Goal: Communication & Community: Answer question/provide support

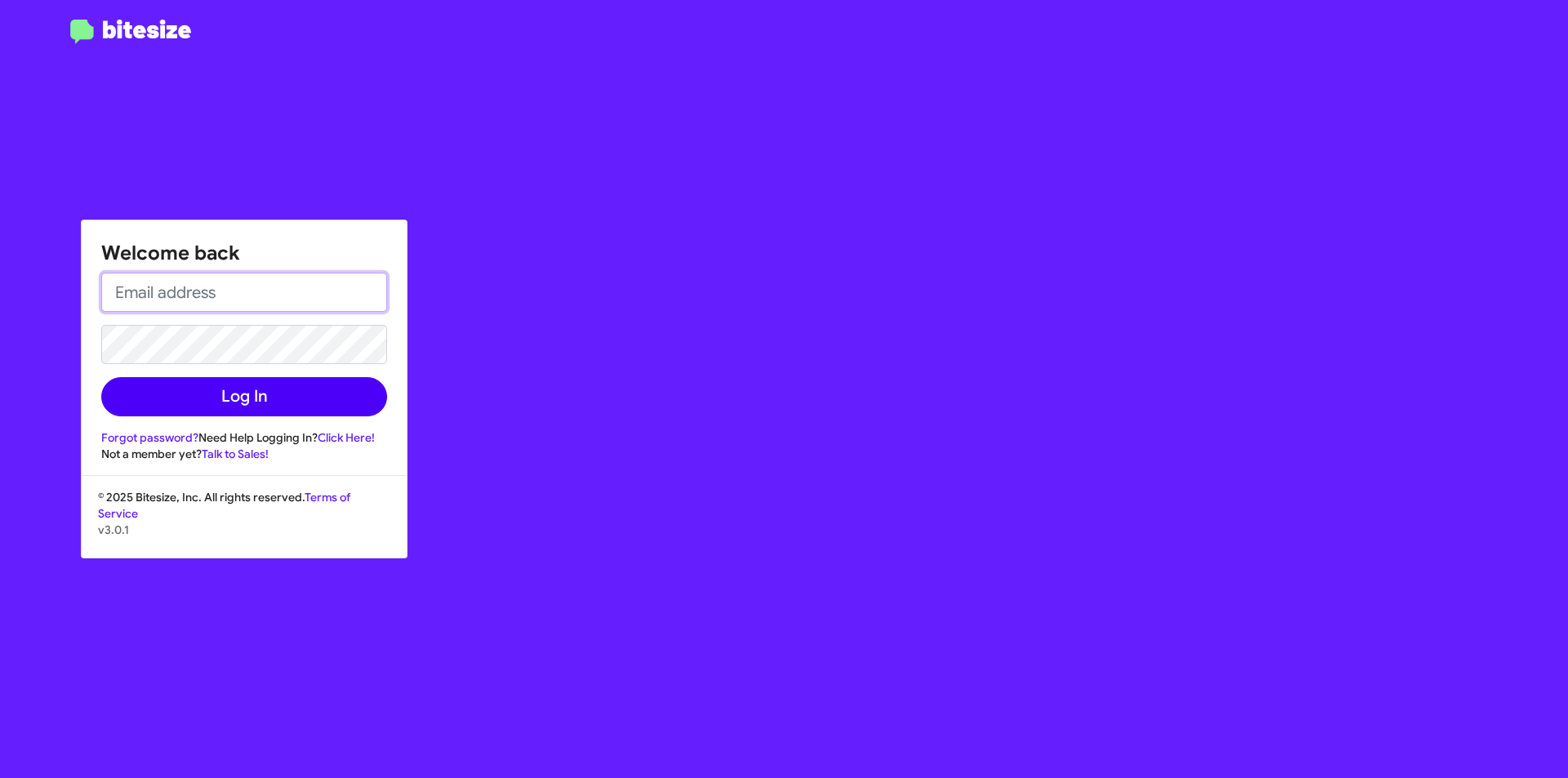
type input "[EMAIL_ADDRESS][DOMAIN_NAME]"
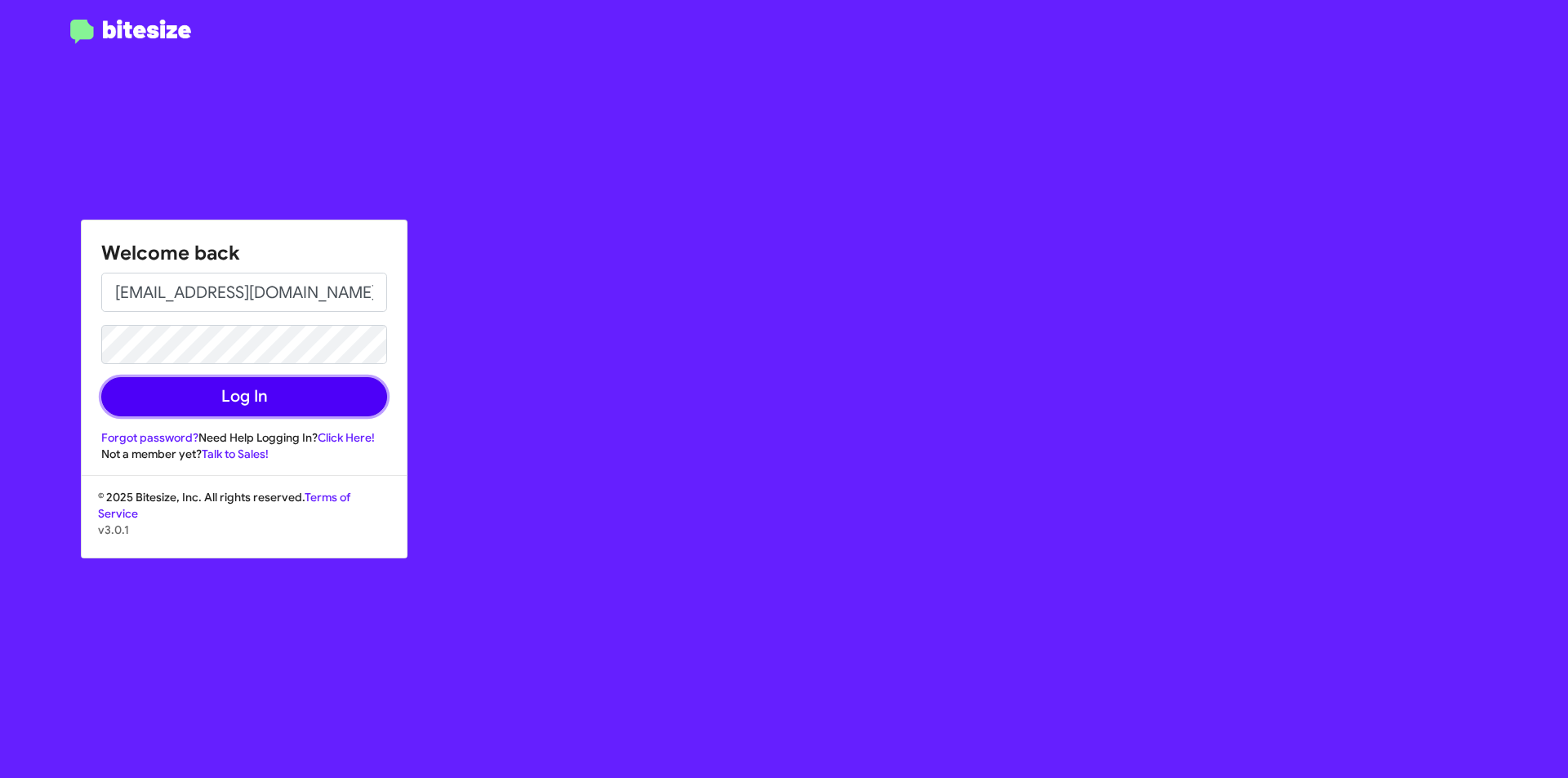
click at [280, 401] on button "Log In" at bounding box center [244, 397] width 286 height 39
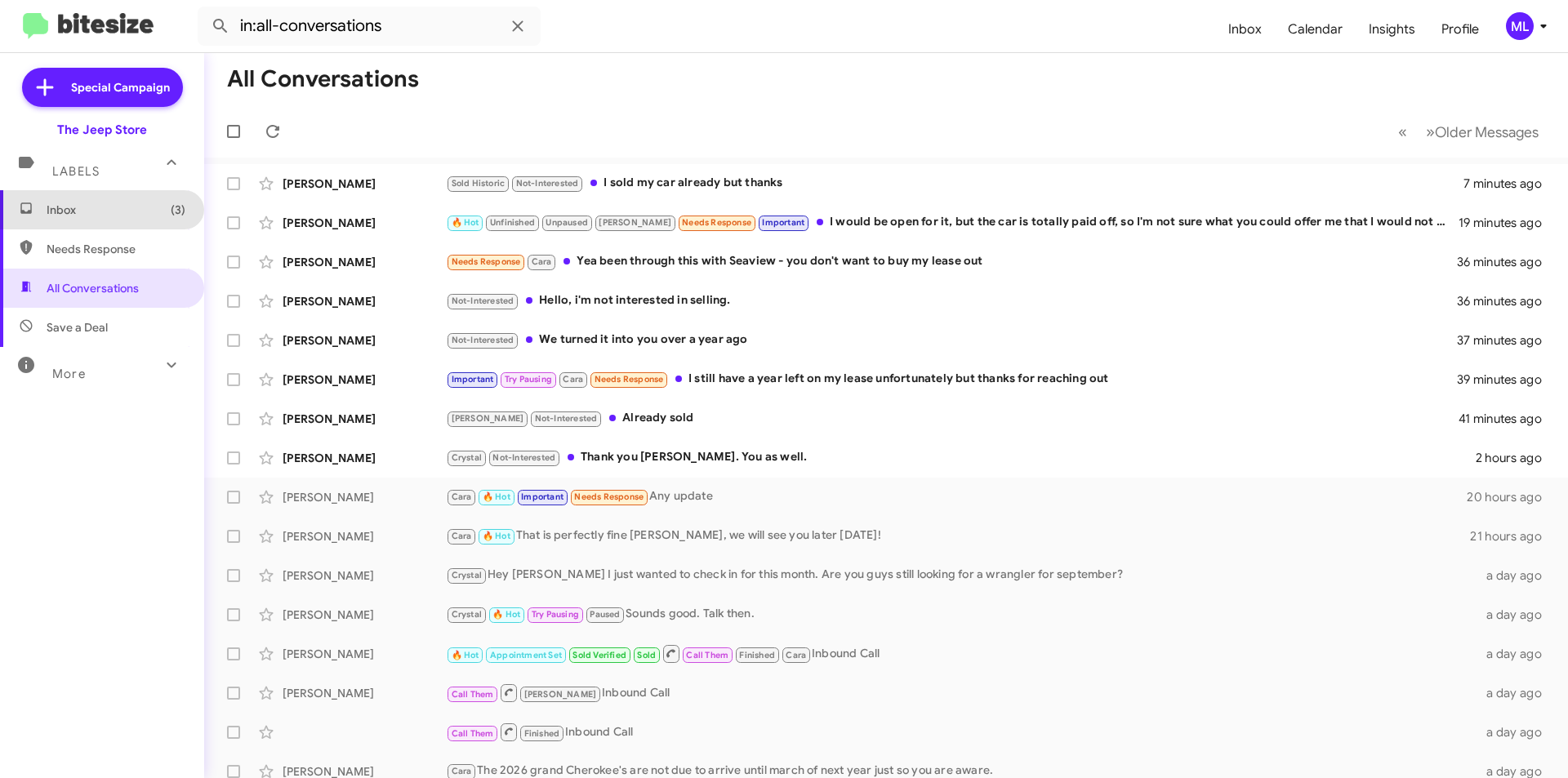
click at [103, 214] on span "Inbox (3)" at bounding box center [116, 210] width 139 height 16
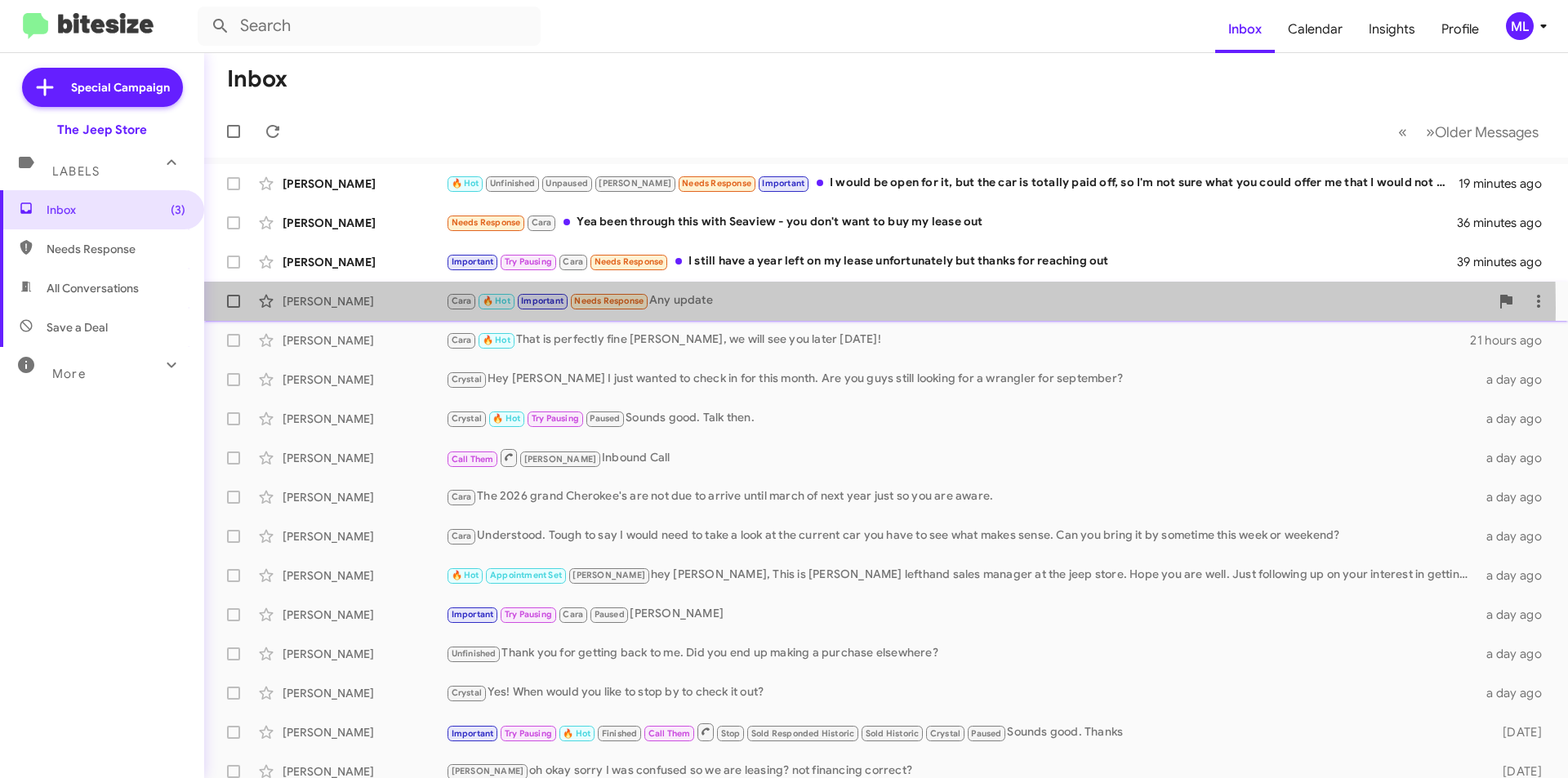
click at [610, 308] on small "Needs Response" at bounding box center [610, 302] width 77 height 16
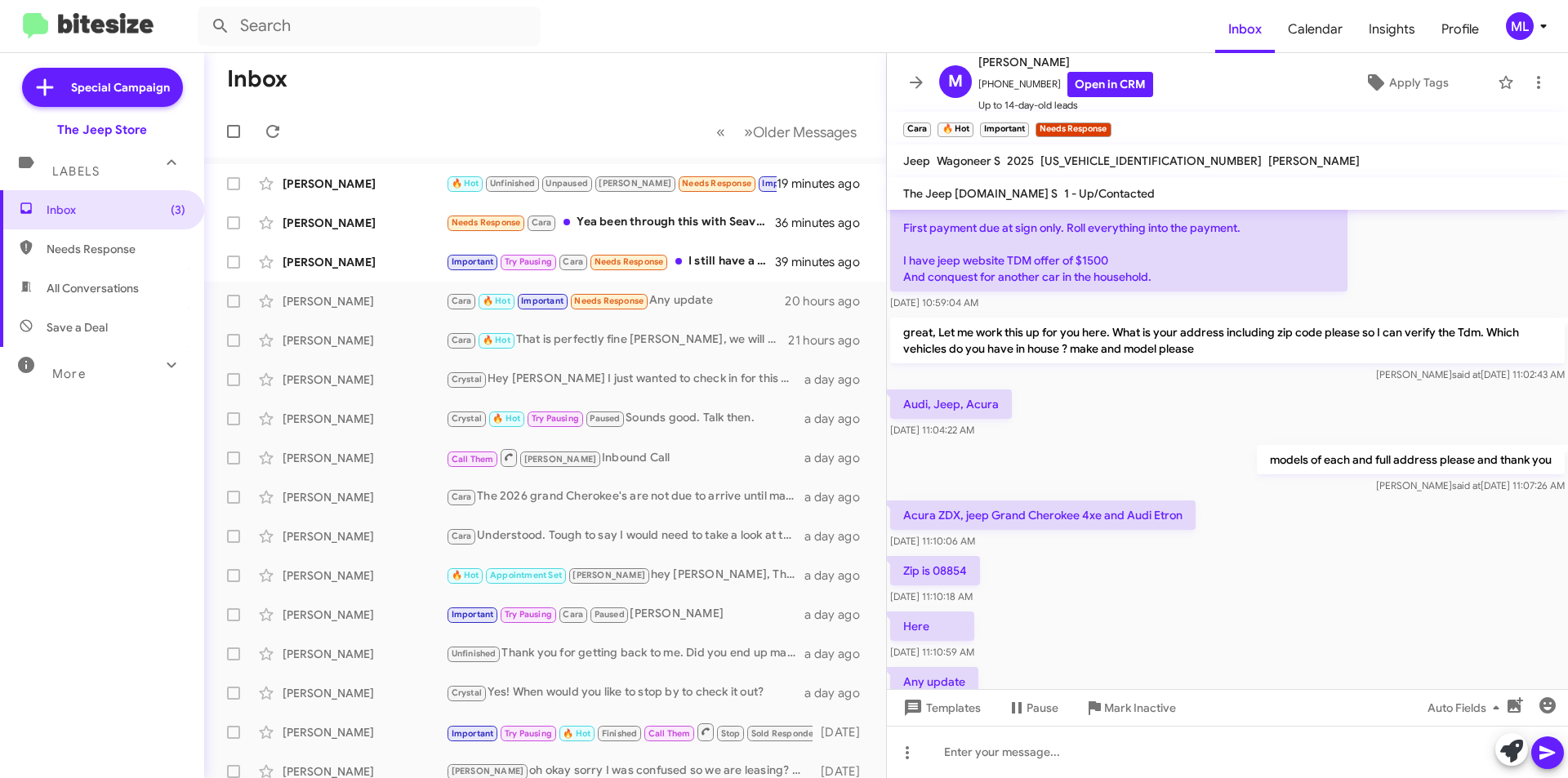
scroll to position [440, 0]
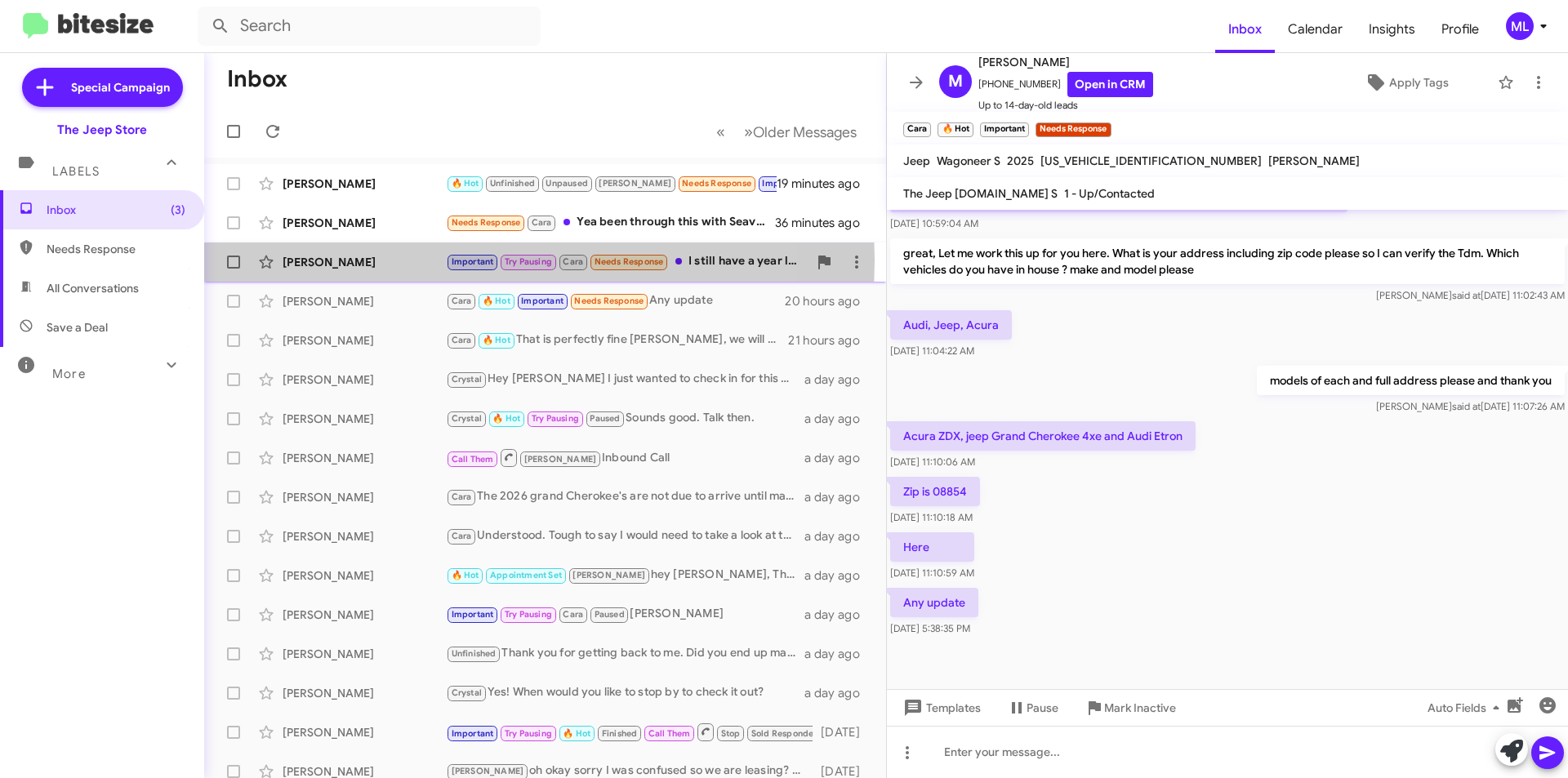
click at [317, 260] on div "[PERSON_NAME]" at bounding box center [364, 262] width 164 height 16
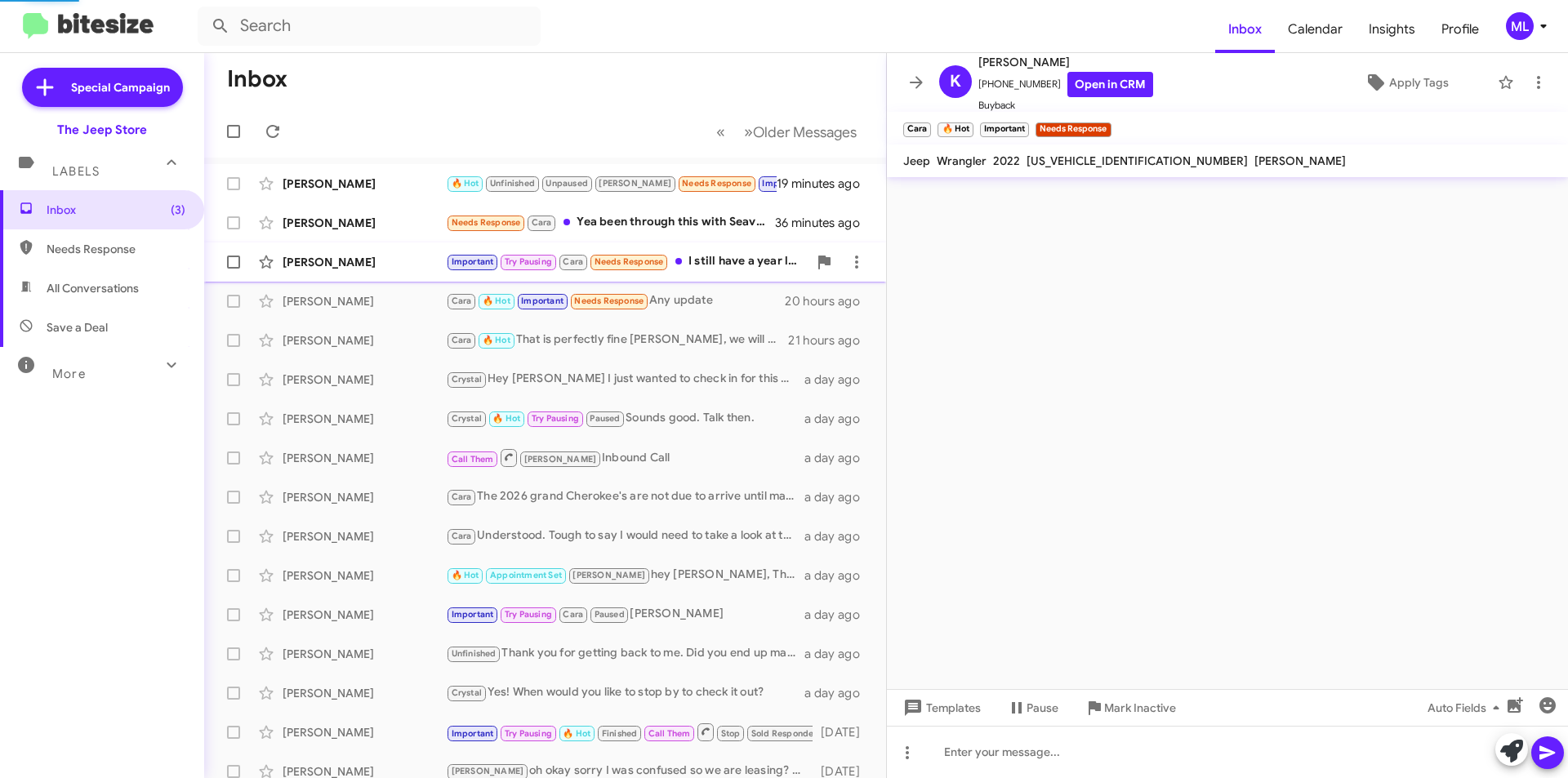
scroll to position [666, 0]
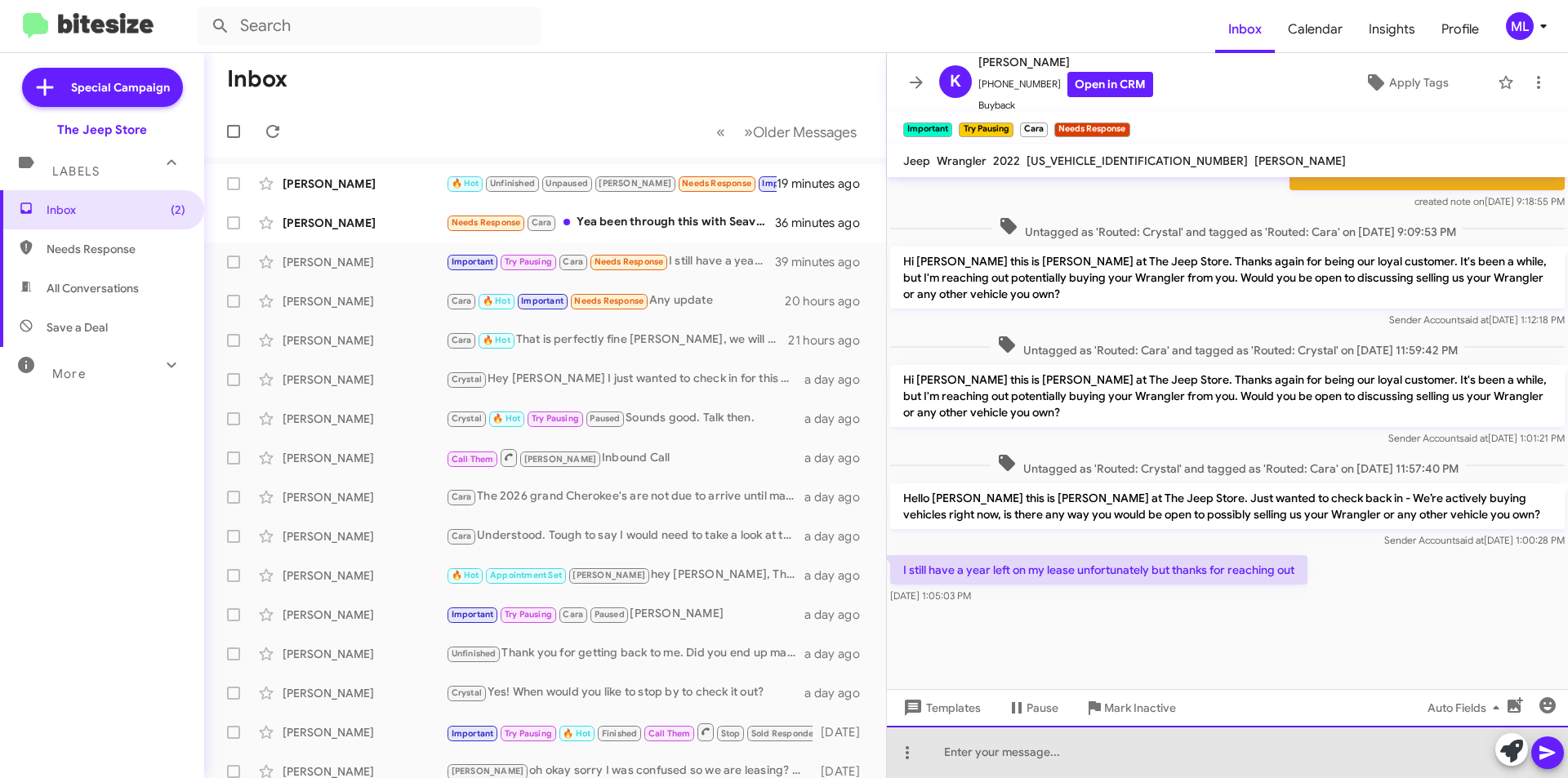
drag, startPoint x: 966, startPoint y: 747, endPoint x: 950, endPoint y: 761, distance: 21.3
click at [957, 751] on div at bounding box center [1227, 751] width 681 height 52
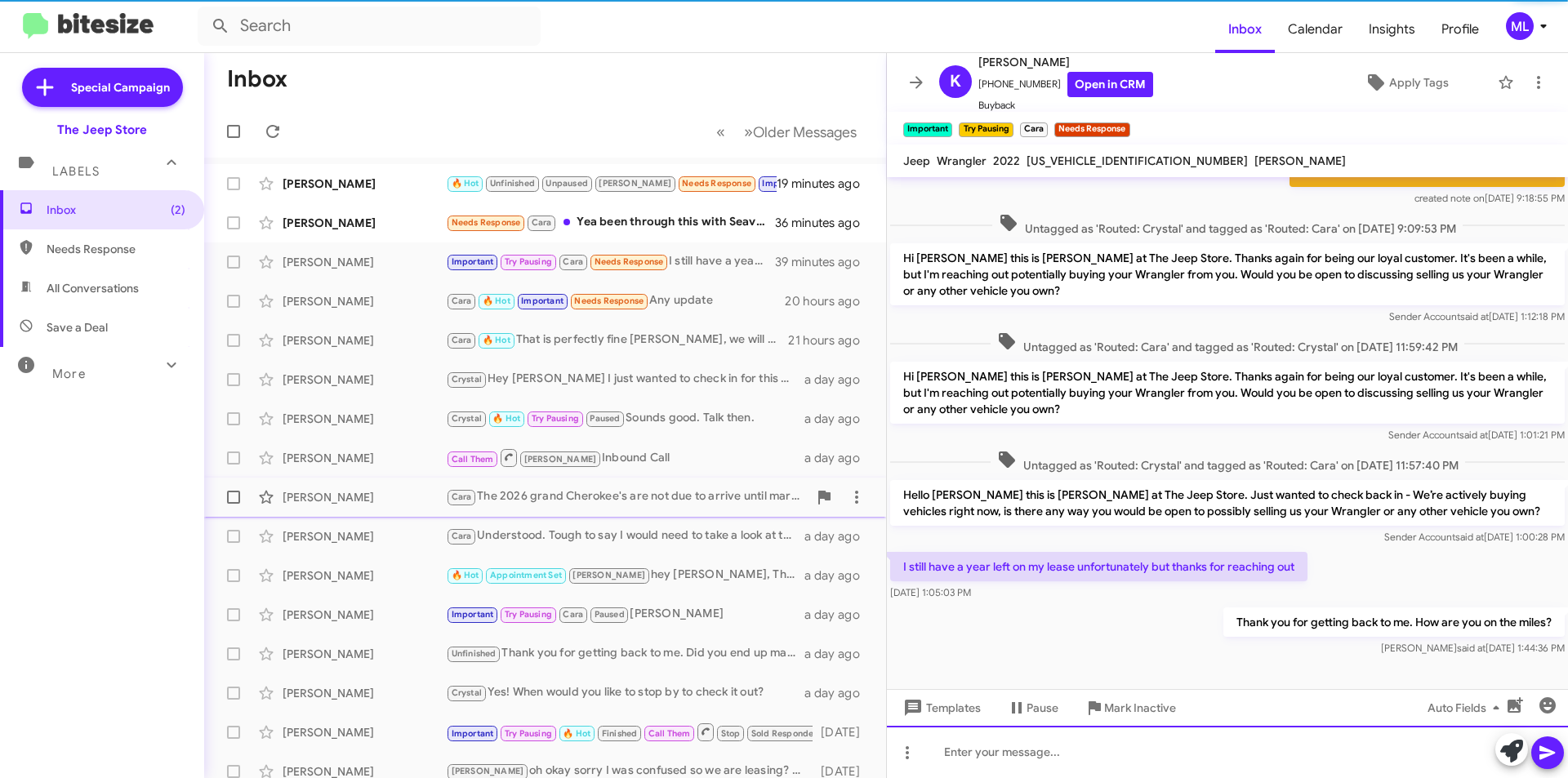
scroll to position [0, 0]
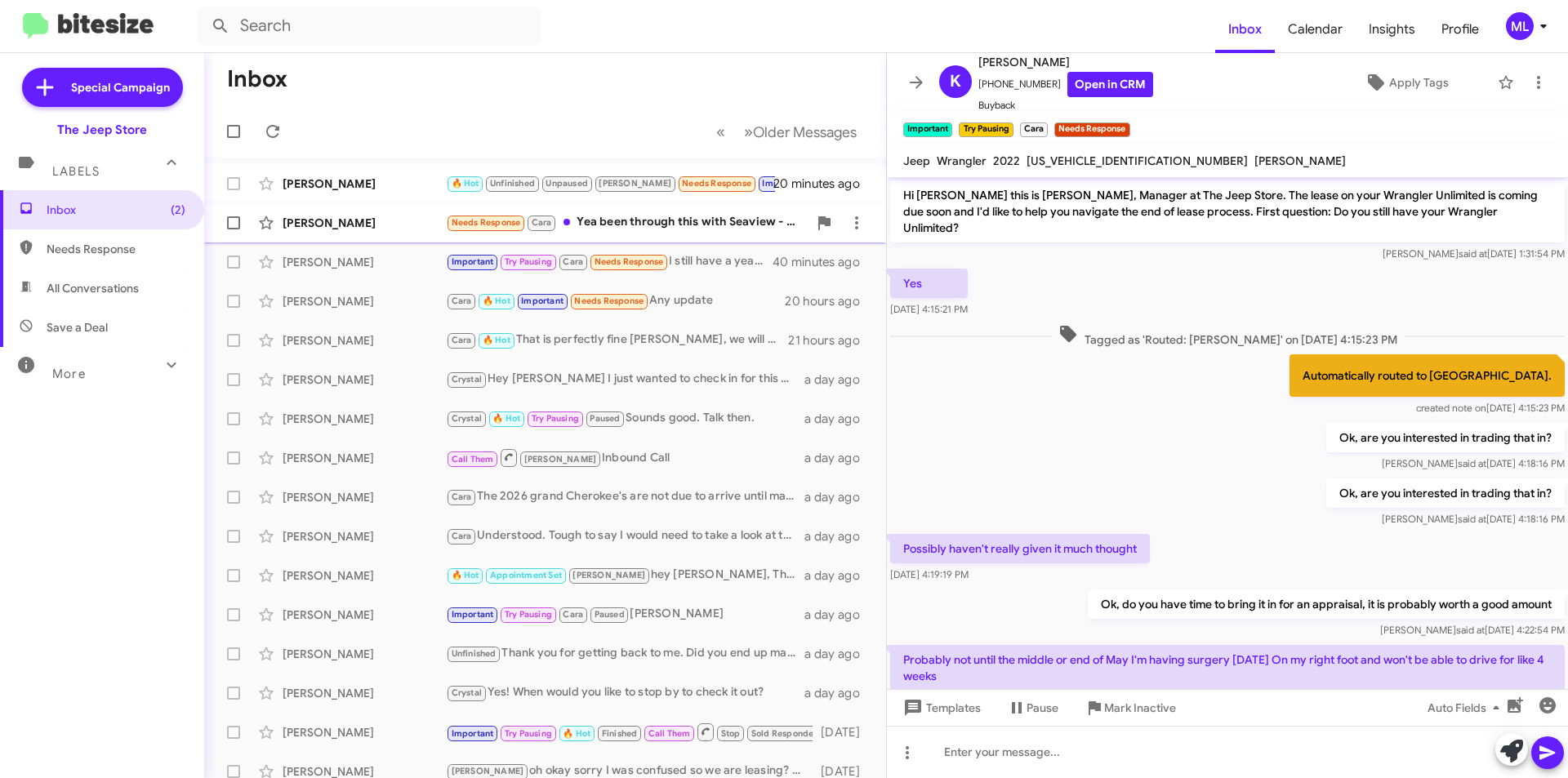
click at [680, 216] on div "Needs Response Cara Yea been through this with Seaview - you don't want to buy …" at bounding box center [627, 222] width 362 height 19
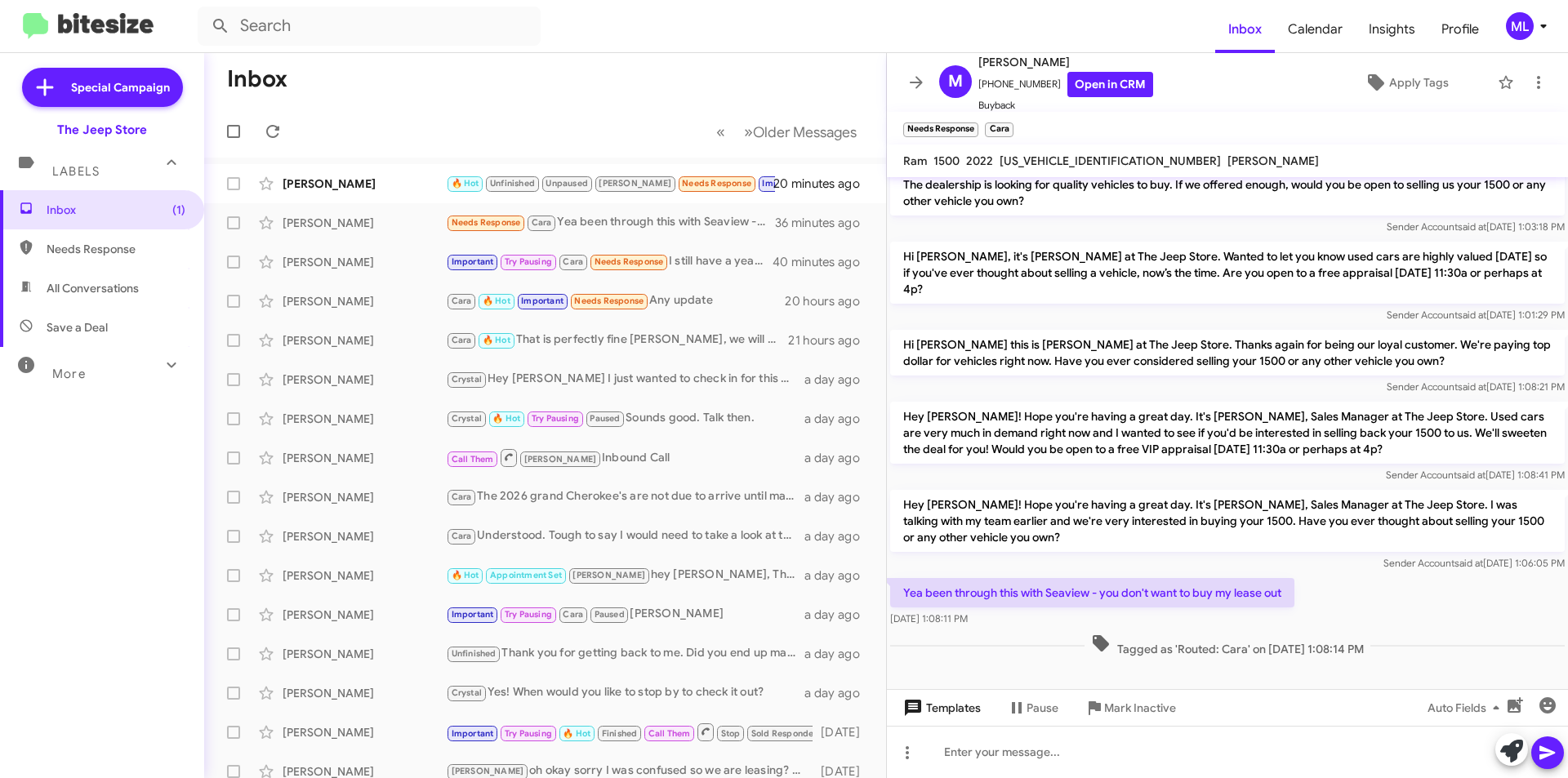
click at [955, 709] on span "Templates" at bounding box center [941, 709] width 80 height 29
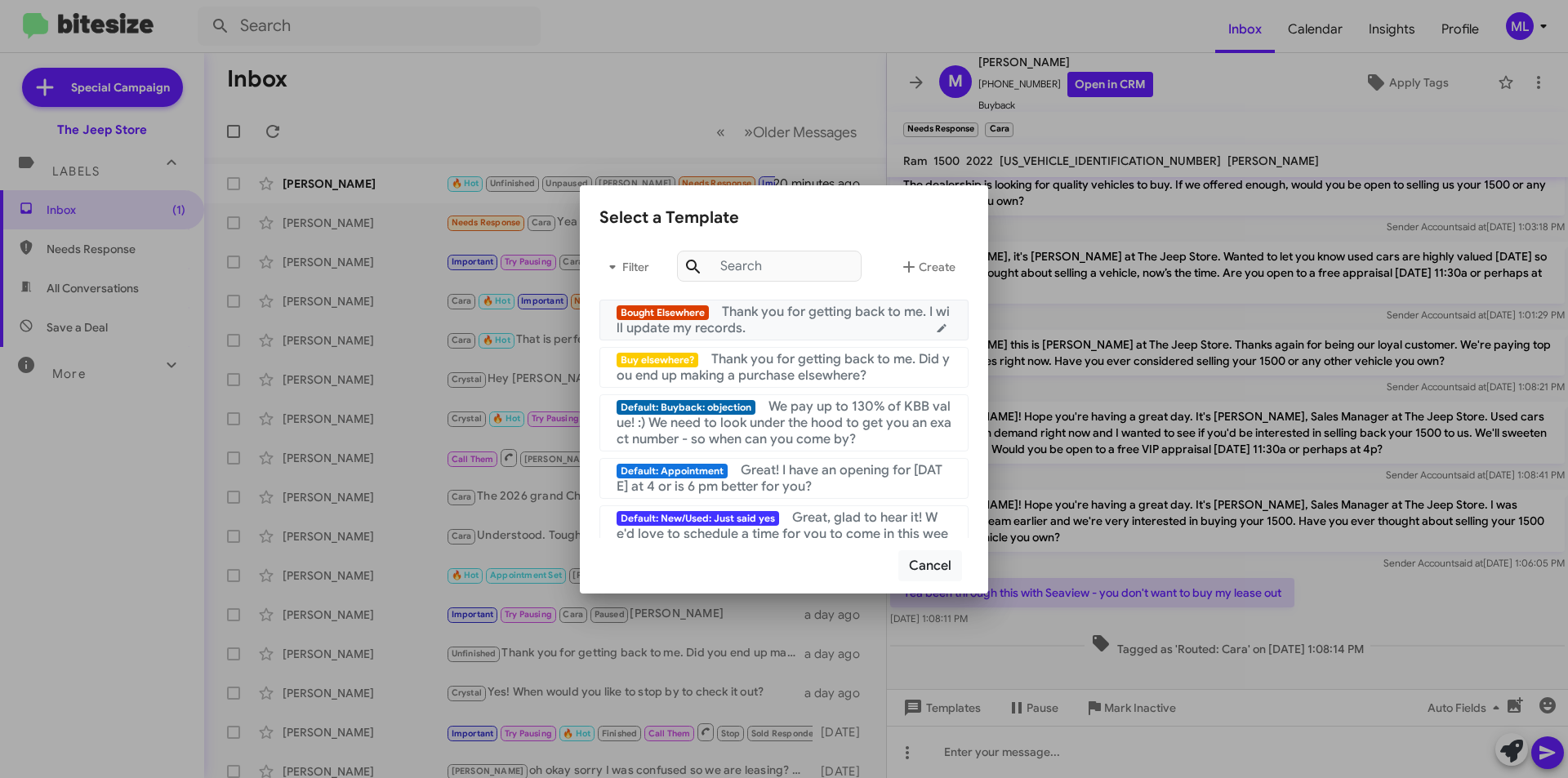
click at [827, 336] on mat-list-item "Bought Elsewhere Thank you for getting back to me. I will update my records." at bounding box center [784, 320] width 369 height 41
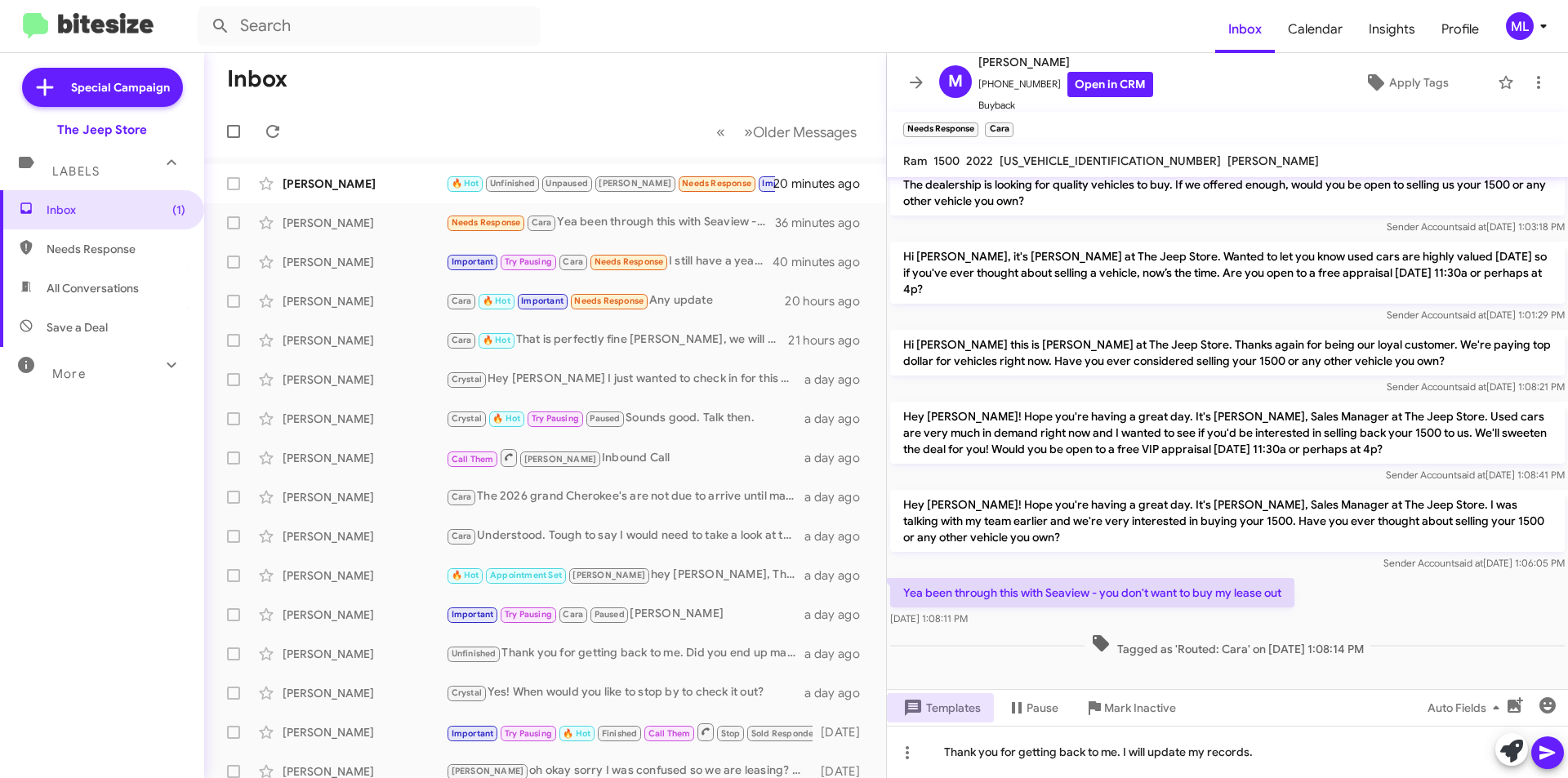
click at [1552, 750] on icon at bounding box center [1547, 752] width 19 height 19
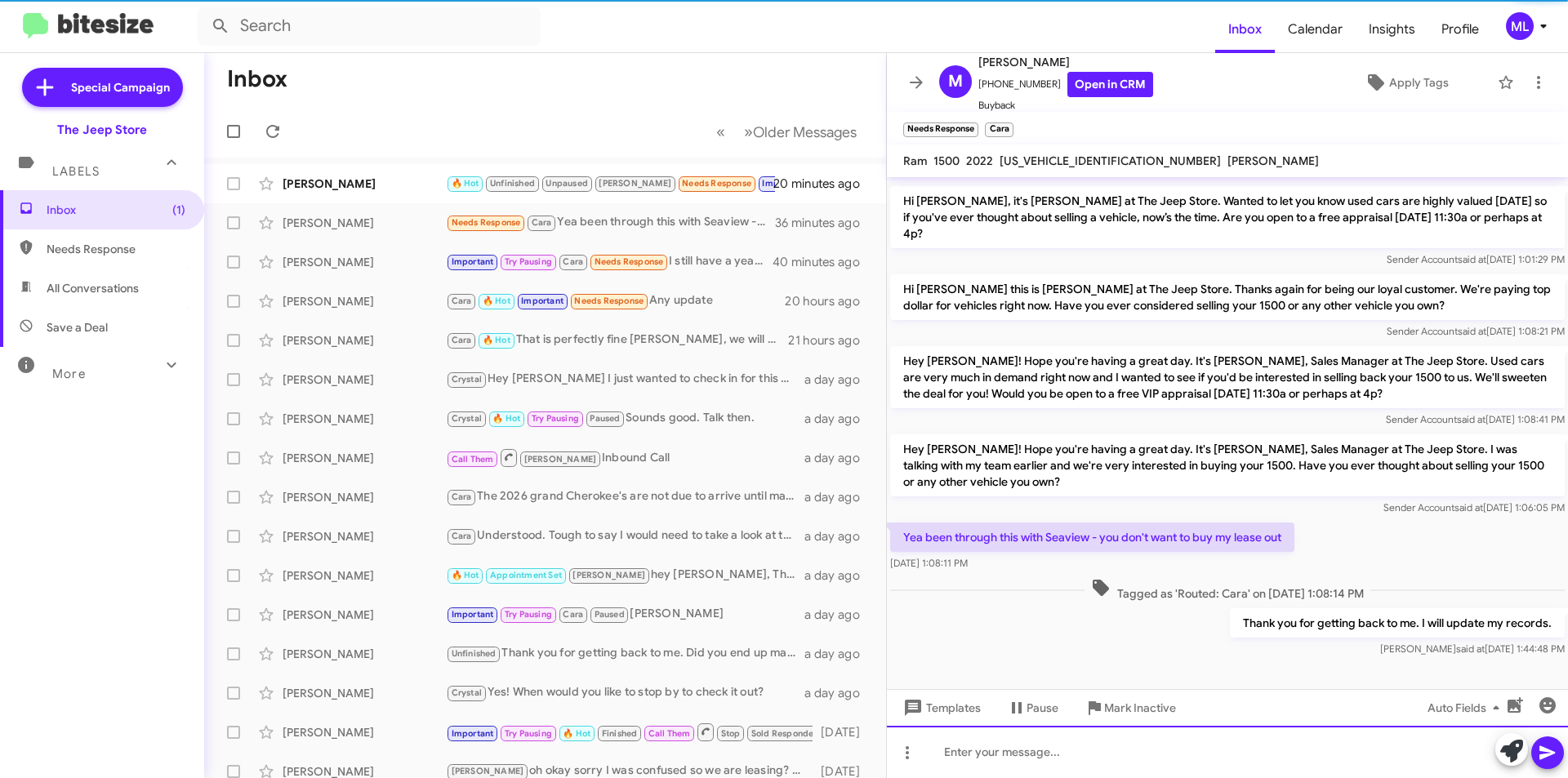
scroll to position [103, 0]
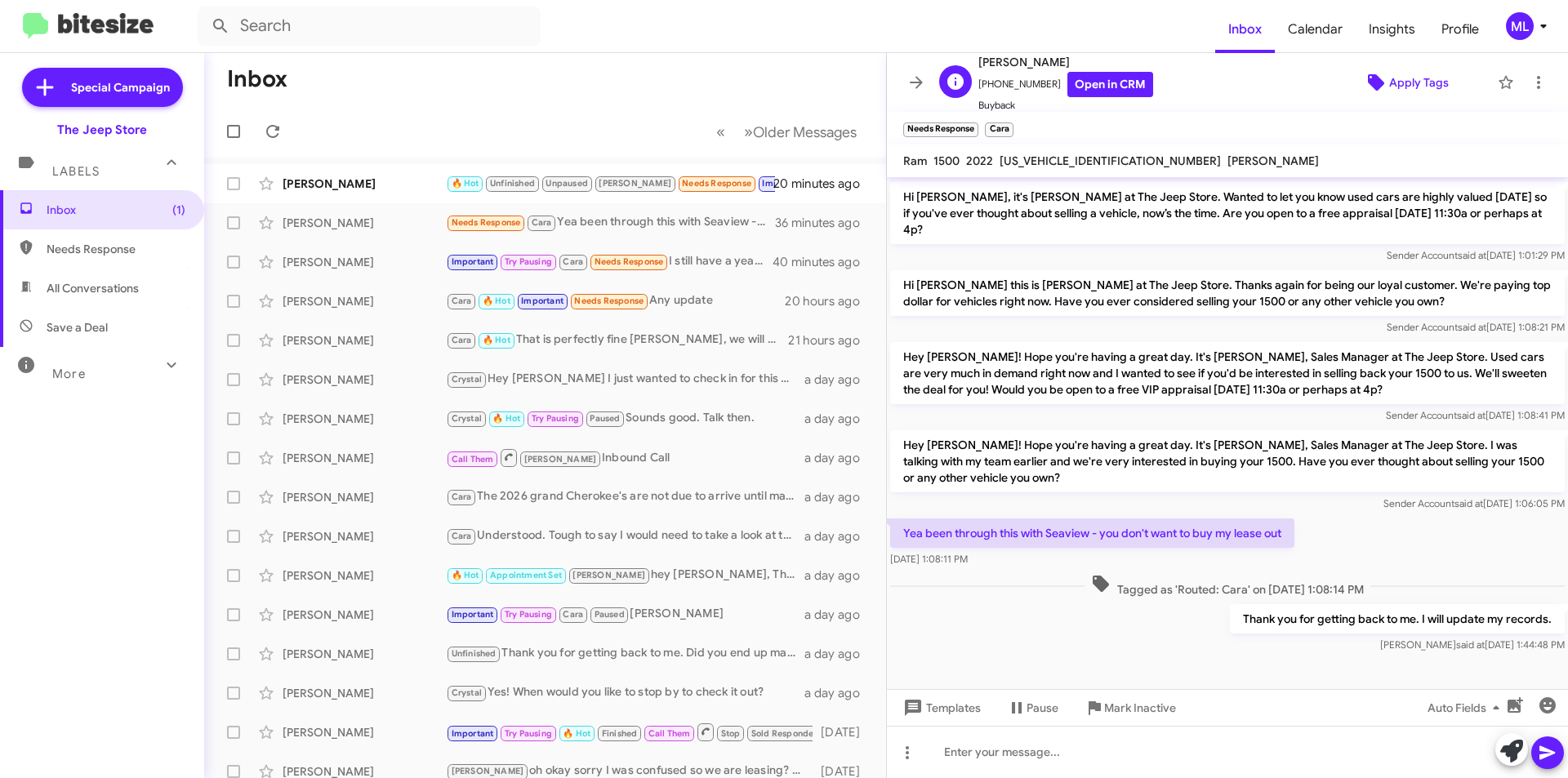
click at [1412, 85] on span "Apply Tags" at bounding box center [1419, 82] width 59 height 29
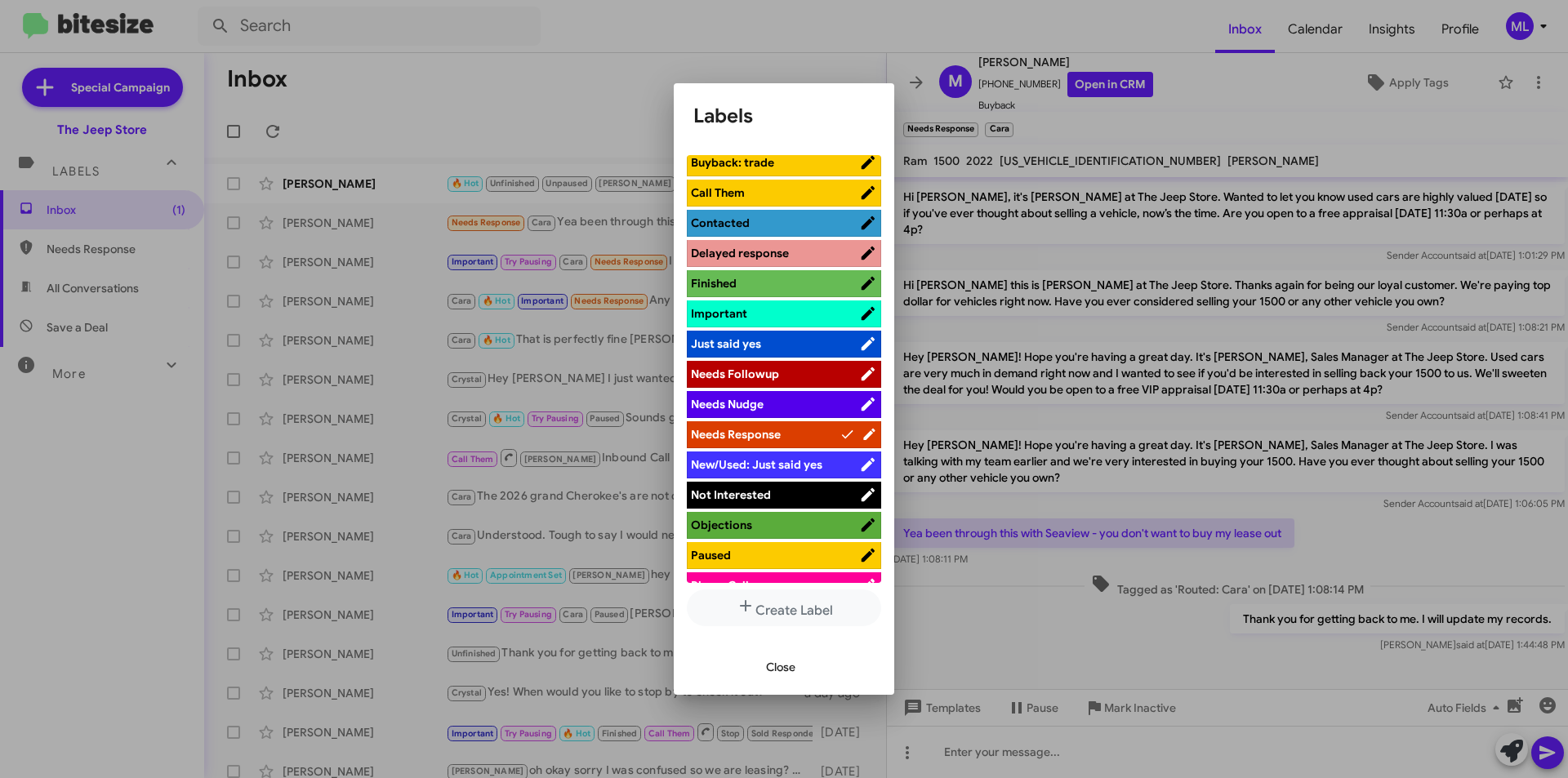
scroll to position [409, 0]
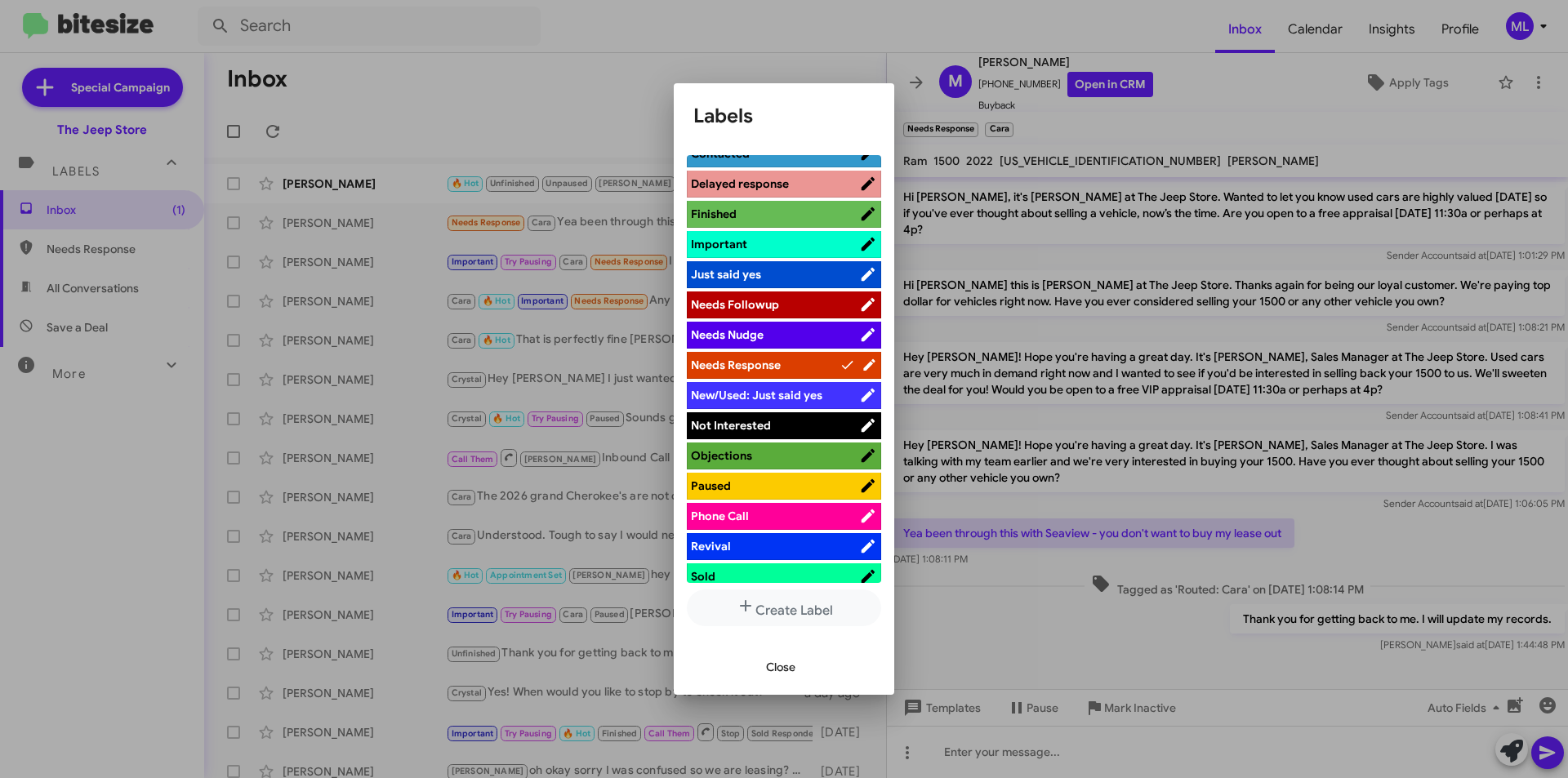
click at [795, 430] on span "Not Interested" at bounding box center [775, 426] width 168 height 16
click at [778, 666] on span "Close" at bounding box center [781, 667] width 29 height 29
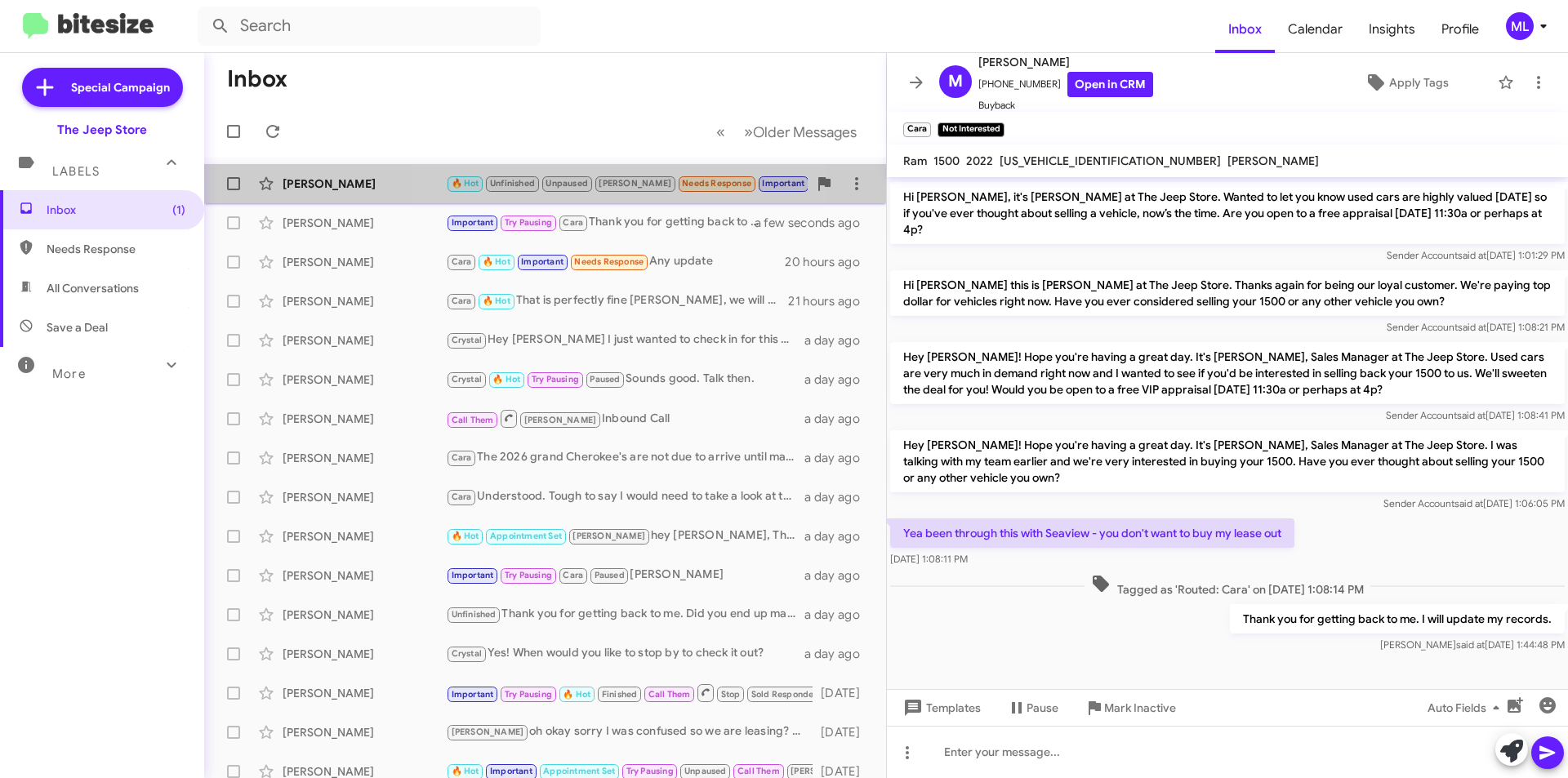
click at [603, 184] on span "[PERSON_NAME]" at bounding box center [635, 184] width 73 height 11
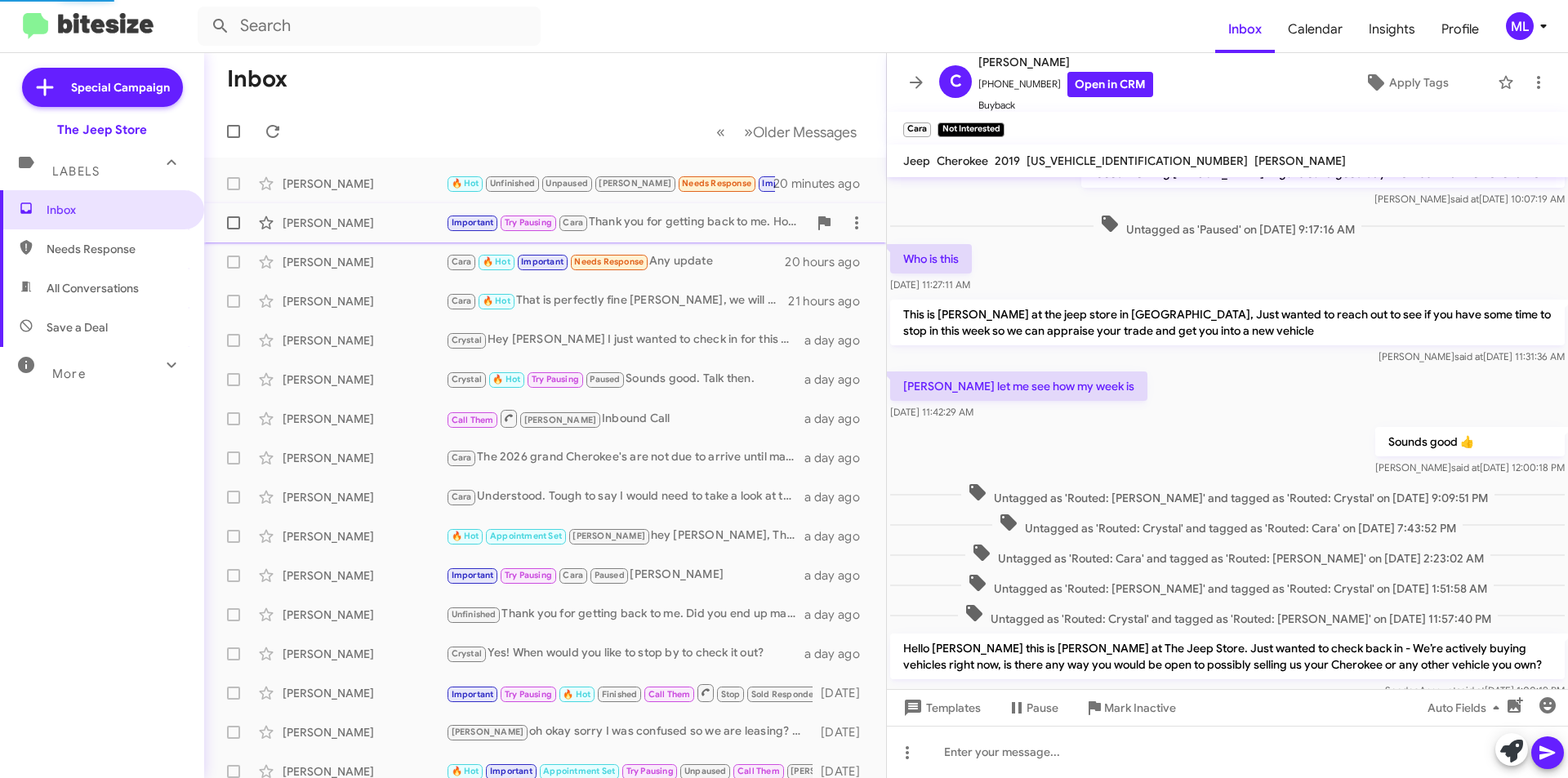
scroll to position [250, 0]
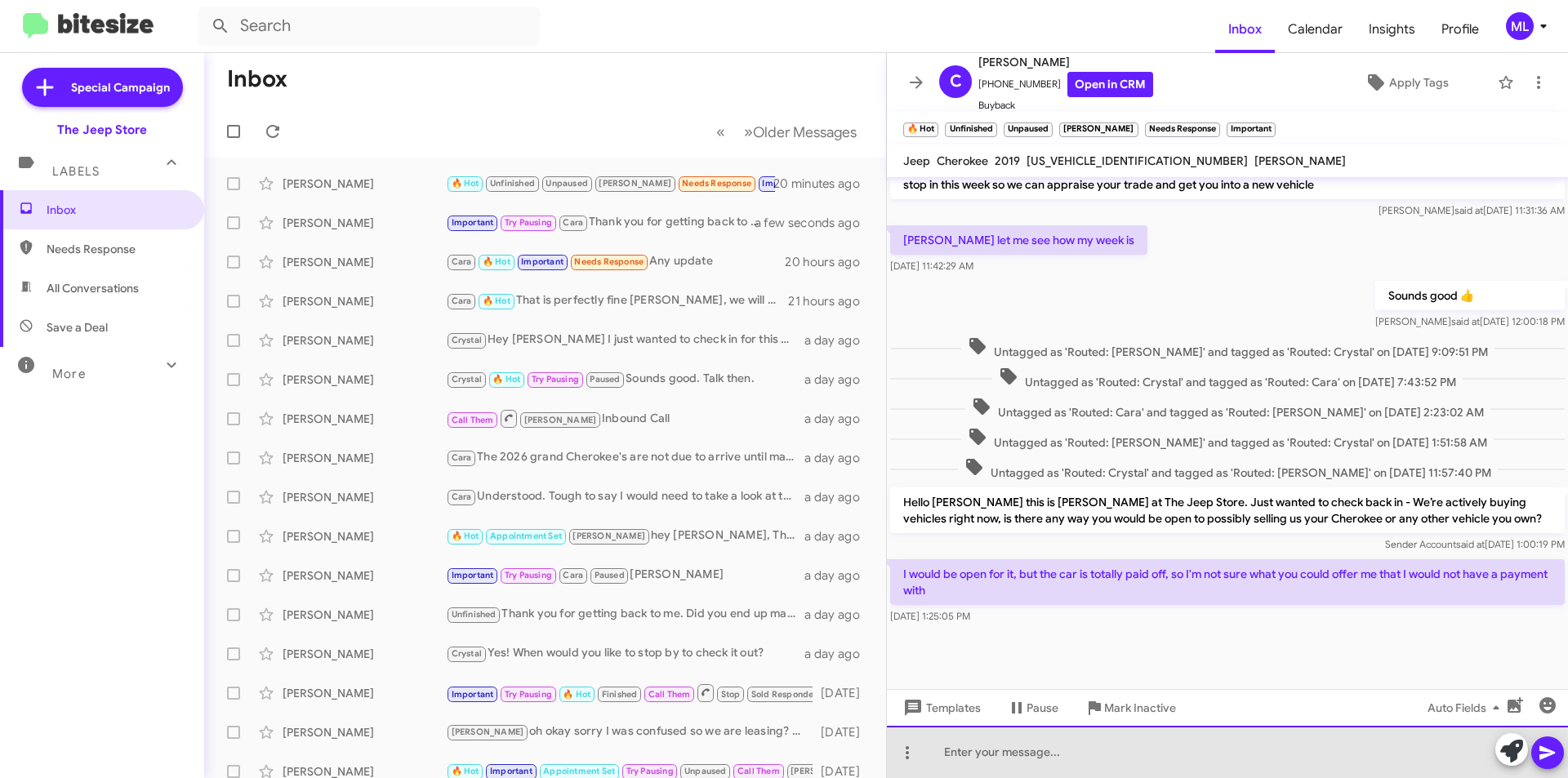
click at [966, 762] on div at bounding box center [1227, 751] width 681 height 52
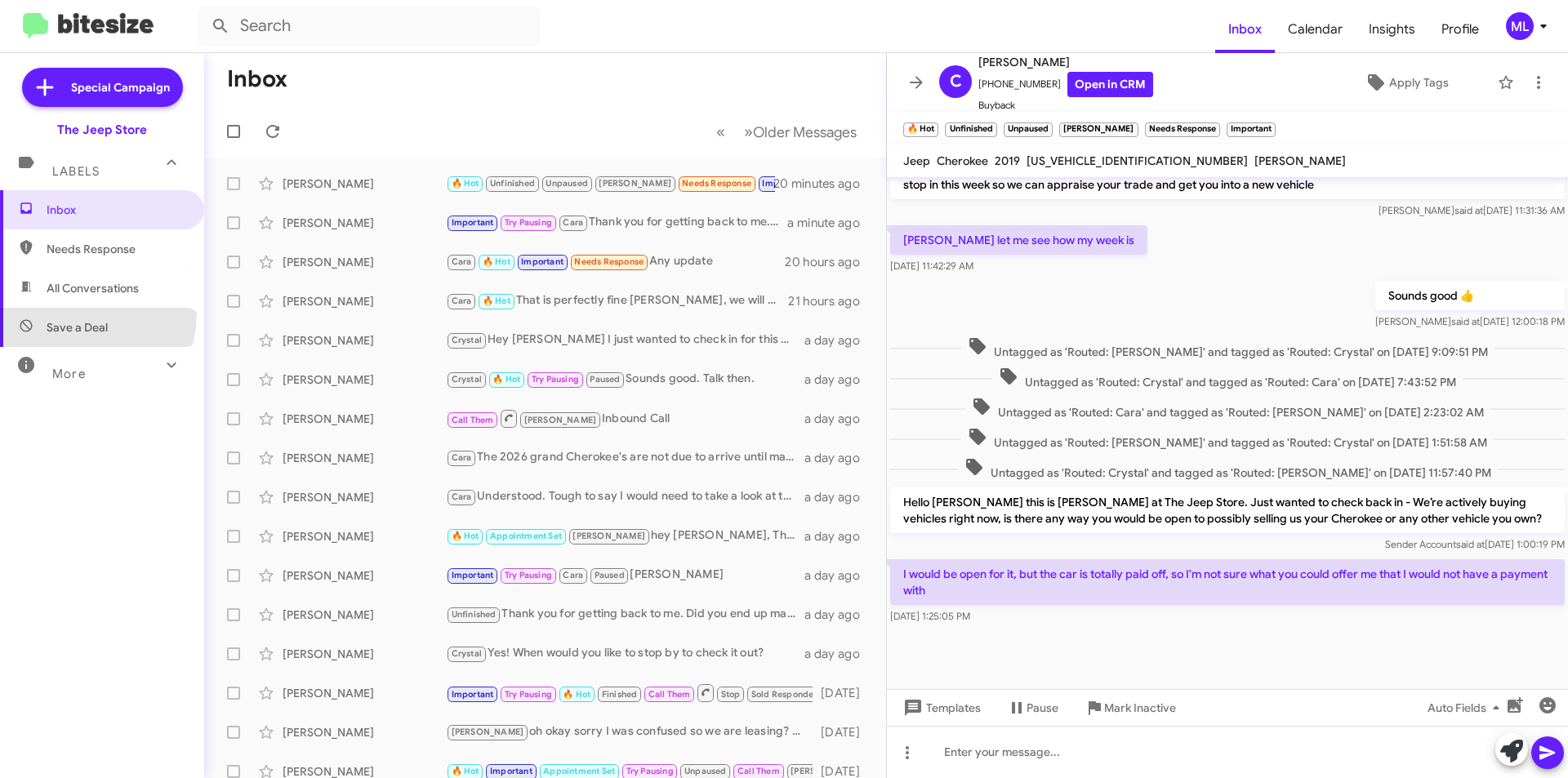
click at [81, 314] on span "Save a Deal" at bounding box center [101, 327] width 204 height 39
type input "in:not-interested"
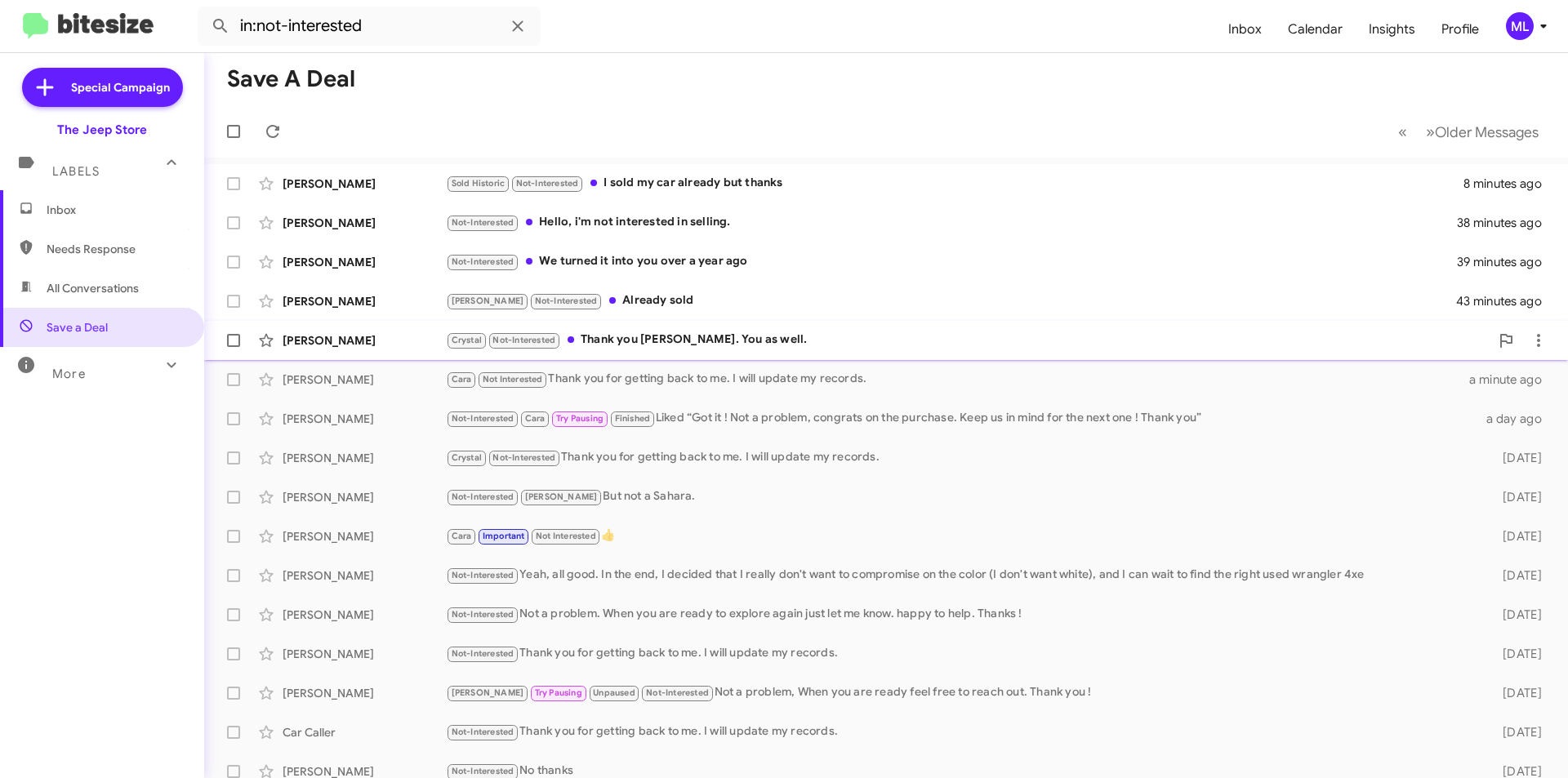
click at [630, 346] on div "Crystal Not-Interested Thank you [PERSON_NAME]. You as well." at bounding box center [968, 340] width 1044 height 19
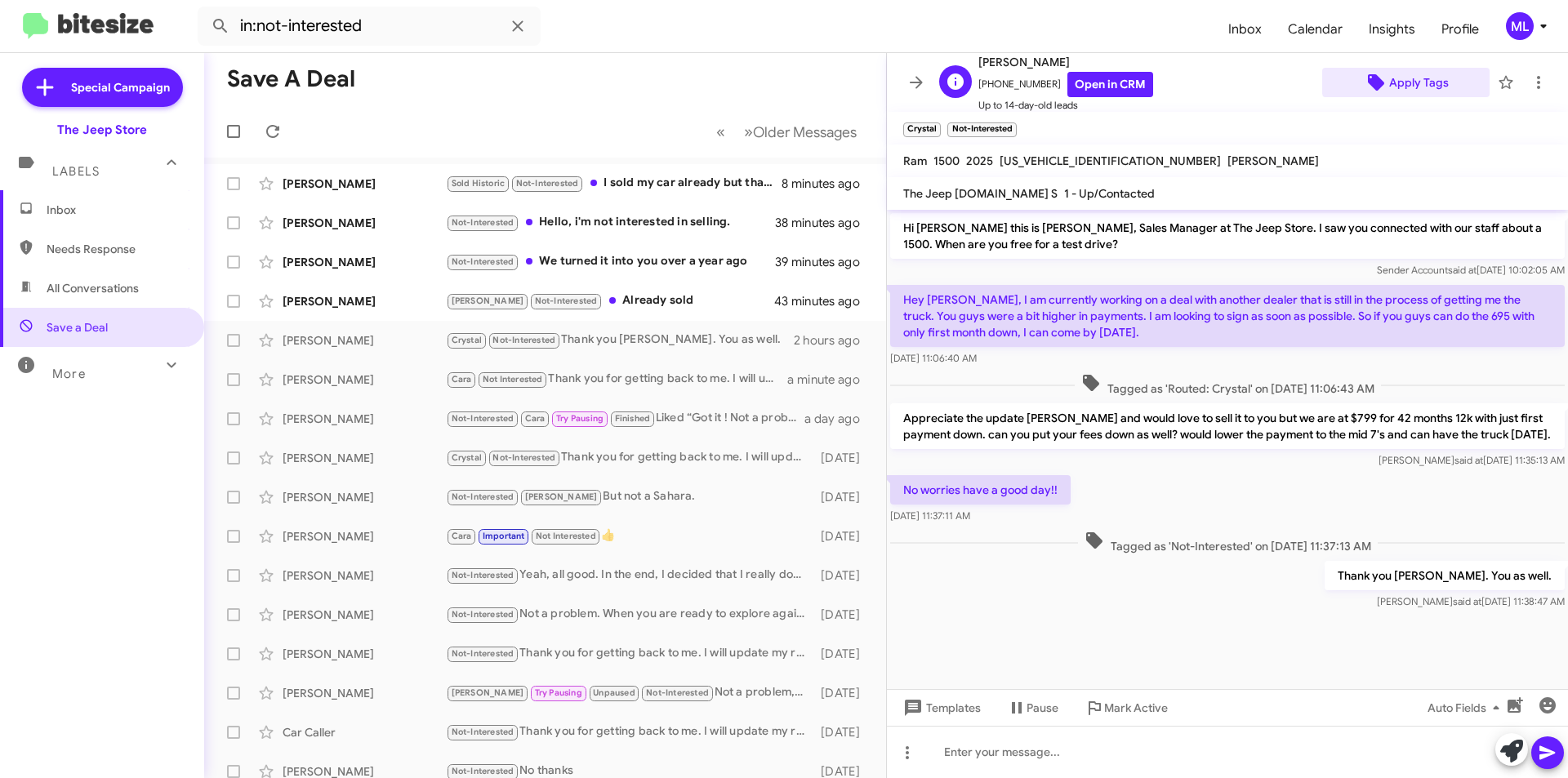
click at [1411, 80] on span "Apply Tags" at bounding box center [1419, 82] width 59 height 29
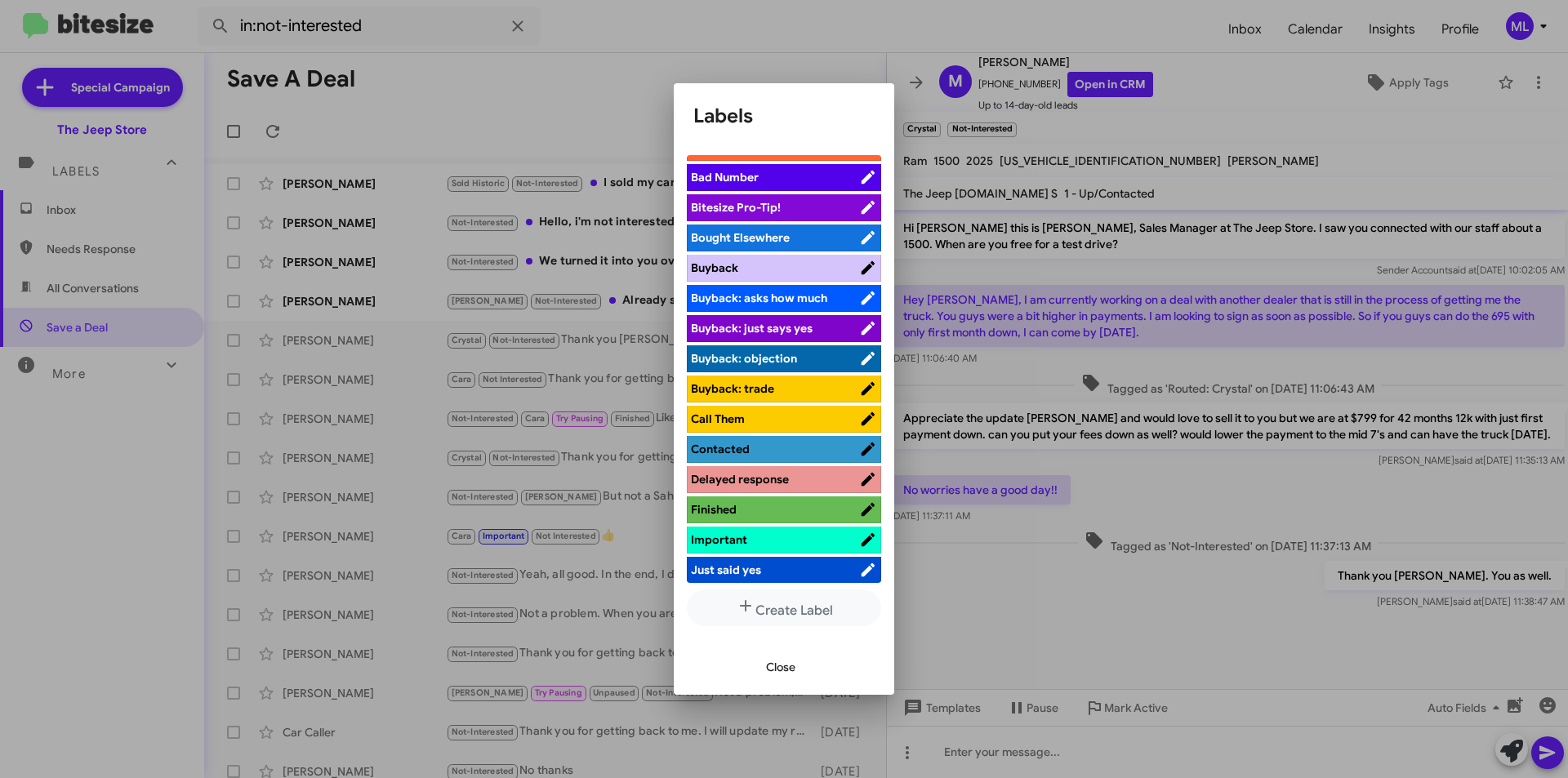
scroll to position [409, 0]
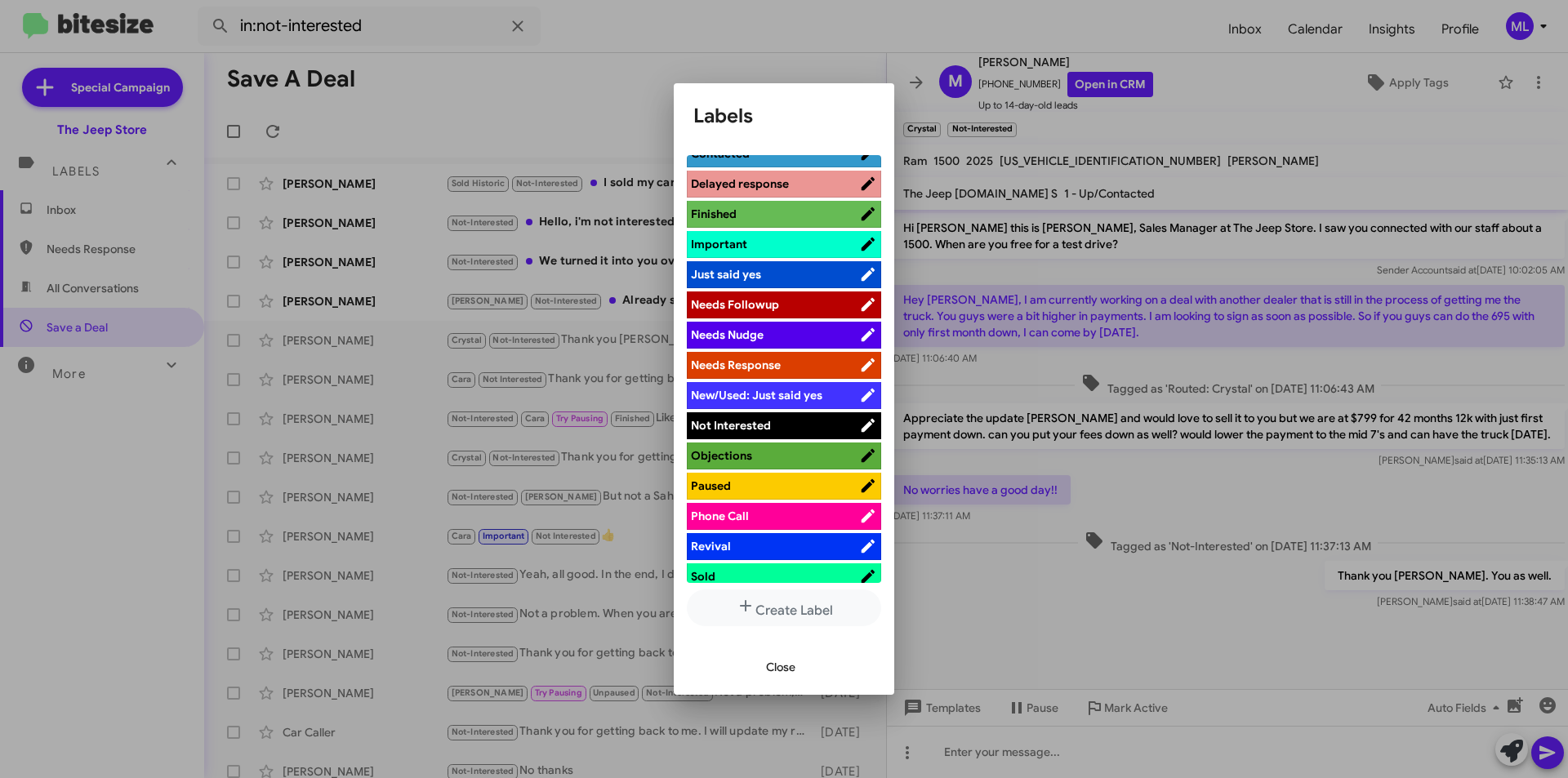
click at [739, 432] on span "Not Interested" at bounding box center [731, 425] width 80 height 15
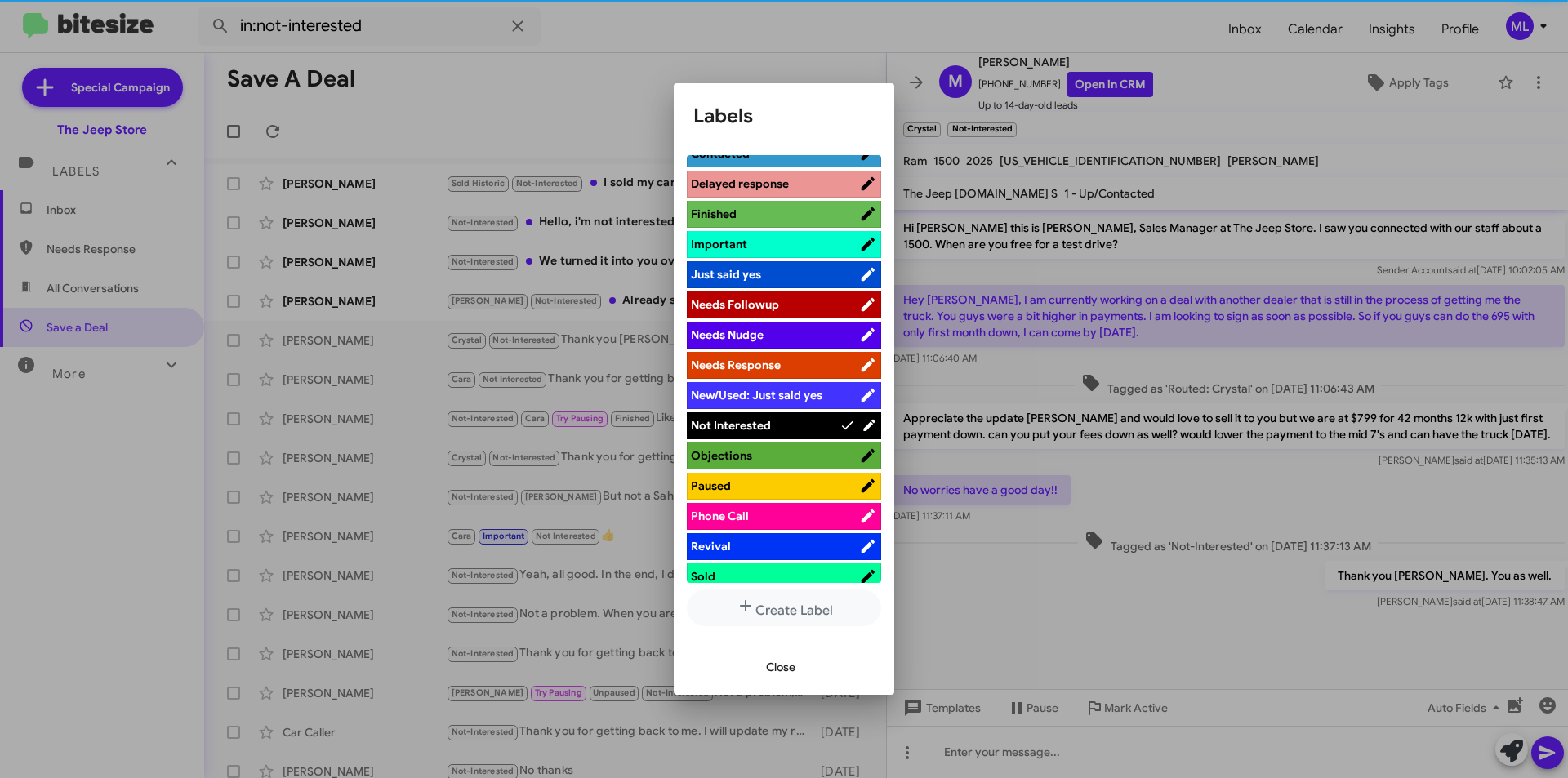
click at [786, 640] on div "Close" at bounding box center [784, 667] width 181 height 56
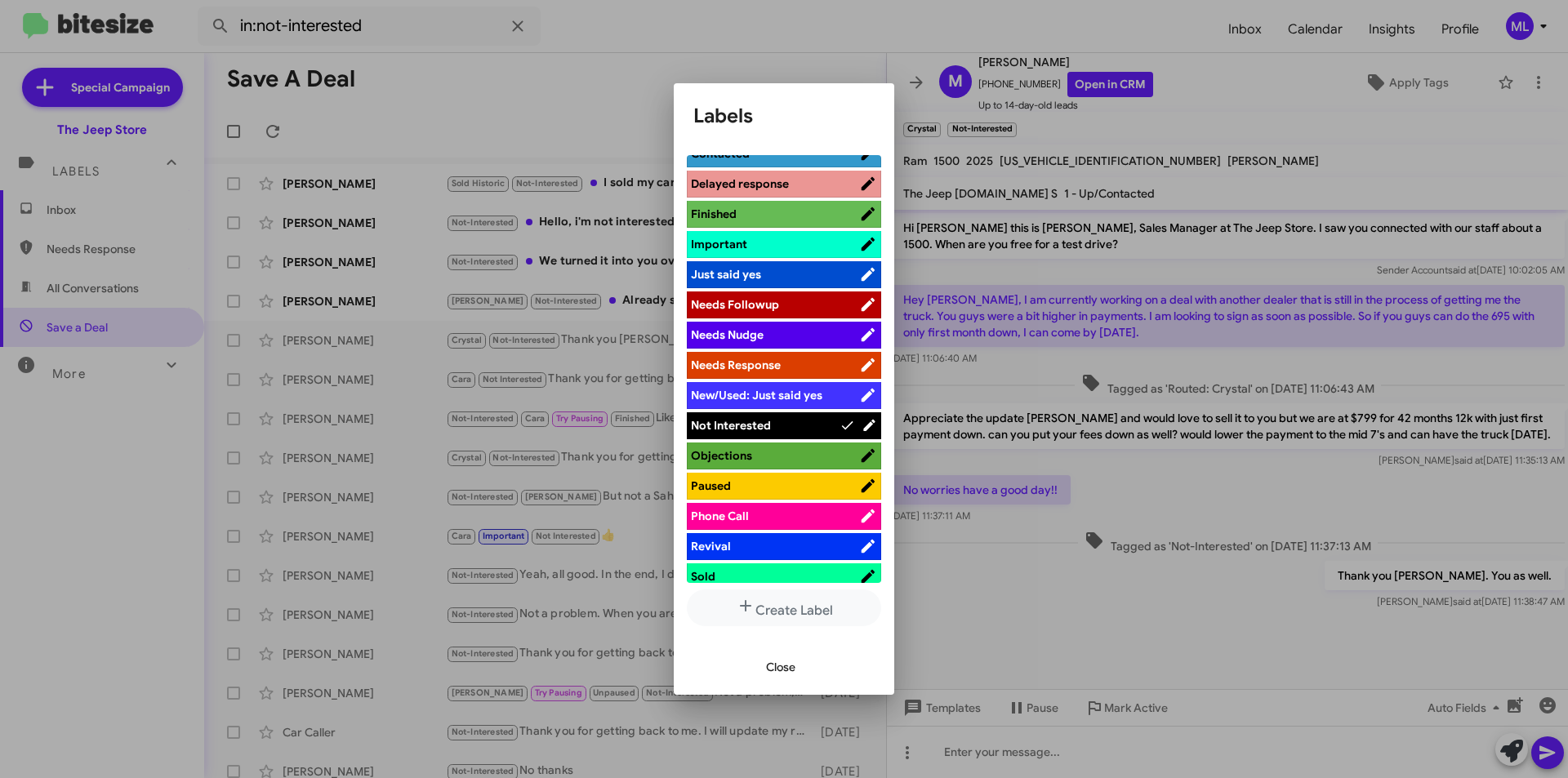
click at [779, 666] on span "Close" at bounding box center [781, 667] width 29 height 29
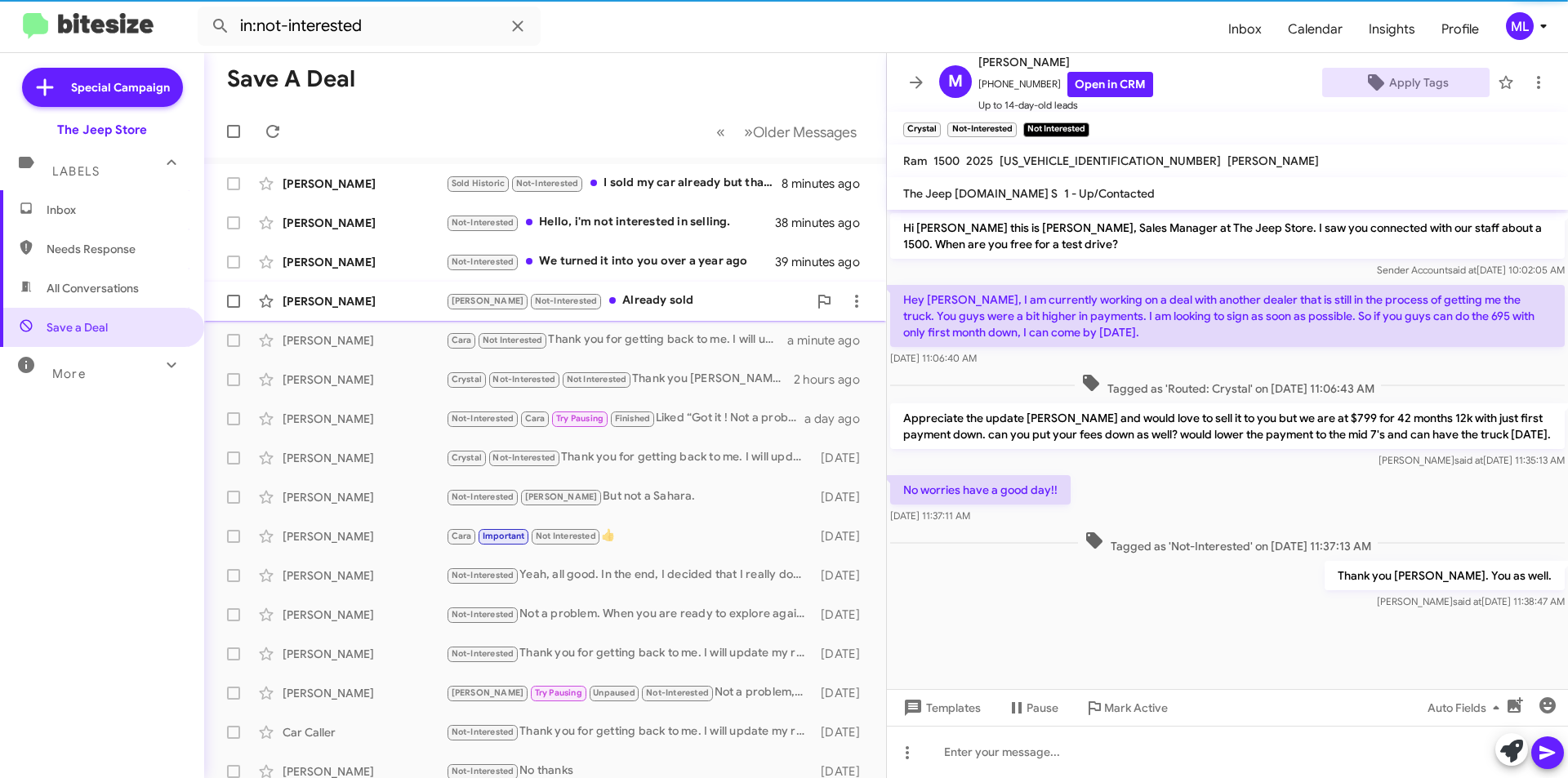
click at [650, 299] on div "[PERSON_NAME] Not-Interested Already sold" at bounding box center [627, 301] width 362 height 19
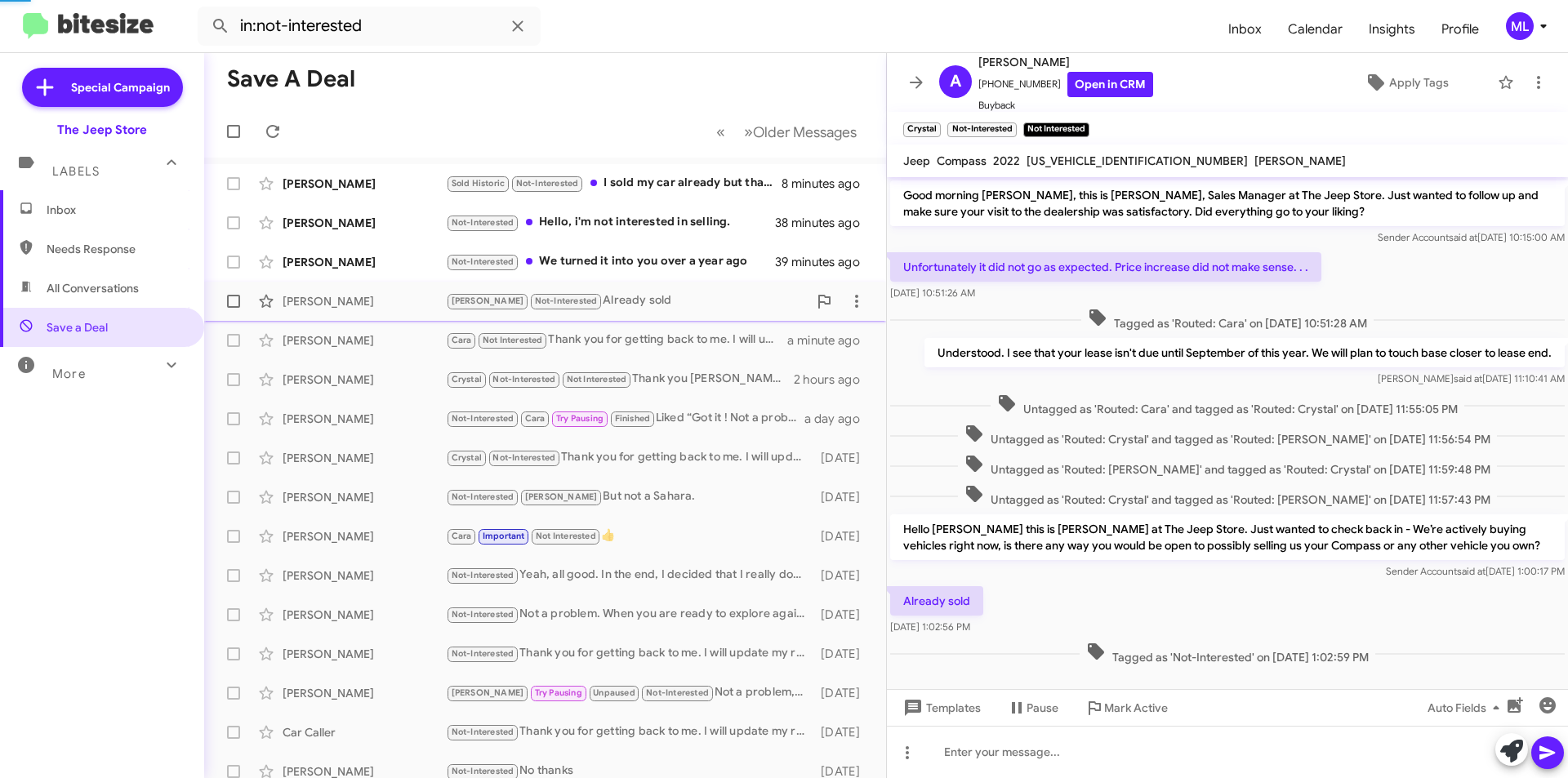
scroll to position [25, 0]
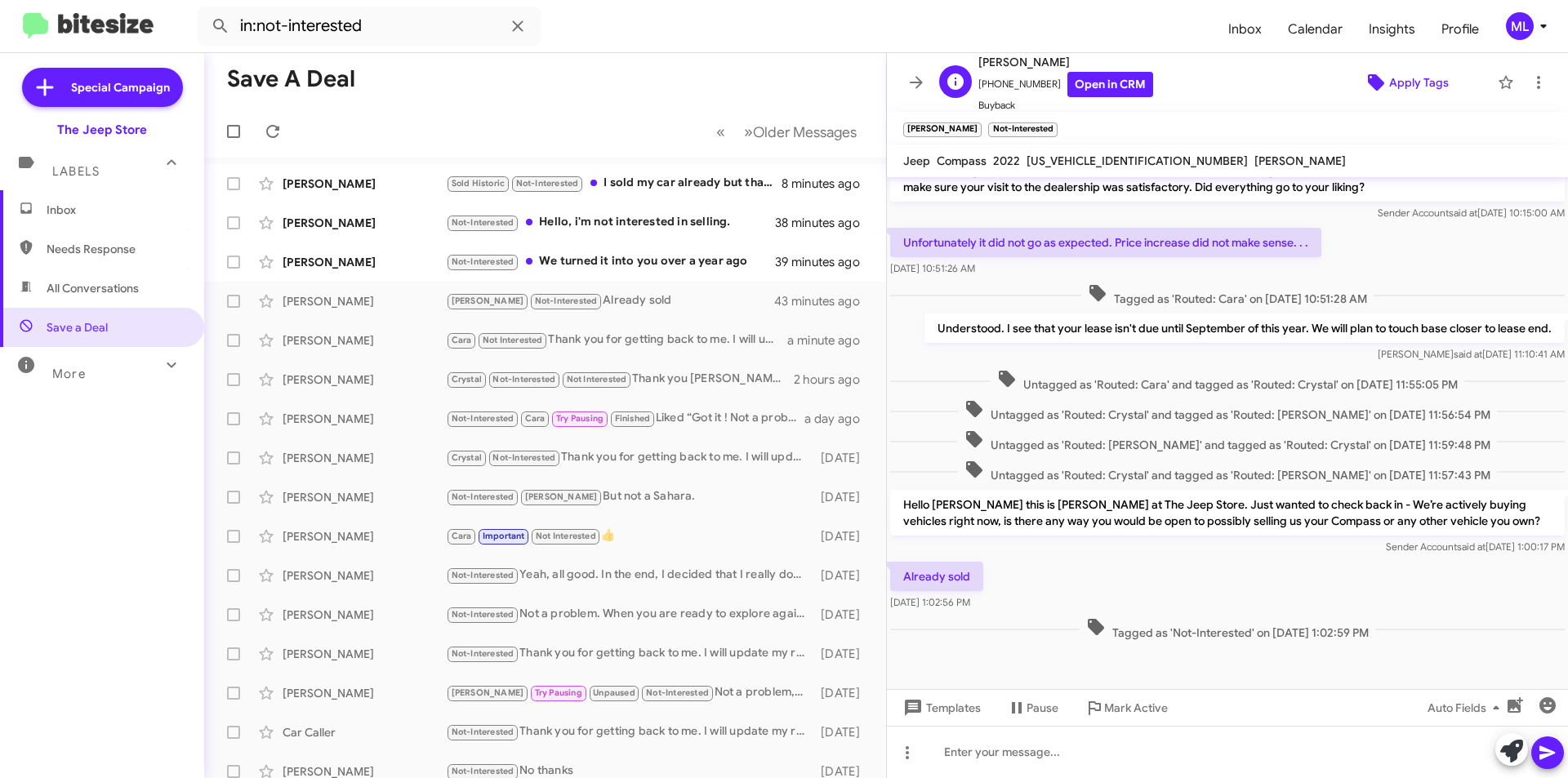
click at [1392, 77] on span "Apply Tags" at bounding box center [1419, 82] width 59 height 29
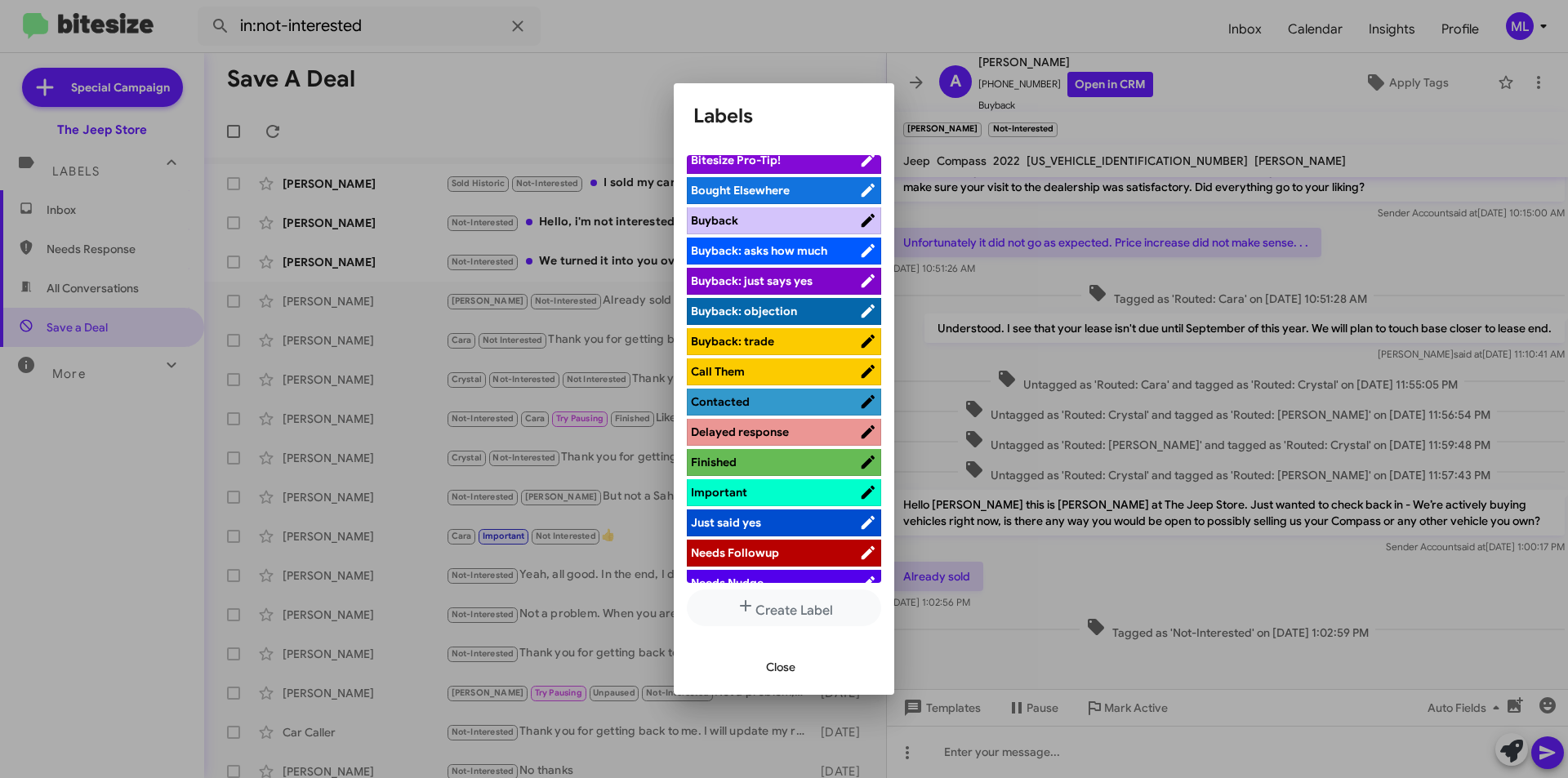
scroll to position [490, 0]
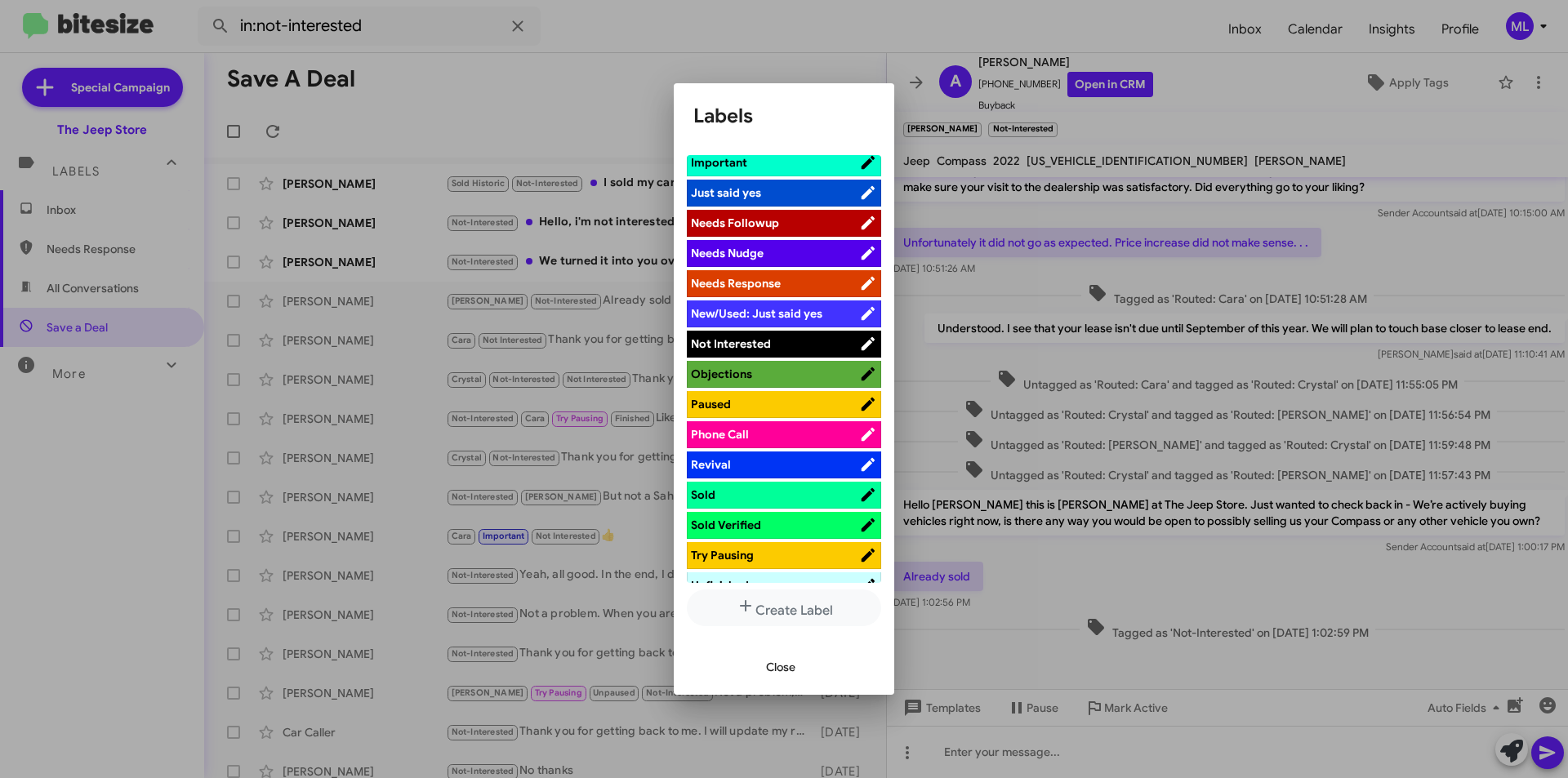
click at [786, 341] on span "Not Interested" at bounding box center [775, 344] width 168 height 16
click at [787, 662] on span "Close" at bounding box center [781, 667] width 29 height 29
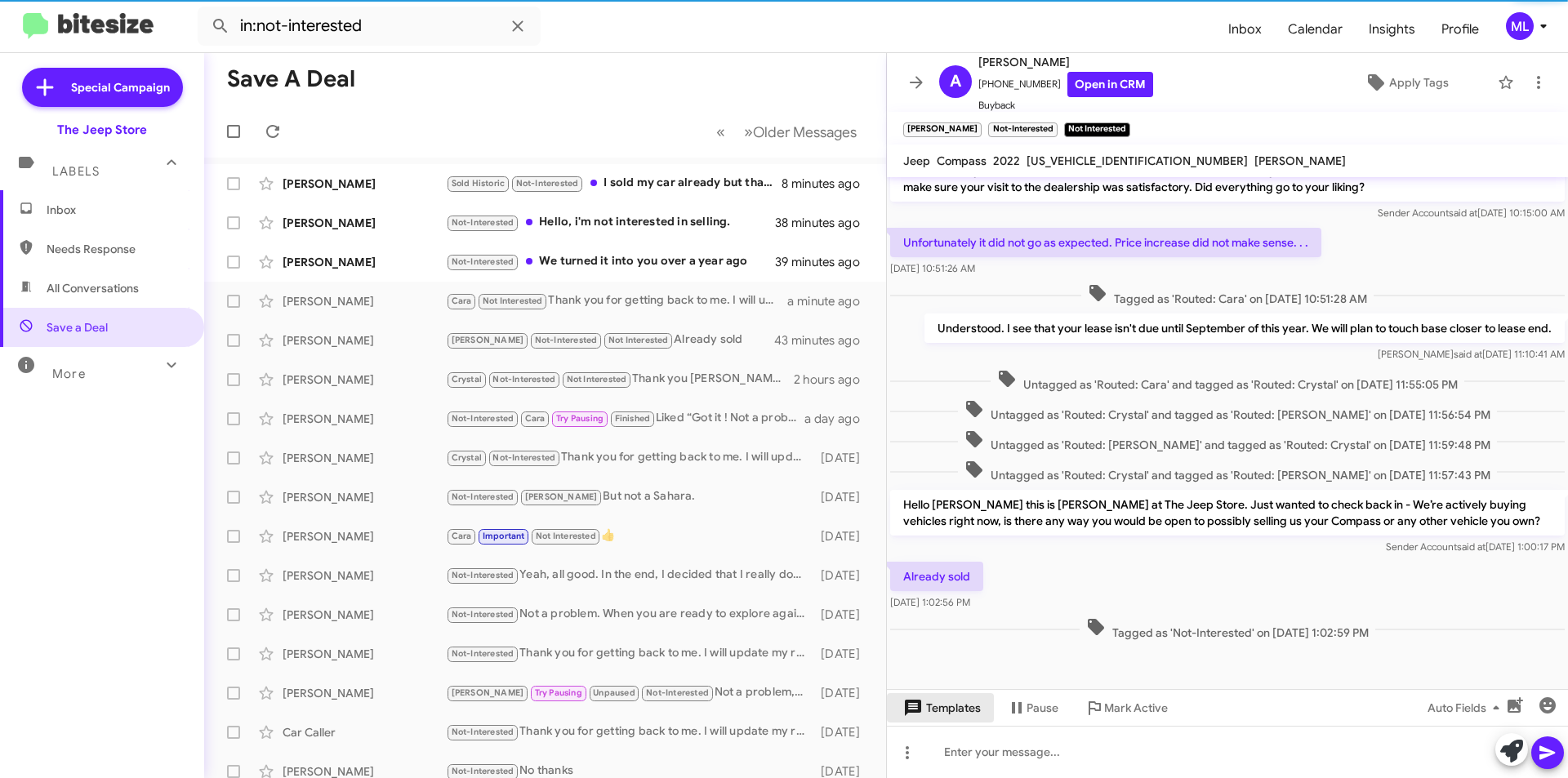
click at [926, 712] on span "Templates" at bounding box center [941, 709] width 80 height 29
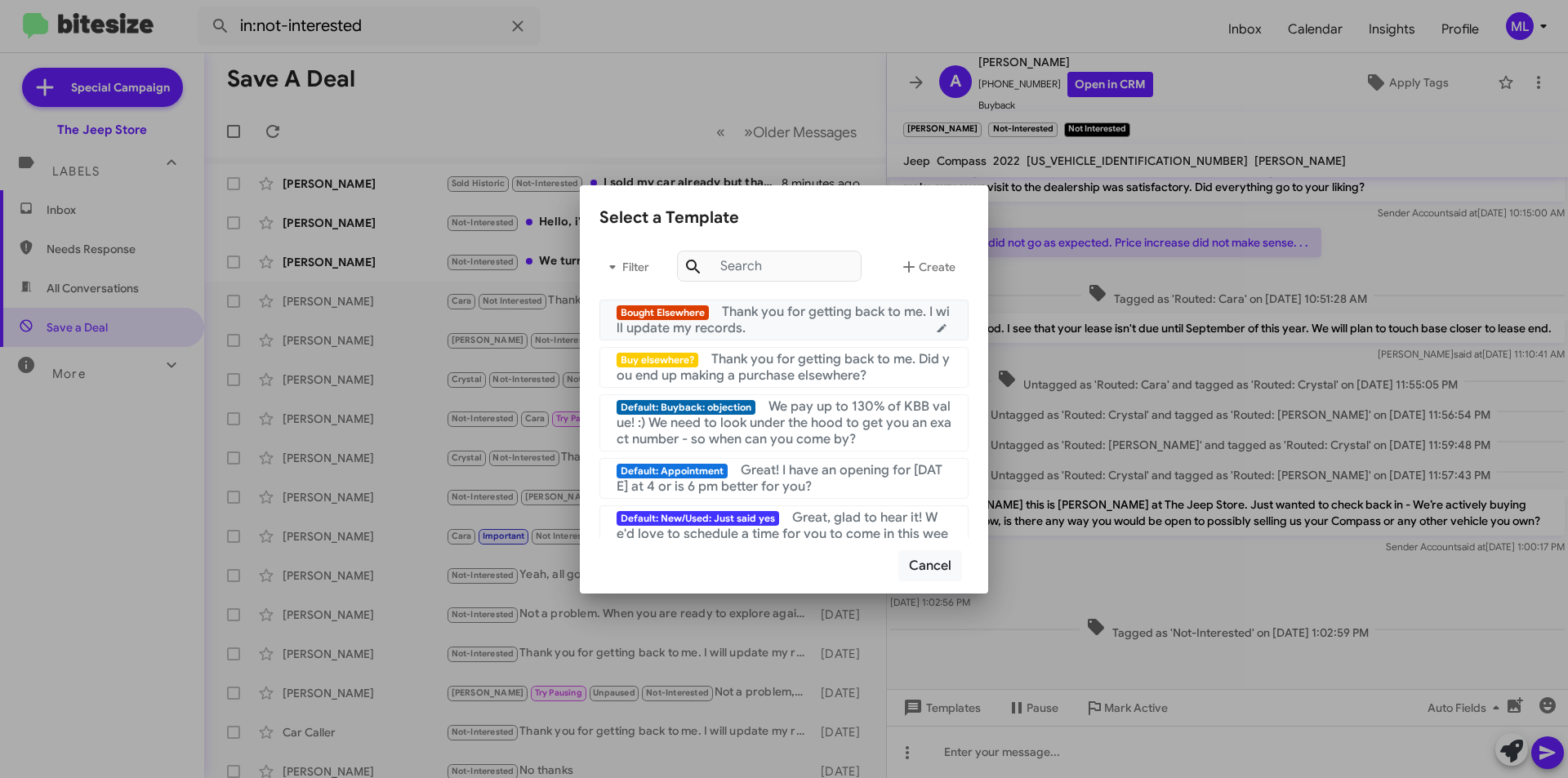
click at [778, 323] on div "Bought Elsewhere Thank you for getting back to me. I will update my records." at bounding box center [784, 320] width 335 height 33
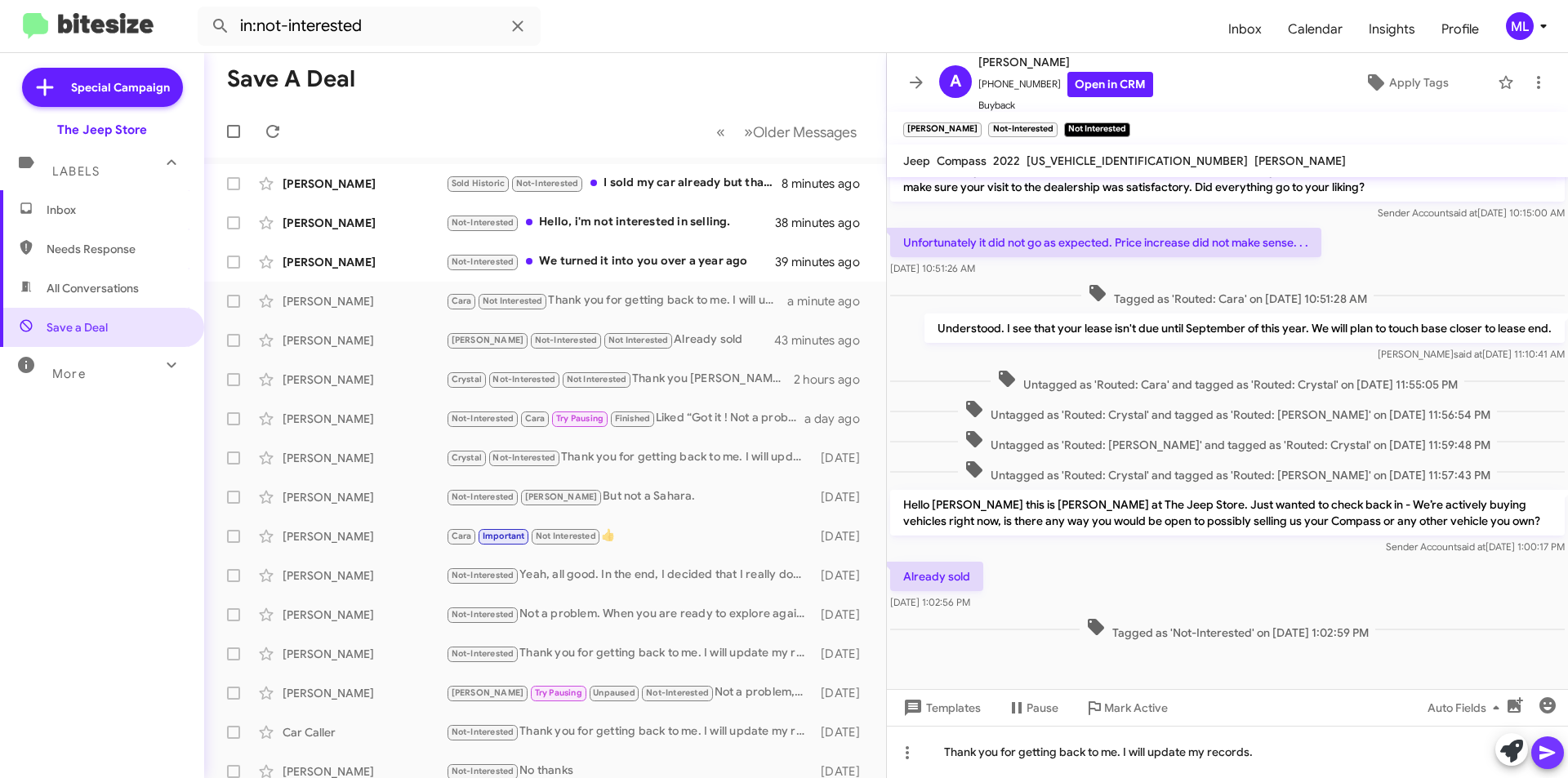
click at [1552, 749] on icon at bounding box center [1547, 752] width 19 height 19
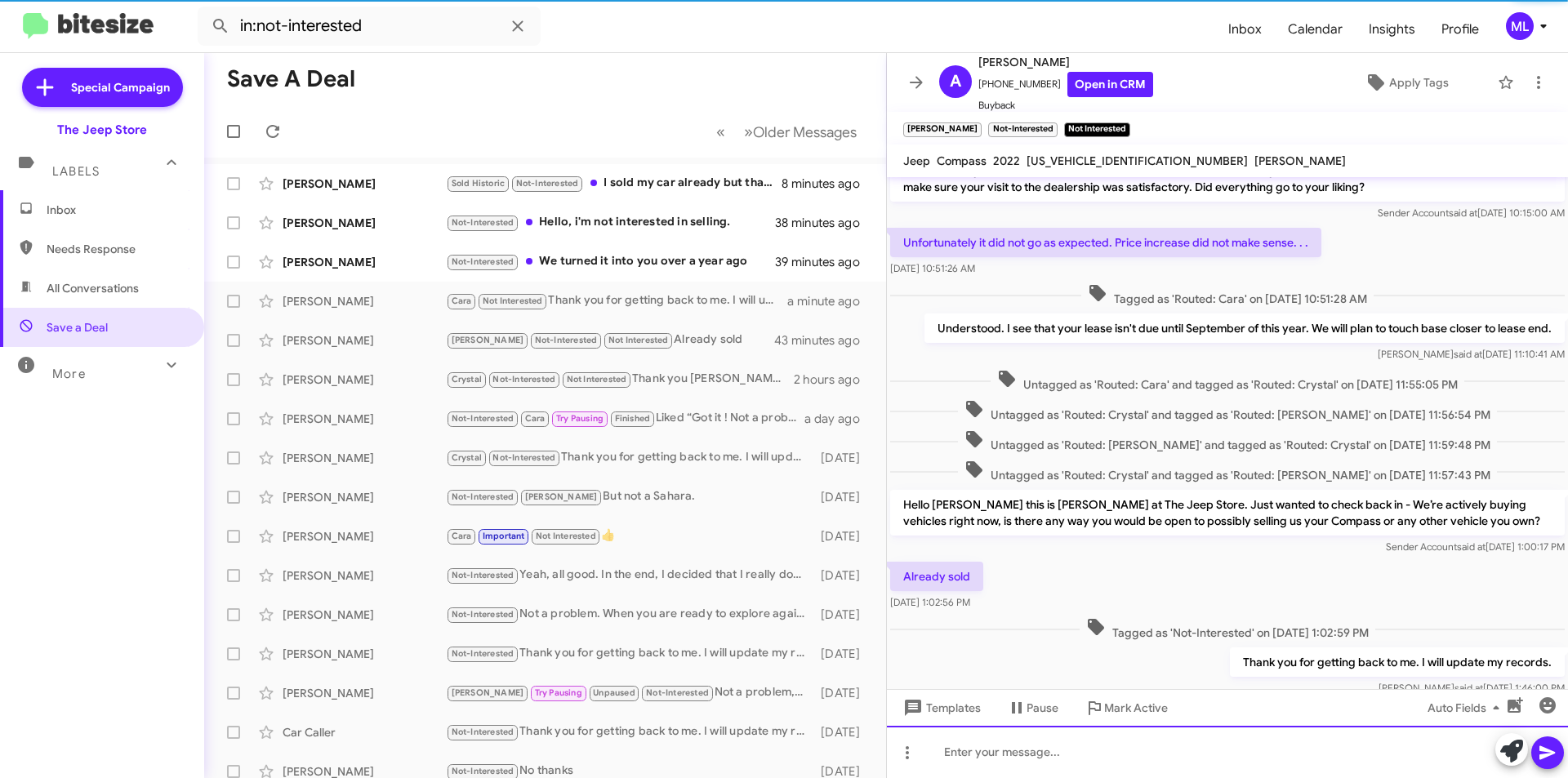
scroll to position [84, 0]
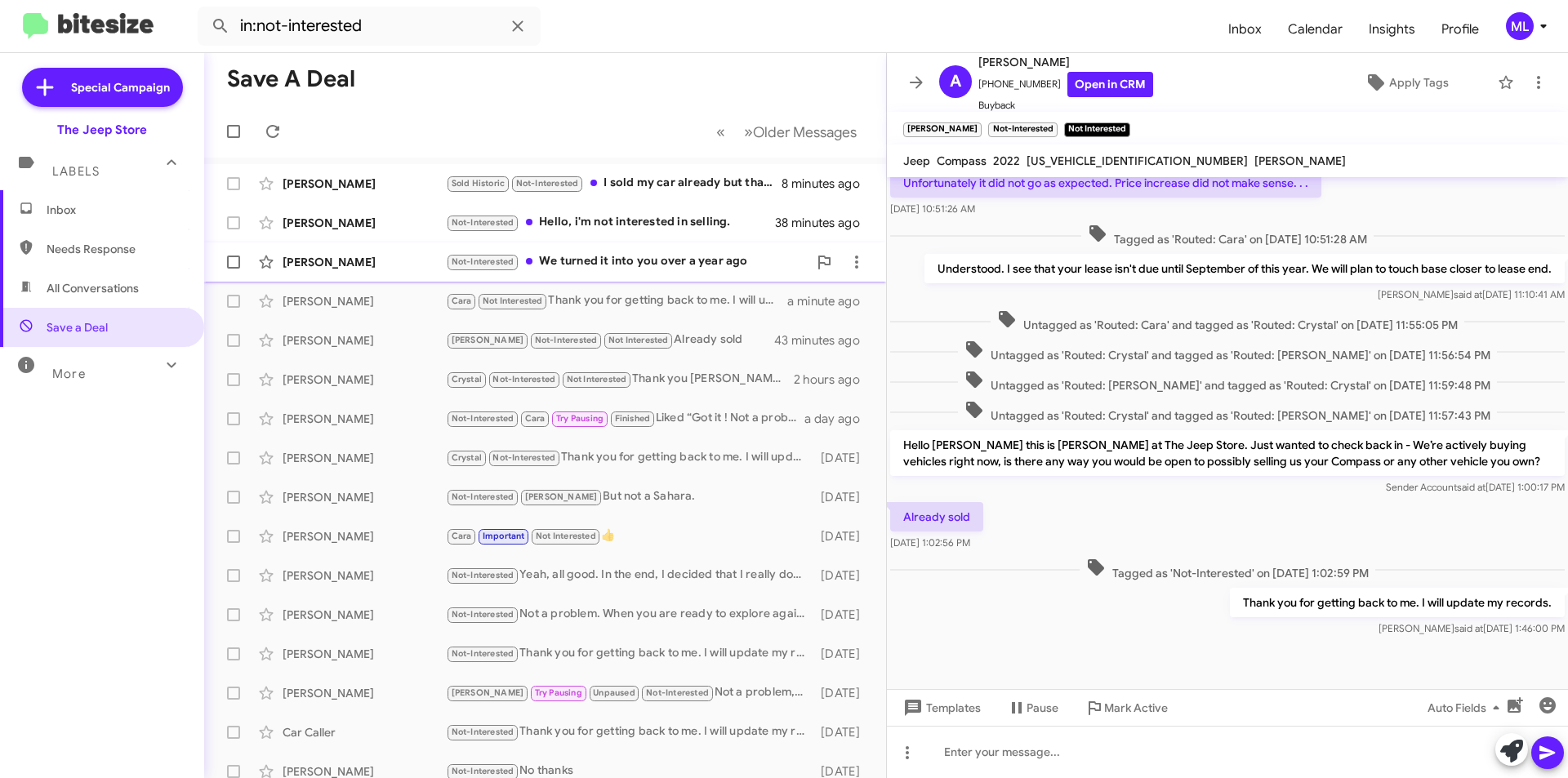
click at [629, 272] on div "[PERSON_NAME] Not-Interested We turned it into you over a year ago 39 minutes a…" at bounding box center [545, 262] width 656 height 33
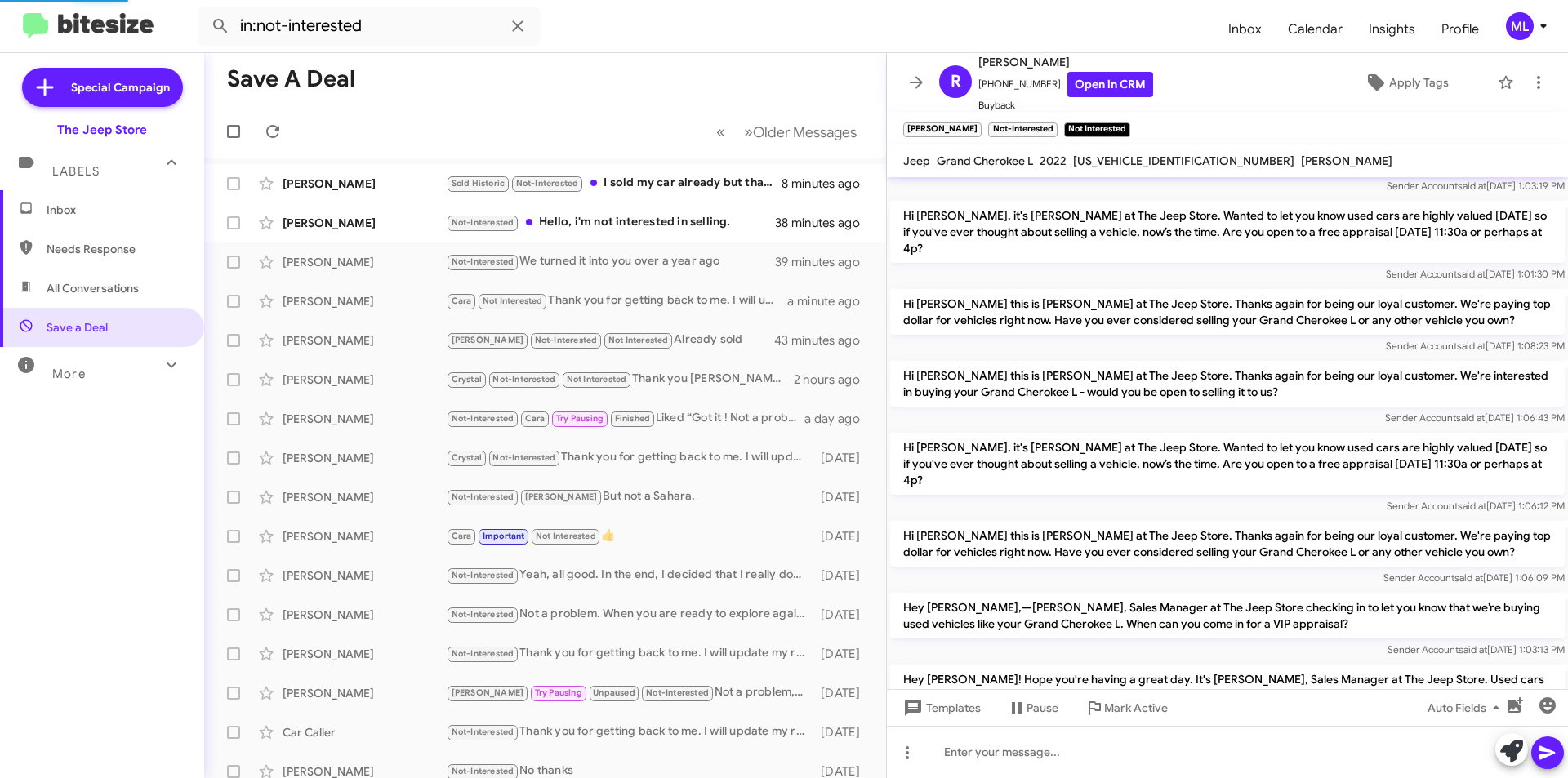
scroll to position [331, 0]
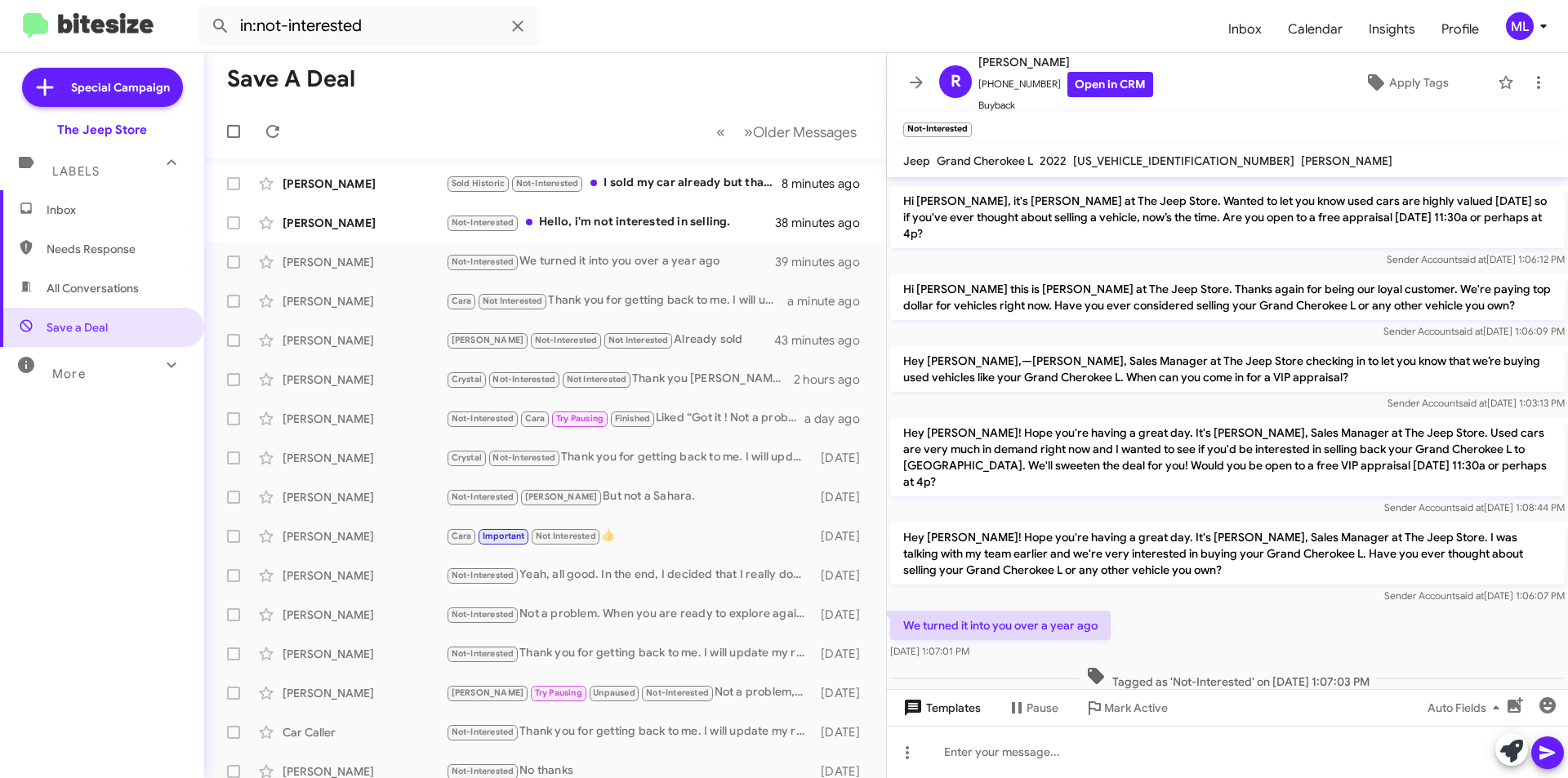
click at [944, 706] on span "Templates" at bounding box center [941, 709] width 80 height 29
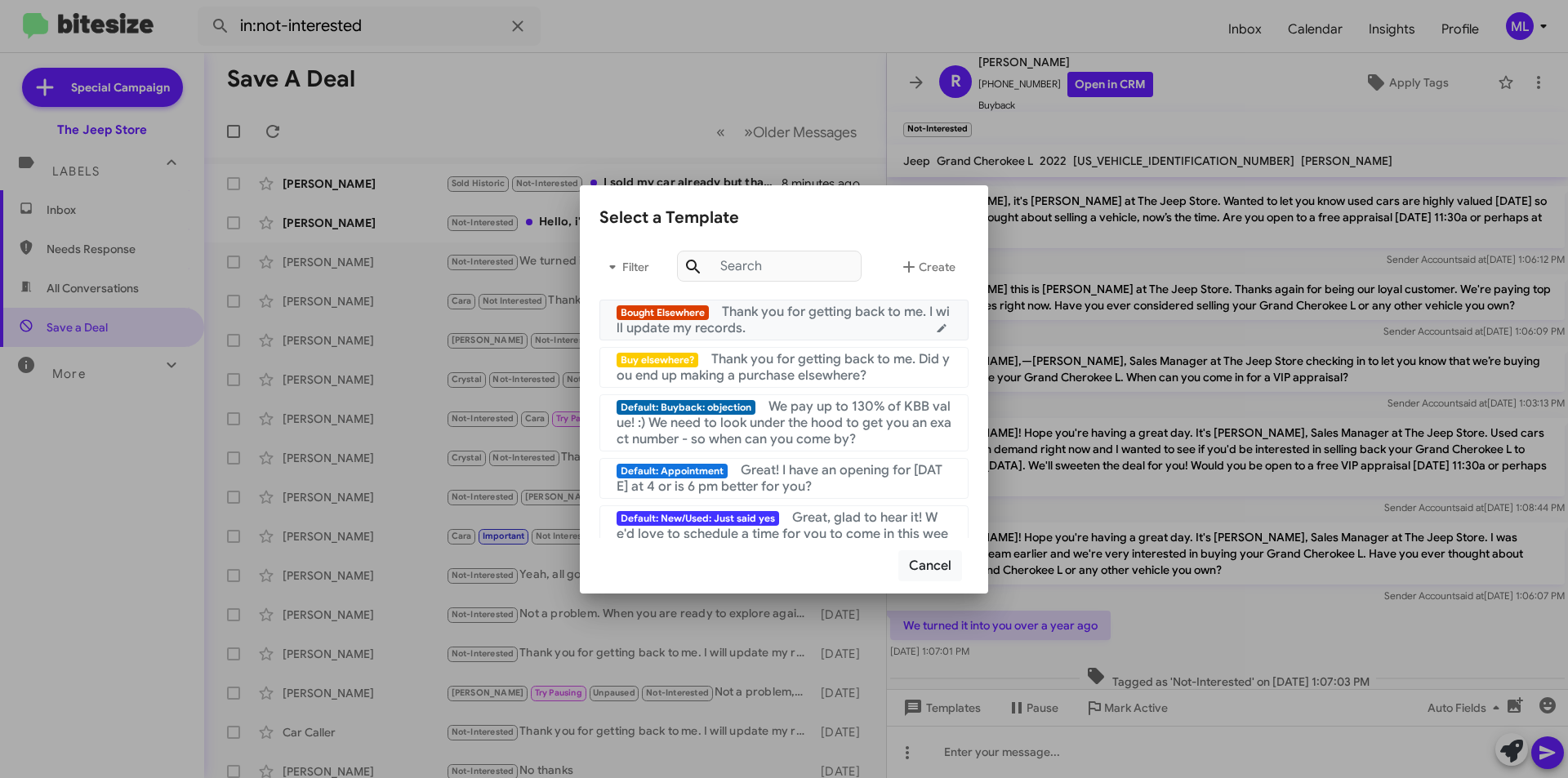
click at [783, 305] on span "Thank you for getting back to me. I will update my records." at bounding box center [784, 320] width 334 height 33
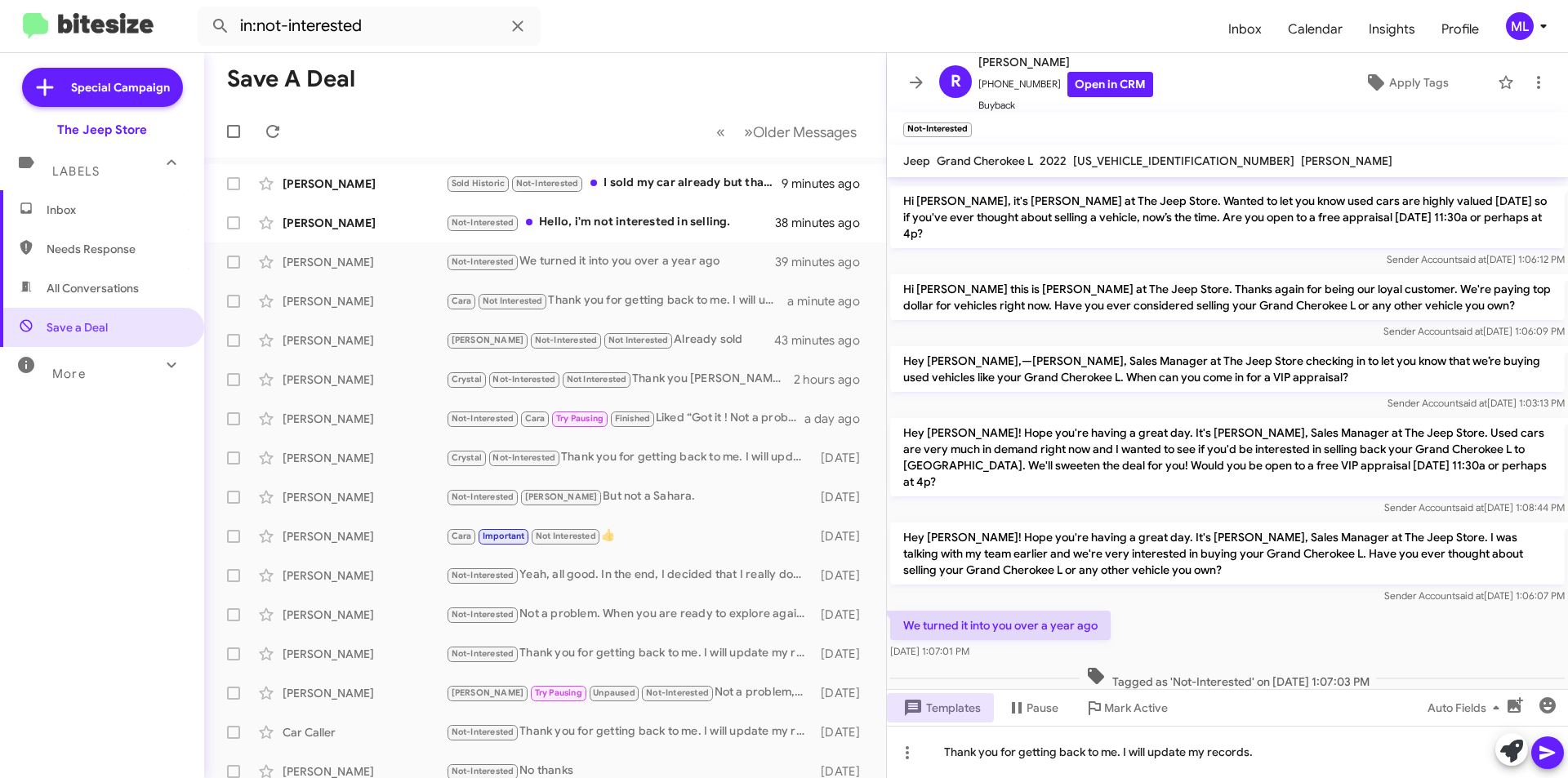
click at [1550, 751] on icon at bounding box center [1547, 753] width 16 height 14
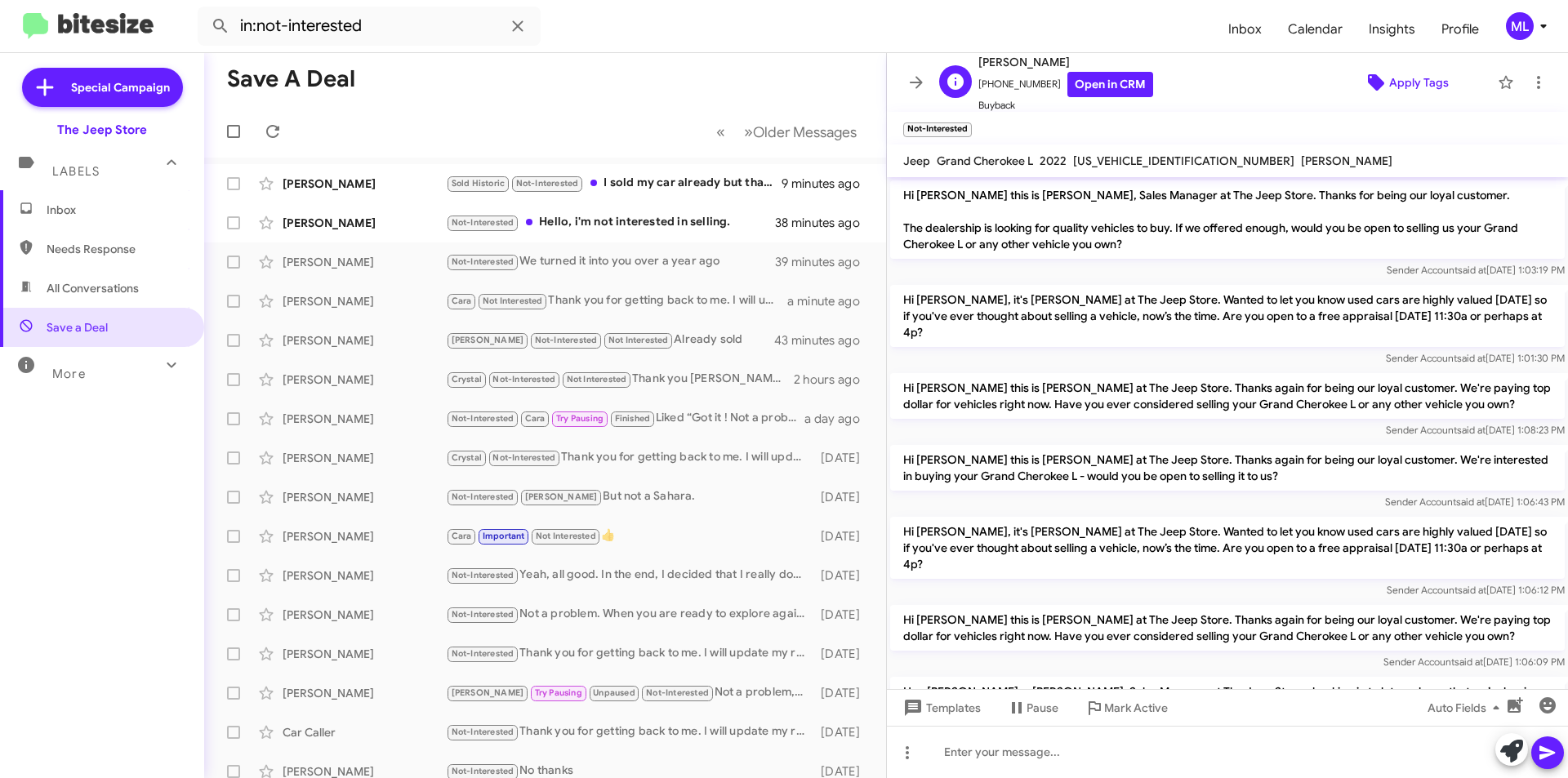
click at [1420, 80] on span "Apply Tags" at bounding box center [1419, 82] width 59 height 29
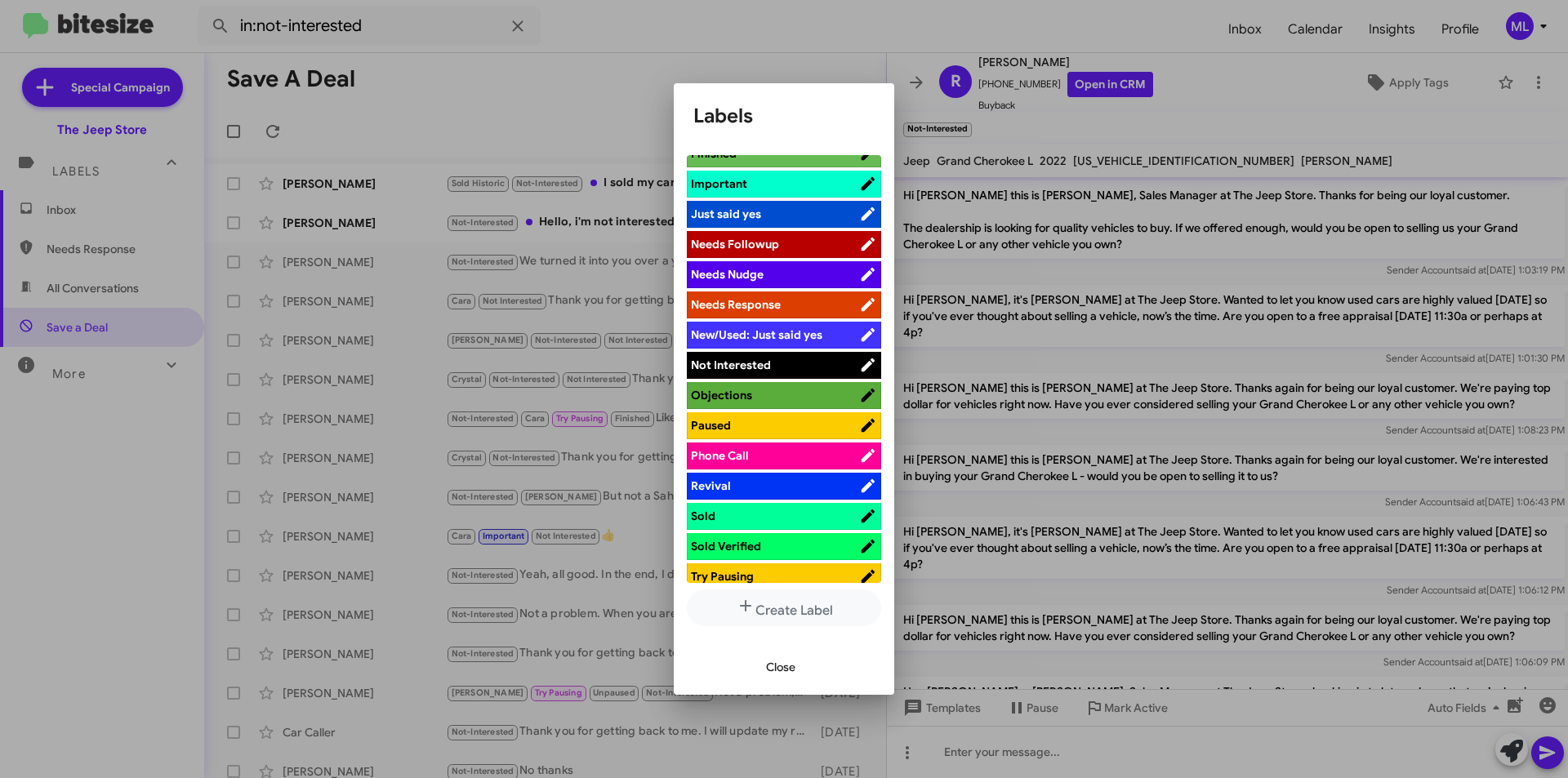
scroll to position [490, 0]
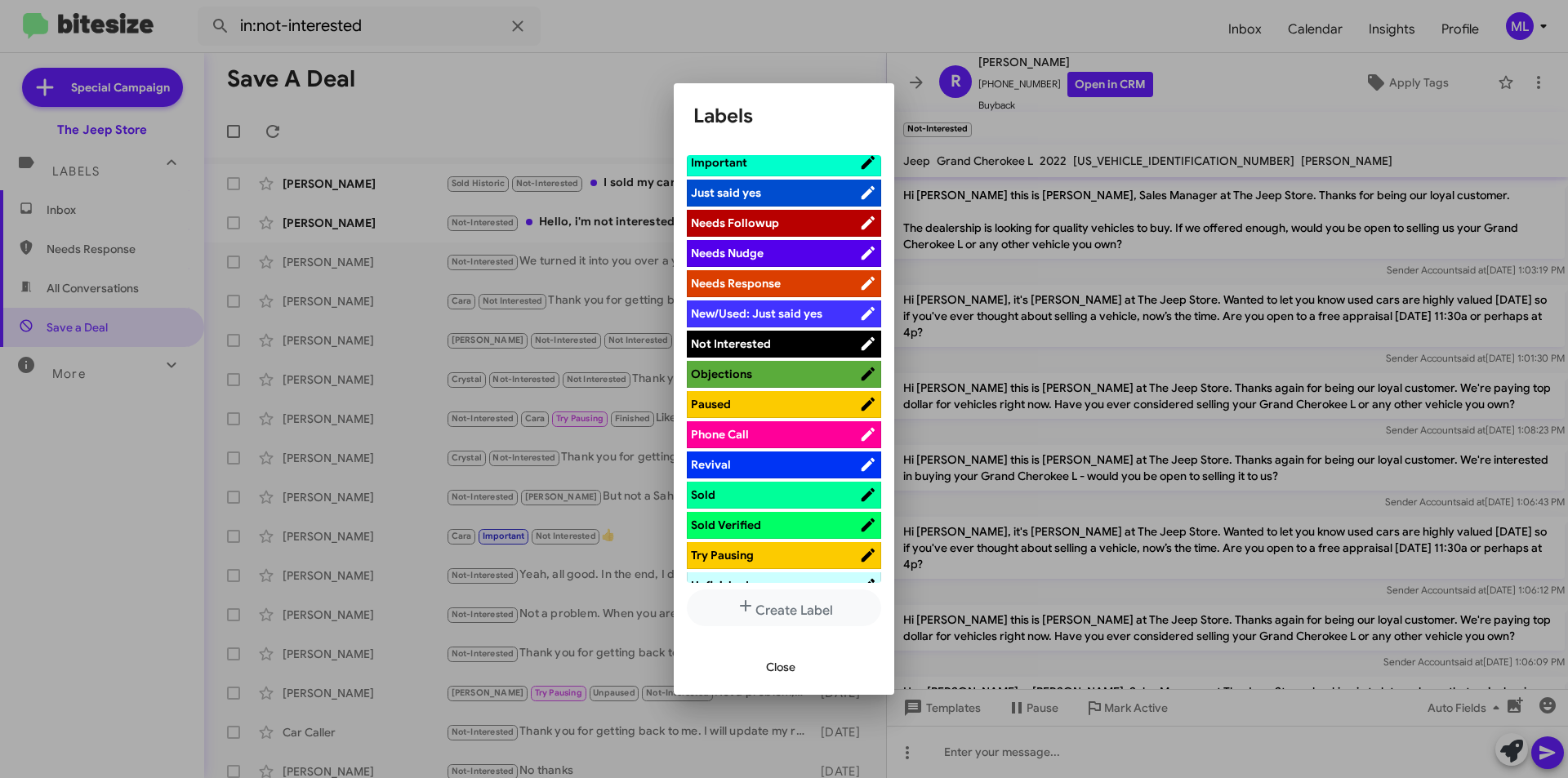
click at [777, 345] on span "Not Interested" at bounding box center [775, 344] width 168 height 16
click at [783, 659] on span "Close" at bounding box center [781, 667] width 29 height 29
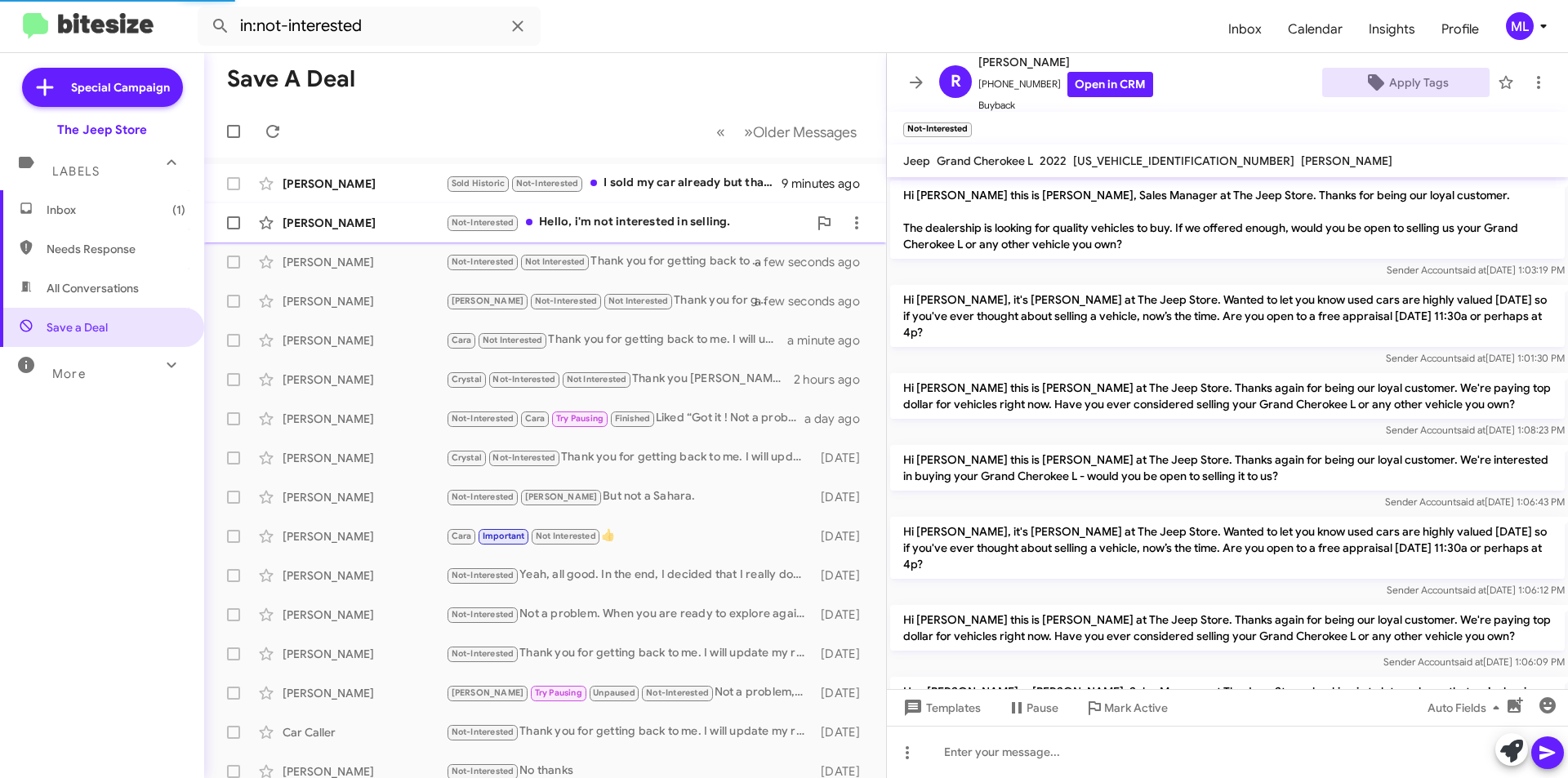
click at [656, 223] on div "Not-Interested Hello, i'm not interested in selling." at bounding box center [627, 222] width 362 height 19
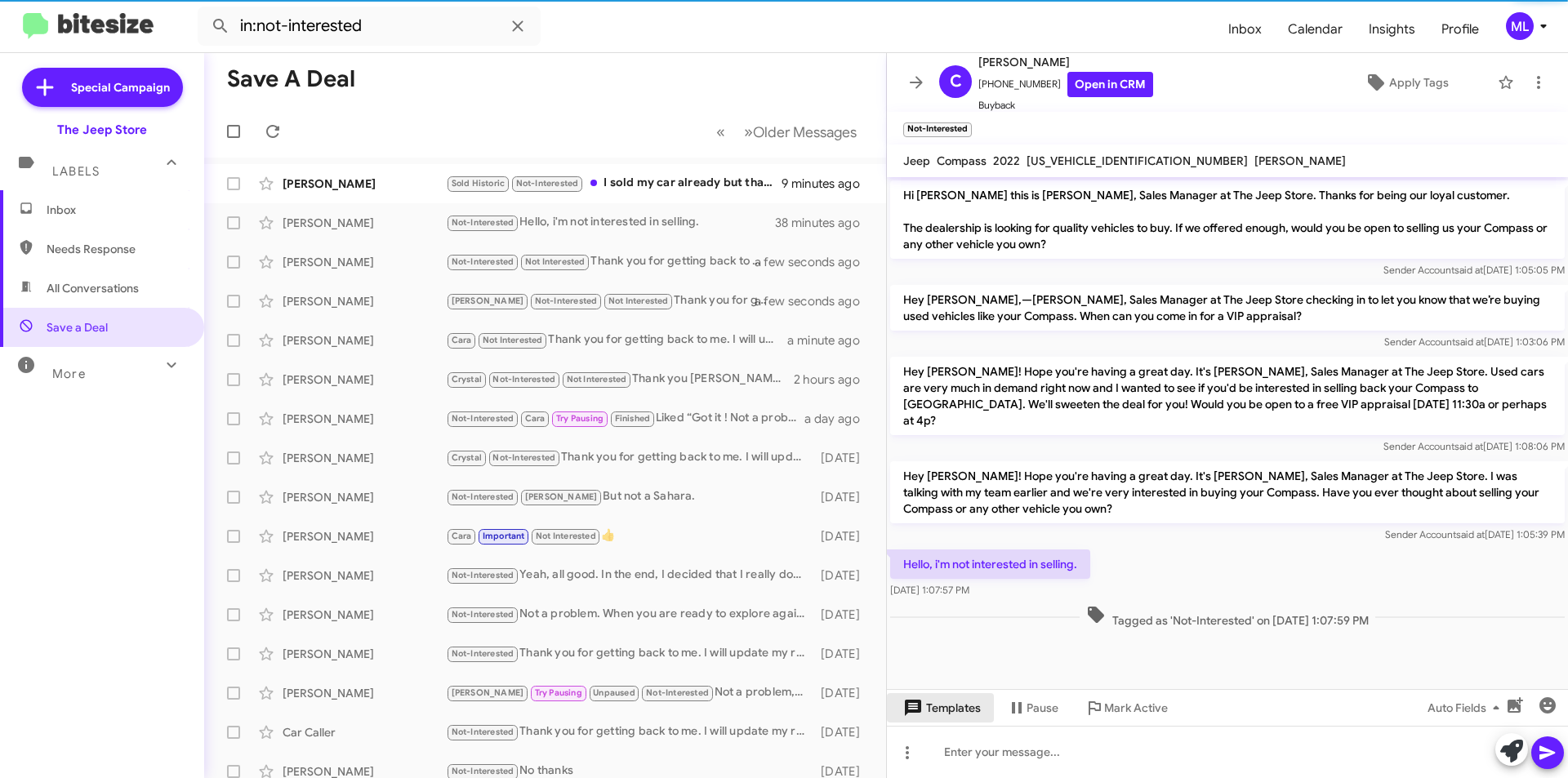
click at [945, 709] on span "Templates" at bounding box center [941, 709] width 80 height 29
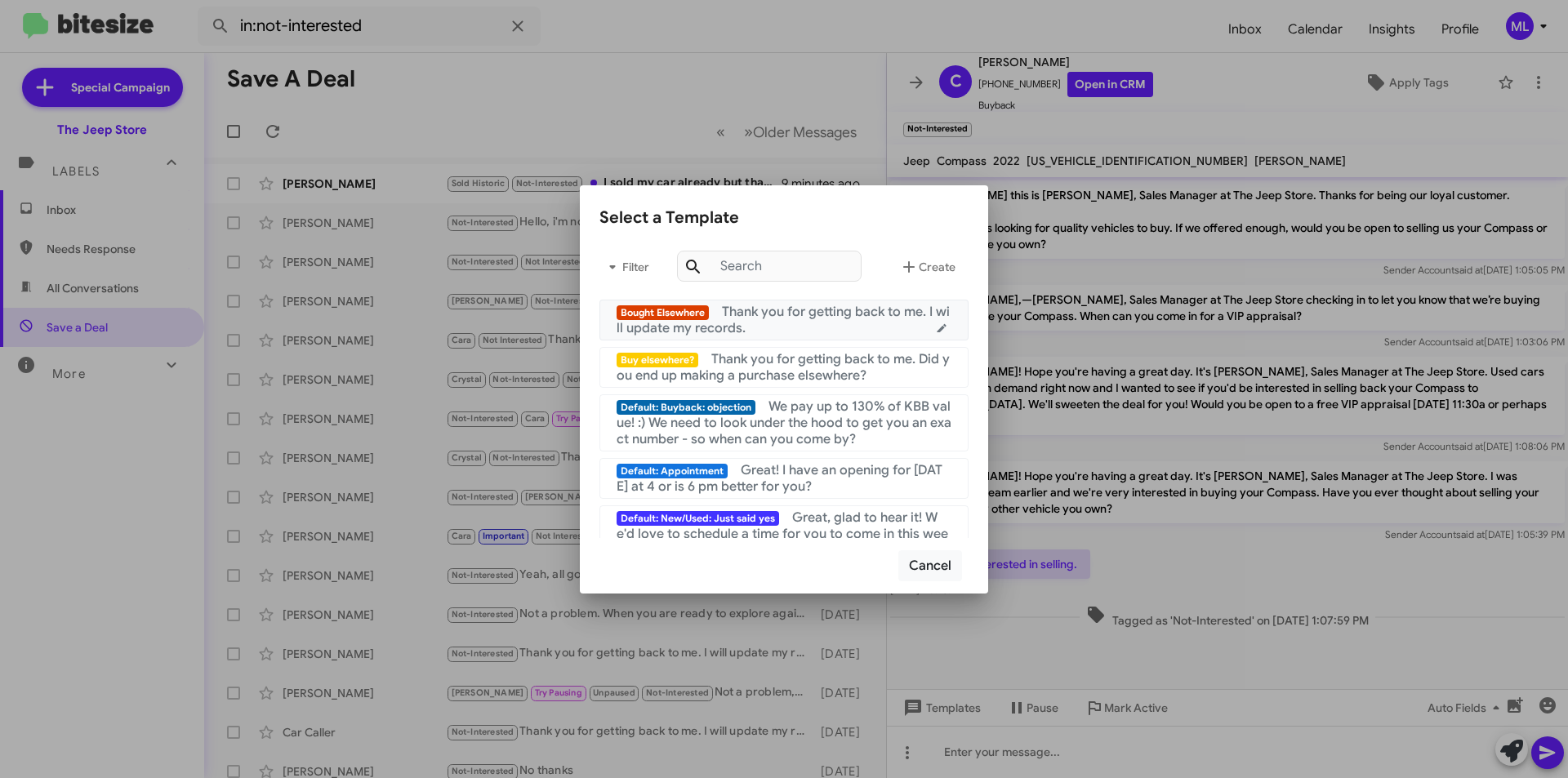
click at [784, 322] on div "Bought Elsewhere Thank you for getting back to me. I will update my records." at bounding box center [784, 320] width 335 height 33
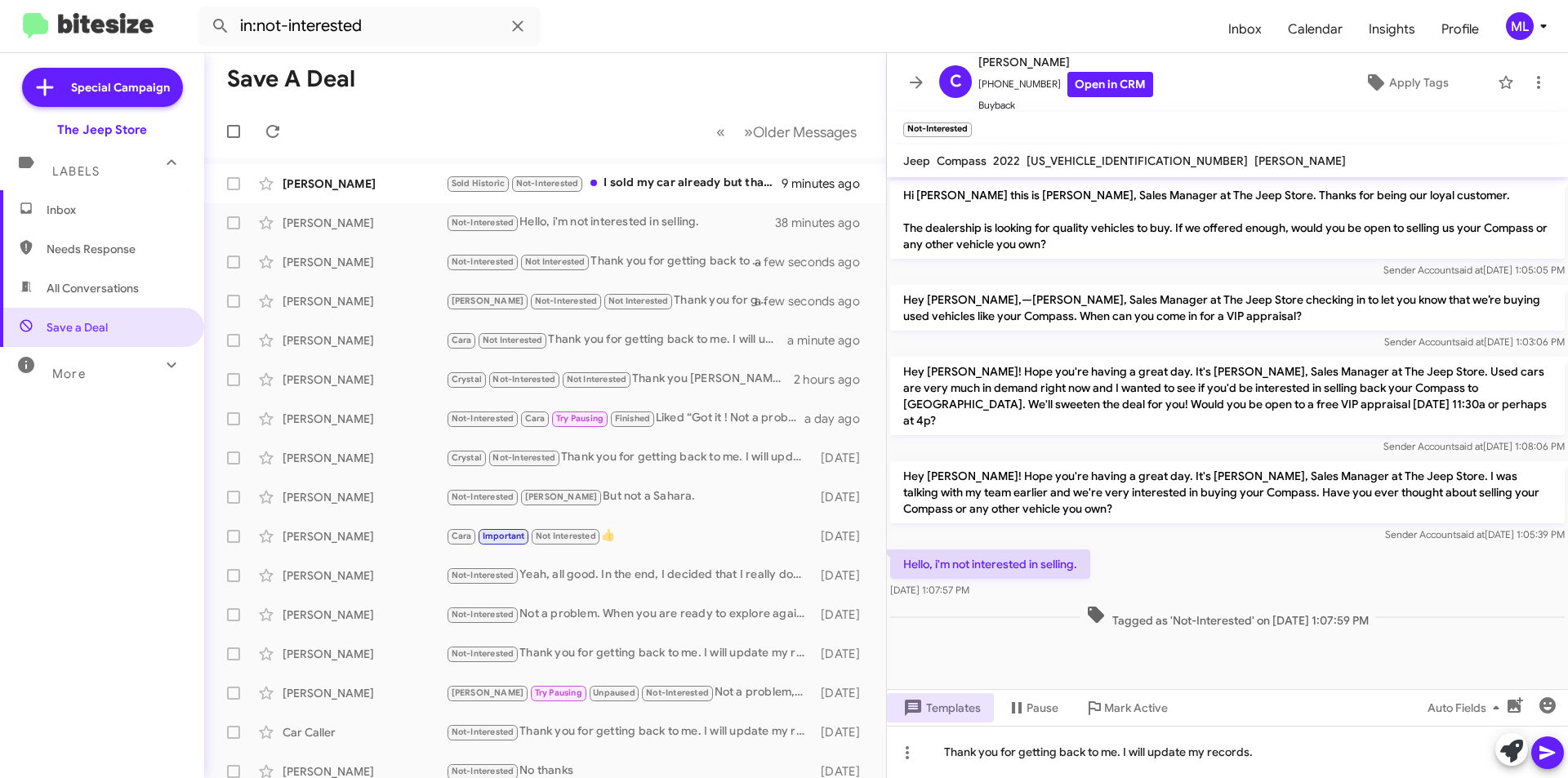
click at [1548, 748] on icon at bounding box center [1547, 752] width 19 height 19
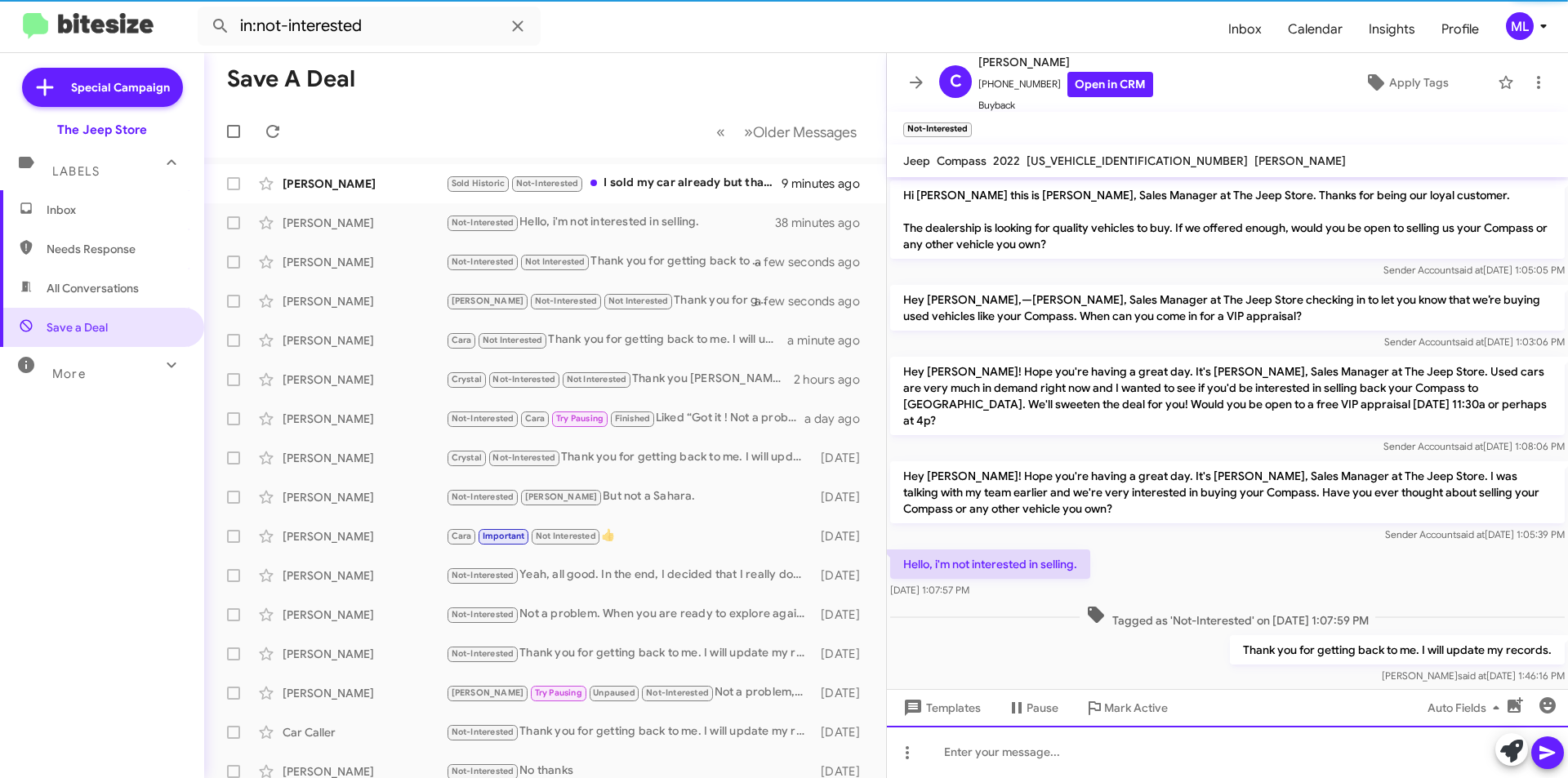
scroll to position [11, 0]
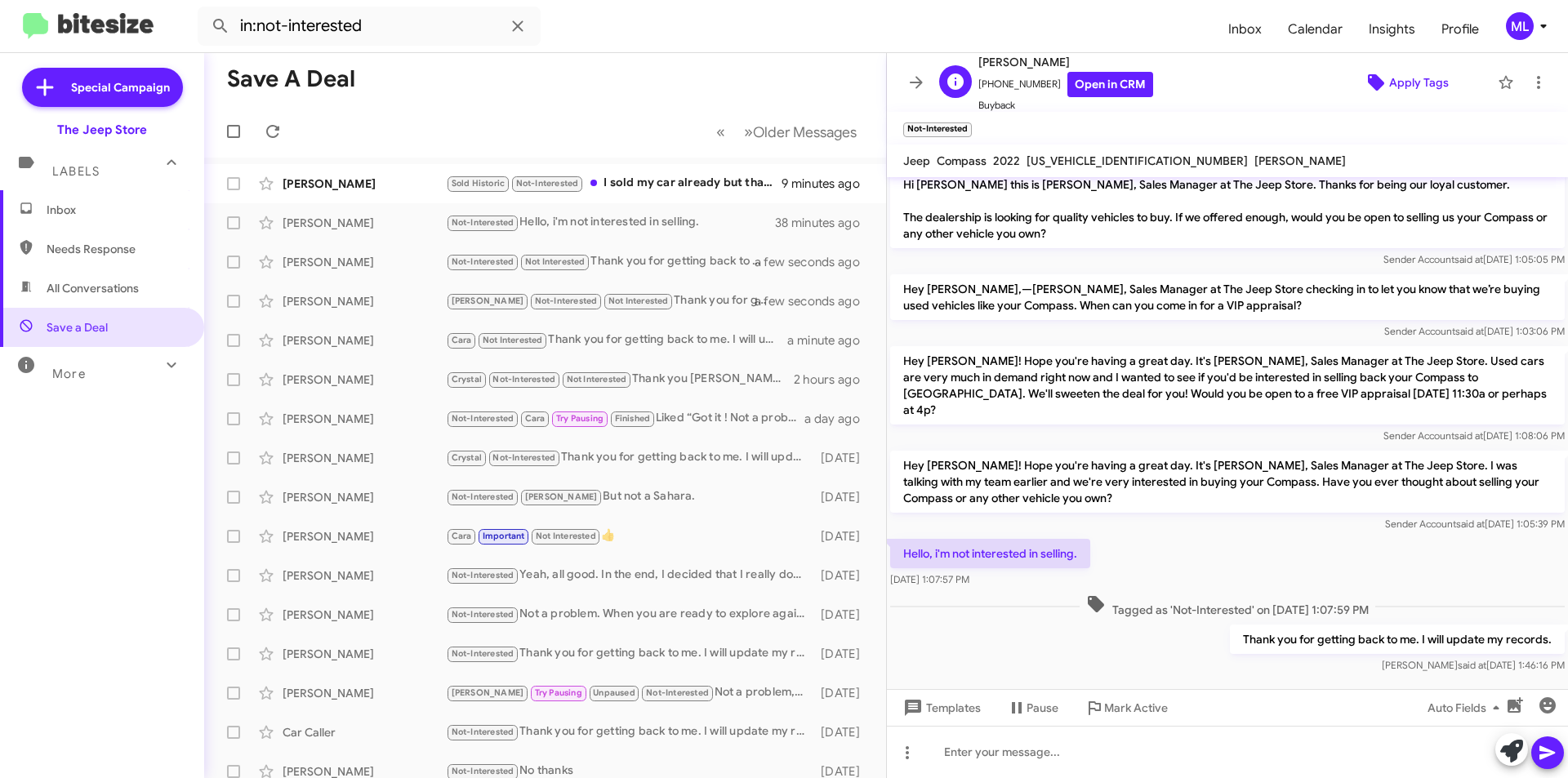
click at [1390, 84] on span "Apply Tags" at bounding box center [1419, 82] width 59 height 29
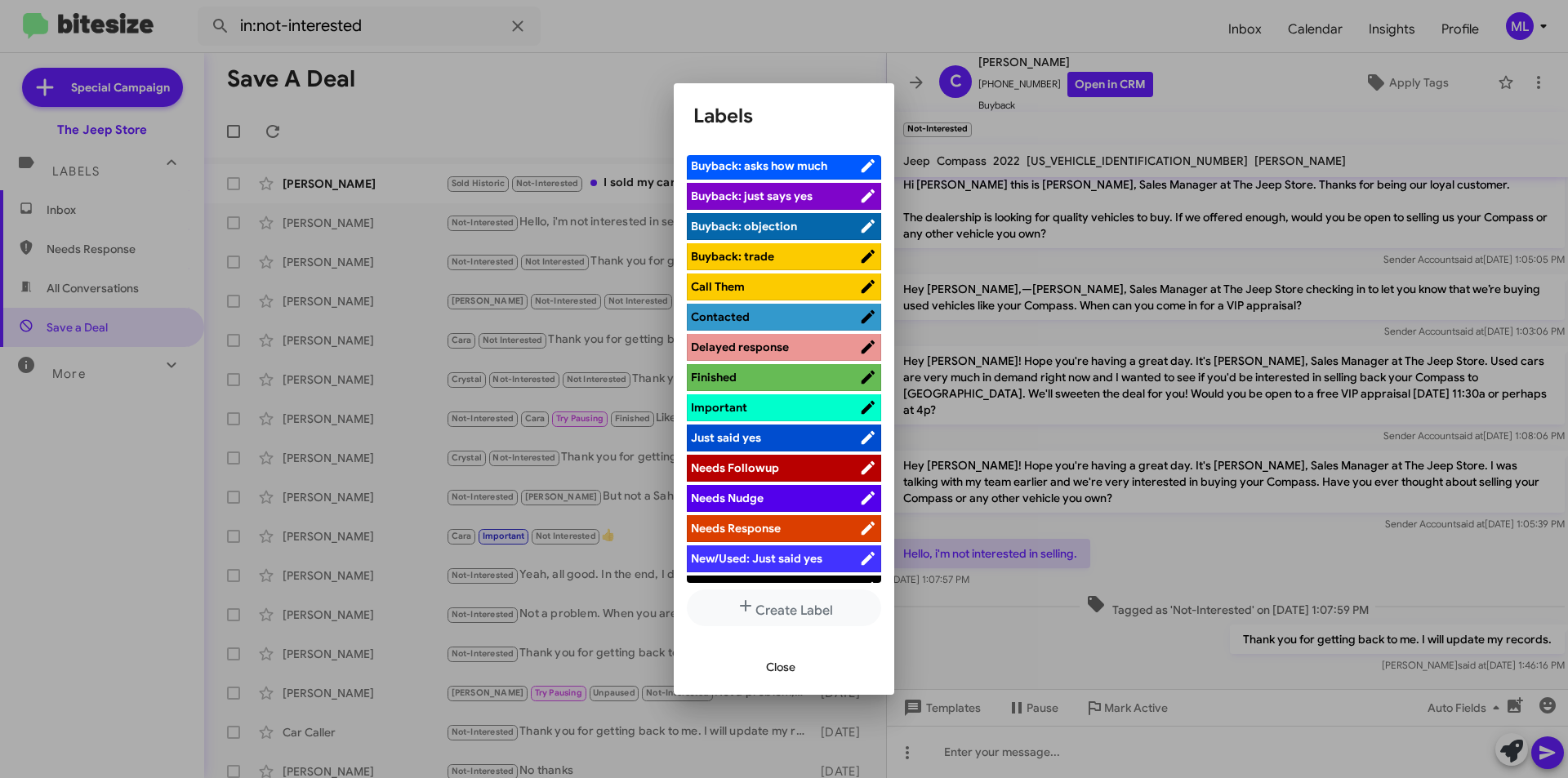
scroll to position [409, 0]
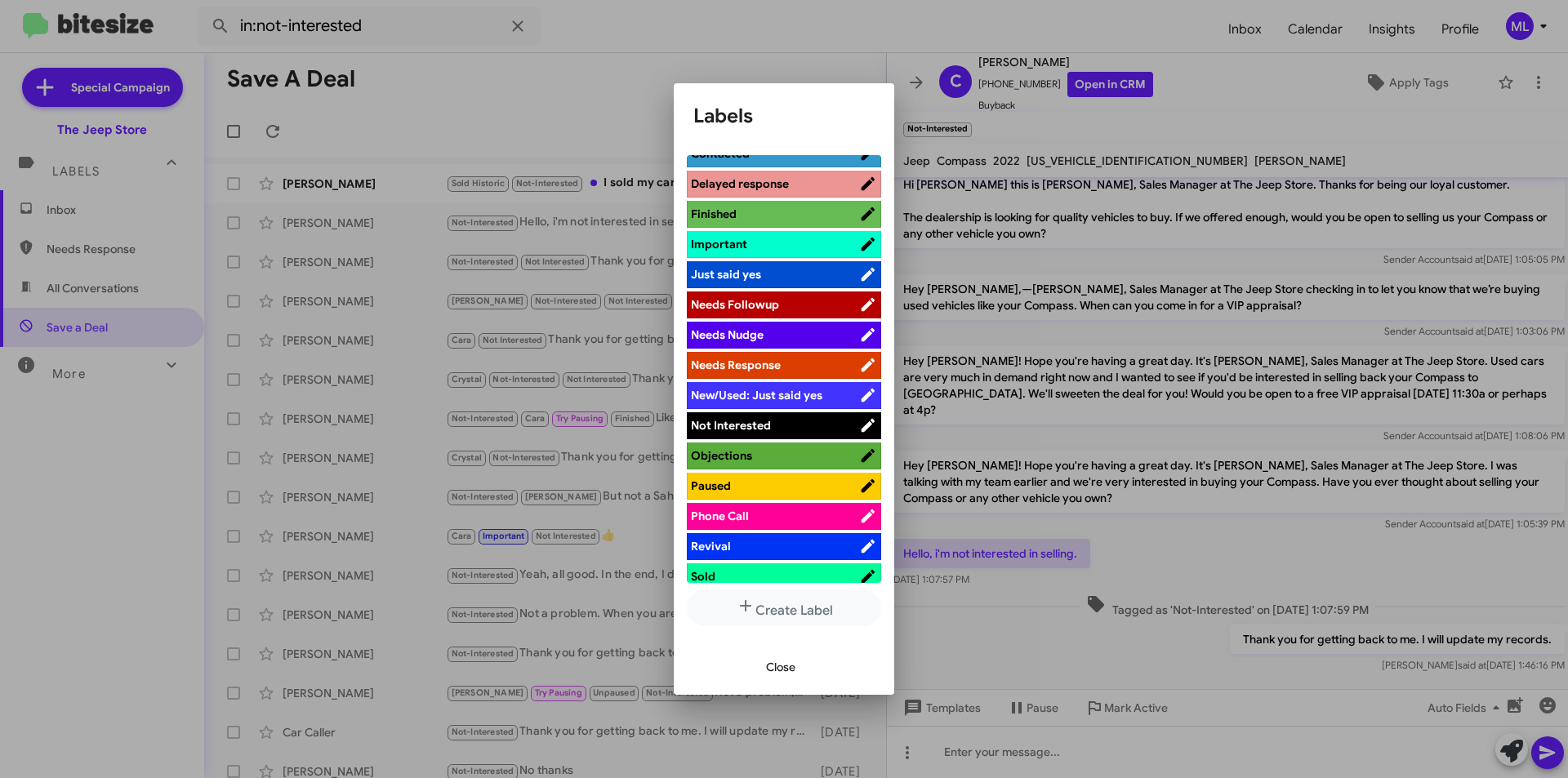
click at [773, 432] on span "Not Interested" at bounding box center [775, 426] width 168 height 16
click at [780, 673] on span "Close" at bounding box center [781, 667] width 29 height 29
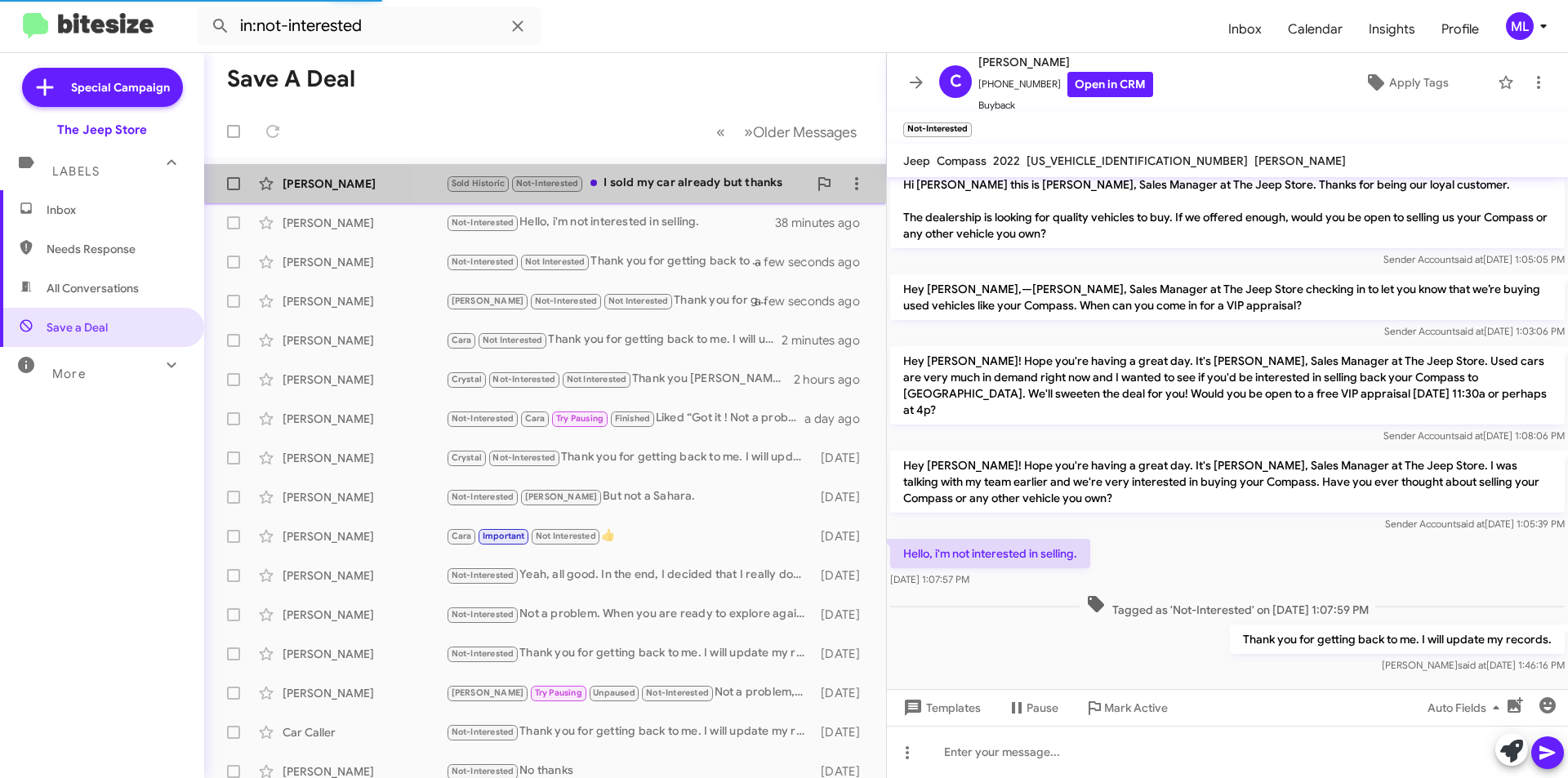
click at [655, 183] on div "Sold Historic Not-Interested I sold my car already but thanks" at bounding box center [627, 183] width 362 height 19
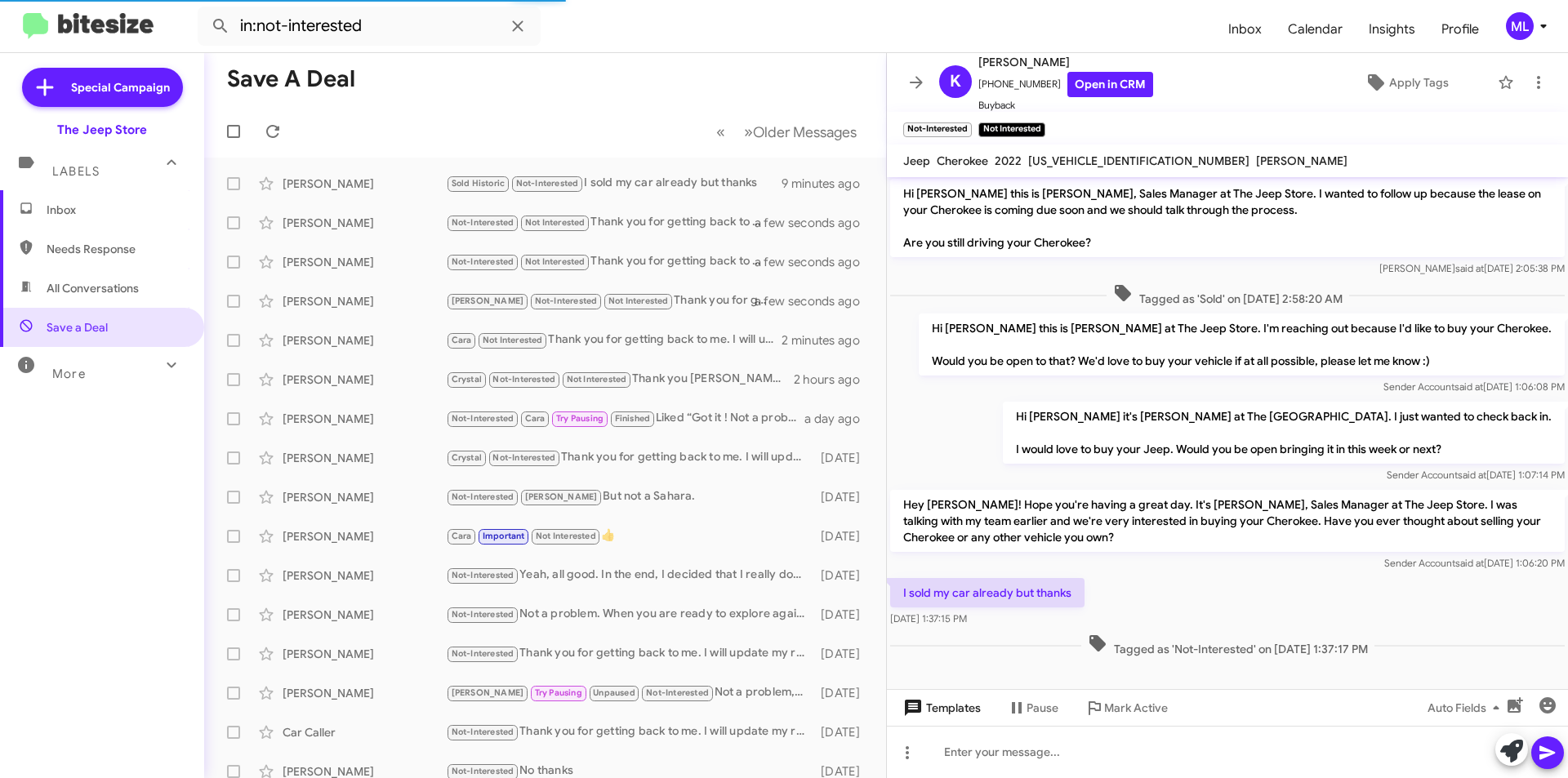
scroll to position [2, 0]
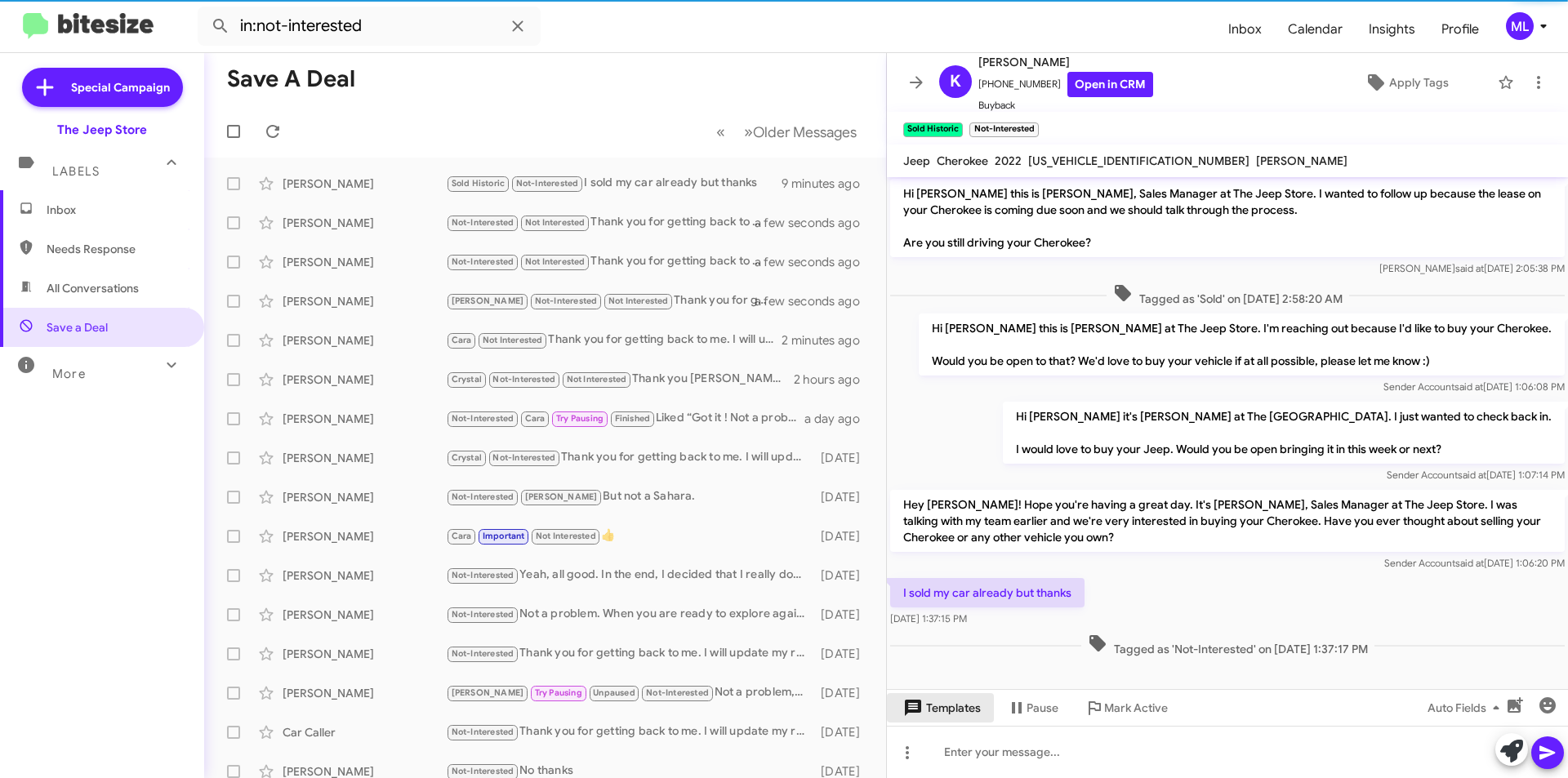
click at [955, 709] on span "Templates" at bounding box center [941, 709] width 80 height 29
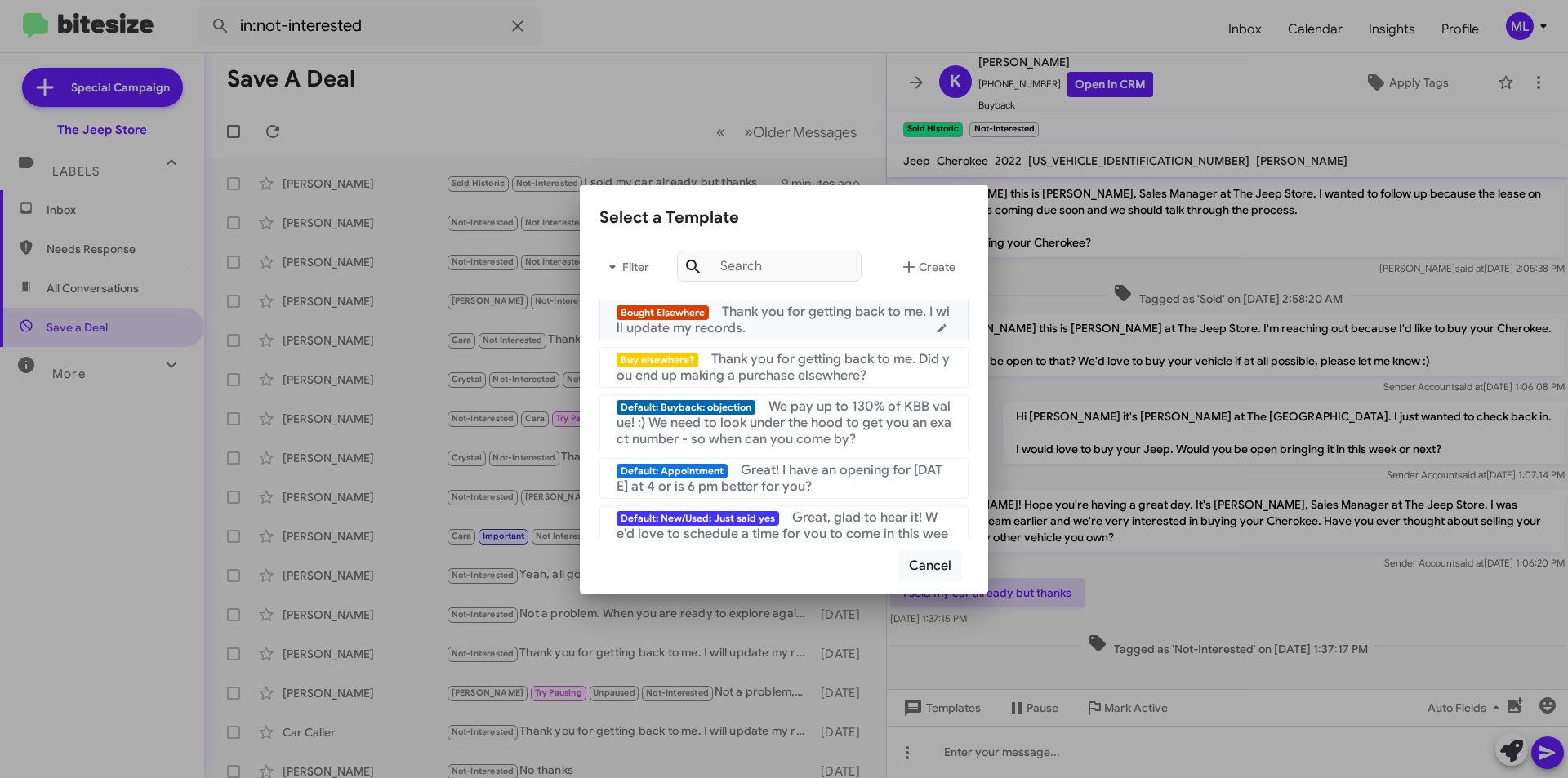
click at [792, 325] on div "Bought Elsewhere Thank you for getting back to me. I will update my records." at bounding box center [784, 320] width 335 height 33
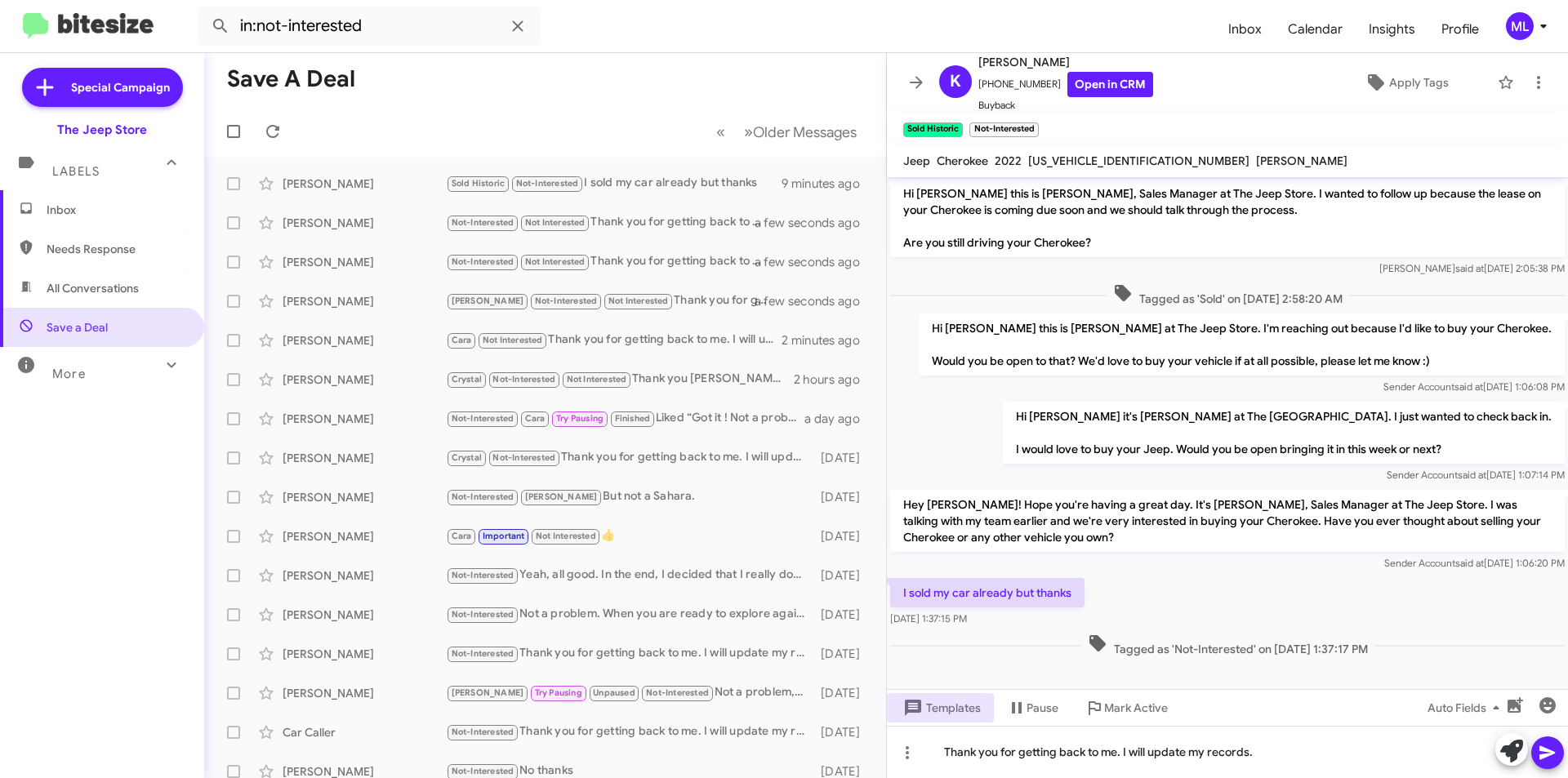
click at [1554, 750] on icon at bounding box center [1547, 752] width 19 height 19
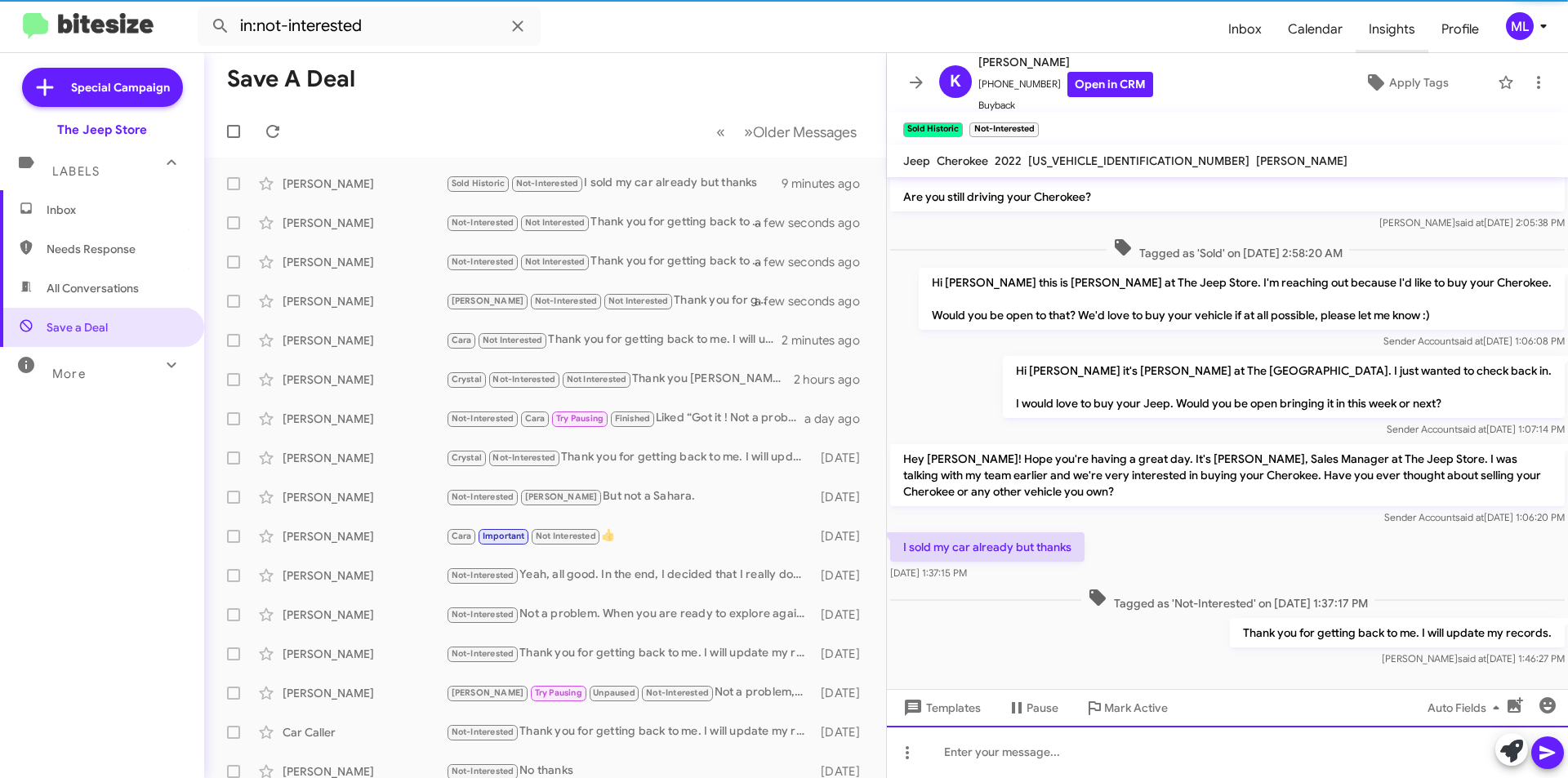
scroll to position [61, 0]
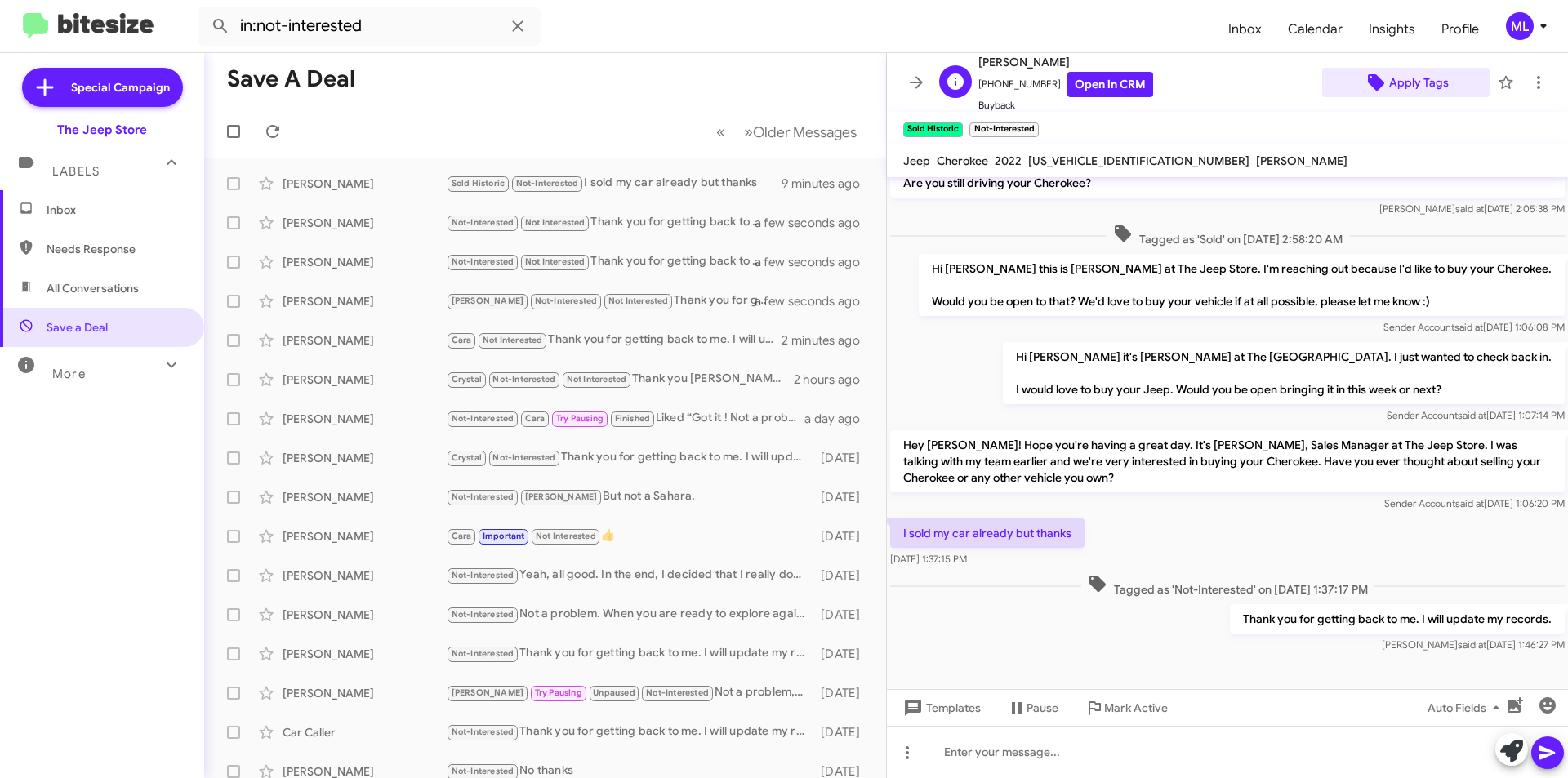
click at [1408, 78] on span "Apply Tags" at bounding box center [1419, 82] width 59 height 29
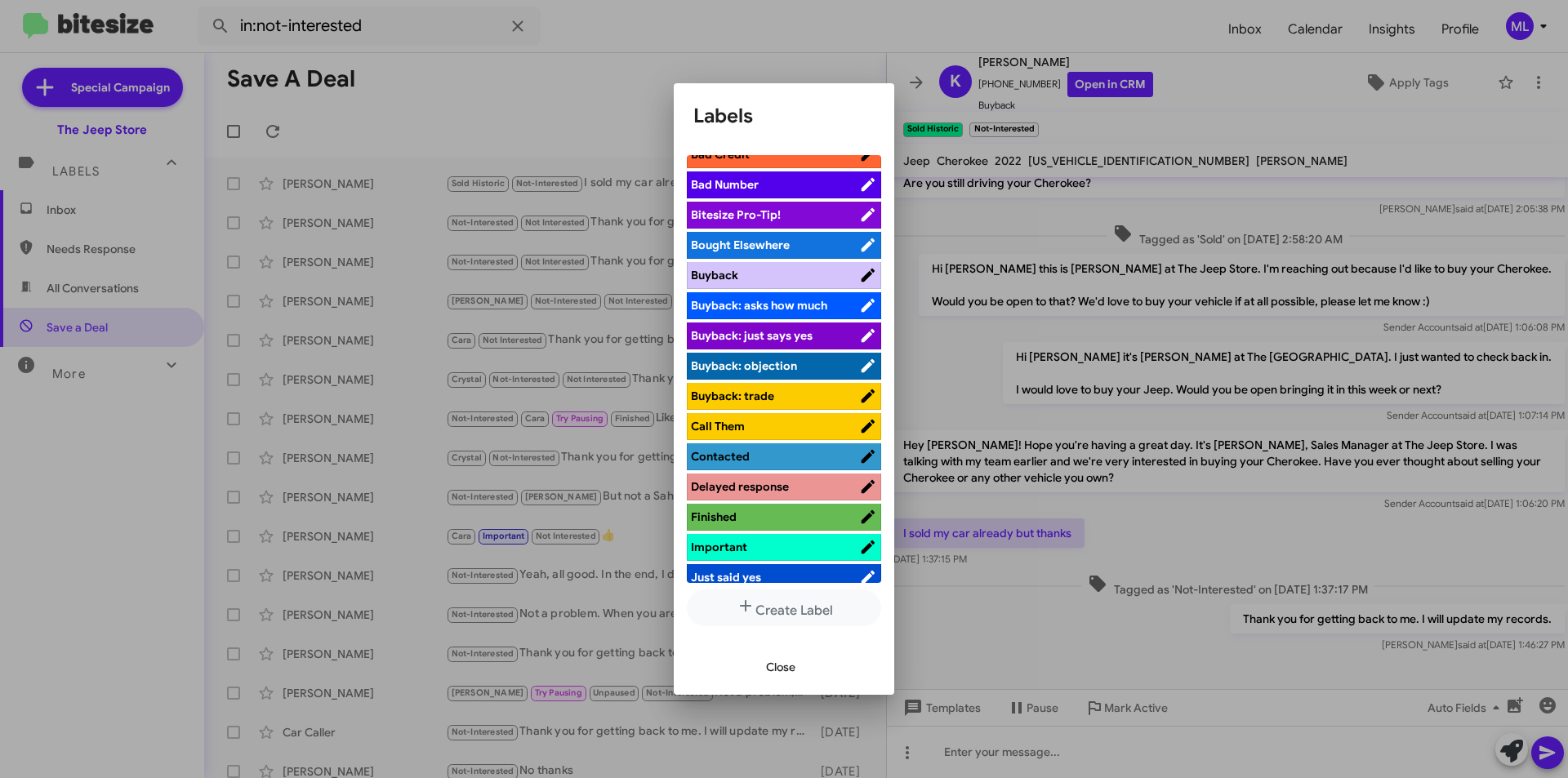
scroll to position [409, 0]
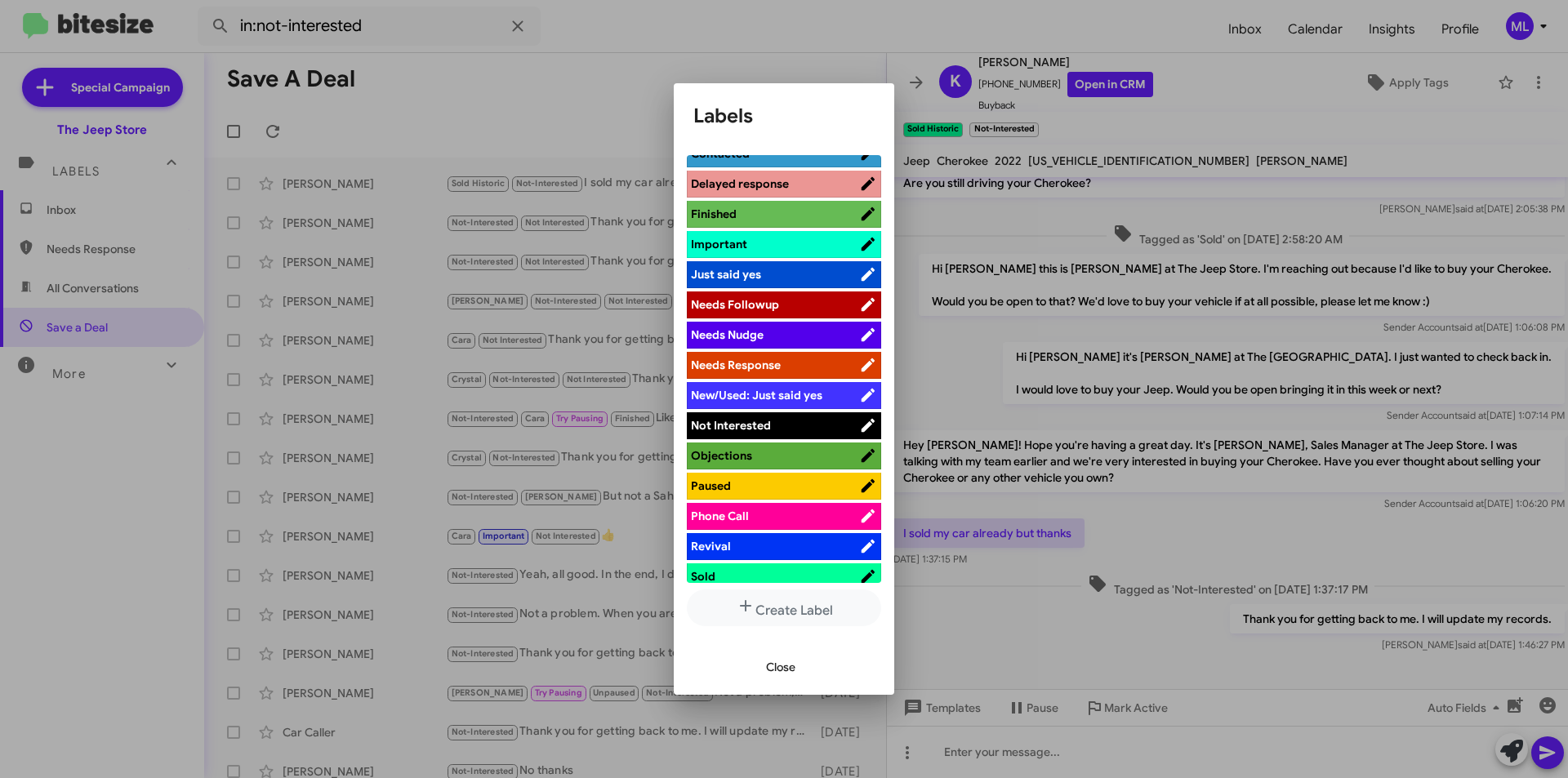
click at [768, 425] on span "Not Interested" at bounding box center [731, 425] width 80 height 15
click at [789, 673] on span "Close" at bounding box center [781, 667] width 29 height 29
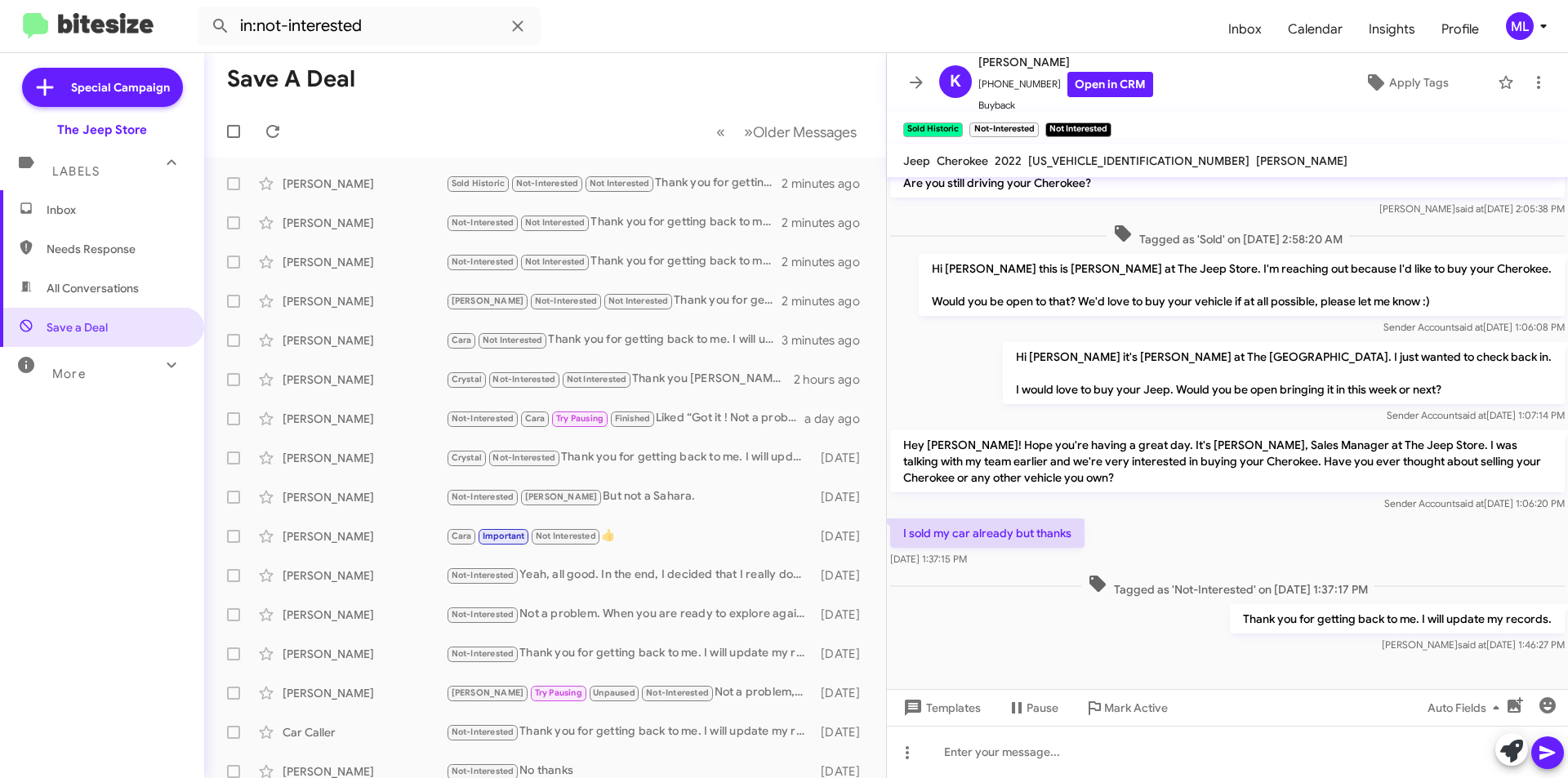
click at [125, 218] on span "Inbox" at bounding box center [101, 209] width 204 height 39
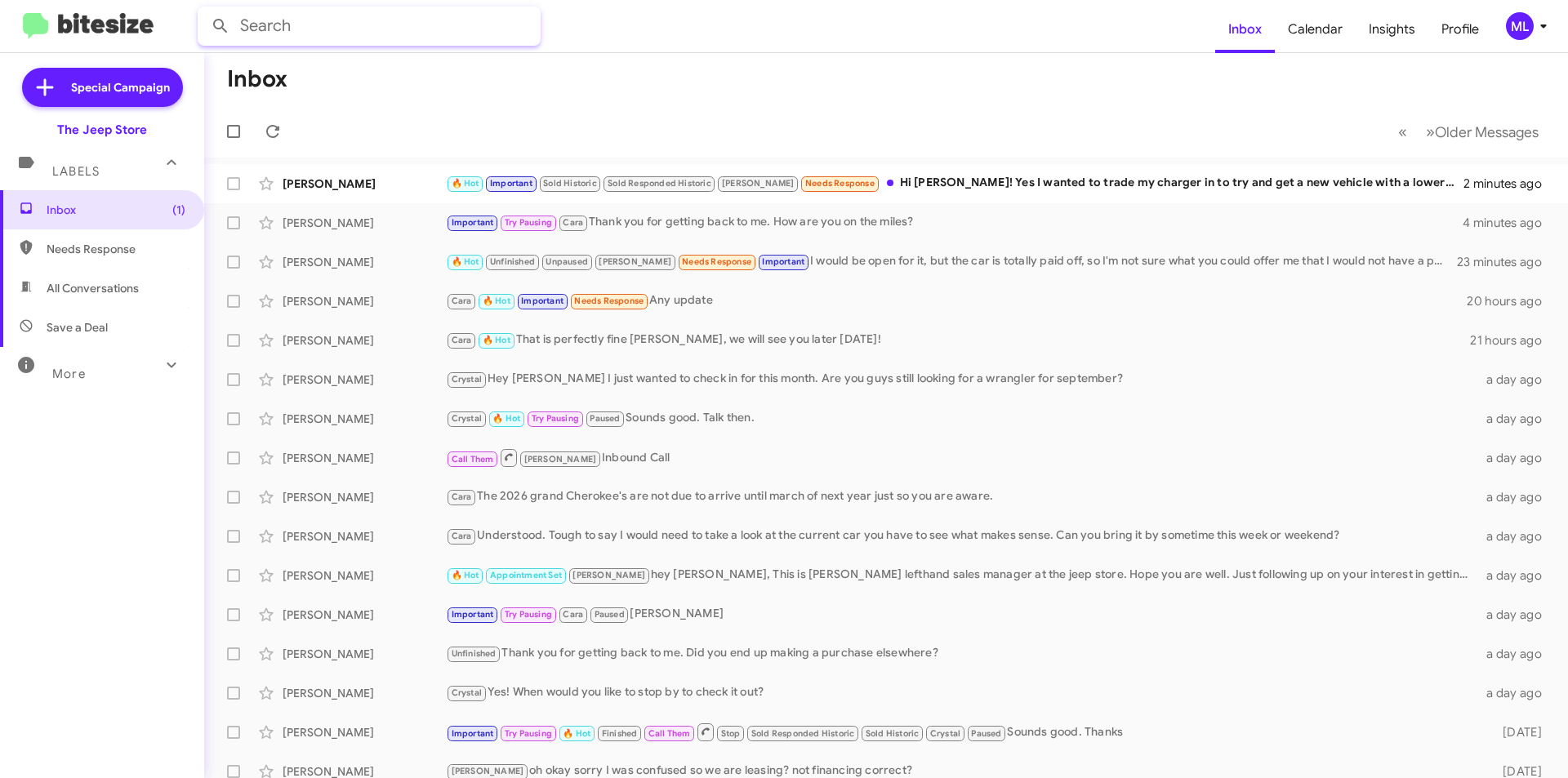
click at [315, 19] on input "text" at bounding box center [368, 26] width 343 height 39
click at [204, 10] on button at bounding box center [220, 27] width 33 height 33
click at [314, 19] on input "[PERSON_NAME]" at bounding box center [368, 26] width 343 height 39
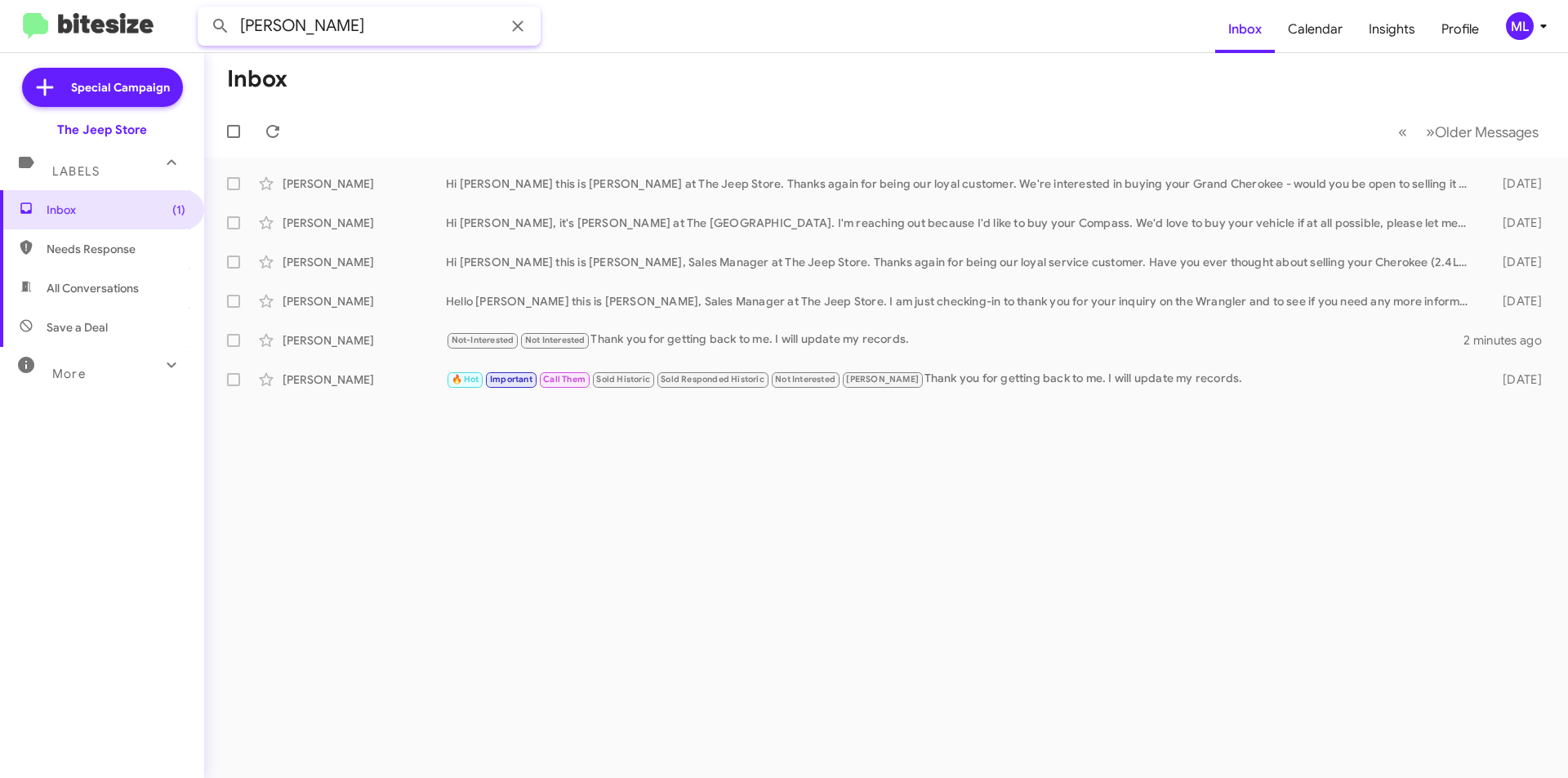
type input "[PERSON_NAME]"
click at [204, 10] on button at bounding box center [220, 27] width 33 height 33
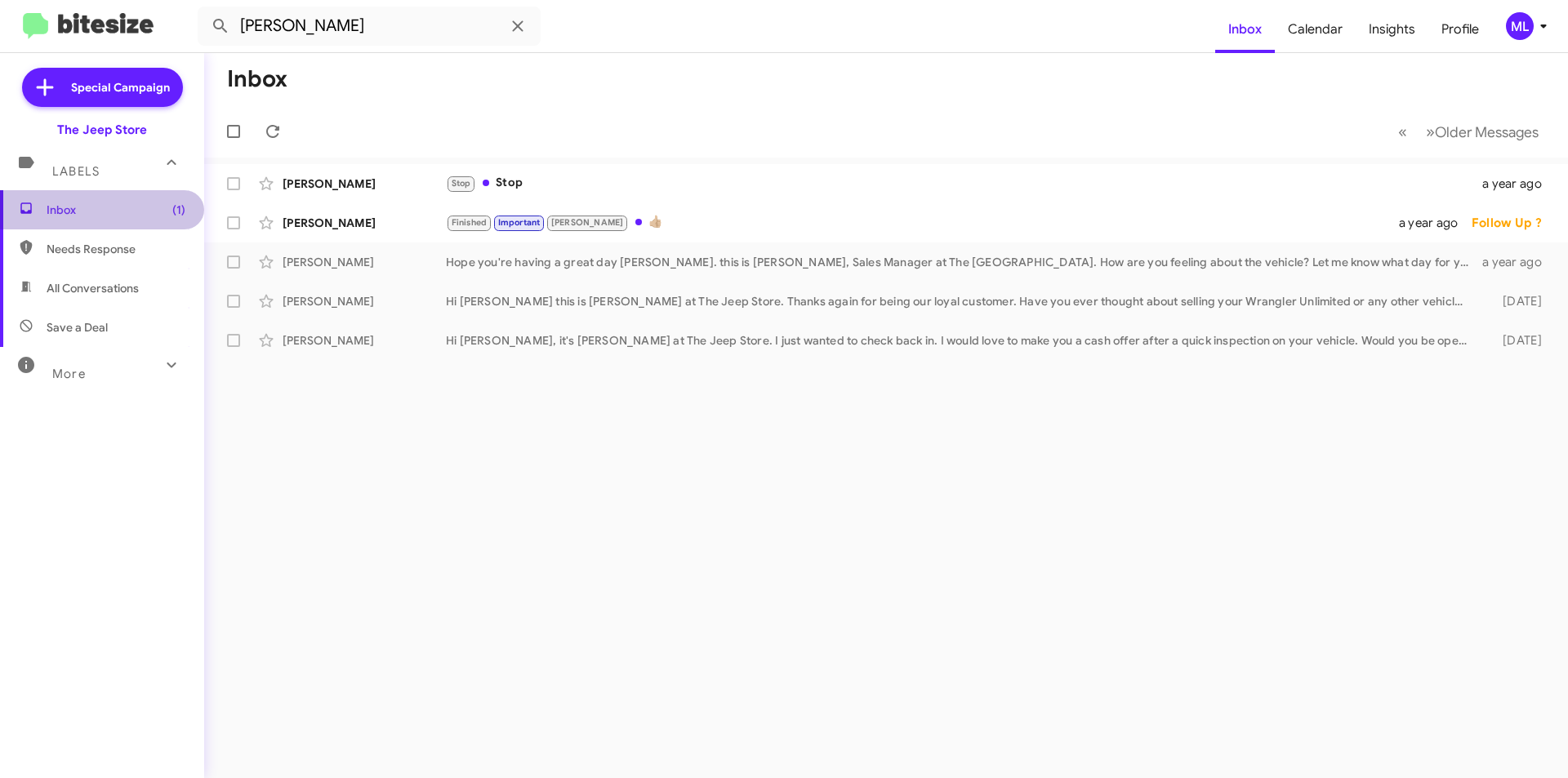
click at [108, 206] on span "Inbox (1)" at bounding box center [116, 210] width 139 height 16
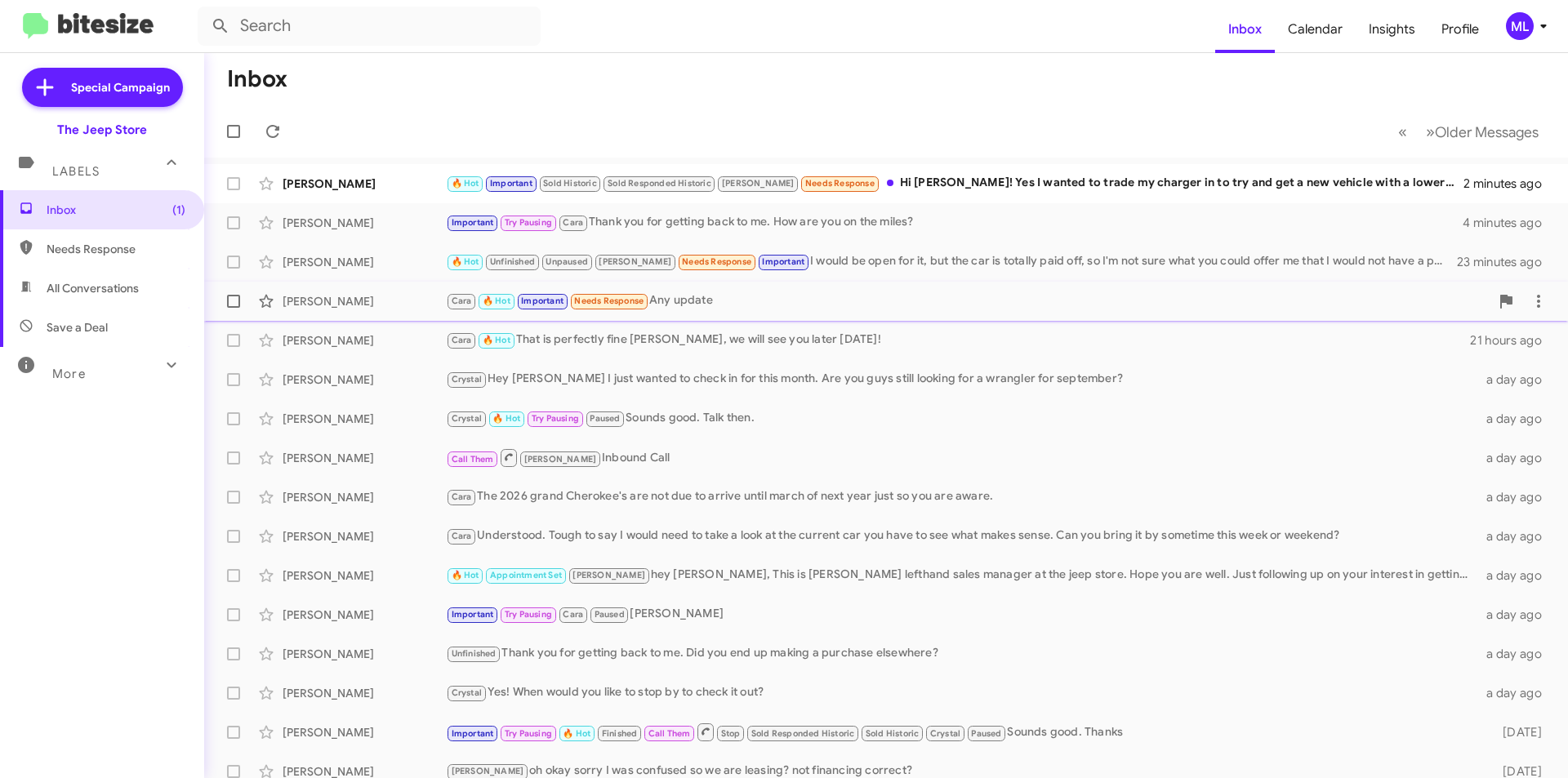
click at [722, 305] on div "Cara 🔥 Hot Important Needs Response Any update" at bounding box center [968, 301] width 1044 height 19
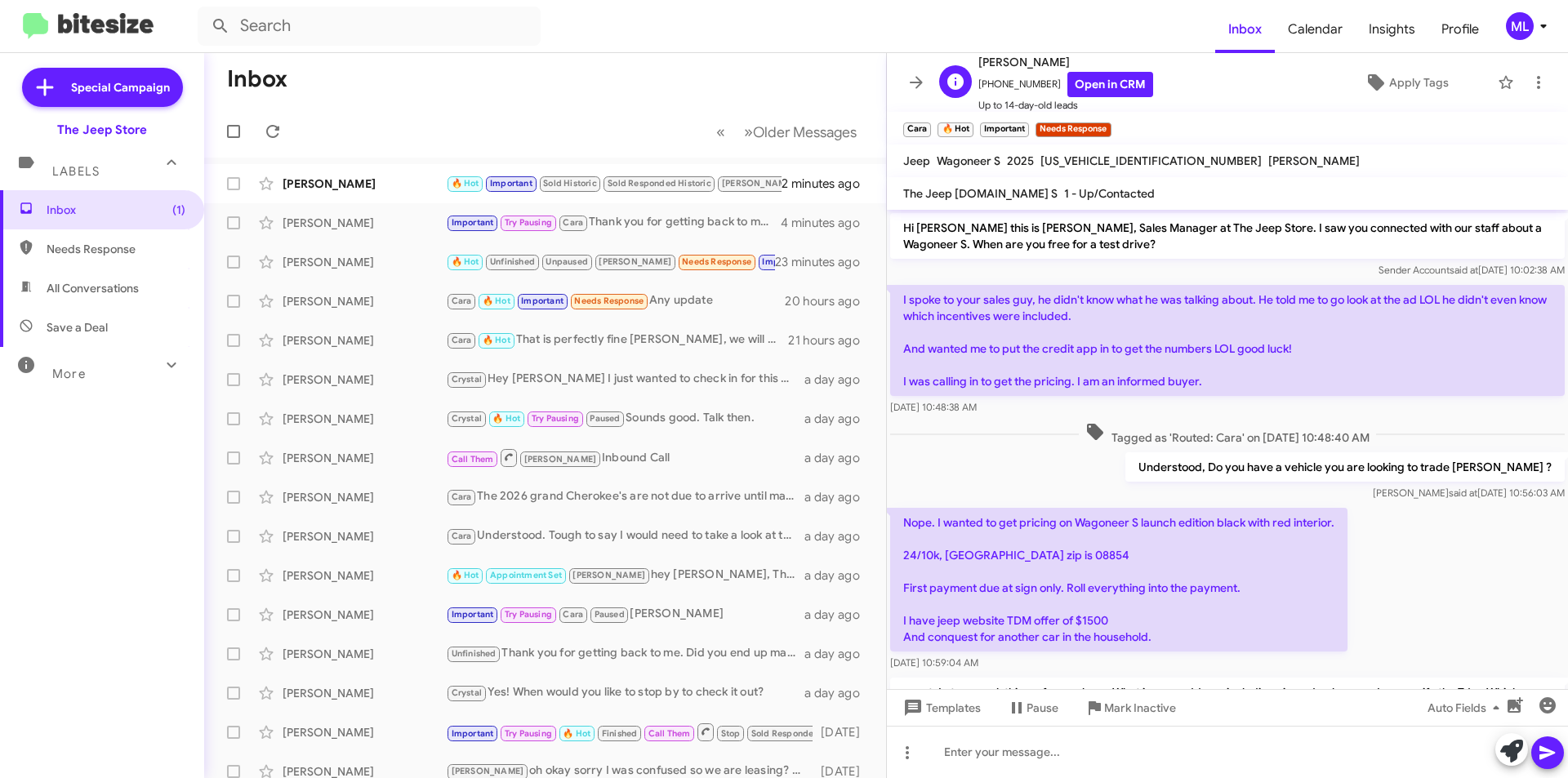
drag, startPoint x: 1047, startPoint y: 87, endPoint x: 988, endPoint y: 82, distance: 59.2
click at [988, 82] on span "[PHONE_NUMBER] Open in CRM" at bounding box center [1065, 85] width 175 height 26
copy span "7326290007"
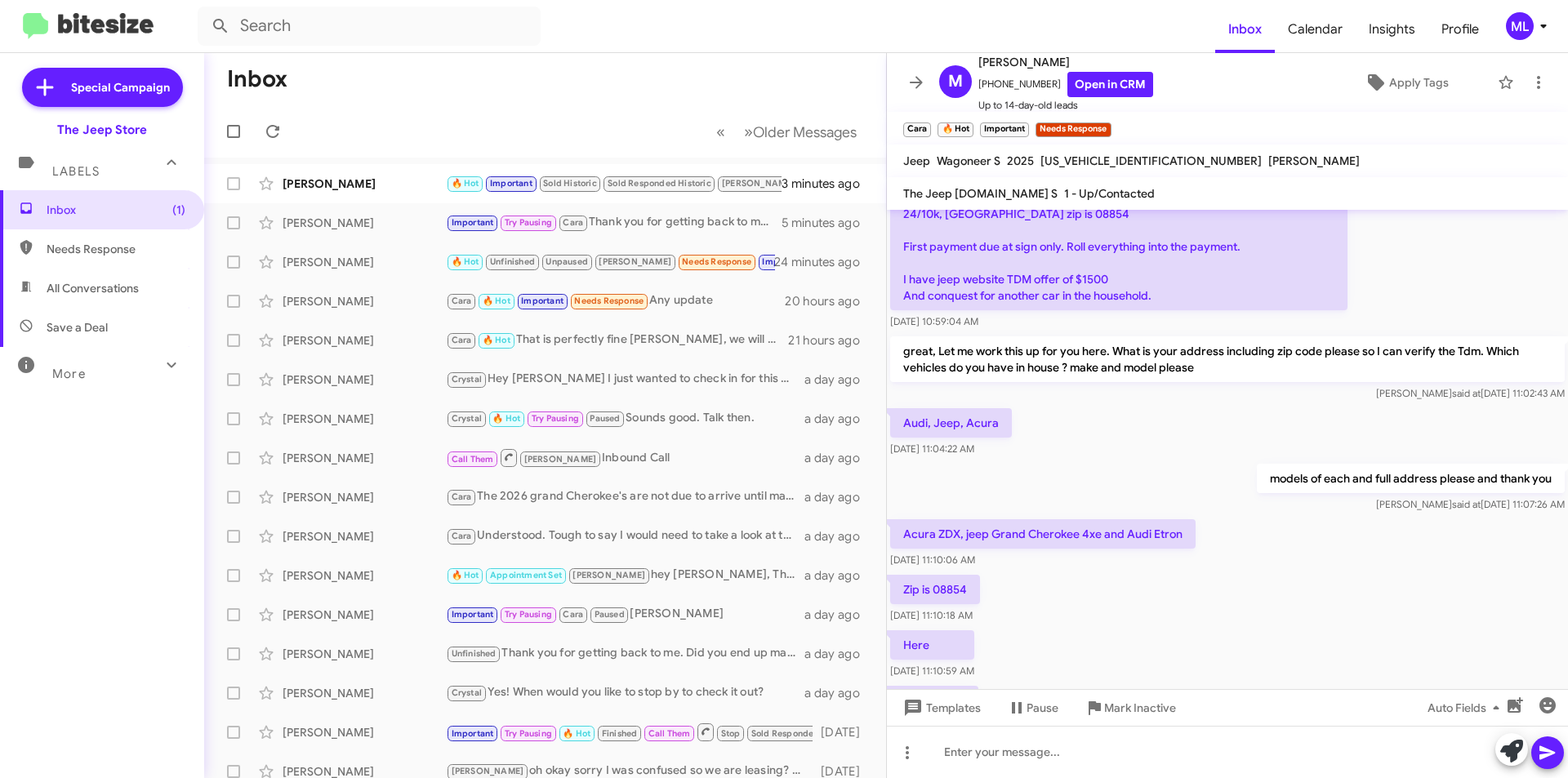
scroll to position [440, 0]
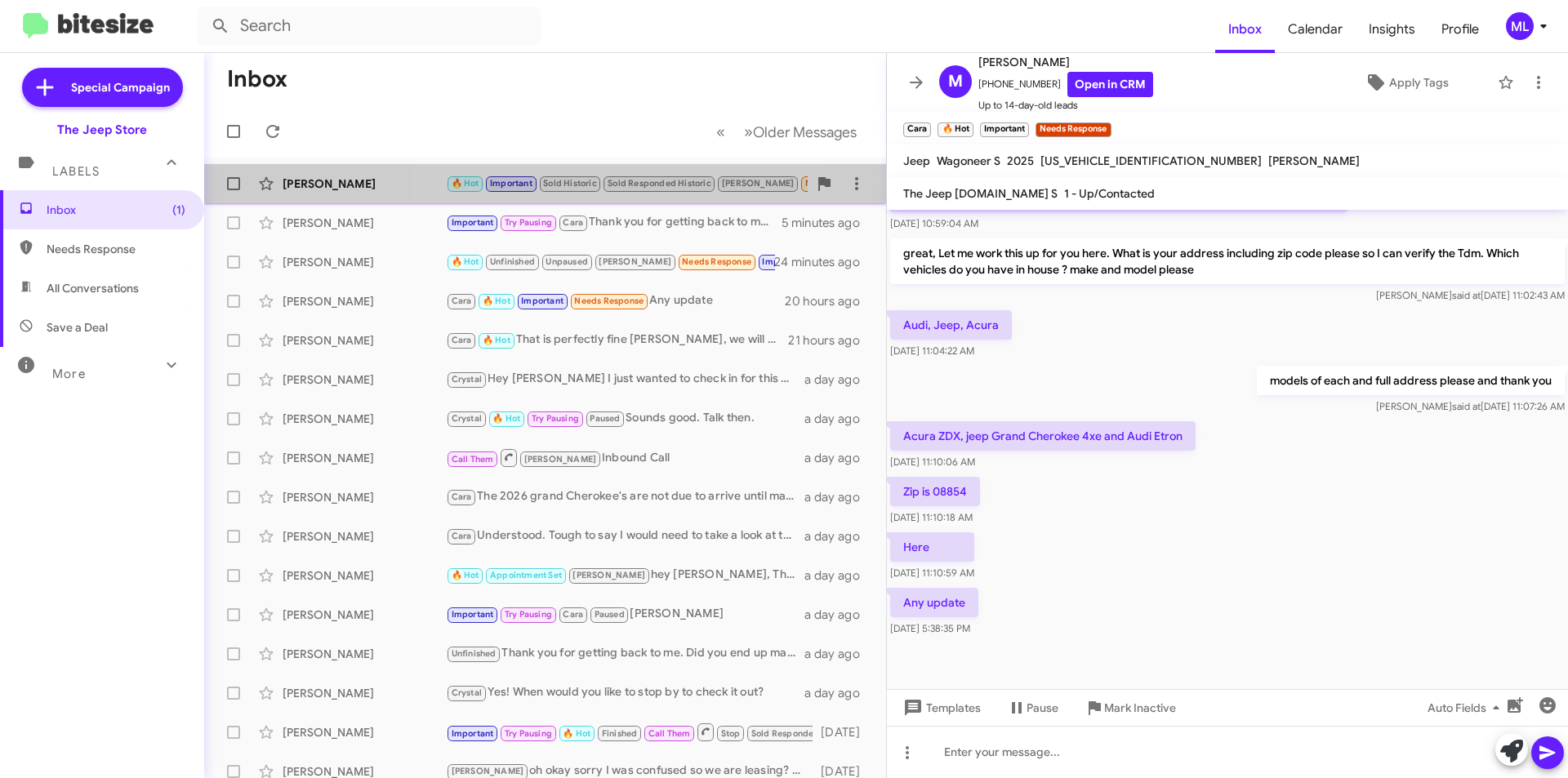
click at [603, 183] on small "Sold Responded Historic" at bounding box center [659, 184] width 112 height 16
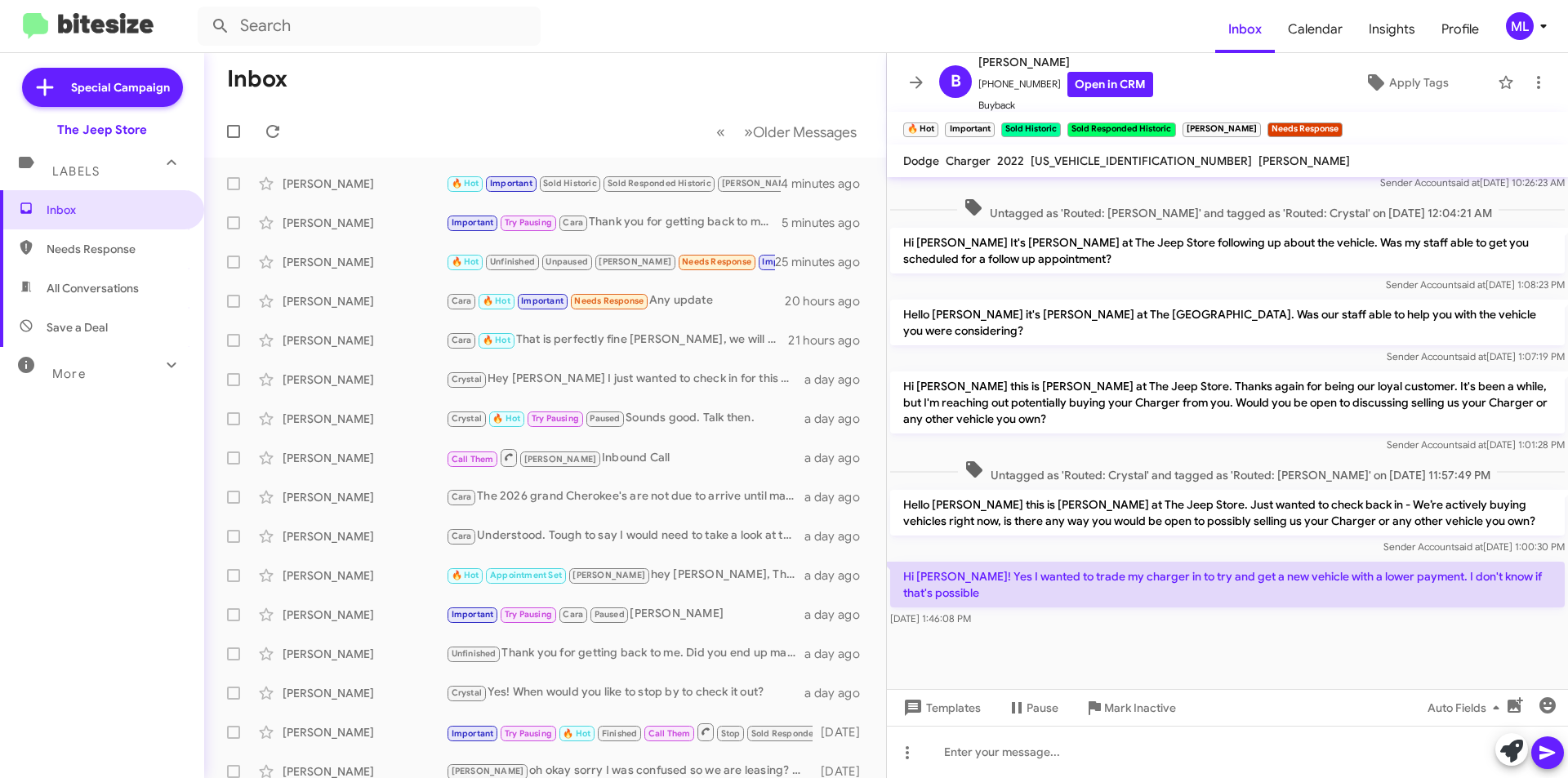
scroll to position [2957, 0]
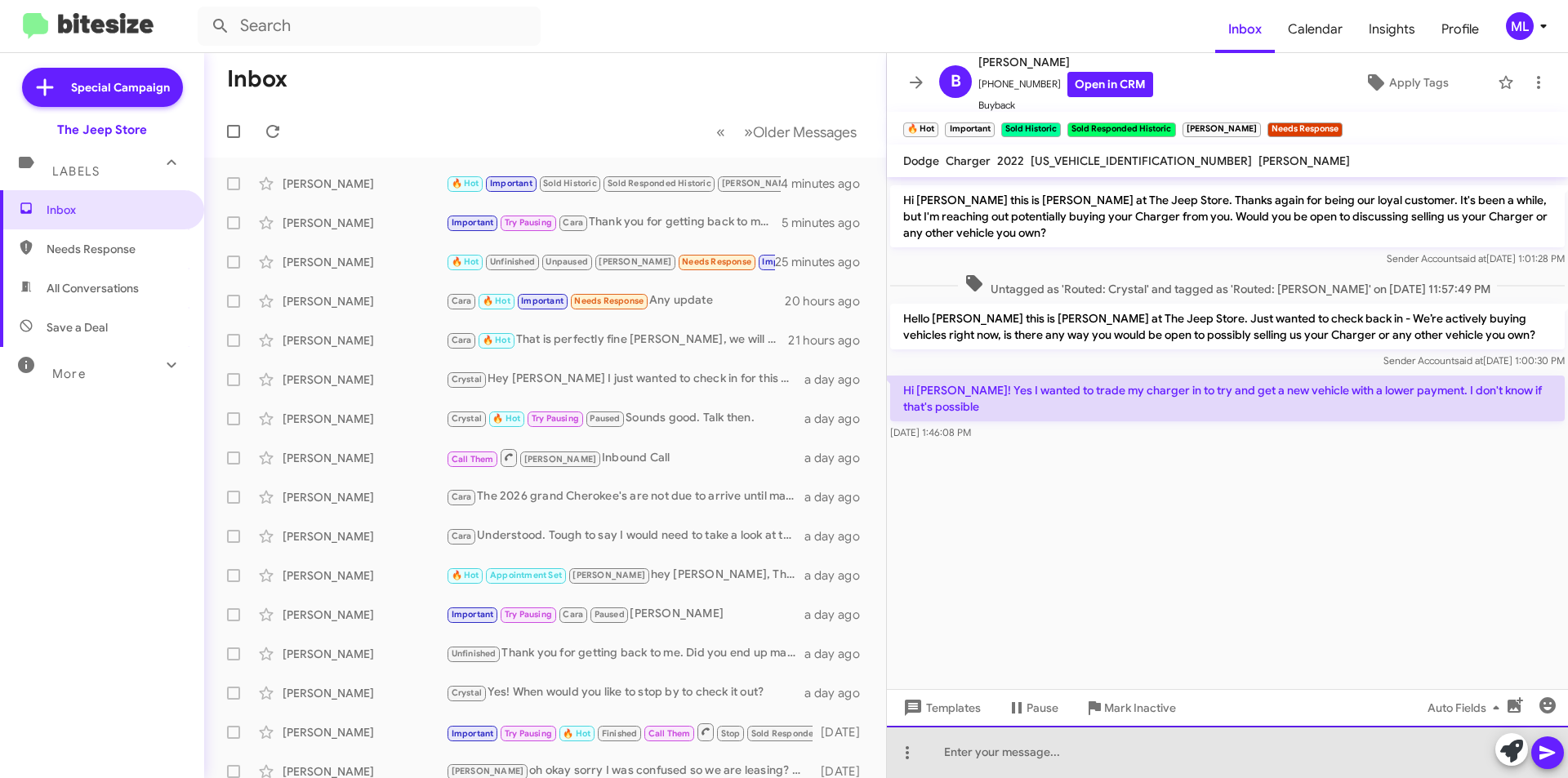
click at [1050, 741] on div at bounding box center [1227, 751] width 681 height 52
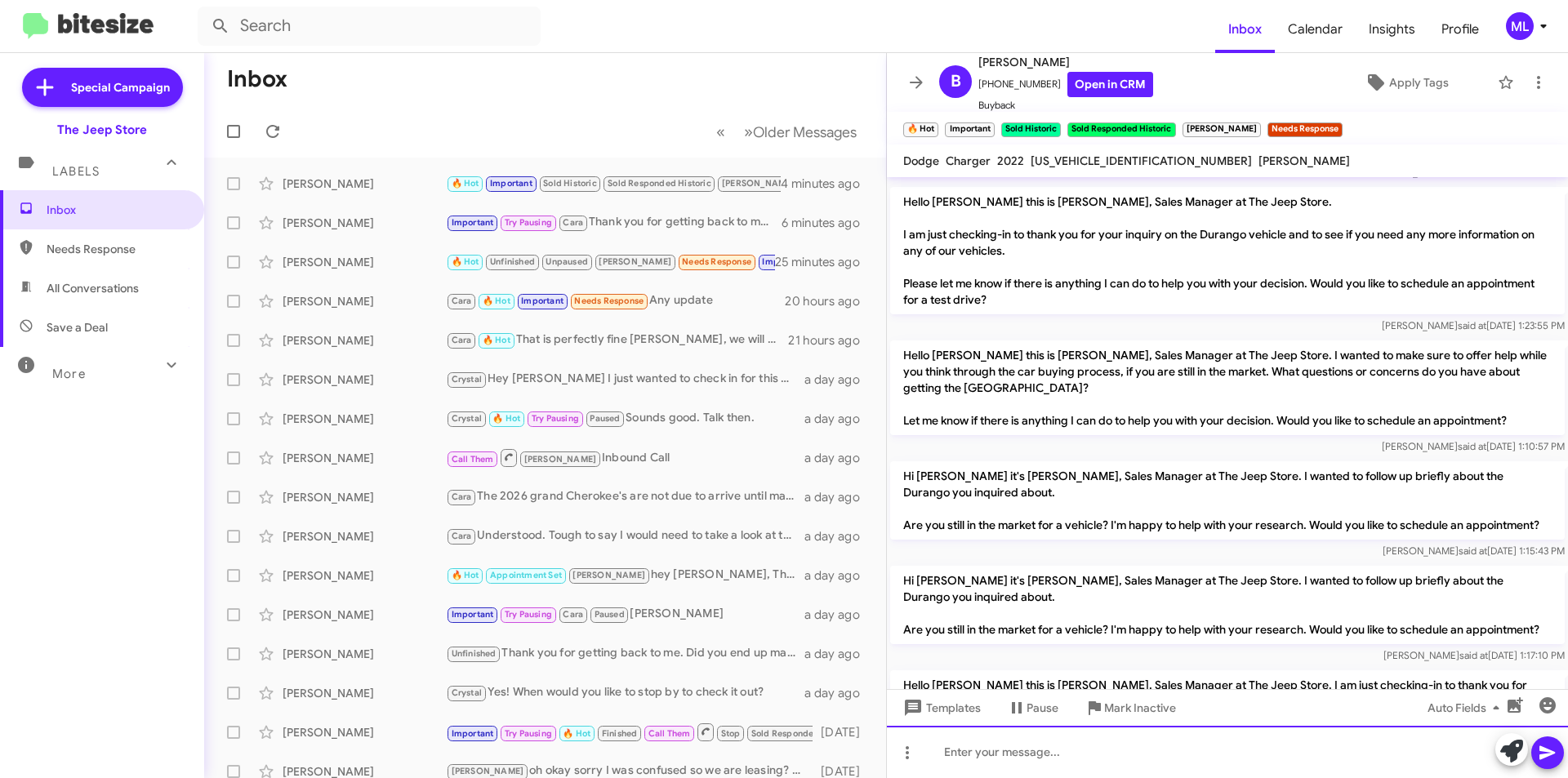
scroll to position [571, 0]
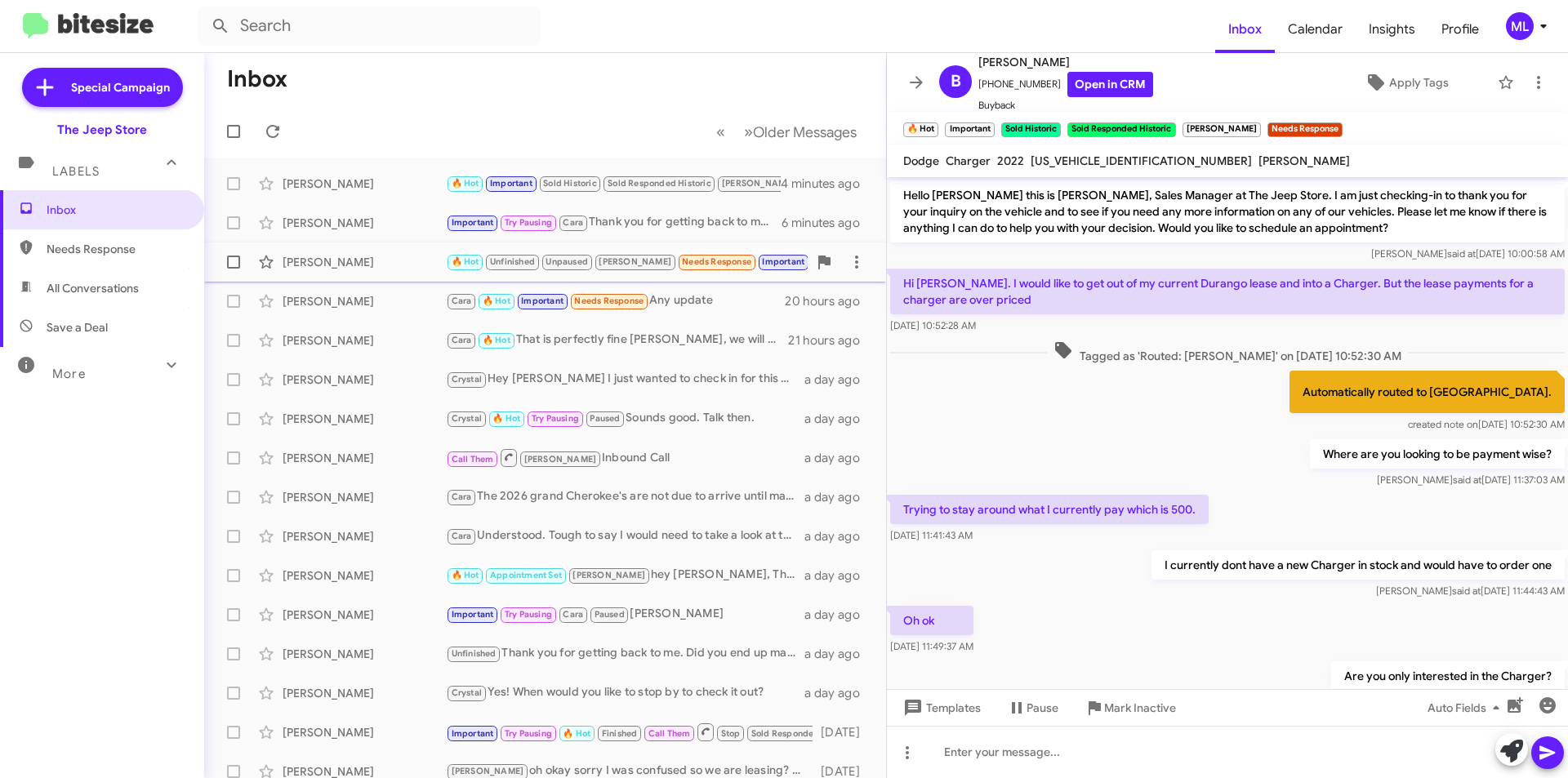
click at [538, 266] on small "Unfinished" at bounding box center [512, 262] width 52 height 16
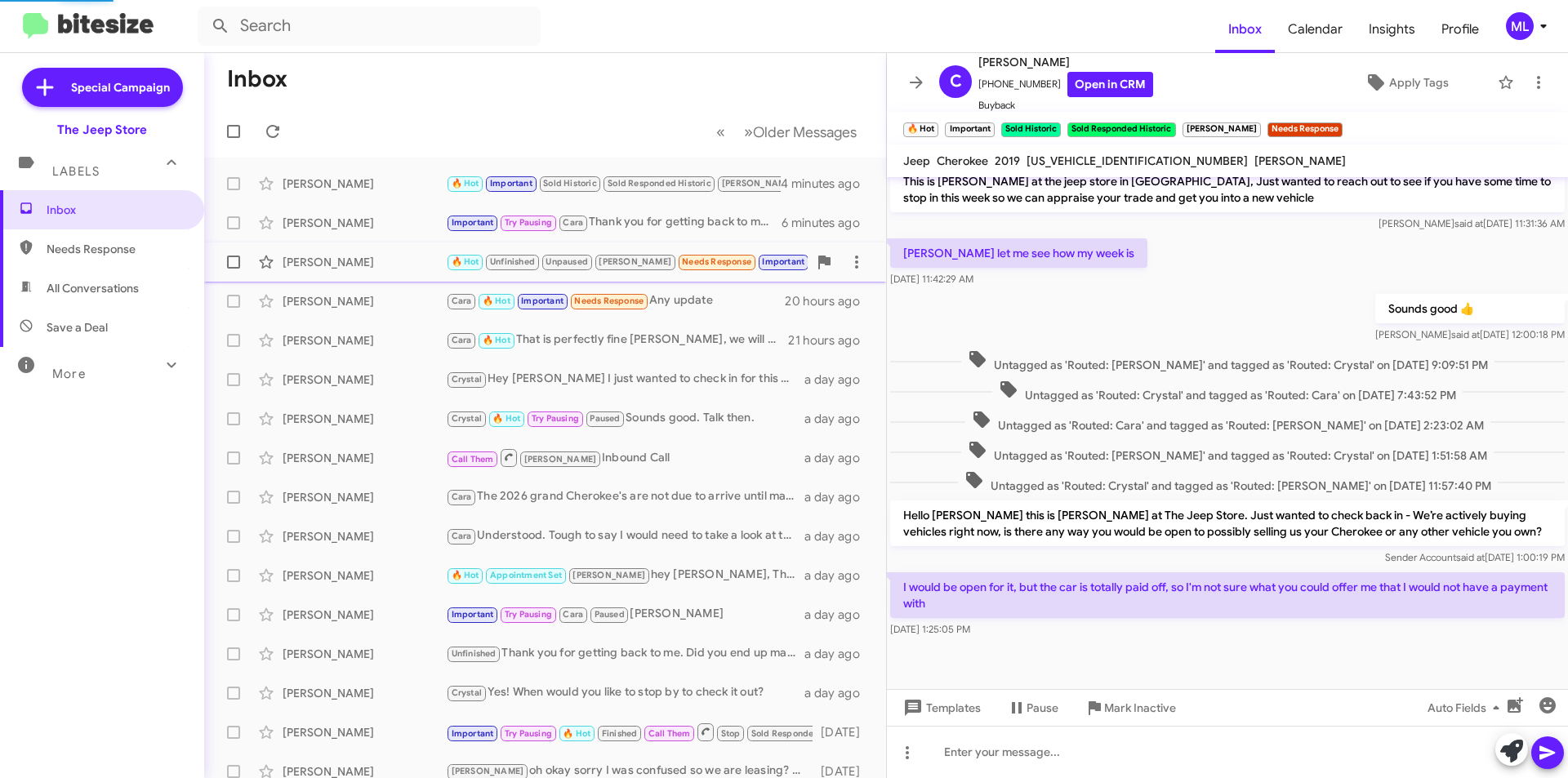
scroll to position [605, 0]
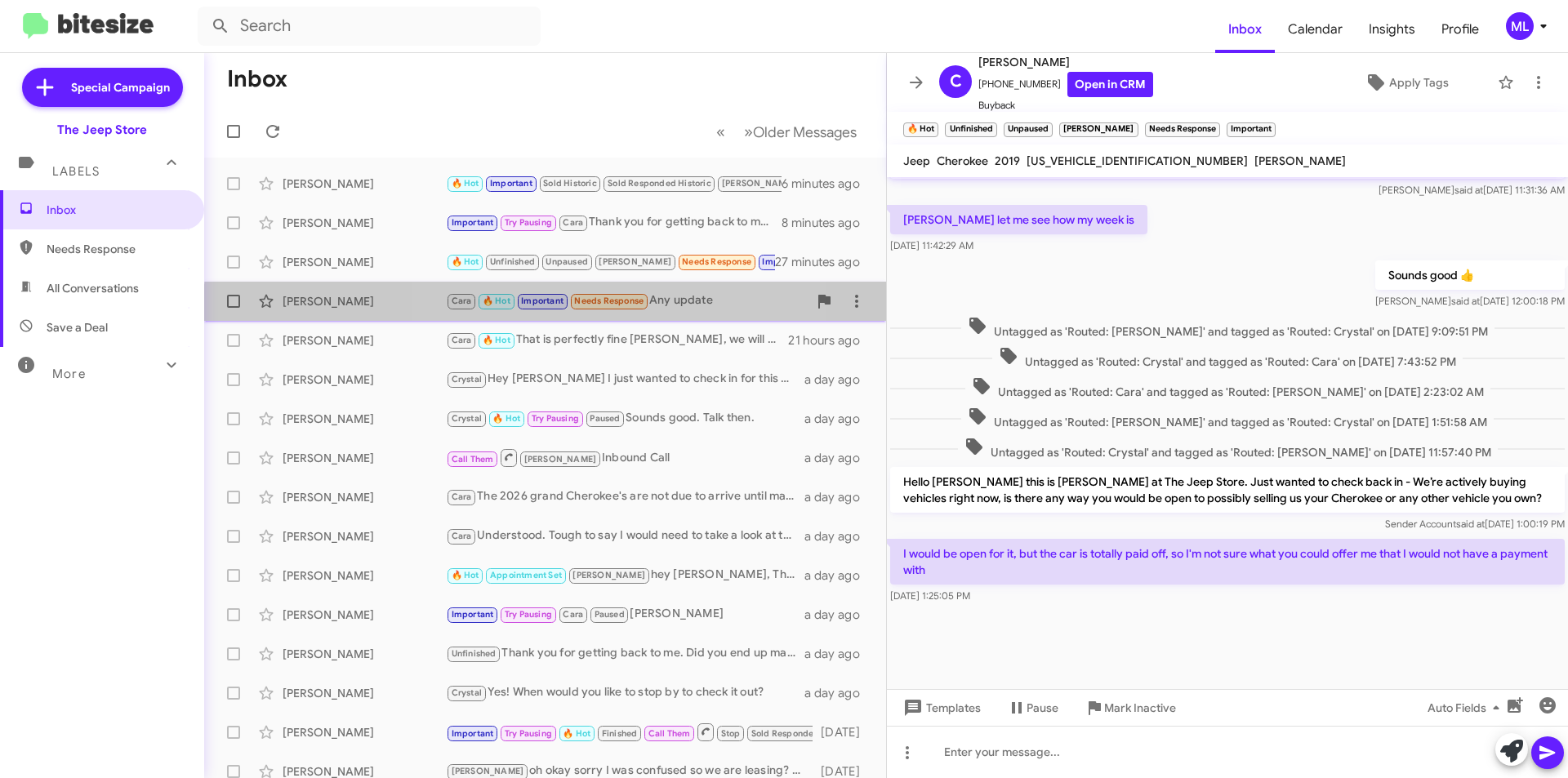
click at [603, 309] on span "Cara 🔥 Hot Important Needs Response" at bounding box center [548, 301] width 203 height 19
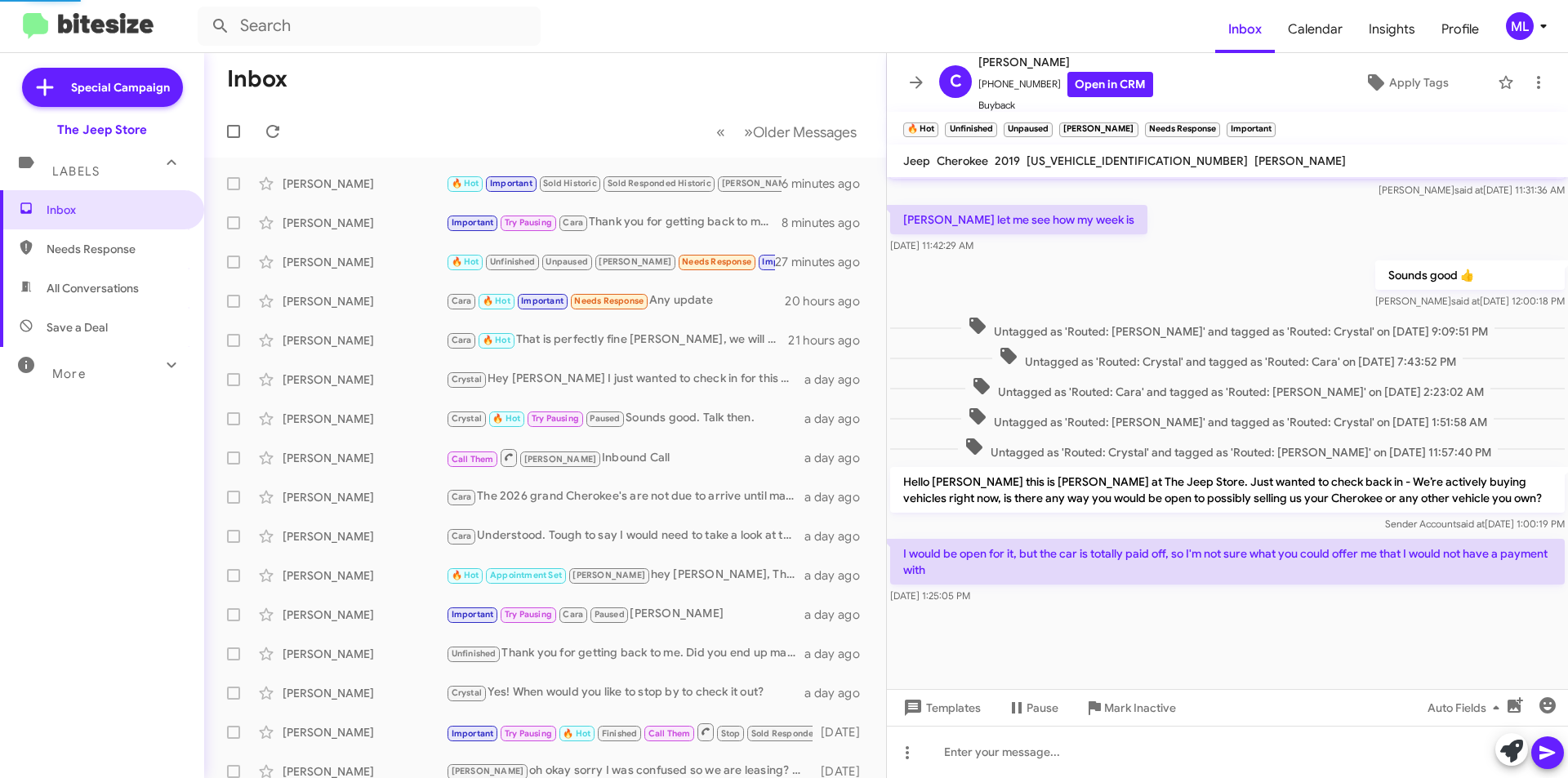
scroll to position [440, 0]
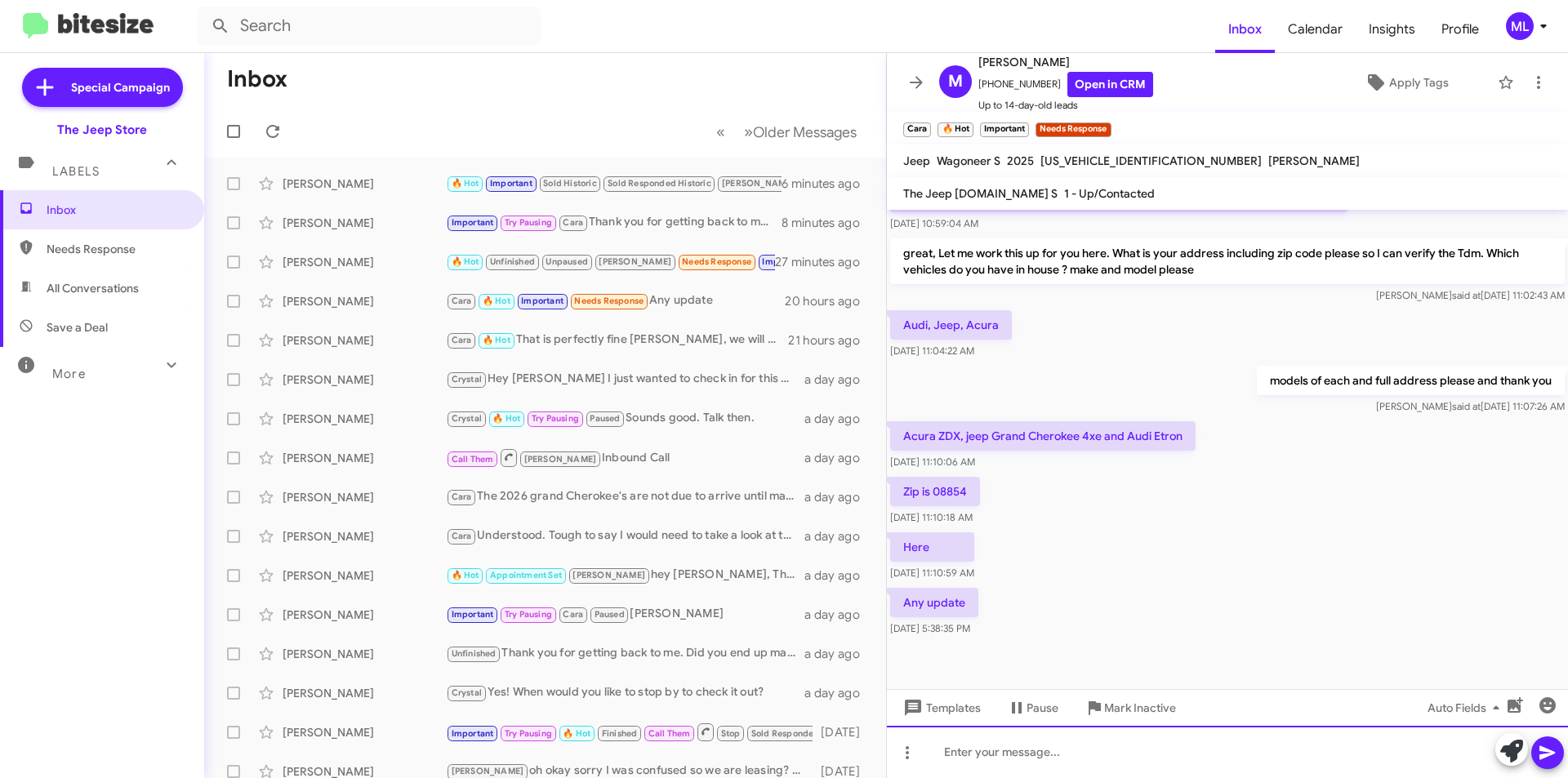
click at [1051, 766] on div at bounding box center [1227, 751] width 681 height 52
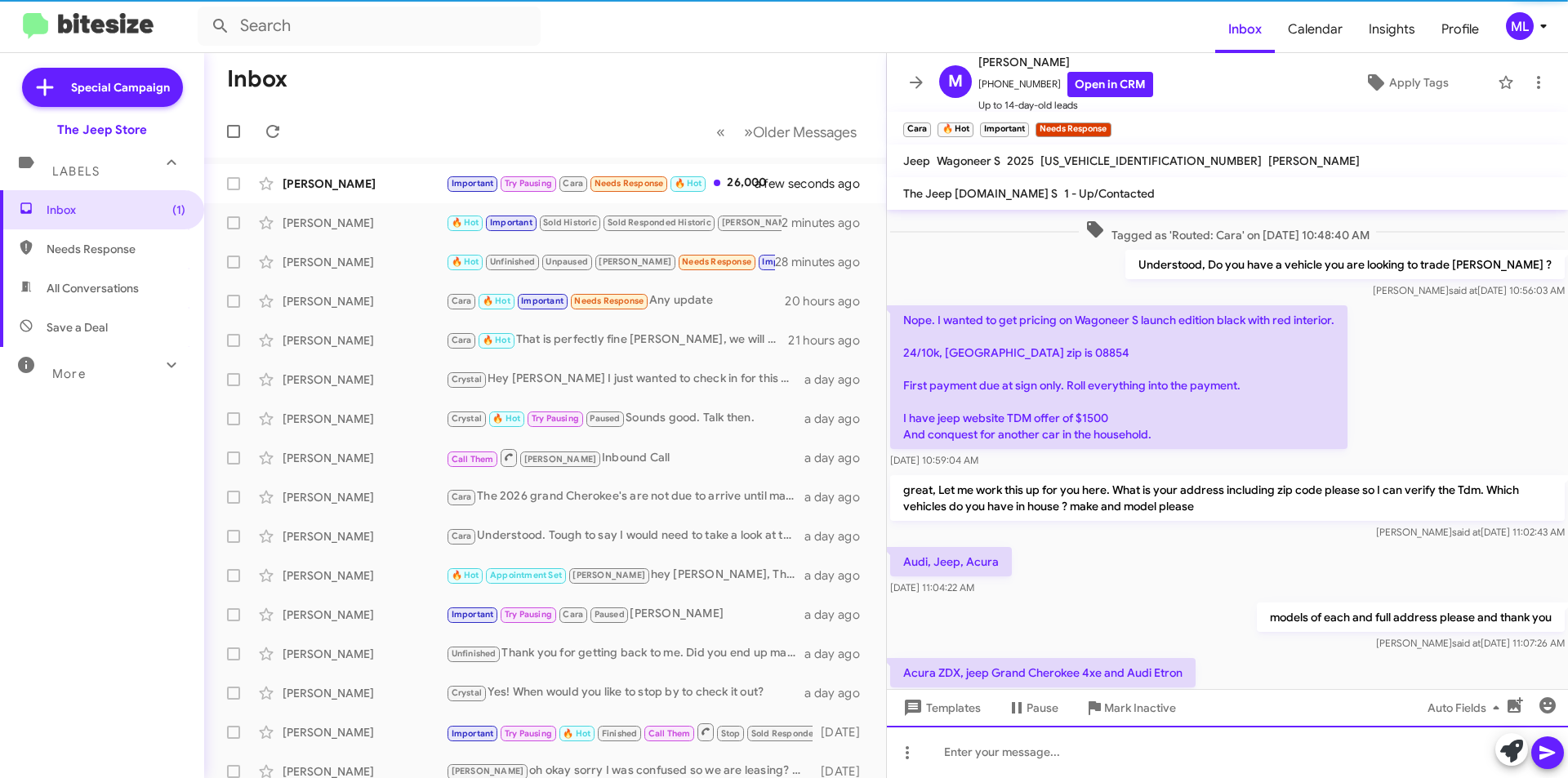
scroll to position [516, 0]
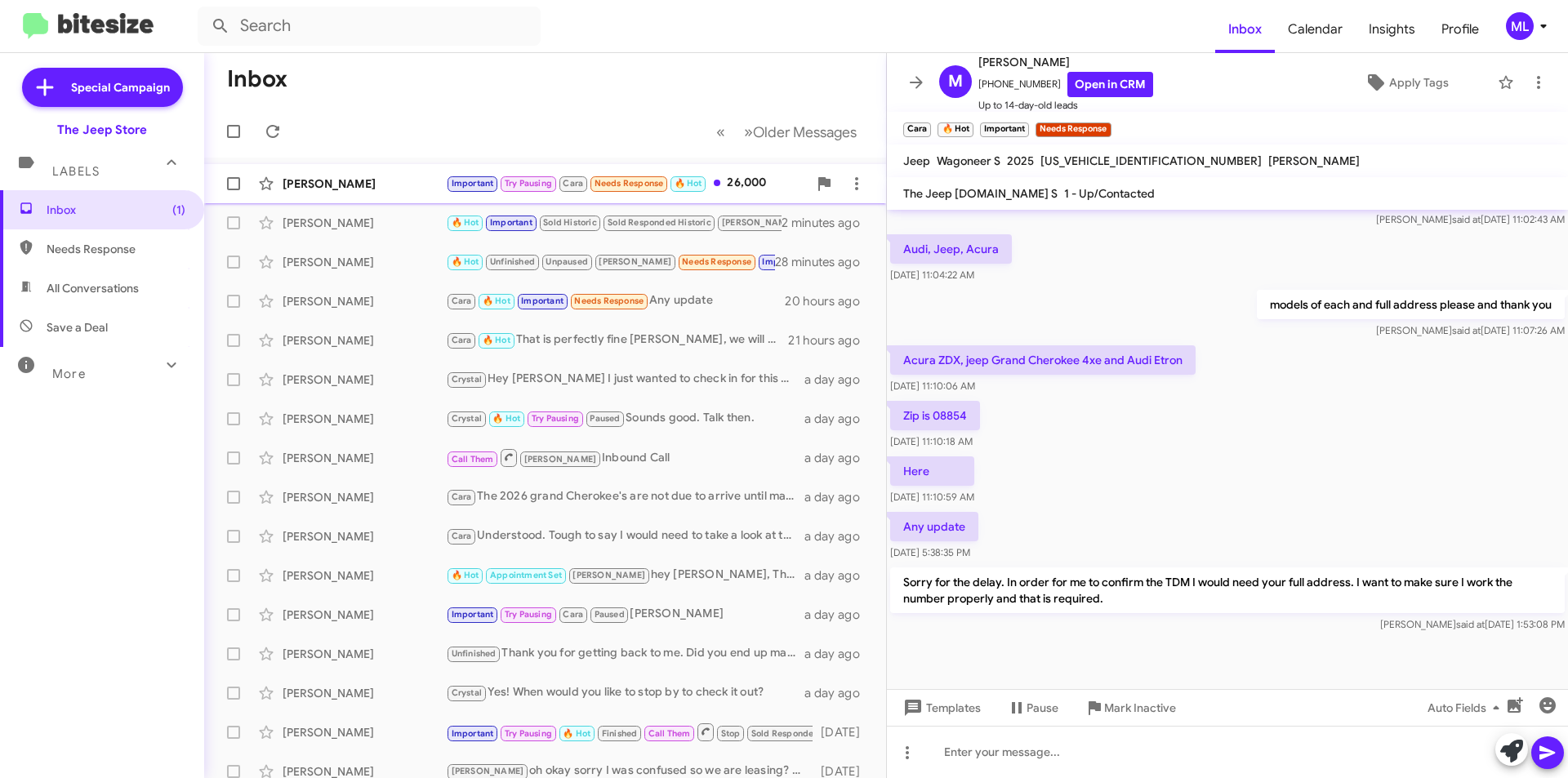
click at [349, 187] on div "[PERSON_NAME]" at bounding box center [364, 184] width 164 height 16
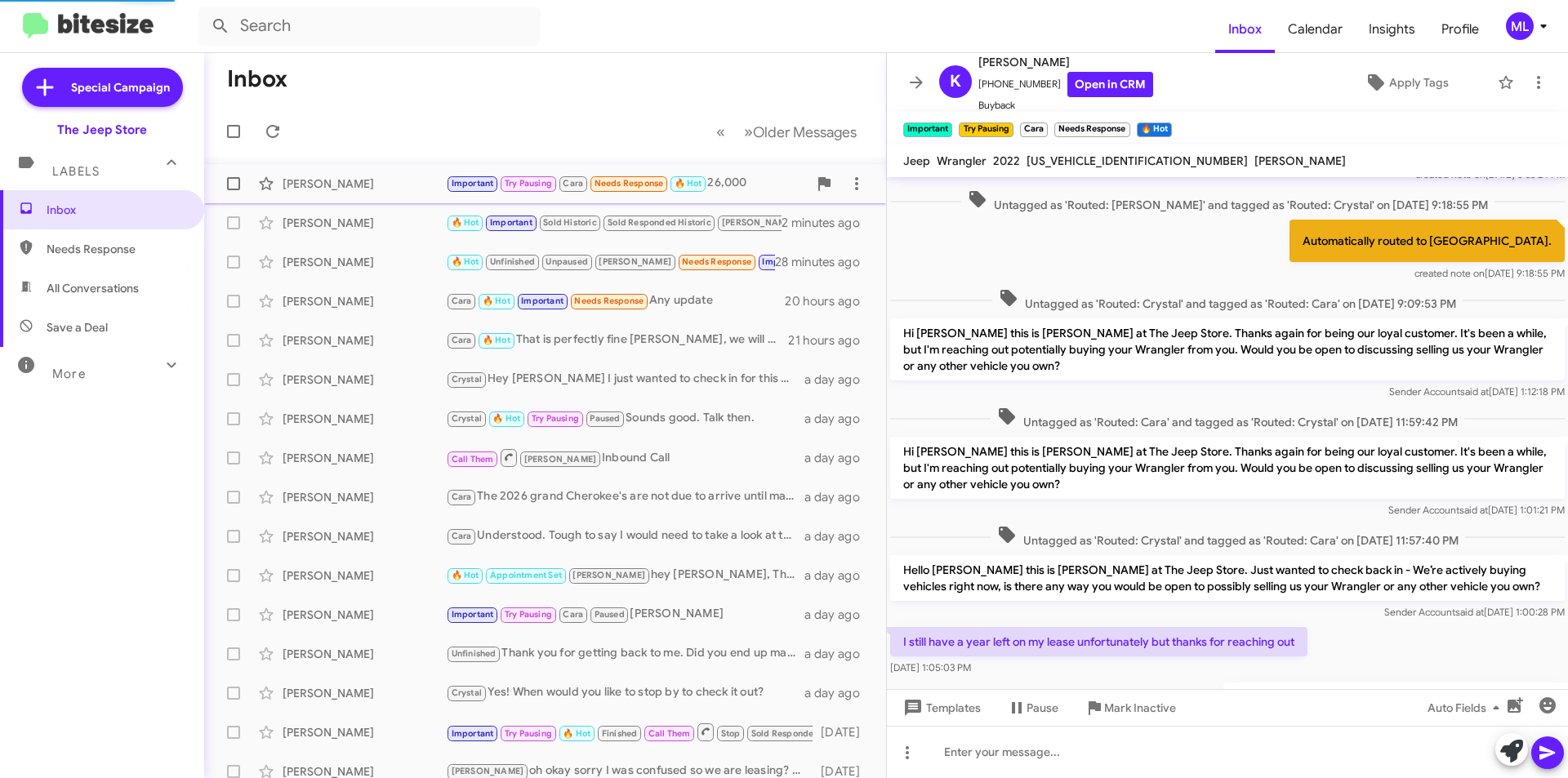
scroll to position [666, 0]
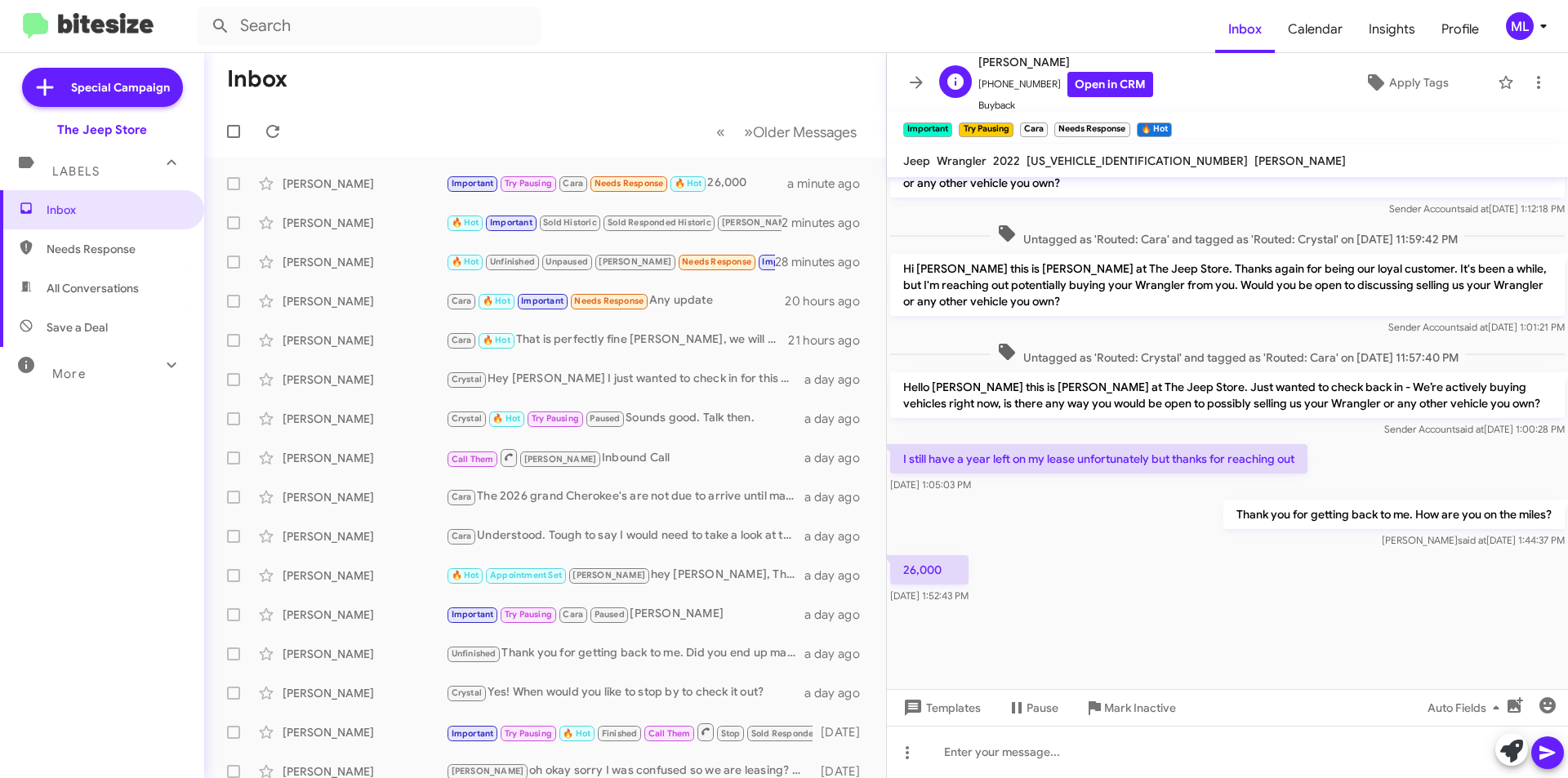
drag, startPoint x: 1047, startPoint y: 90, endPoint x: 990, endPoint y: 88, distance: 57.0
click at [990, 88] on span "[PHONE_NUMBER] Open in CRM" at bounding box center [1065, 85] width 175 height 26
copy span "8484485150"
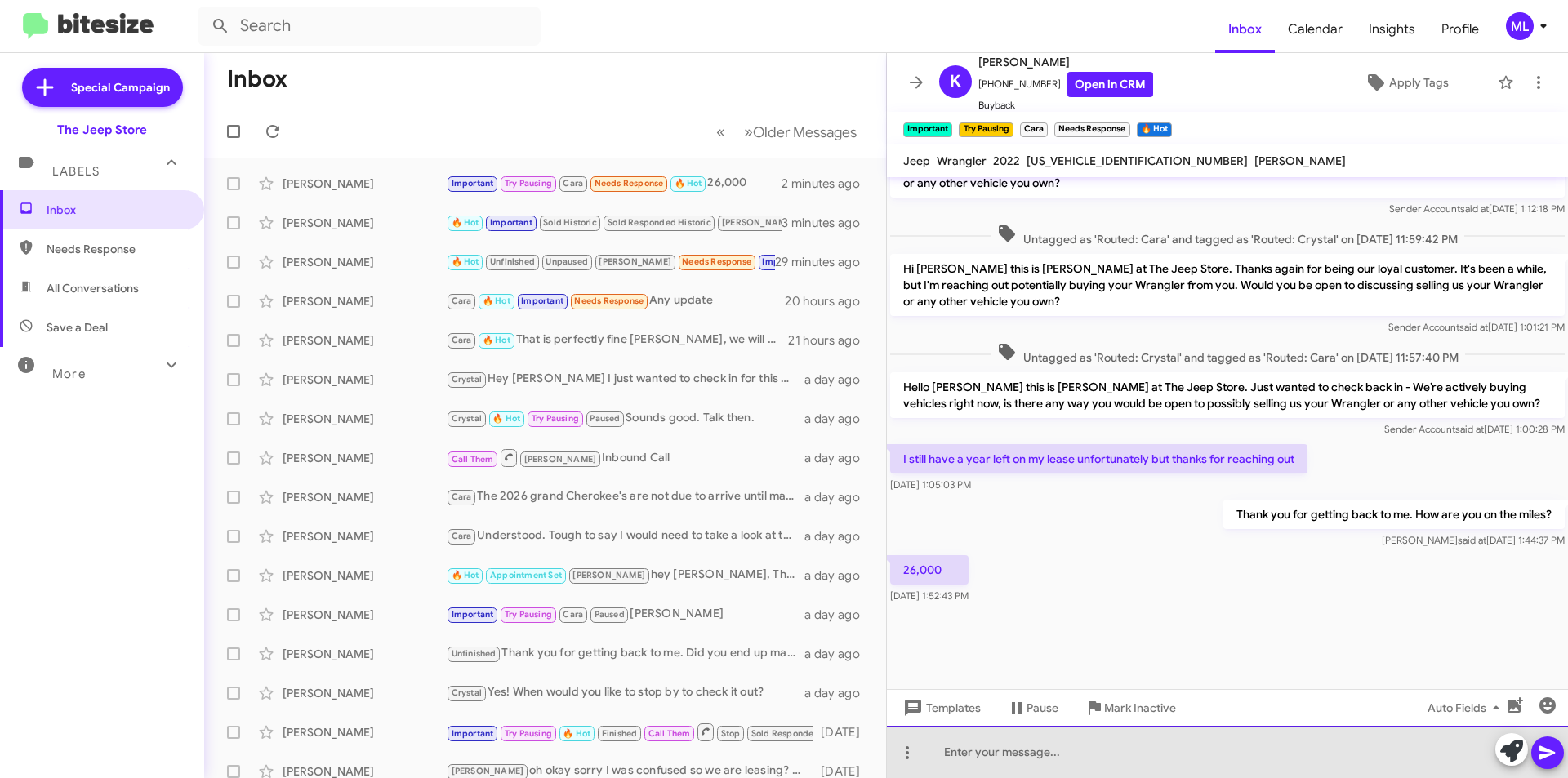
click at [1119, 760] on div at bounding box center [1227, 751] width 681 height 52
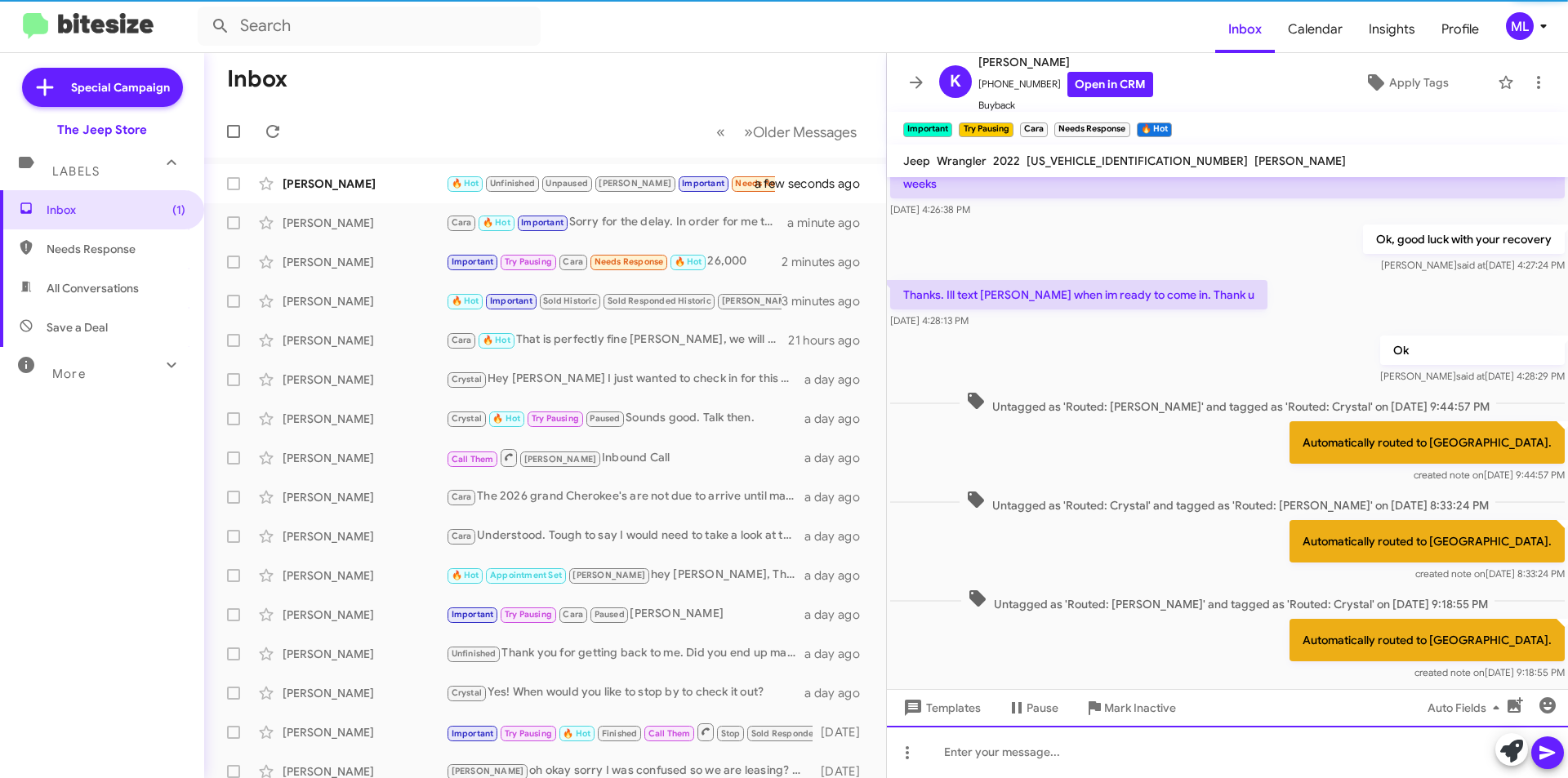
scroll to position [114, 0]
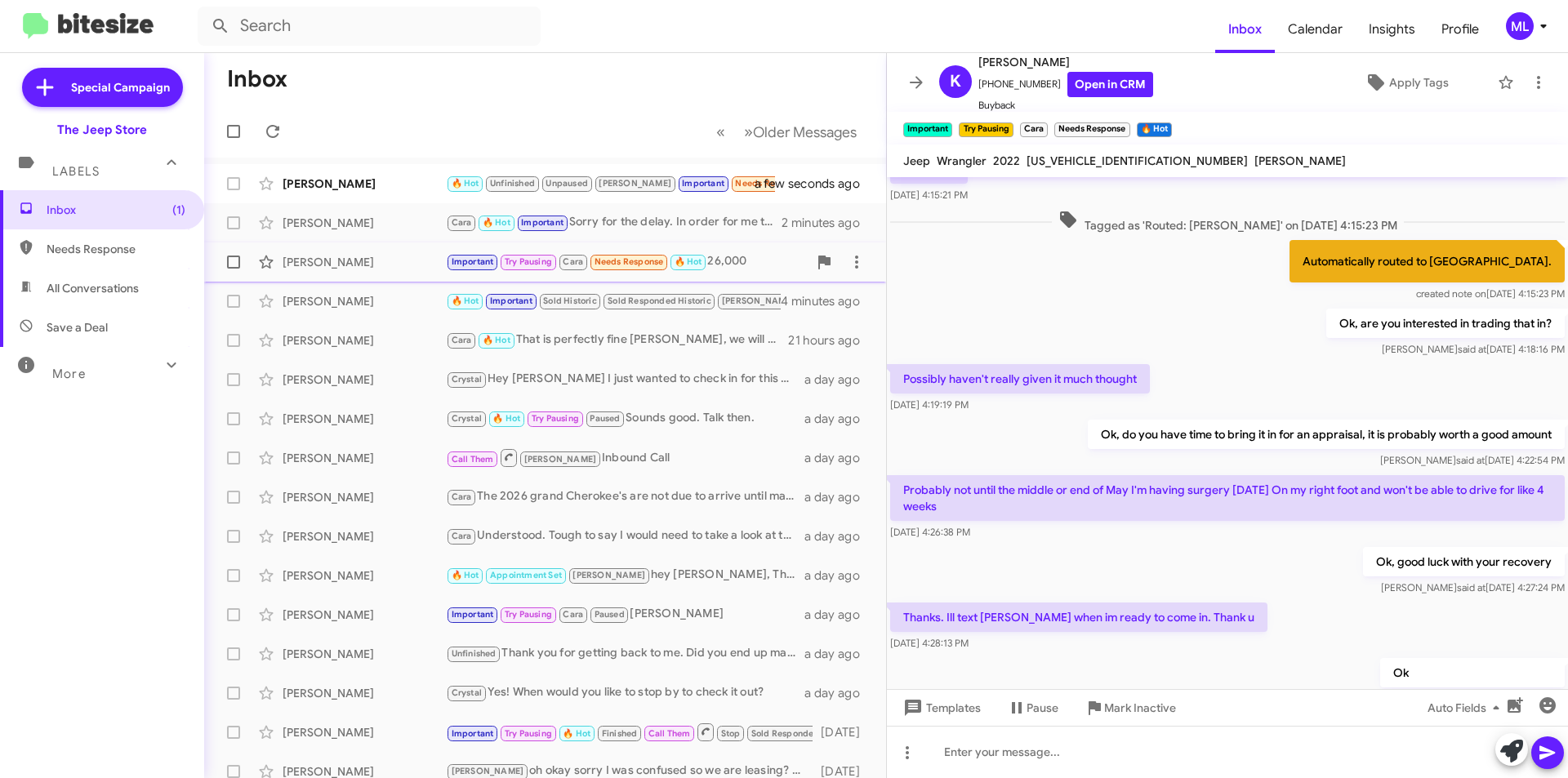
click at [349, 257] on div "[PERSON_NAME]" at bounding box center [364, 262] width 164 height 16
click at [1131, 117] on span "×" at bounding box center [1128, 121] width 13 height 19
click at [1533, 95] on button at bounding box center [1539, 82] width 33 height 33
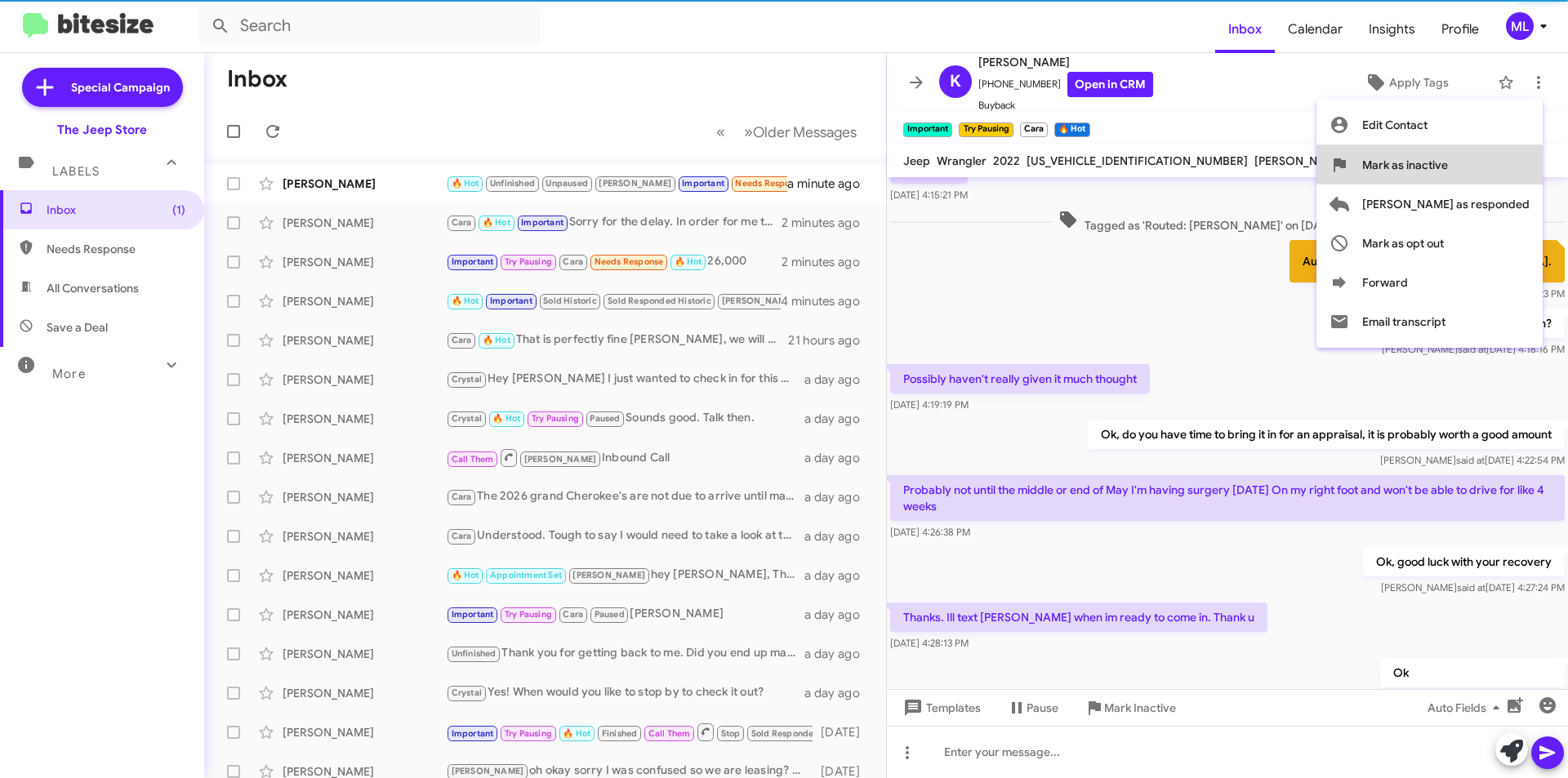
click at [1448, 163] on span "Mark as inactive" at bounding box center [1405, 165] width 86 height 39
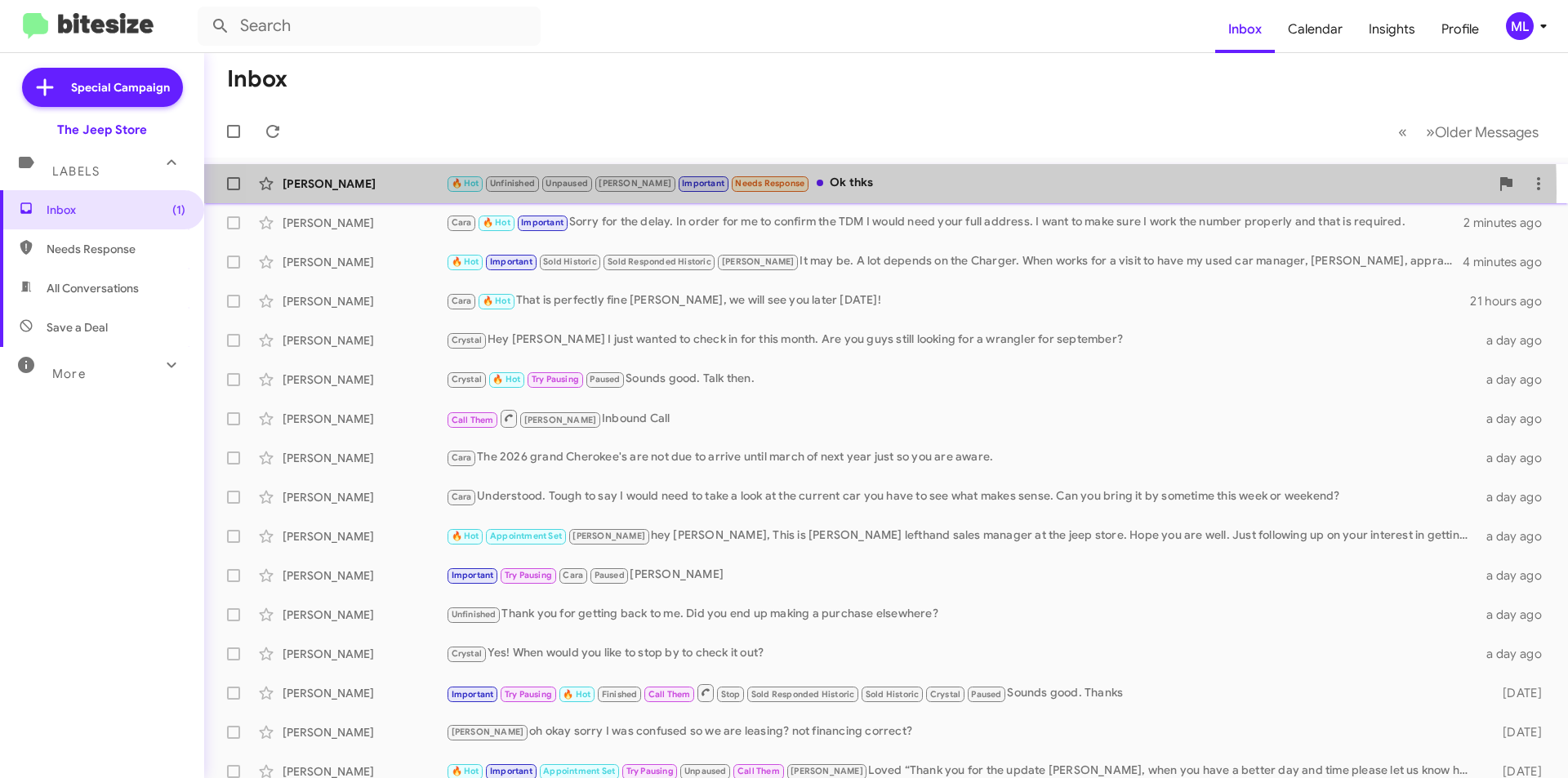
click at [797, 192] on div "🔥 Hot Unfinished Unpaused [PERSON_NAME] Important Needs Response Ok thks" at bounding box center [968, 183] width 1044 height 19
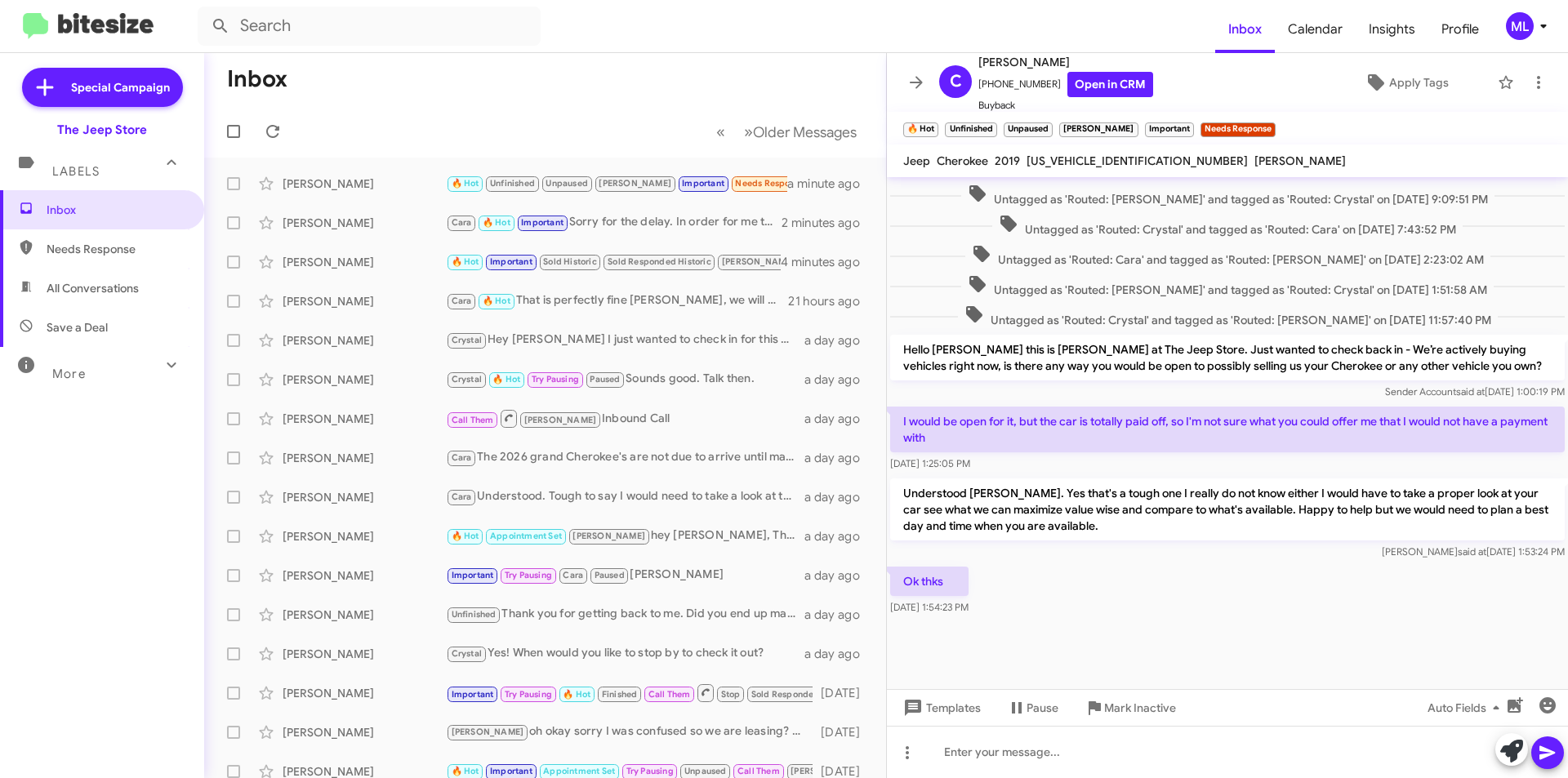
scroll to position [605, 0]
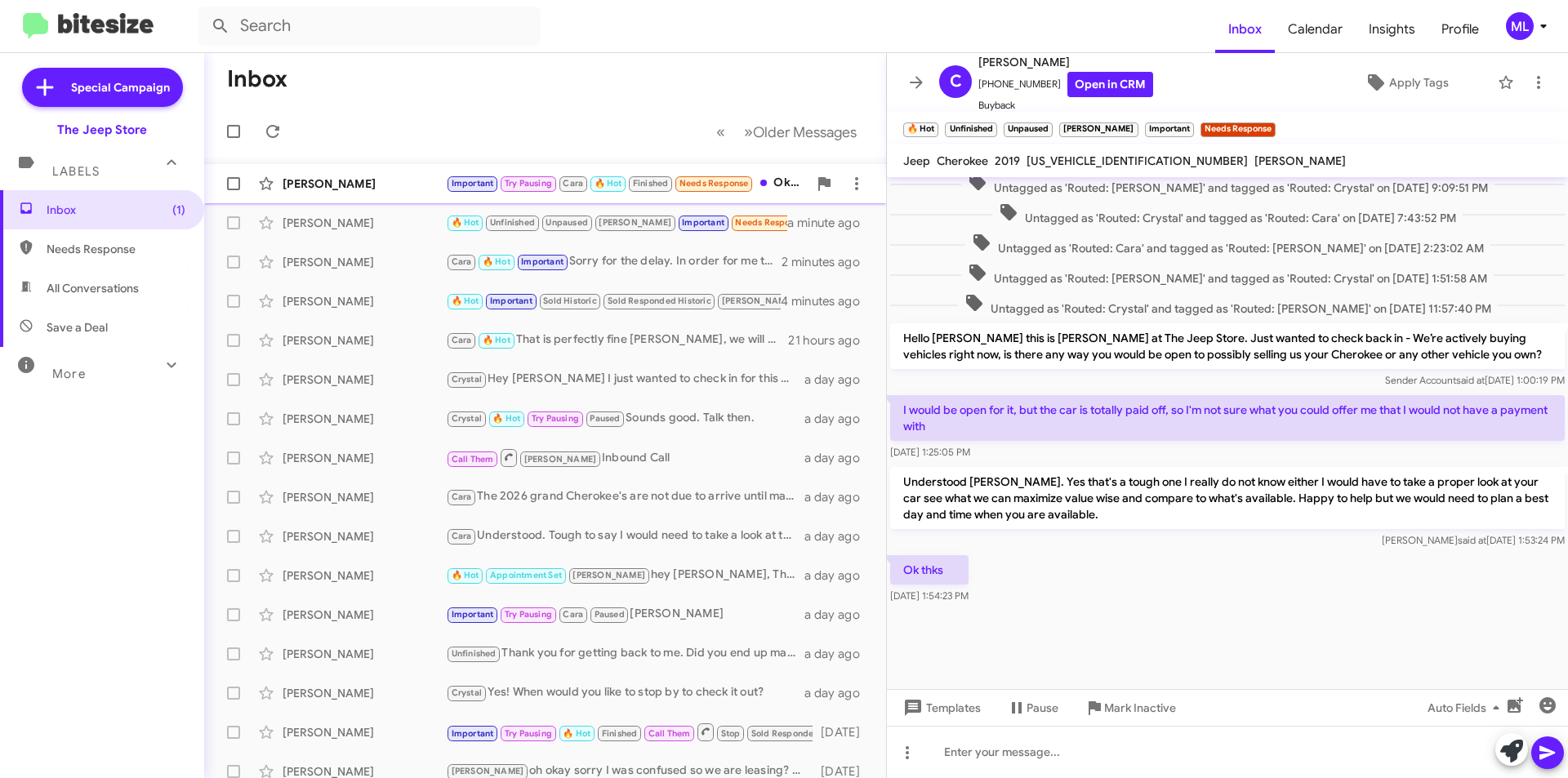
click at [349, 187] on div "[PERSON_NAME]" at bounding box center [364, 184] width 164 height 16
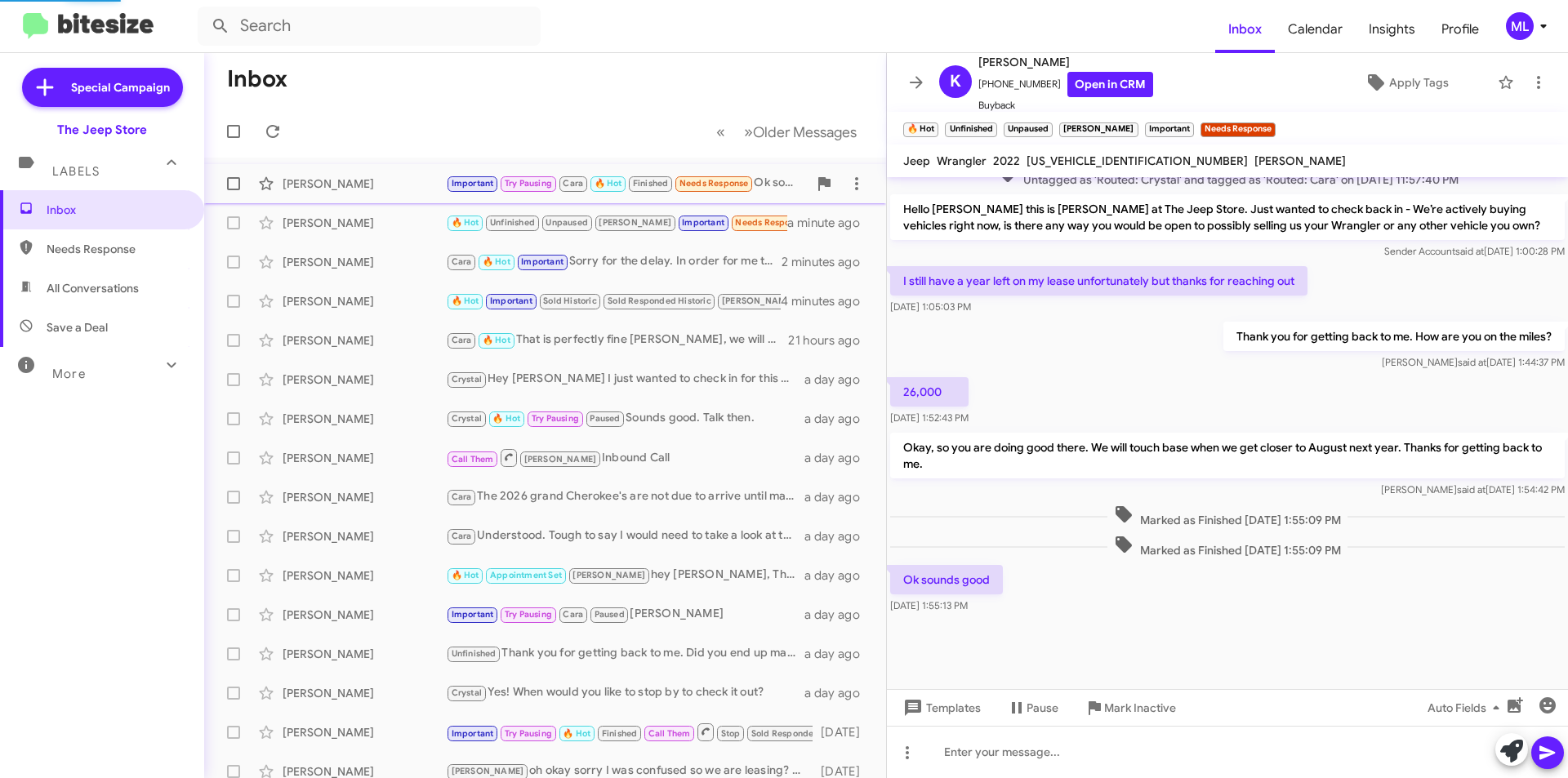
scroll to position [615, 0]
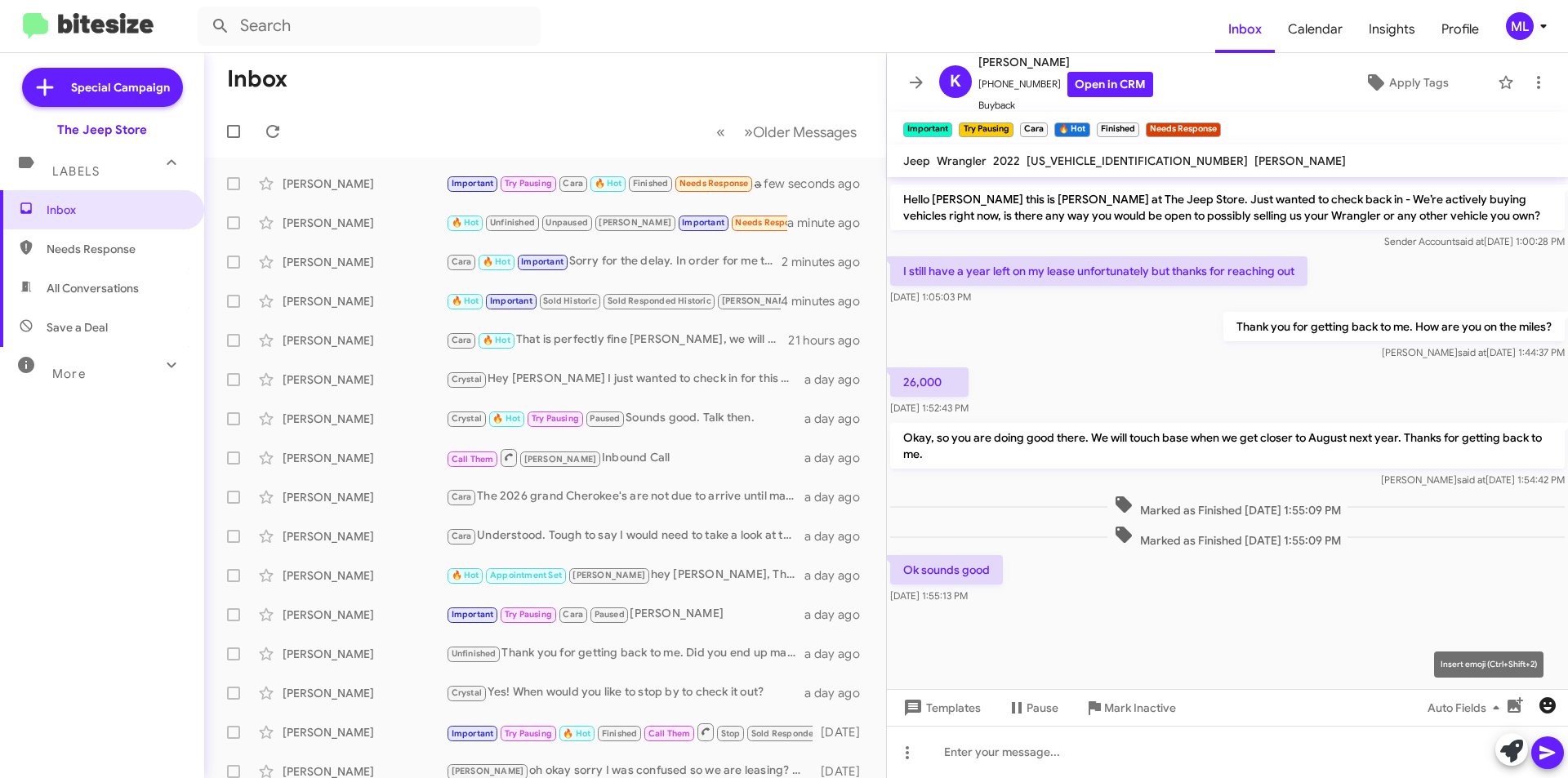
click at [1548, 697] on icon "button" at bounding box center [1547, 705] width 19 height 19
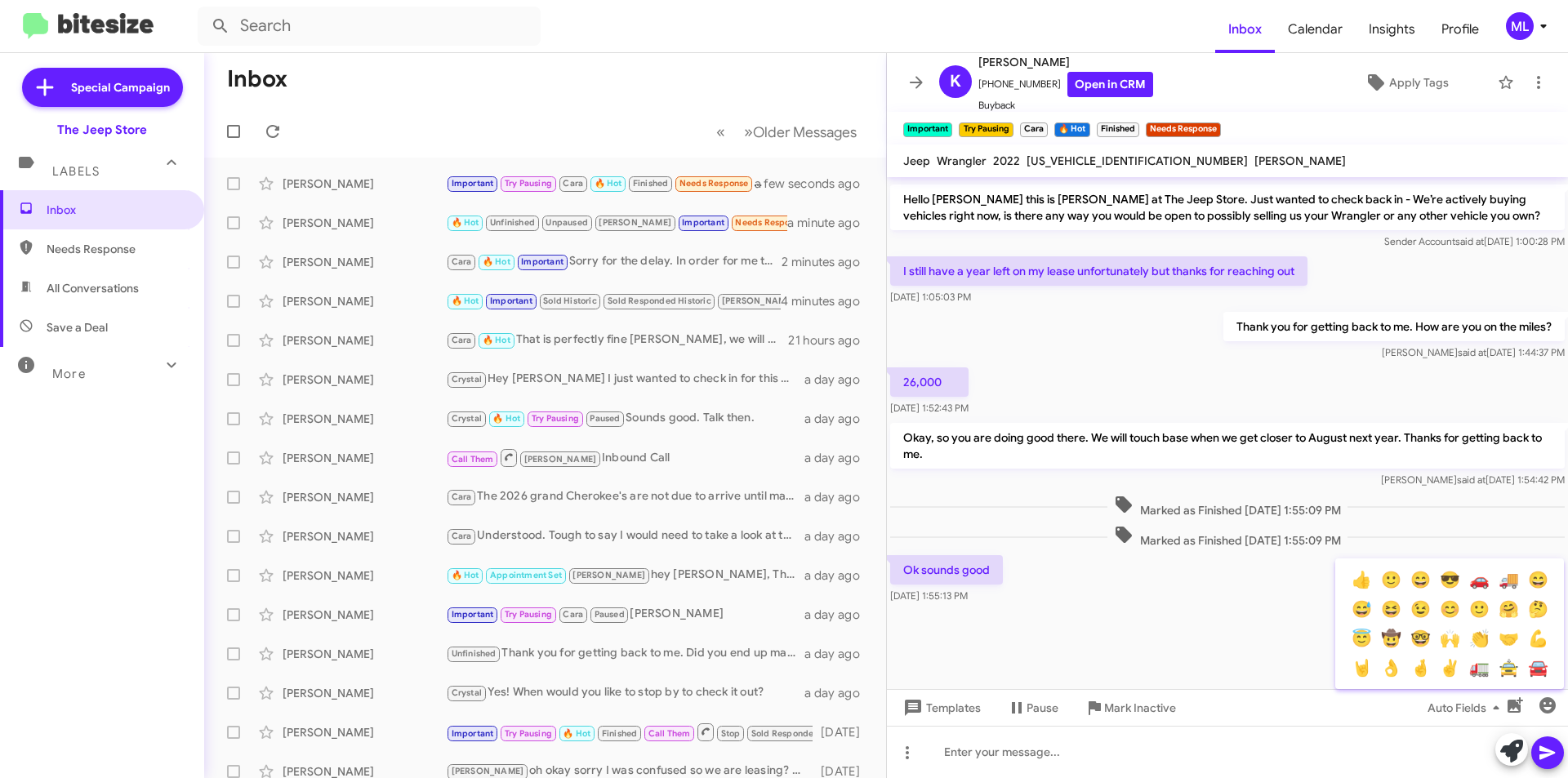
drag, startPoint x: 1352, startPoint y: 572, endPoint x: 1389, endPoint y: 602, distance: 47.6
click at [1352, 573] on button "👍" at bounding box center [1361, 580] width 29 height 29
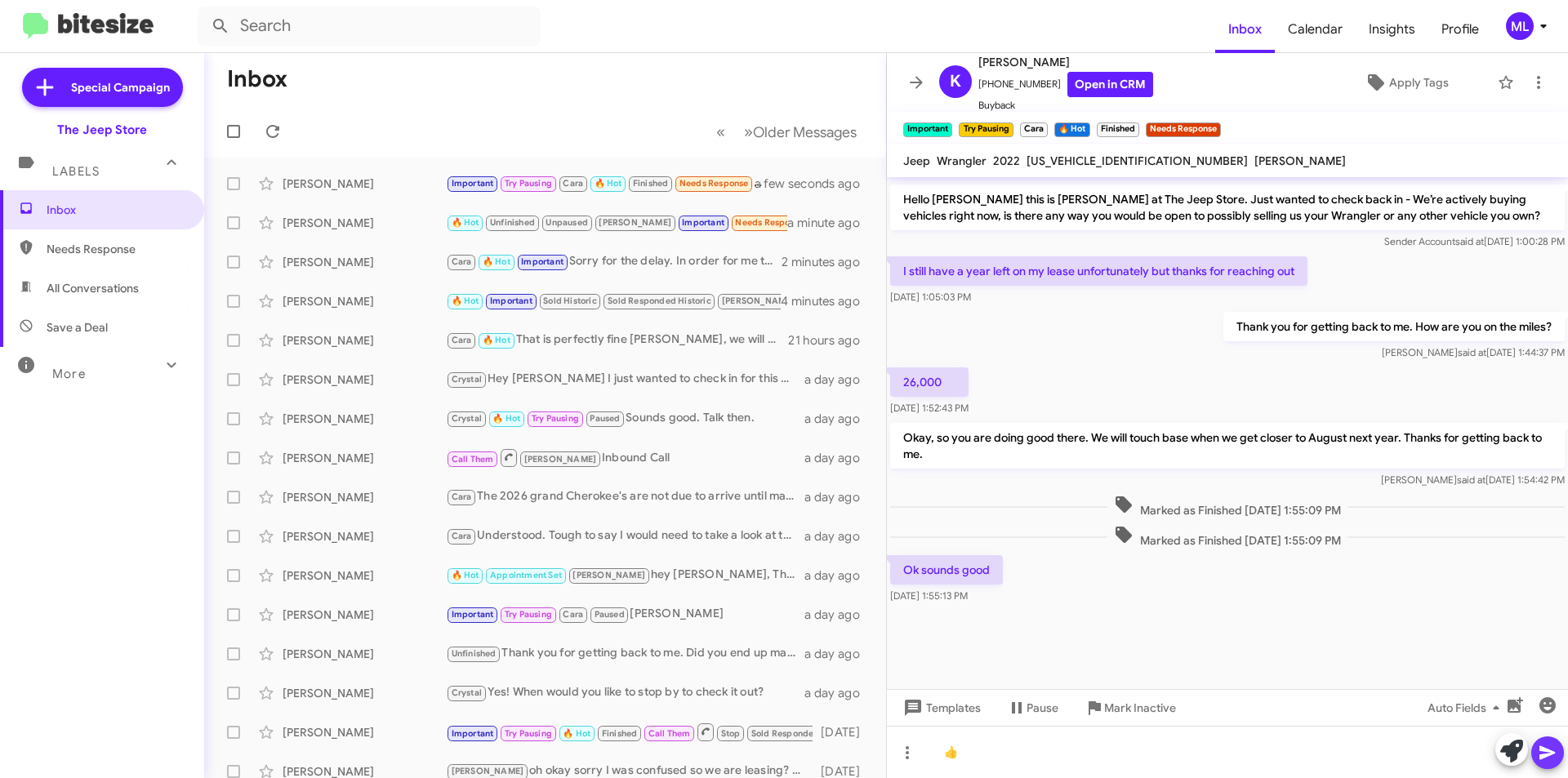
click at [1552, 751] on icon at bounding box center [1547, 753] width 16 height 14
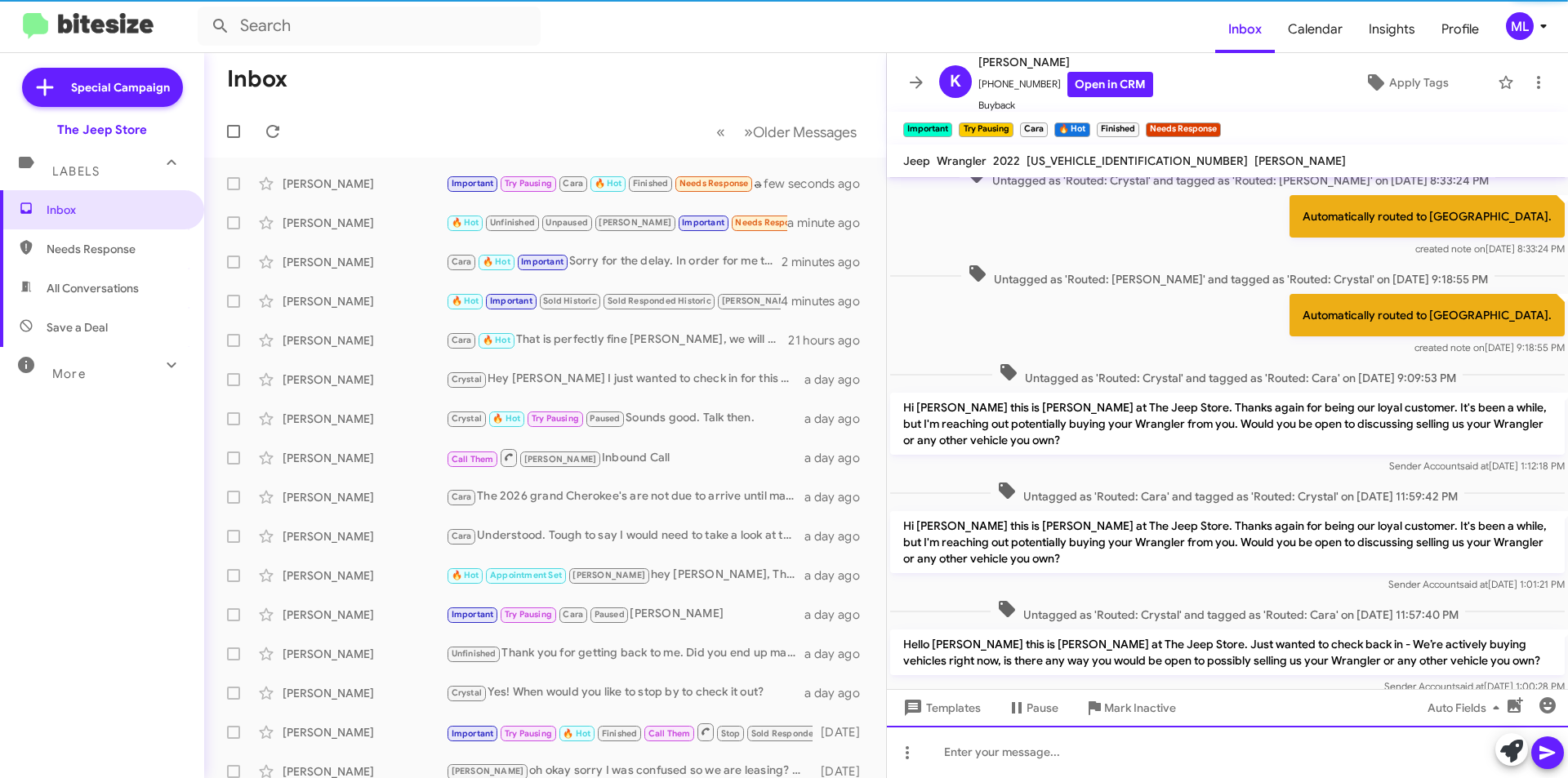
scroll to position [0, 0]
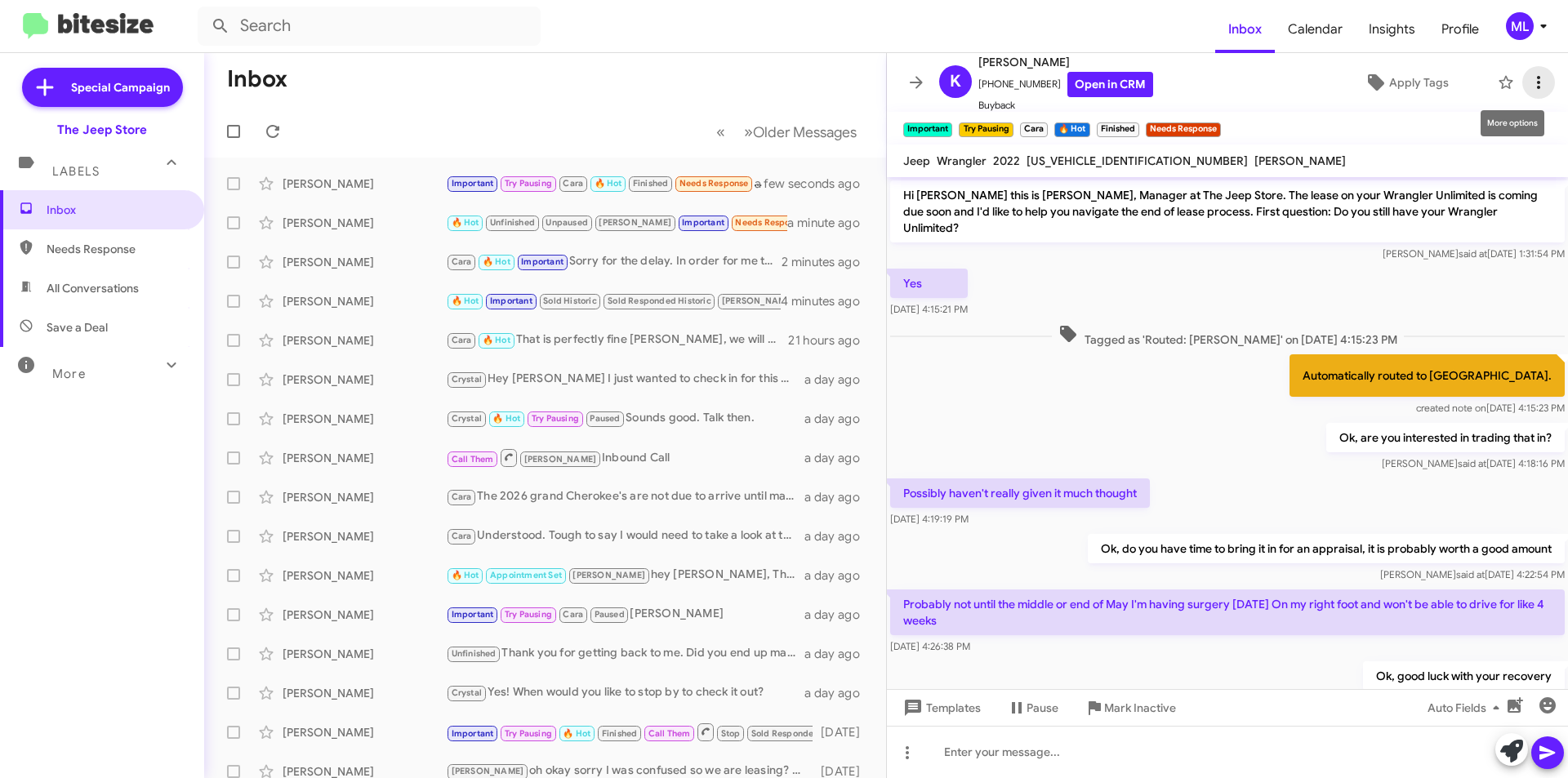
click at [1537, 80] on icon at bounding box center [1539, 82] width 4 height 13
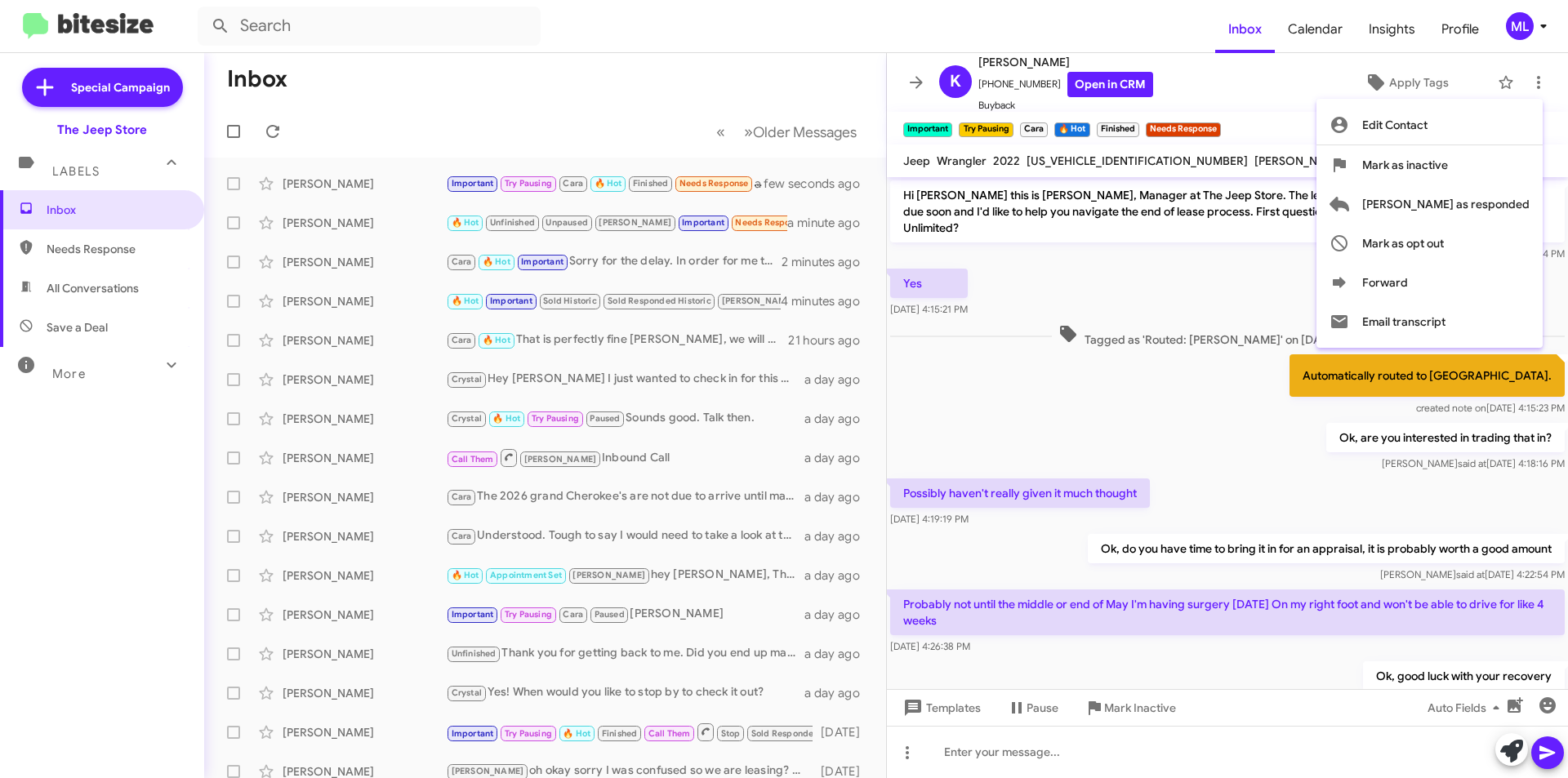
click at [1222, 124] on div at bounding box center [784, 389] width 1568 height 778
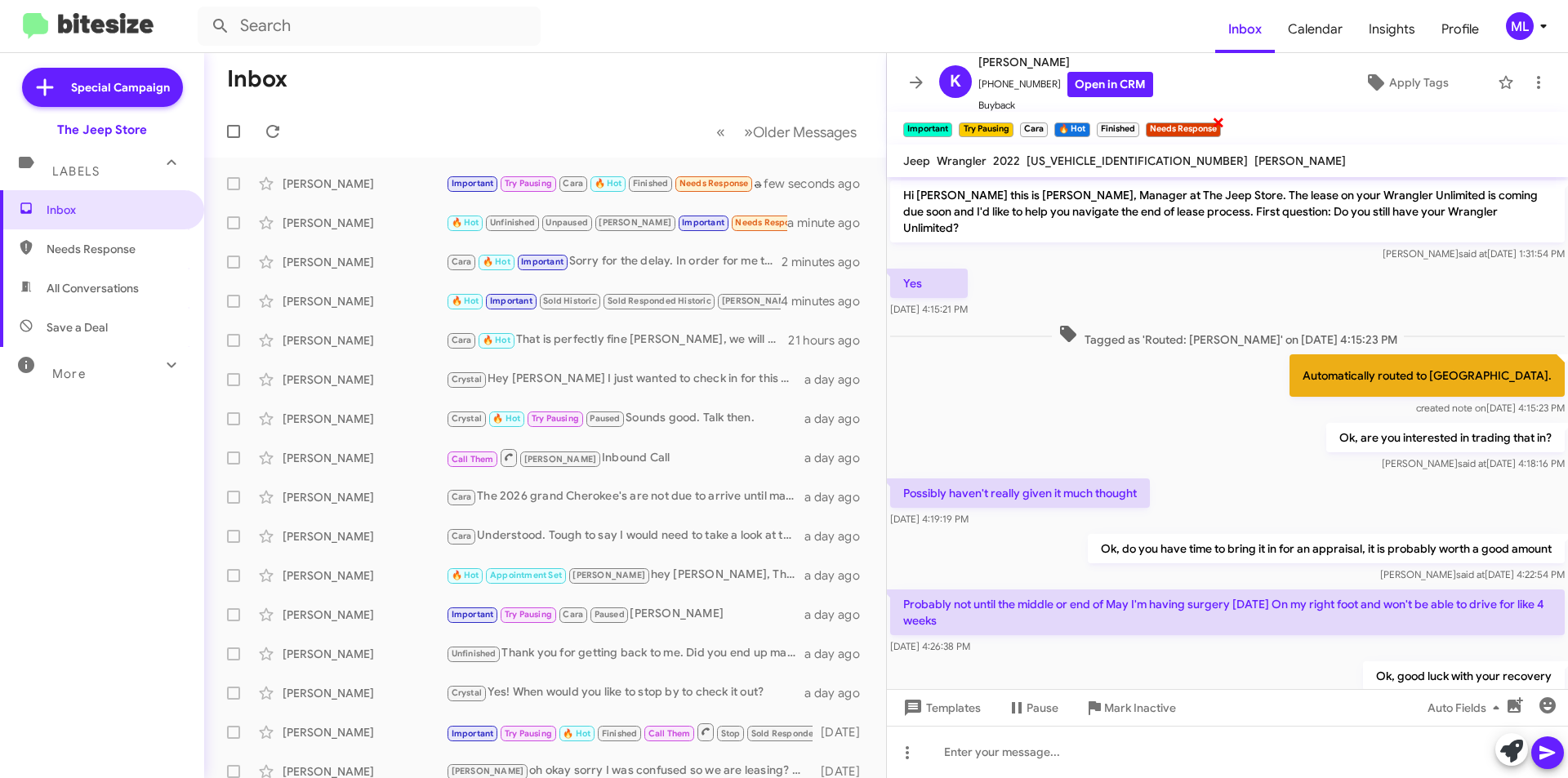
click at [1218, 123] on span "×" at bounding box center [1219, 121] width 13 height 19
click at [1532, 71] on button at bounding box center [1539, 82] width 33 height 33
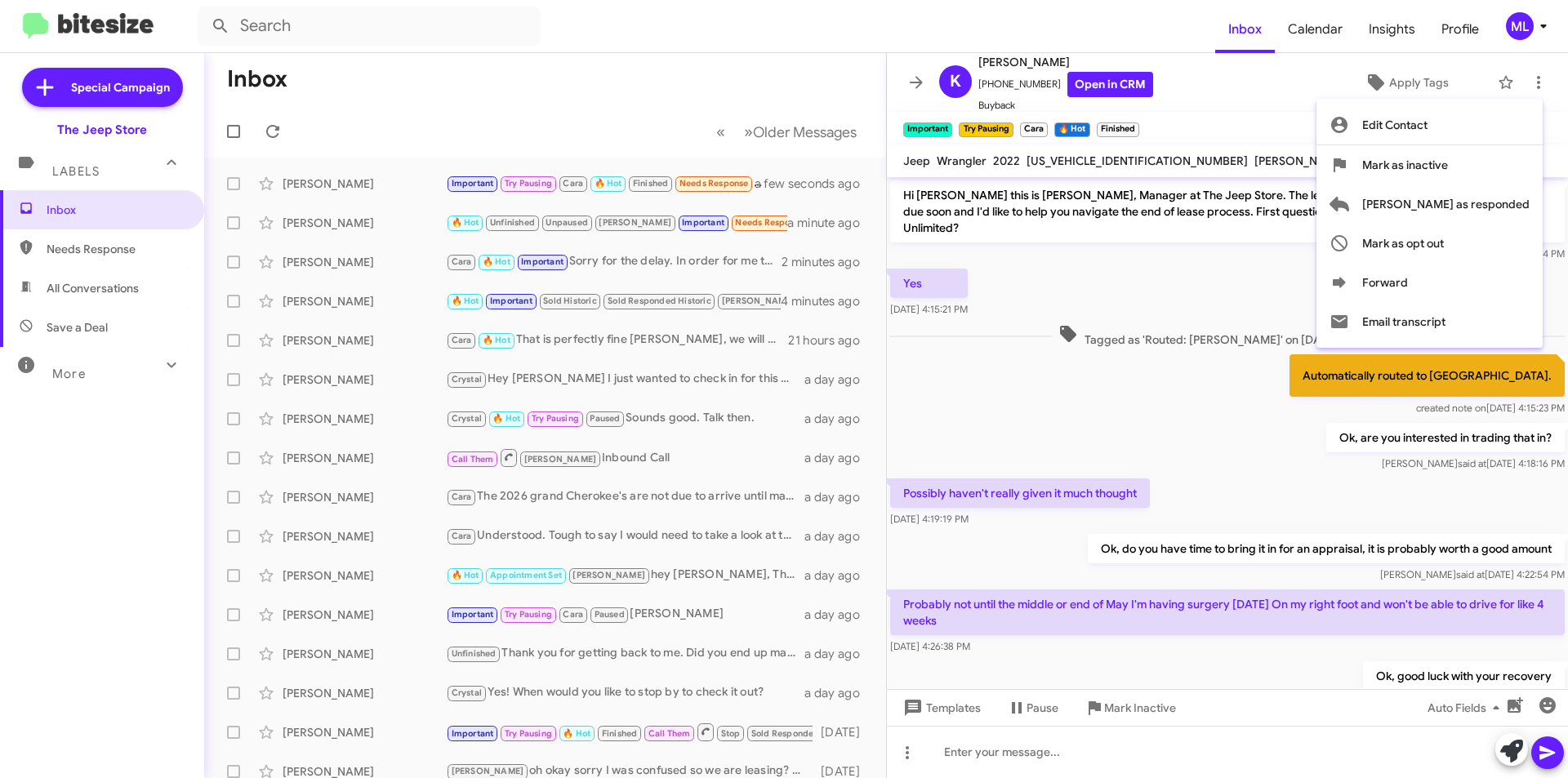
click at [1448, 155] on span "Mark as inactive" at bounding box center [1405, 165] width 86 height 39
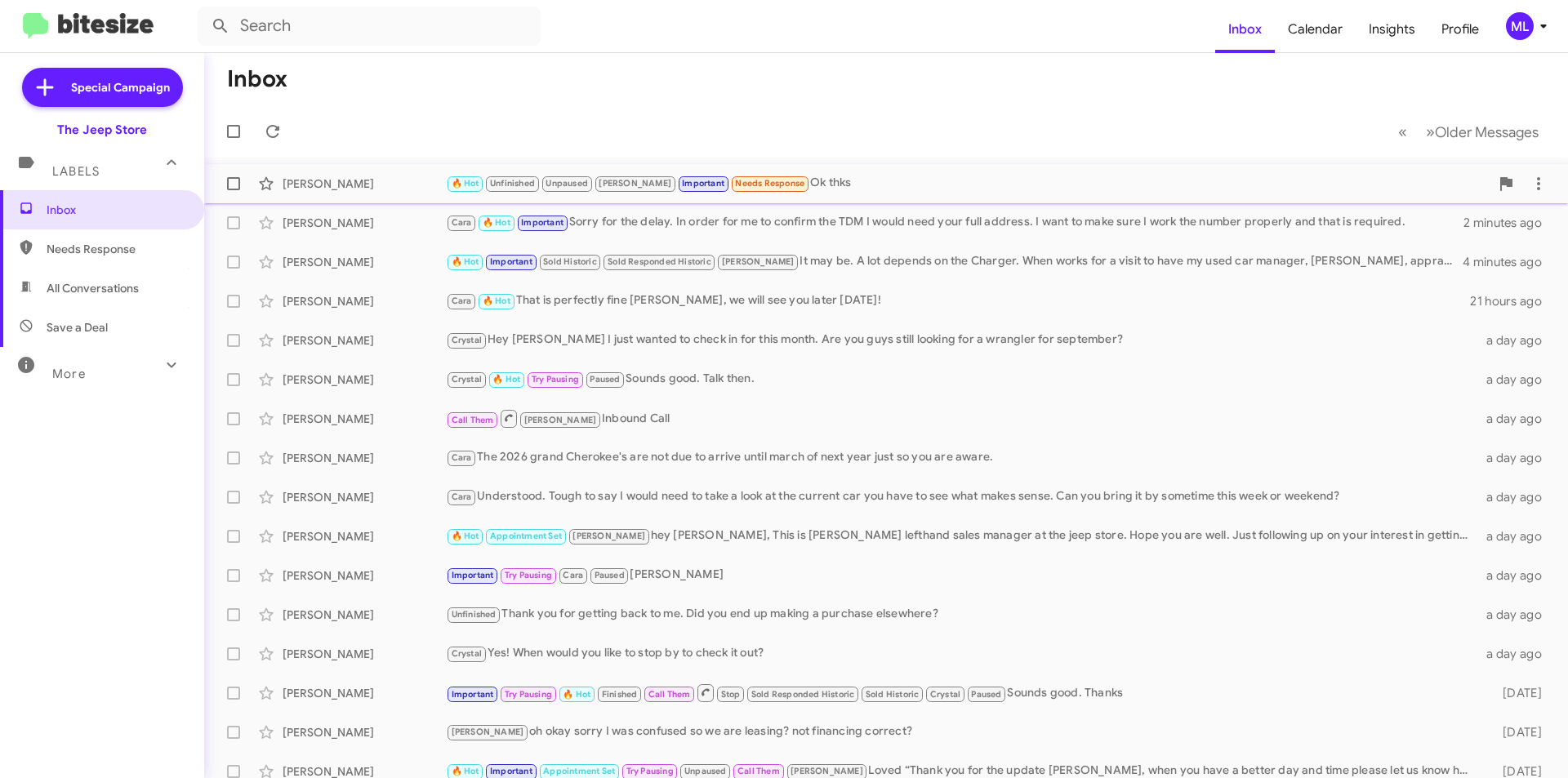
click at [817, 186] on div "🔥 Hot Unfinished Unpaused [PERSON_NAME] Important Needs Response Ok thks" at bounding box center [968, 183] width 1044 height 19
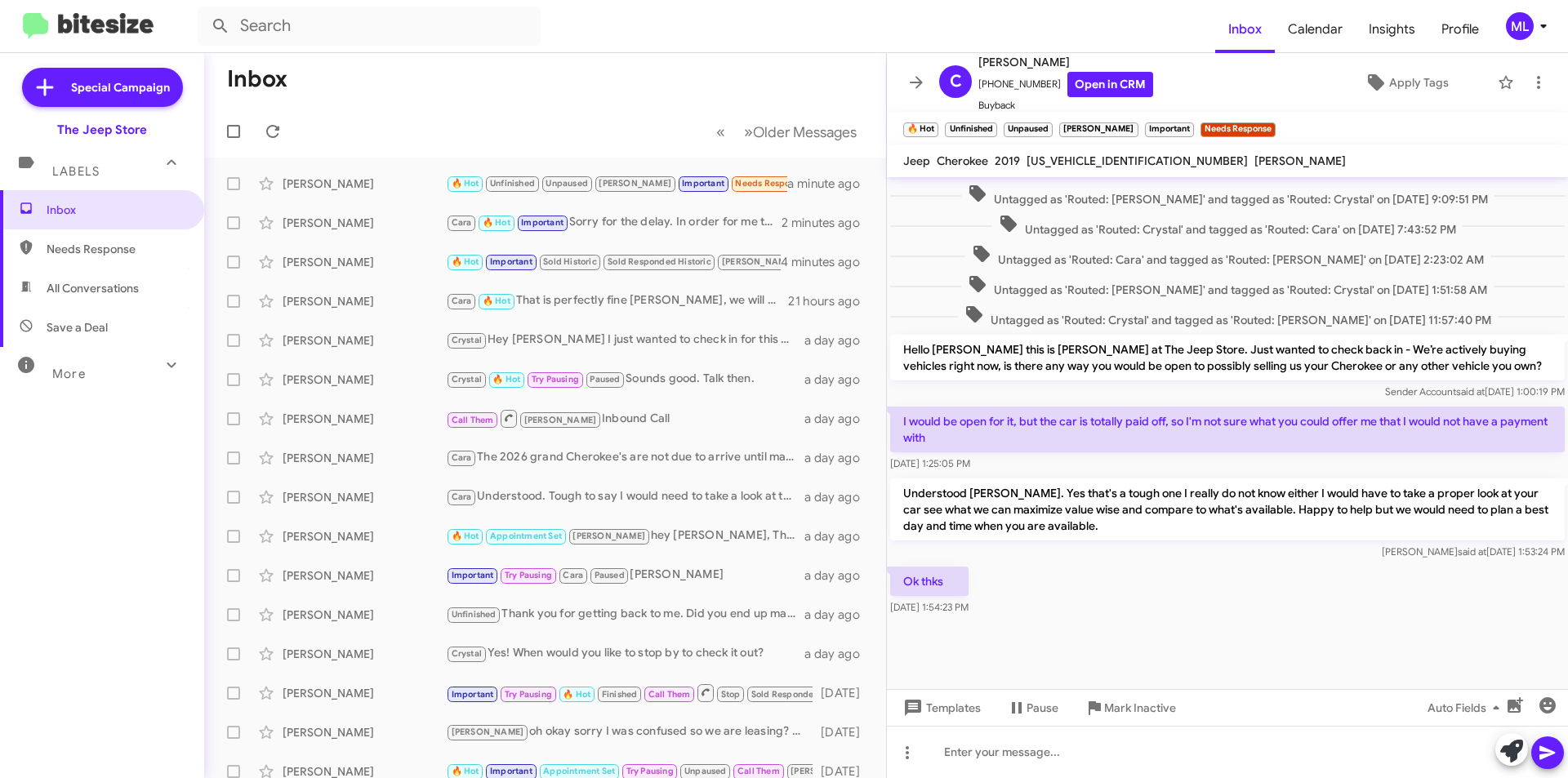
scroll to position [605, 0]
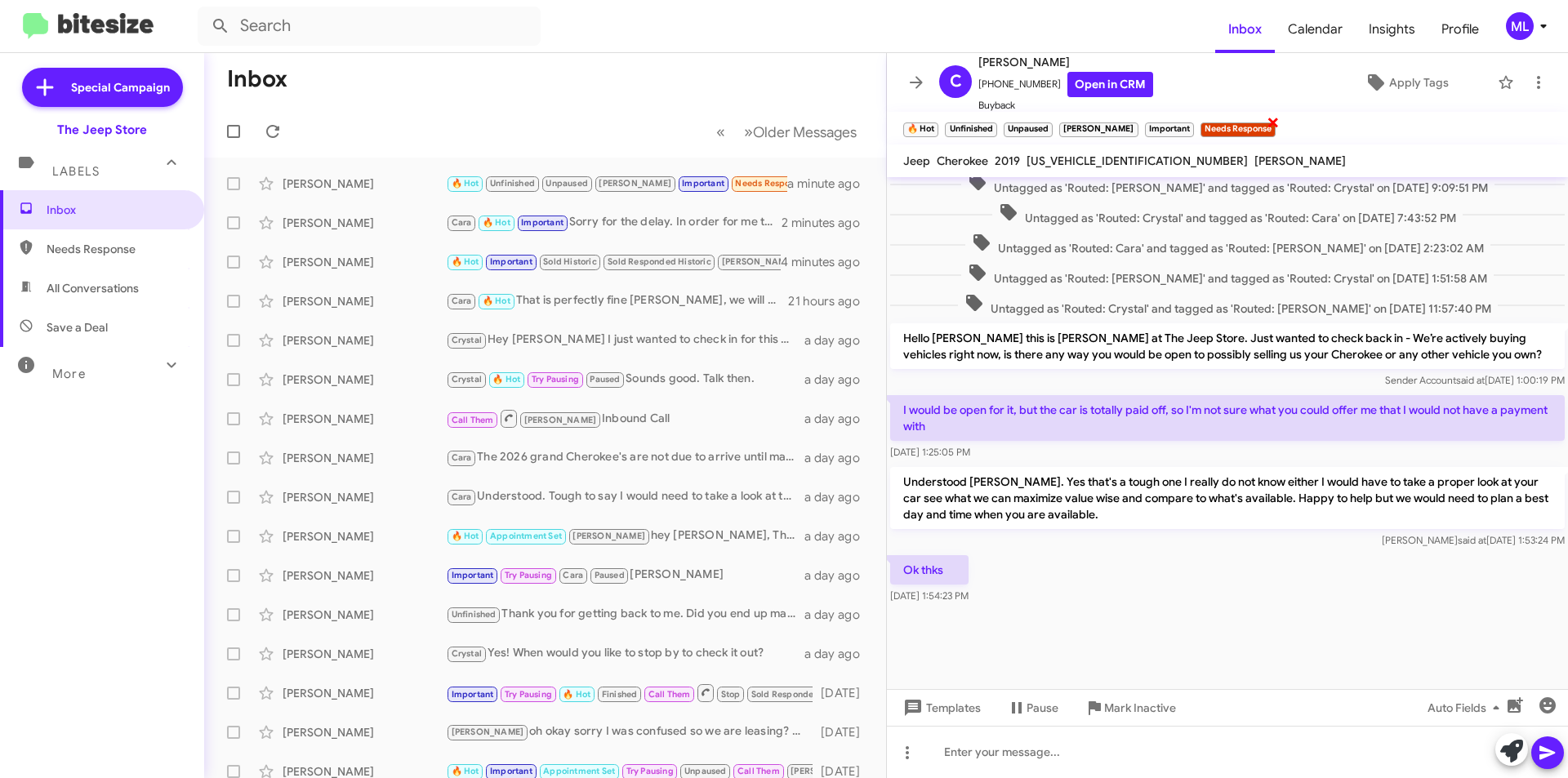
click at [1267, 123] on span "×" at bounding box center [1274, 121] width 13 height 19
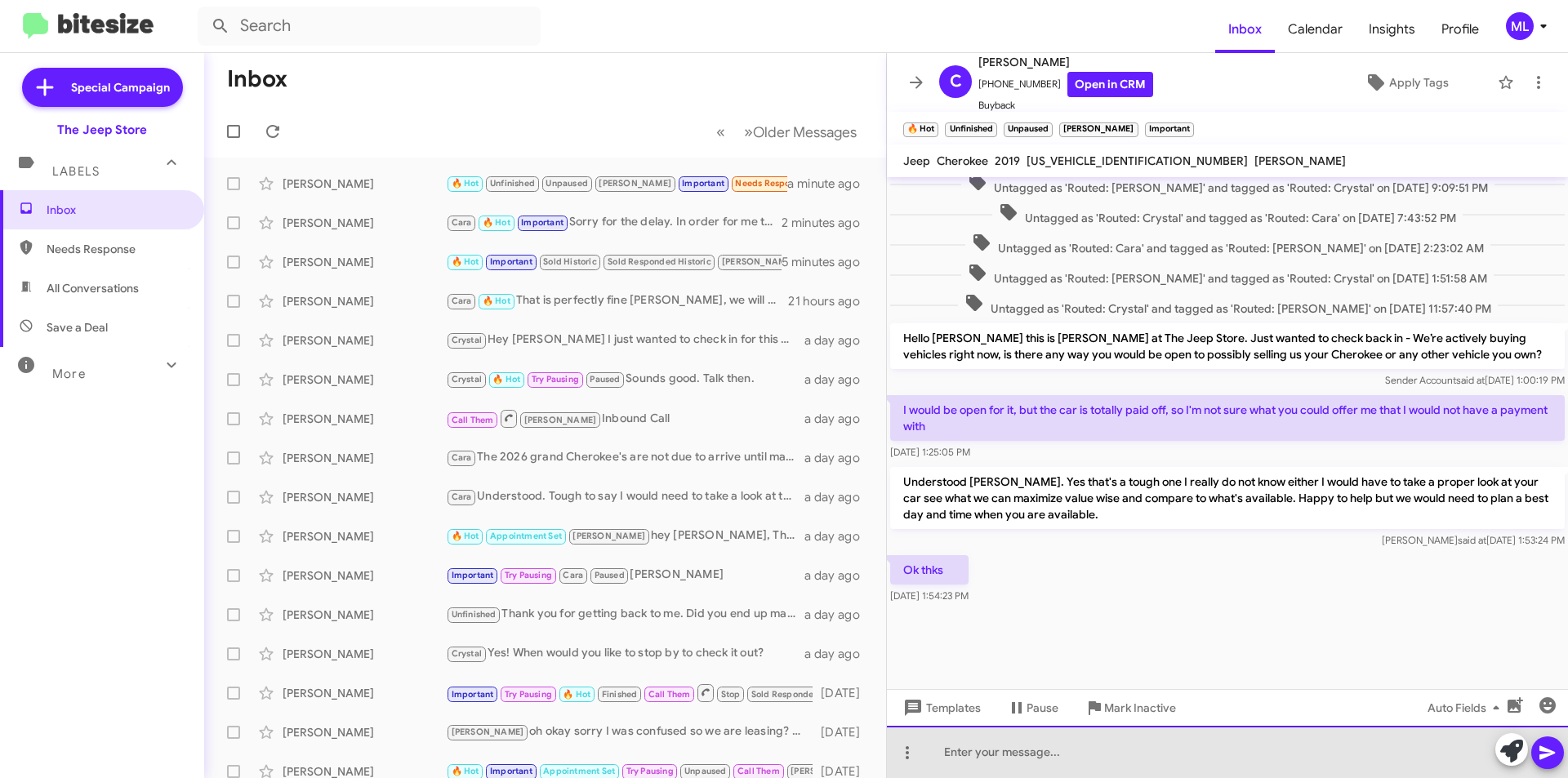
click at [1000, 774] on div at bounding box center [1227, 751] width 681 height 52
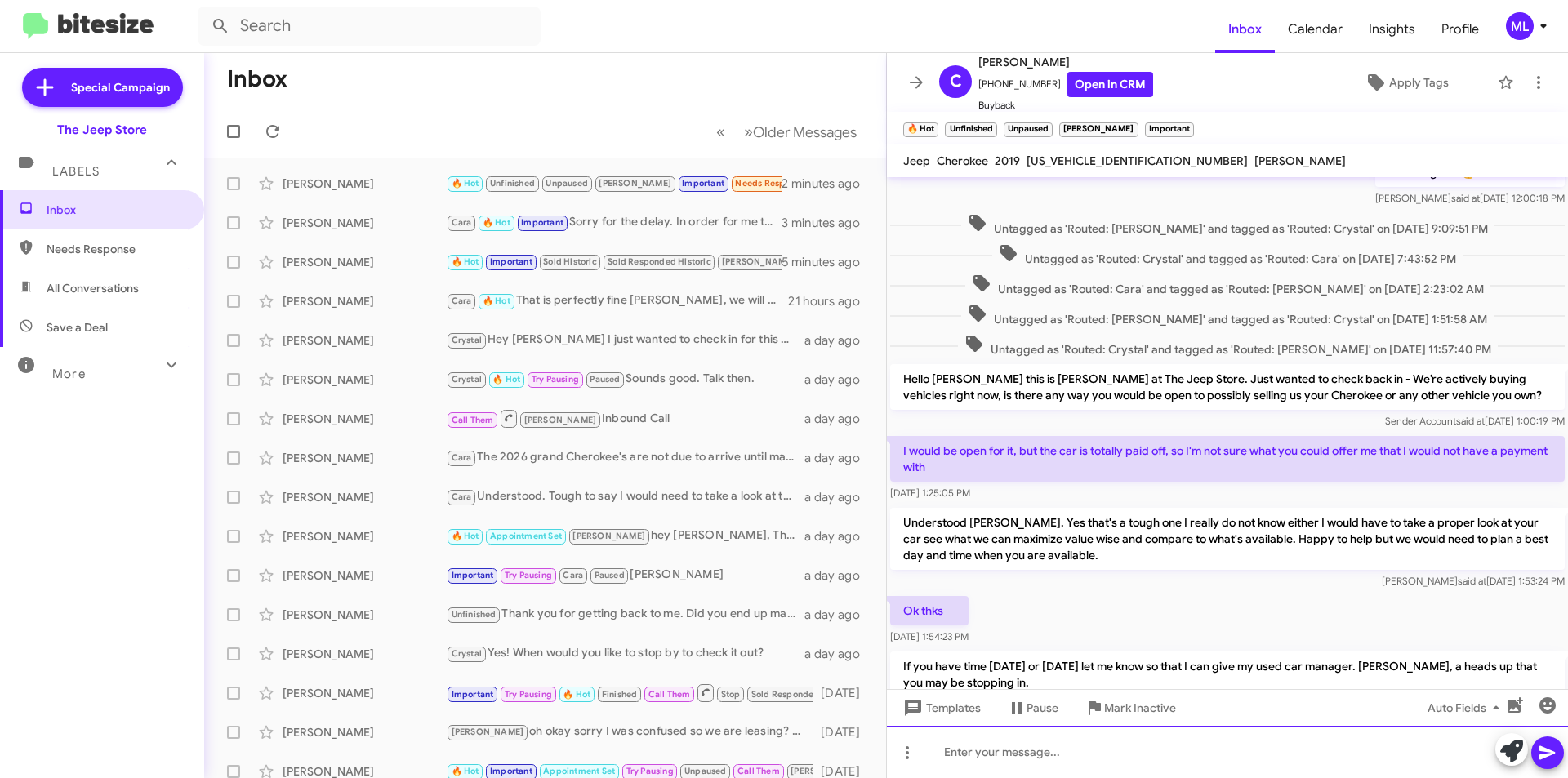
scroll to position [1721, 0]
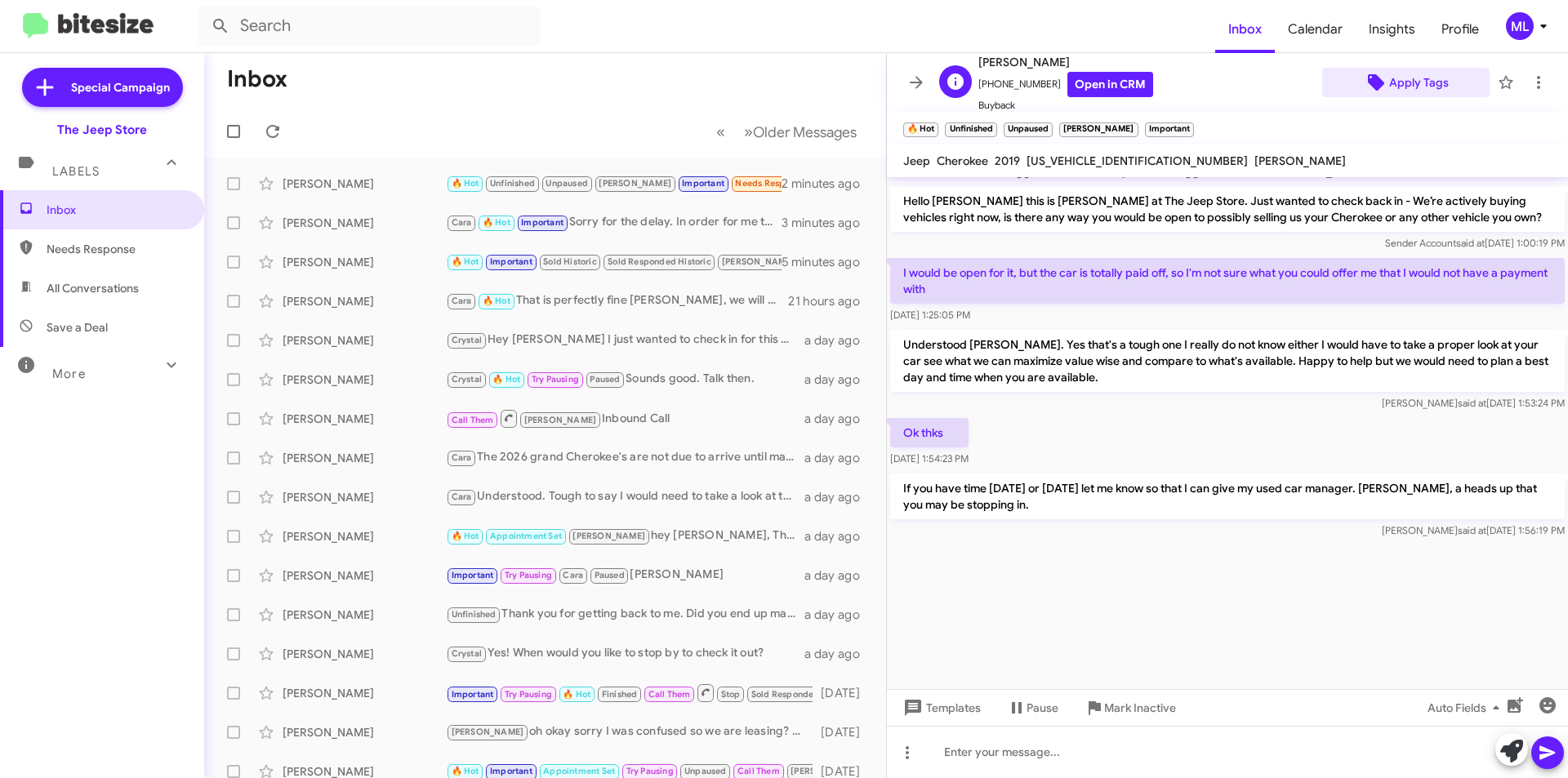
click at [1430, 74] on span "Apply Tags" at bounding box center [1419, 82] width 59 height 29
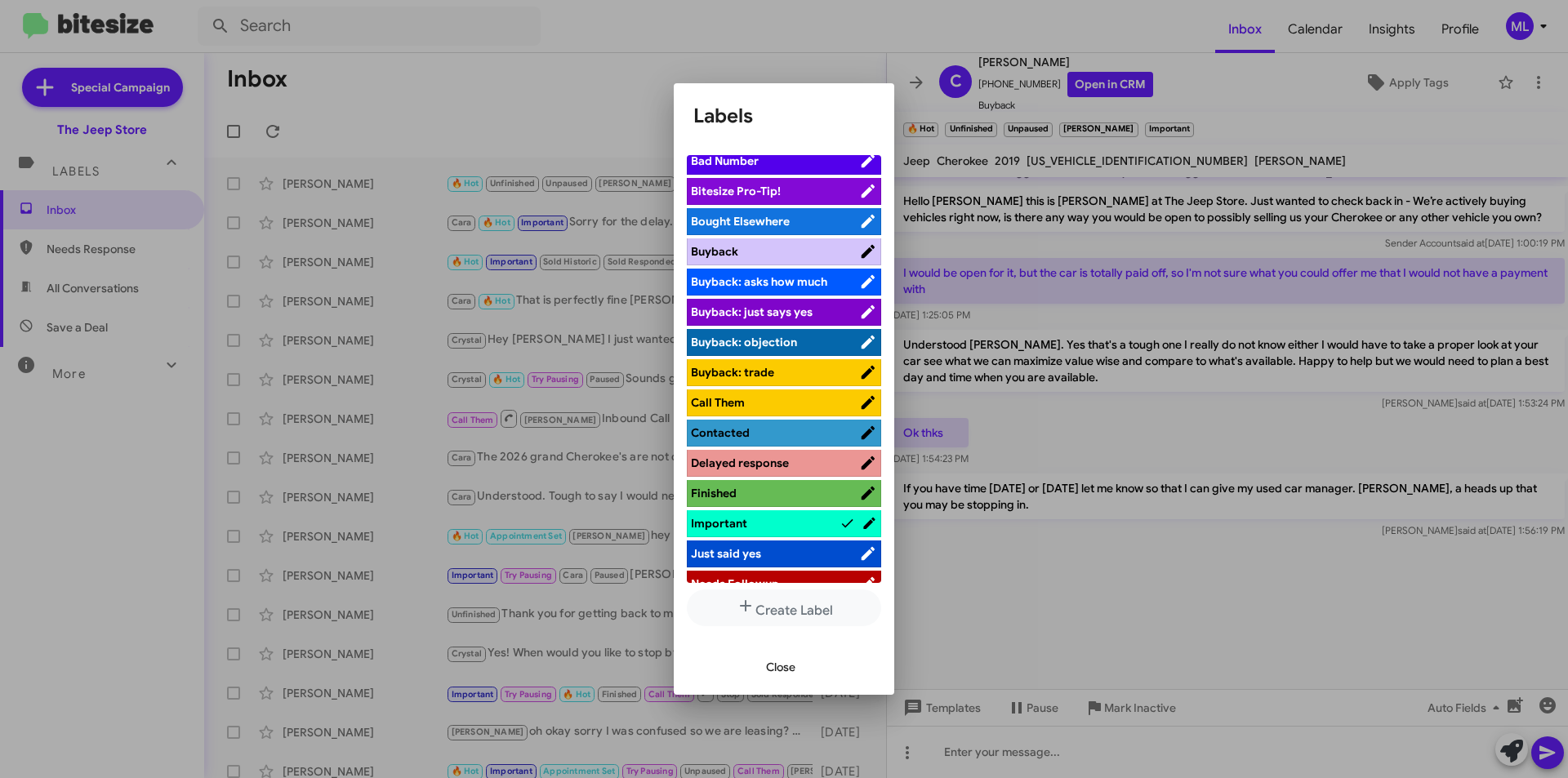
scroll to position [571, 0]
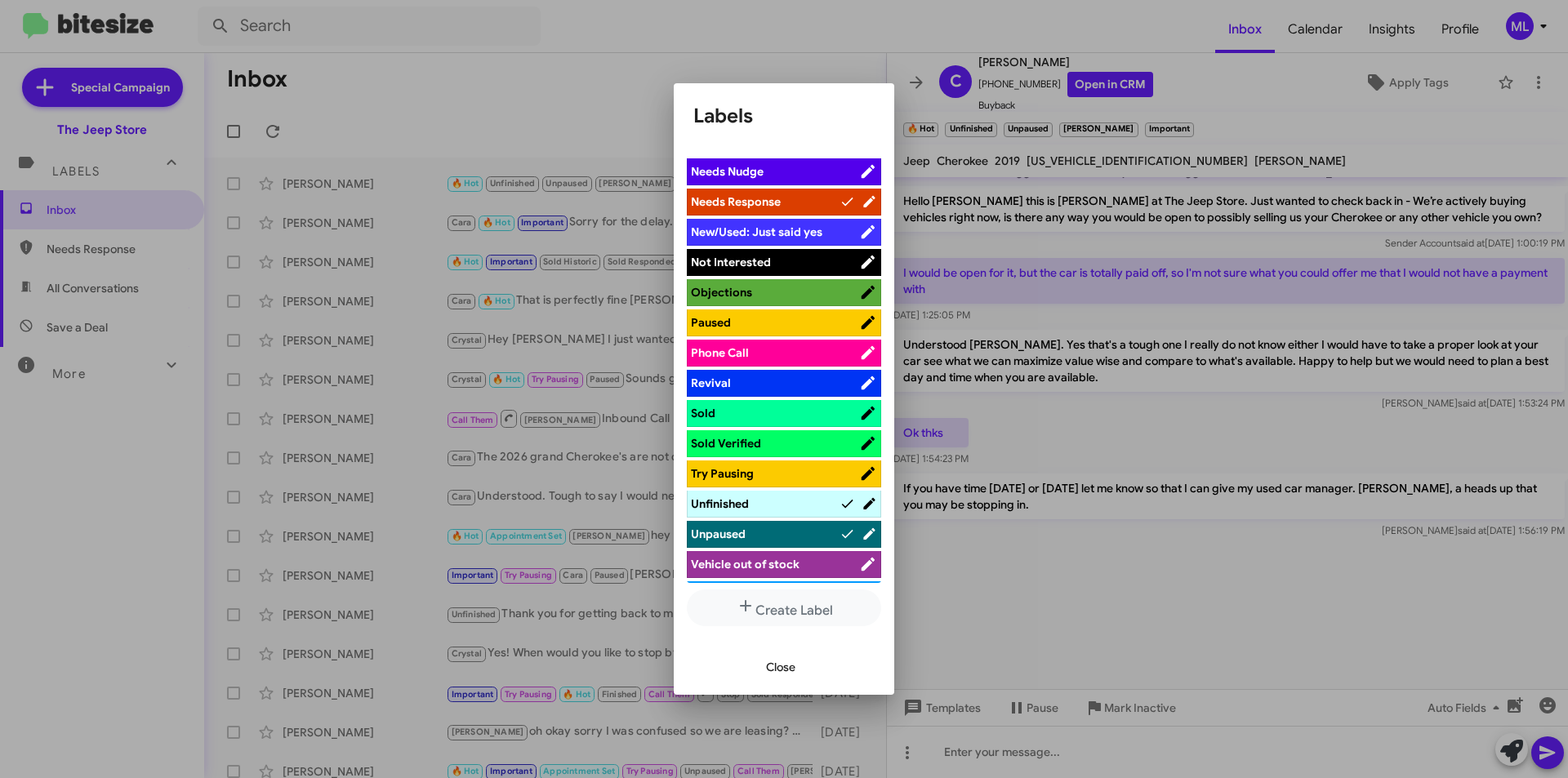
click at [763, 262] on span "Not Interested" at bounding box center [731, 262] width 80 height 15
click at [803, 673] on button "Close" at bounding box center [781, 667] width 56 height 29
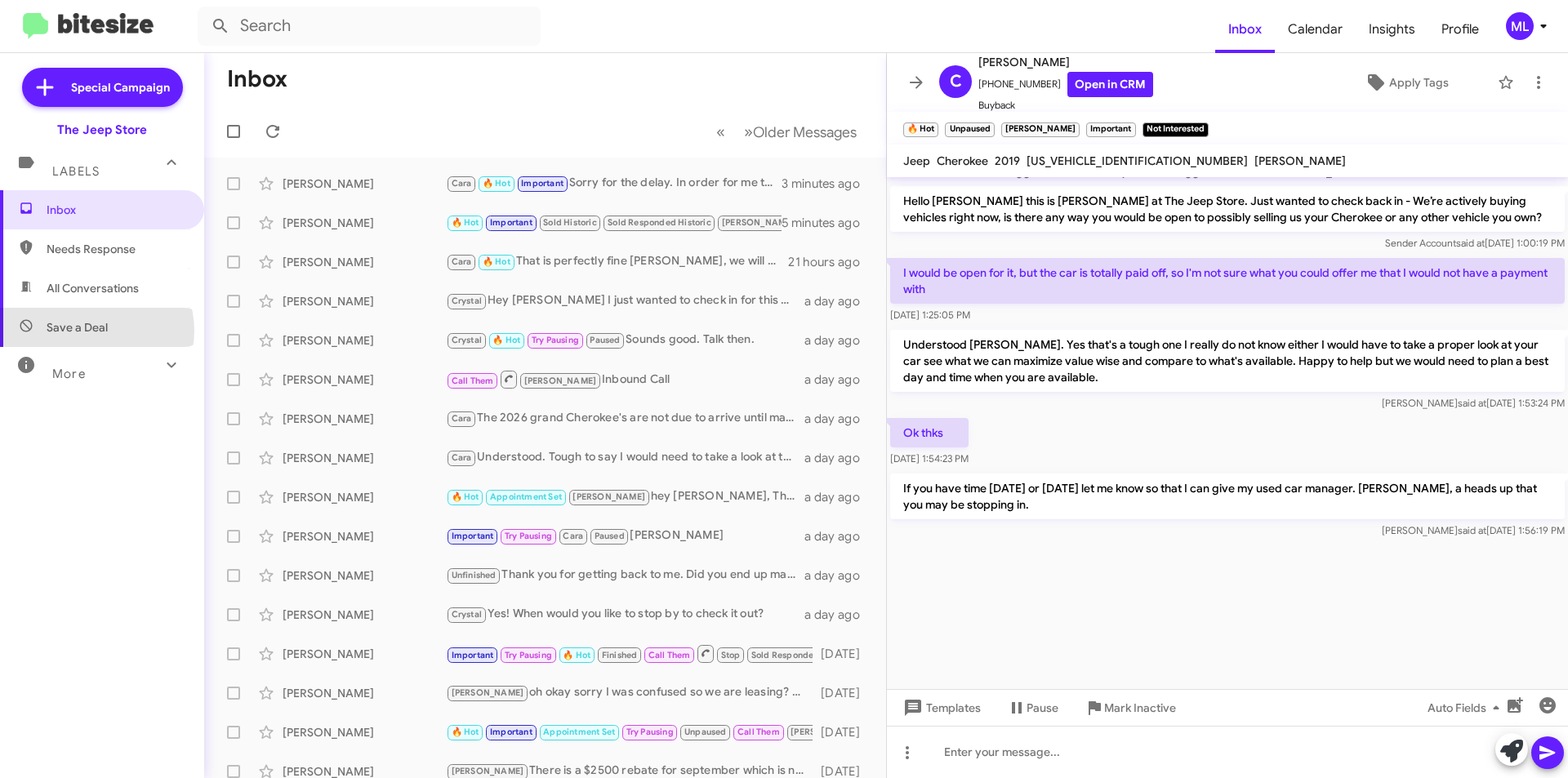
click at [95, 331] on span "Save a Deal" at bounding box center [77, 327] width 61 height 16
type input "in:not-interested"
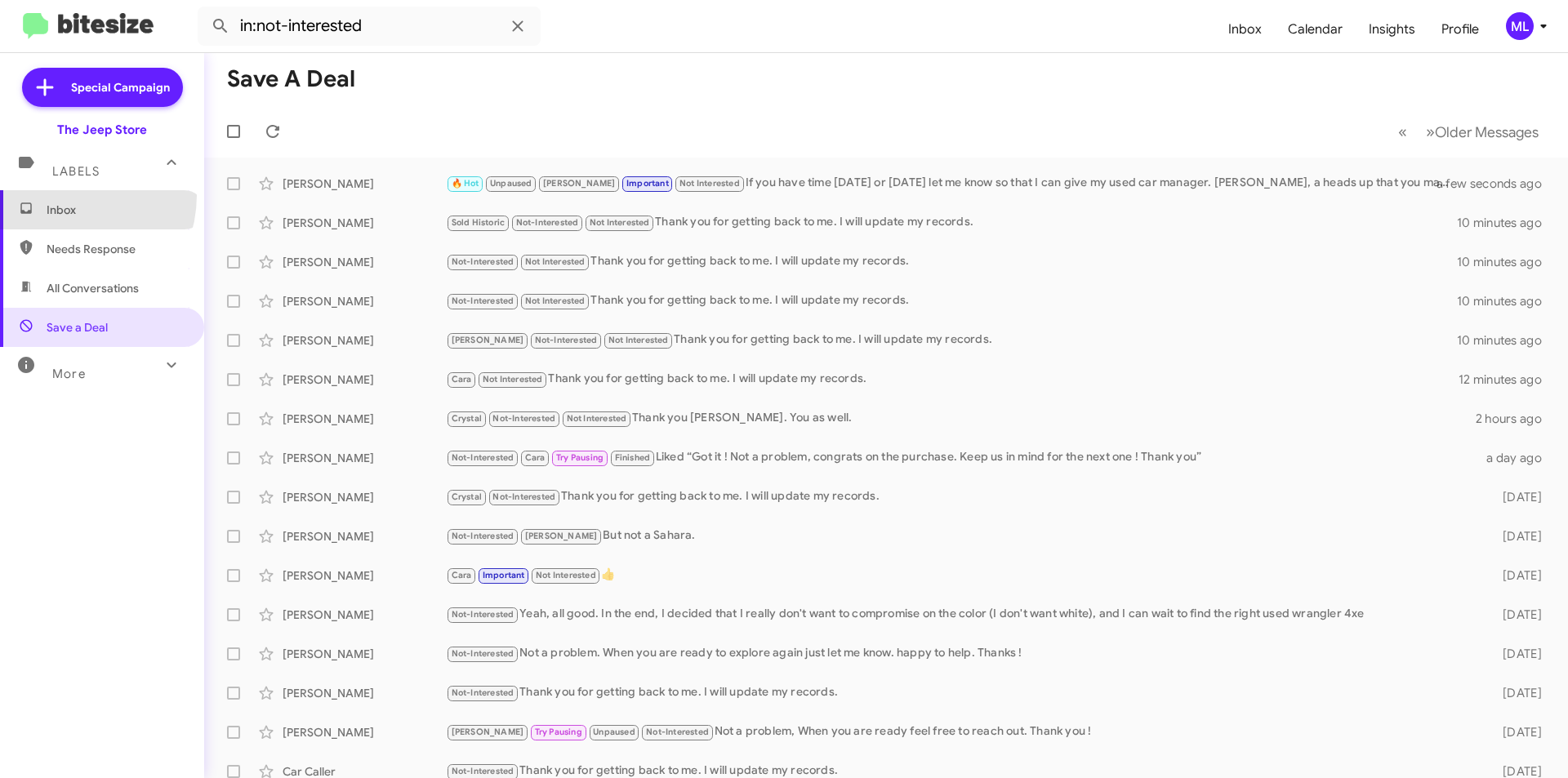
click at [64, 196] on span "Inbox" at bounding box center [101, 209] width 204 height 39
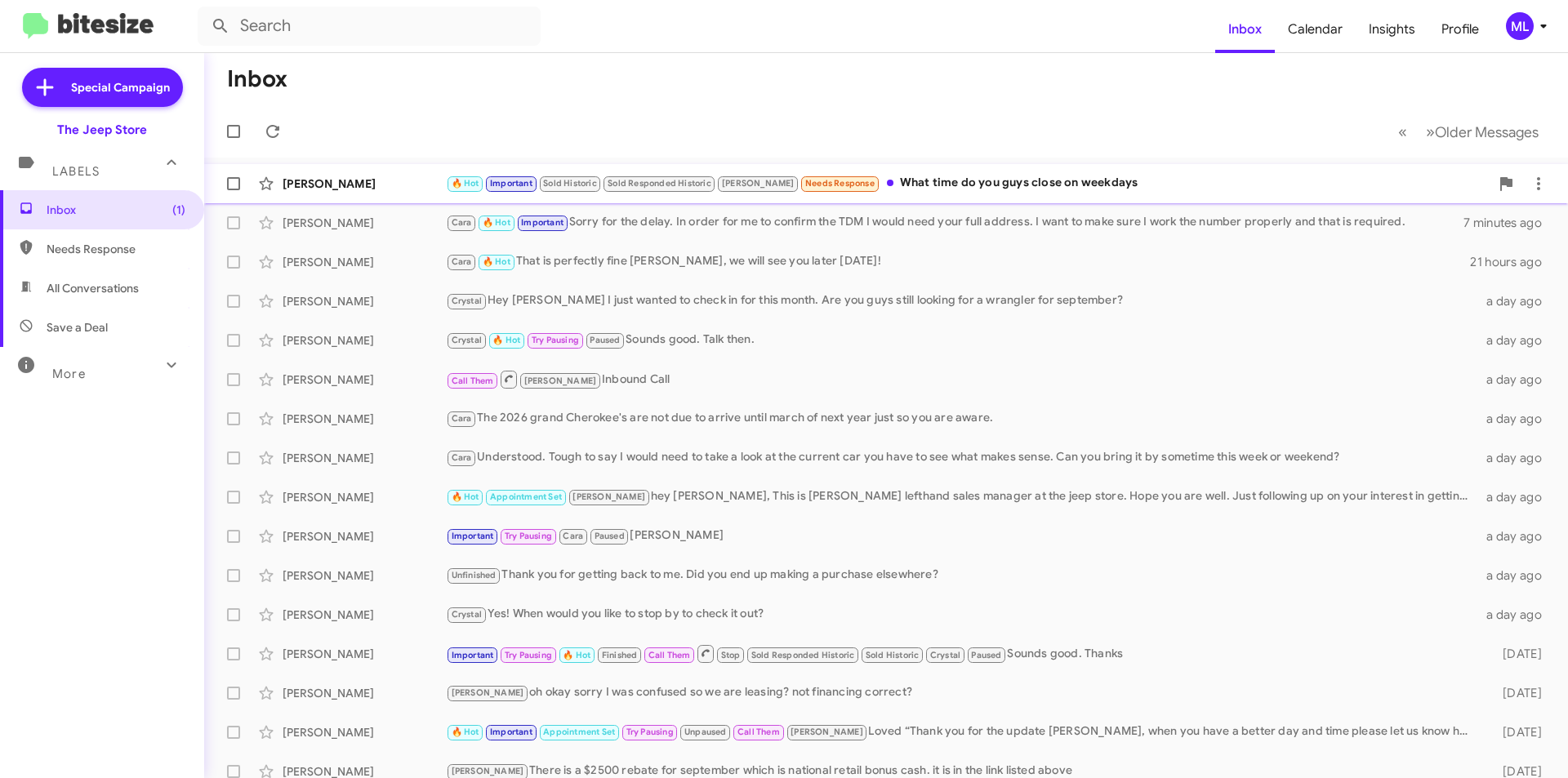
click at [960, 187] on div "🔥 Hot Important Sold Historic Sold Responded Historic [PERSON_NAME] Needs Respo…" at bounding box center [968, 183] width 1044 height 19
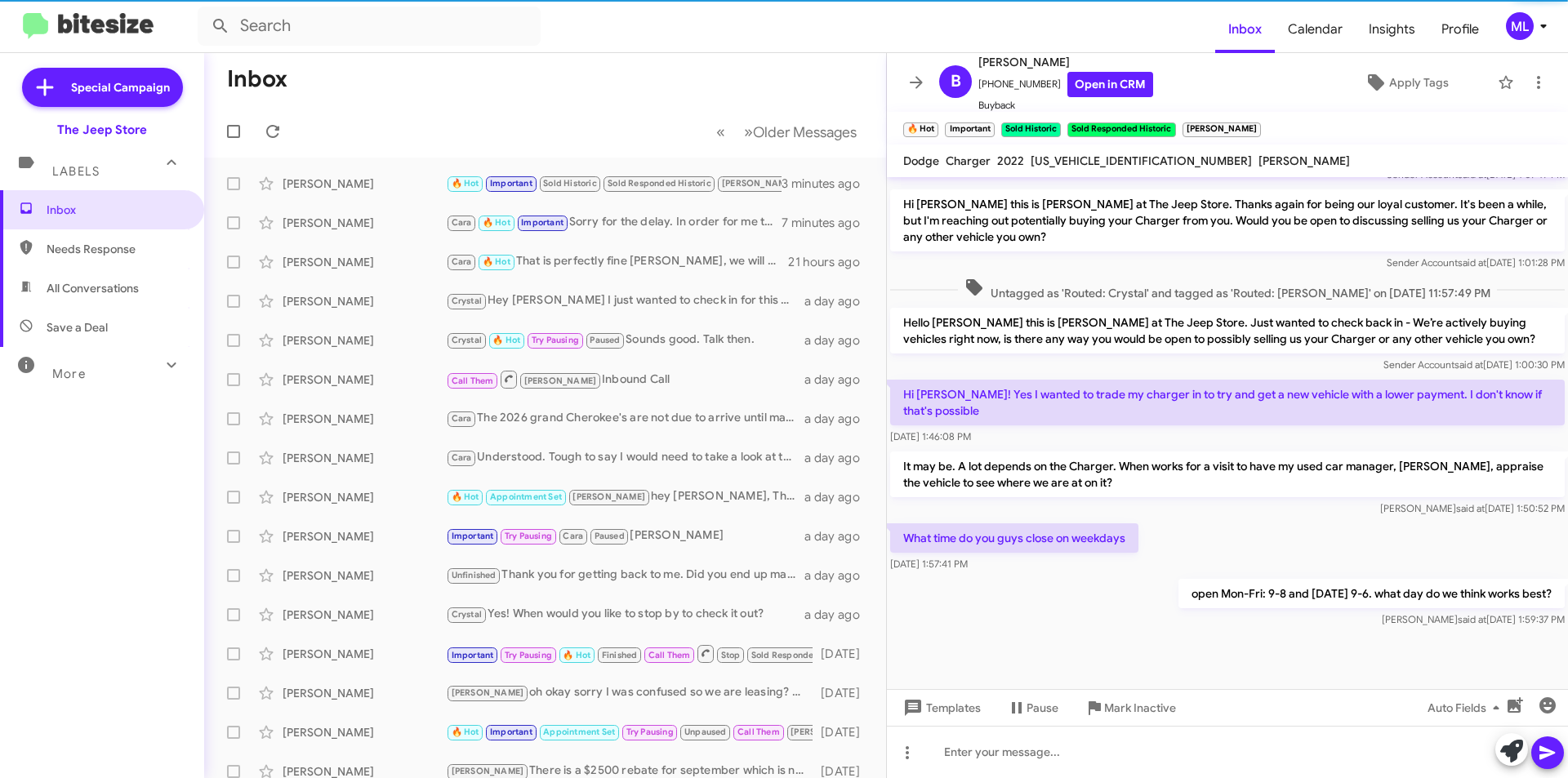
scroll to position [724, 0]
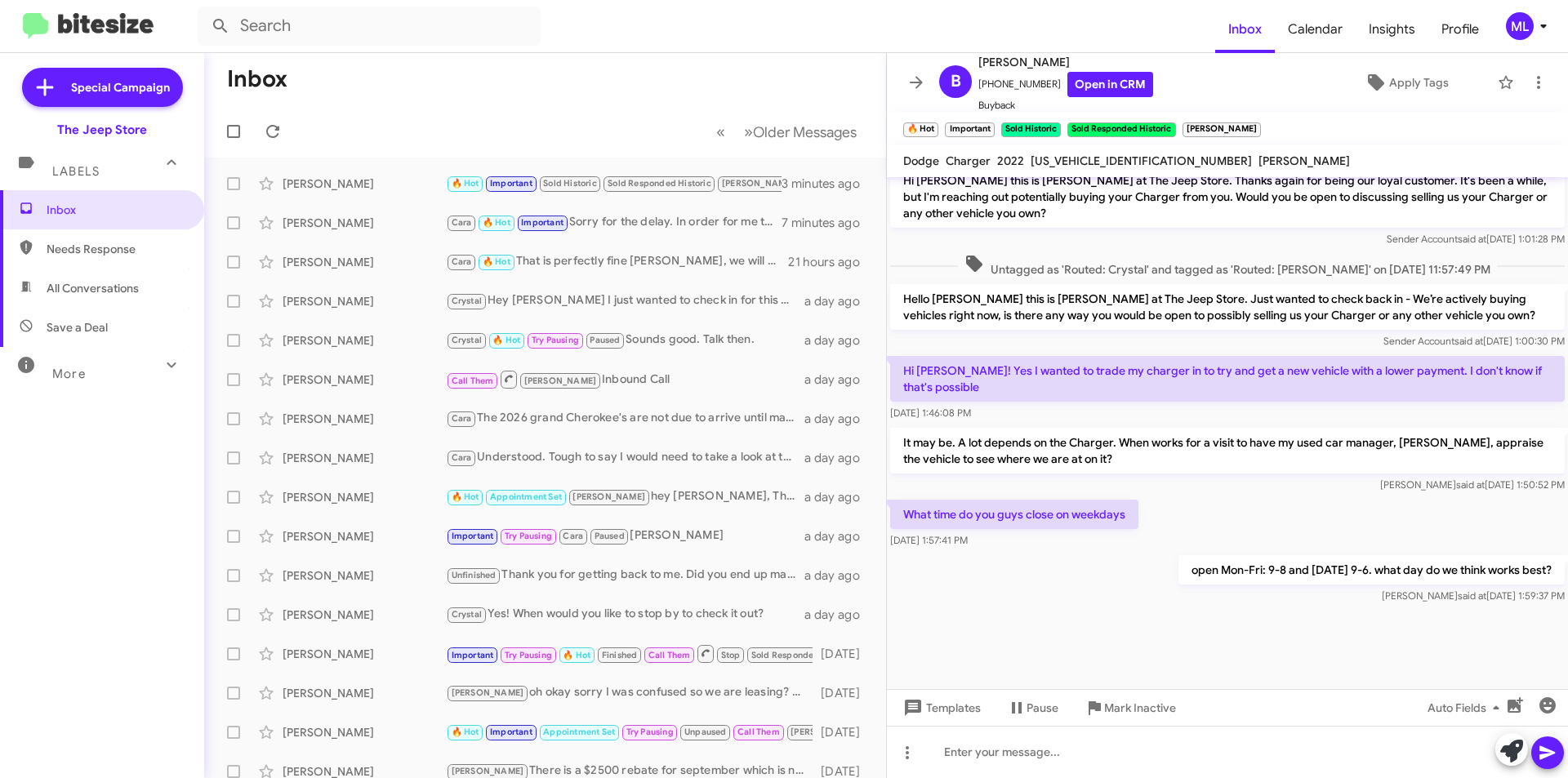
click at [121, 322] on span "Save a Deal" at bounding box center [101, 327] width 204 height 39
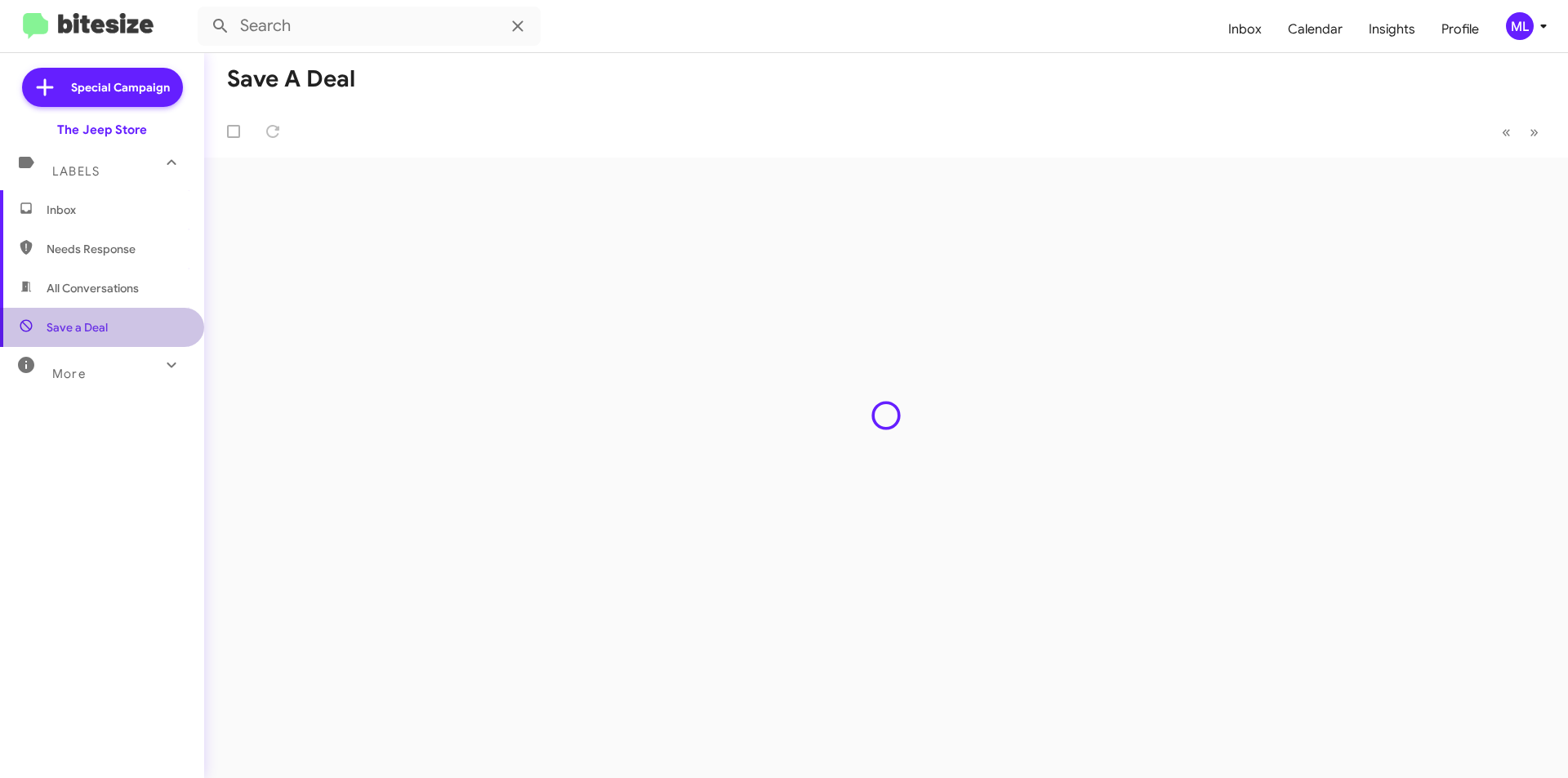
type input "in:not-interested"
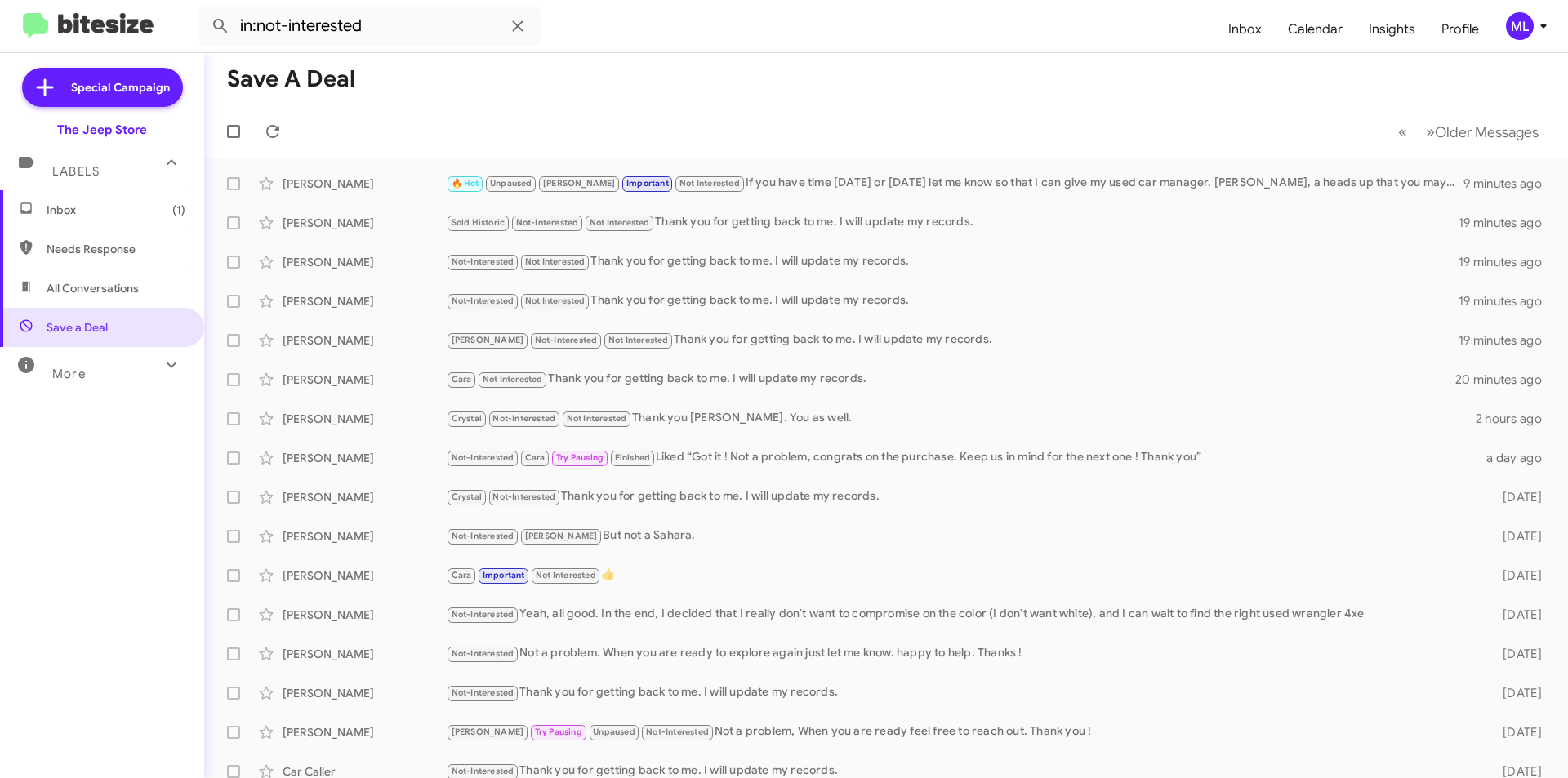
click at [106, 224] on span "Inbox (1)" at bounding box center [101, 209] width 204 height 39
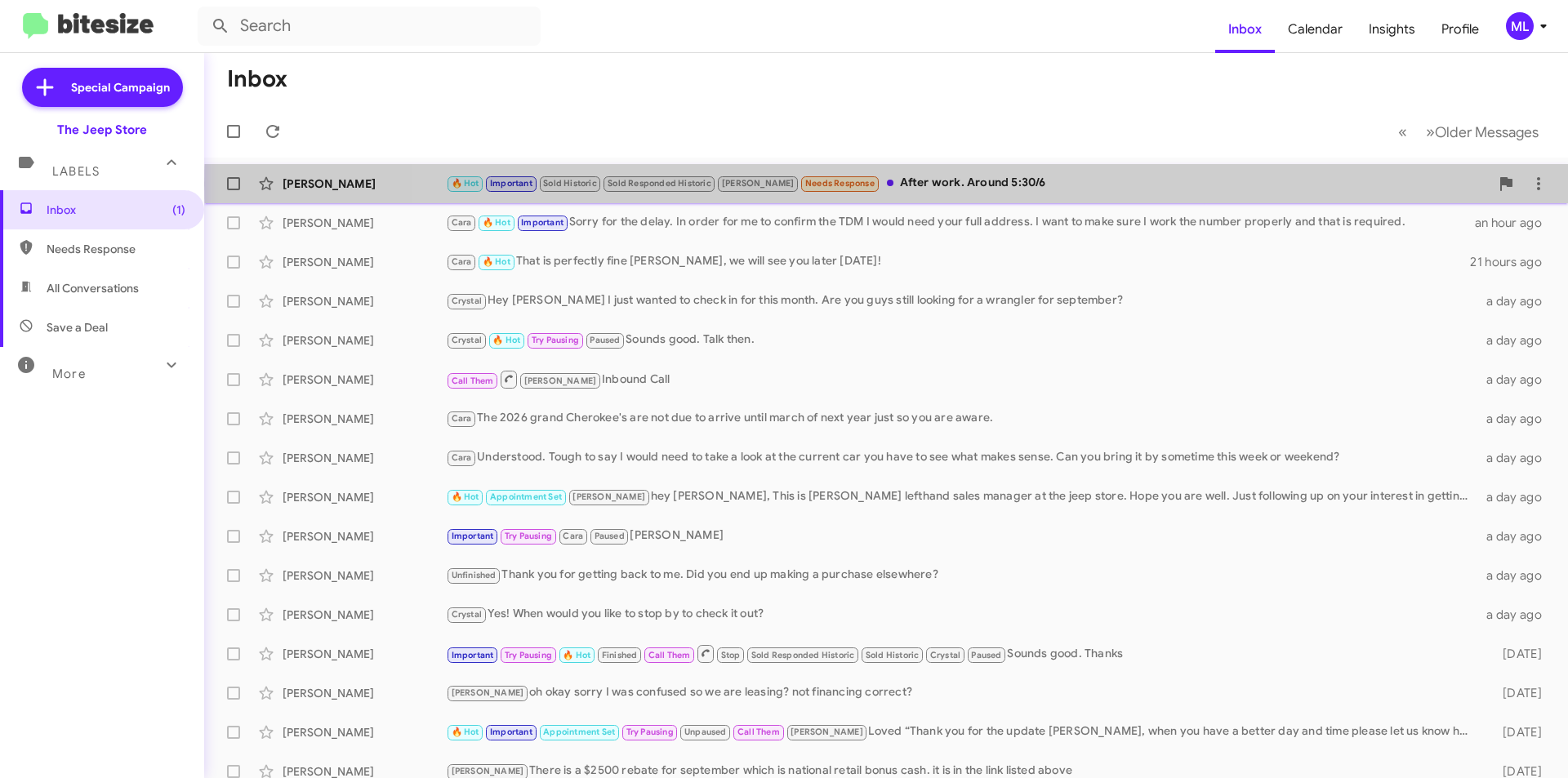
click at [908, 185] on div "🔥 Hot Important Sold Historic Sold Responded Historic [PERSON_NAME] Needs Respo…" at bounding box center [968, 183] width 1044 height 19
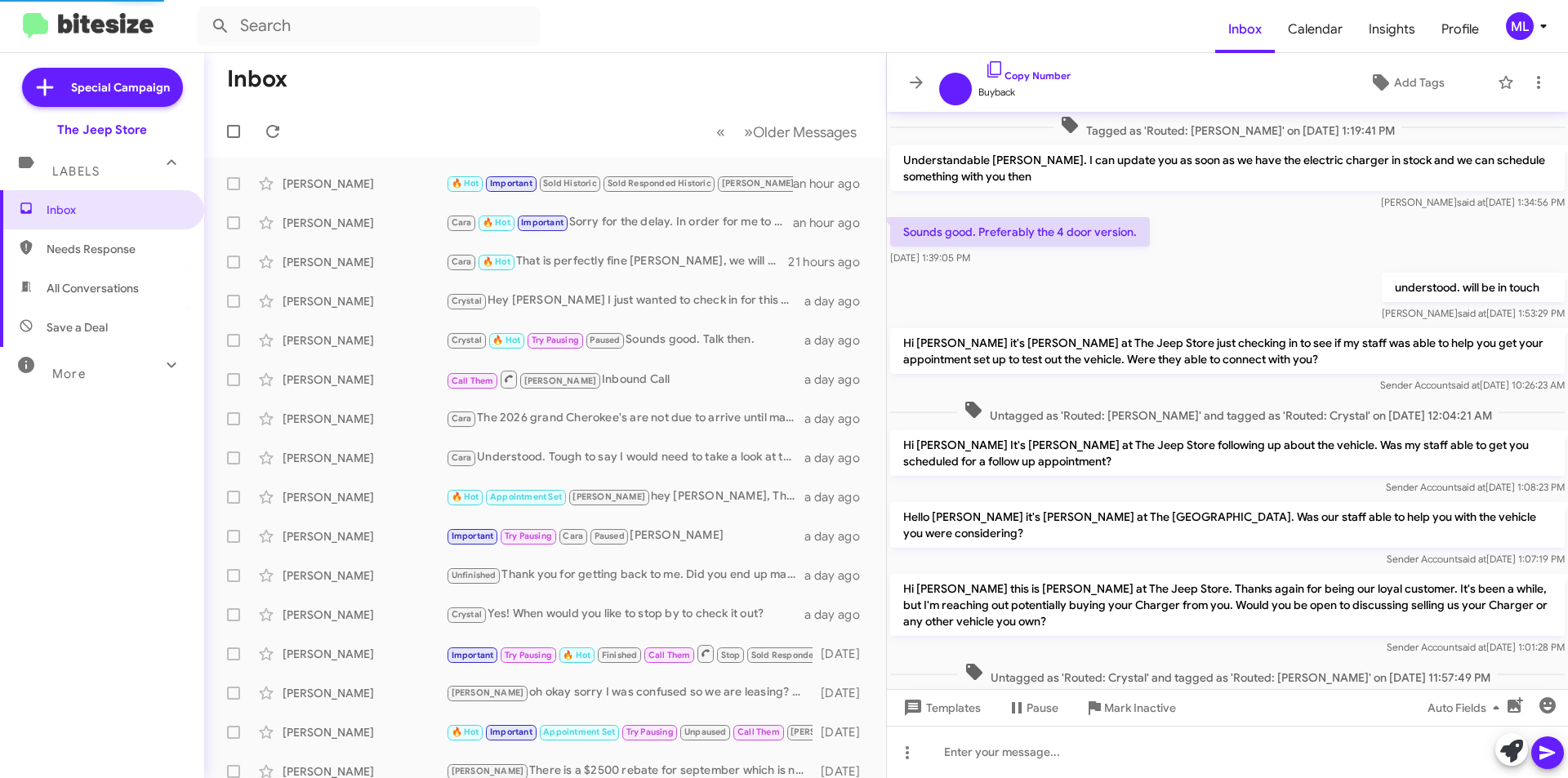
scroll to position [735, 0]
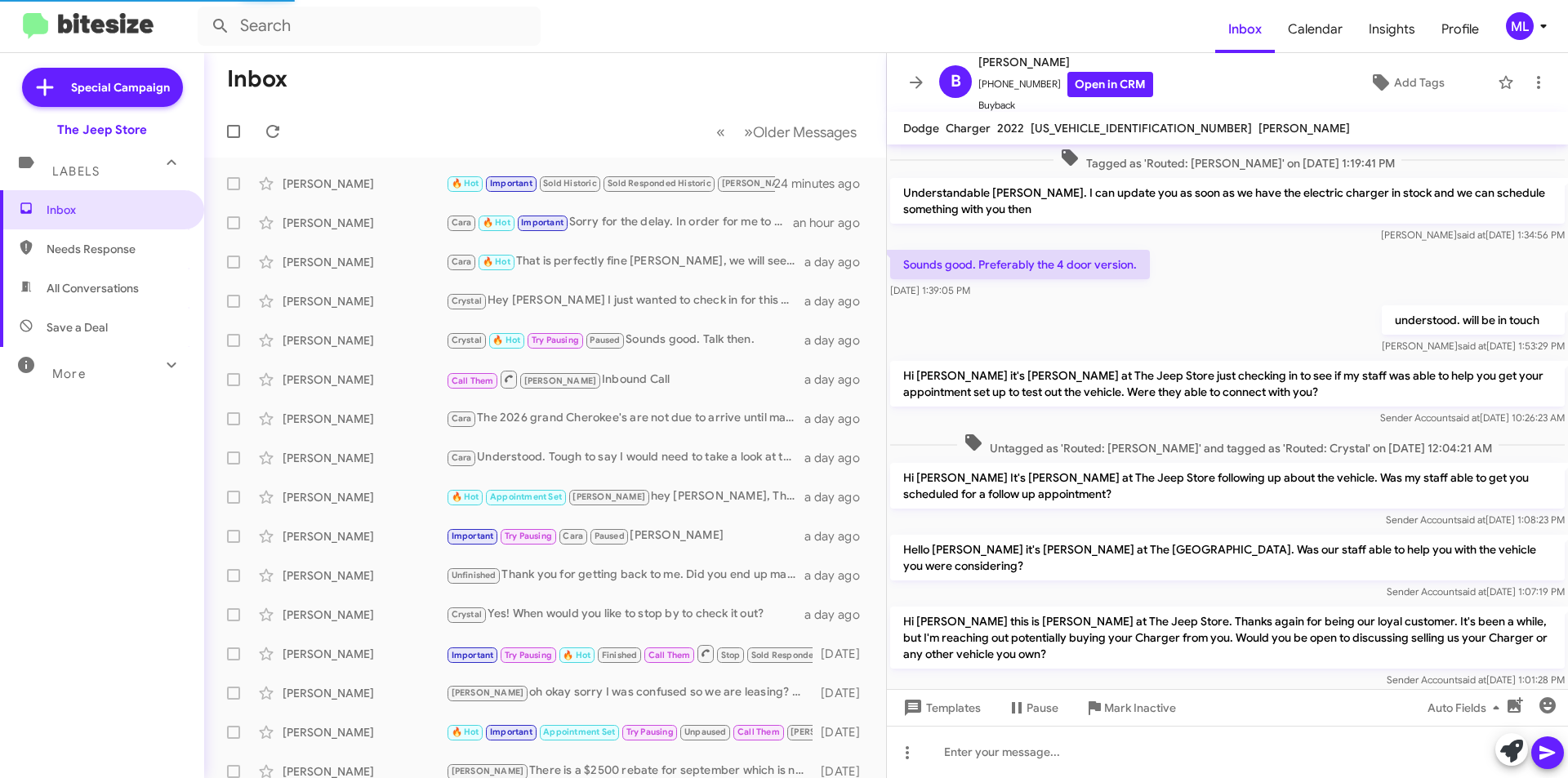
scroll to position [735, 0]
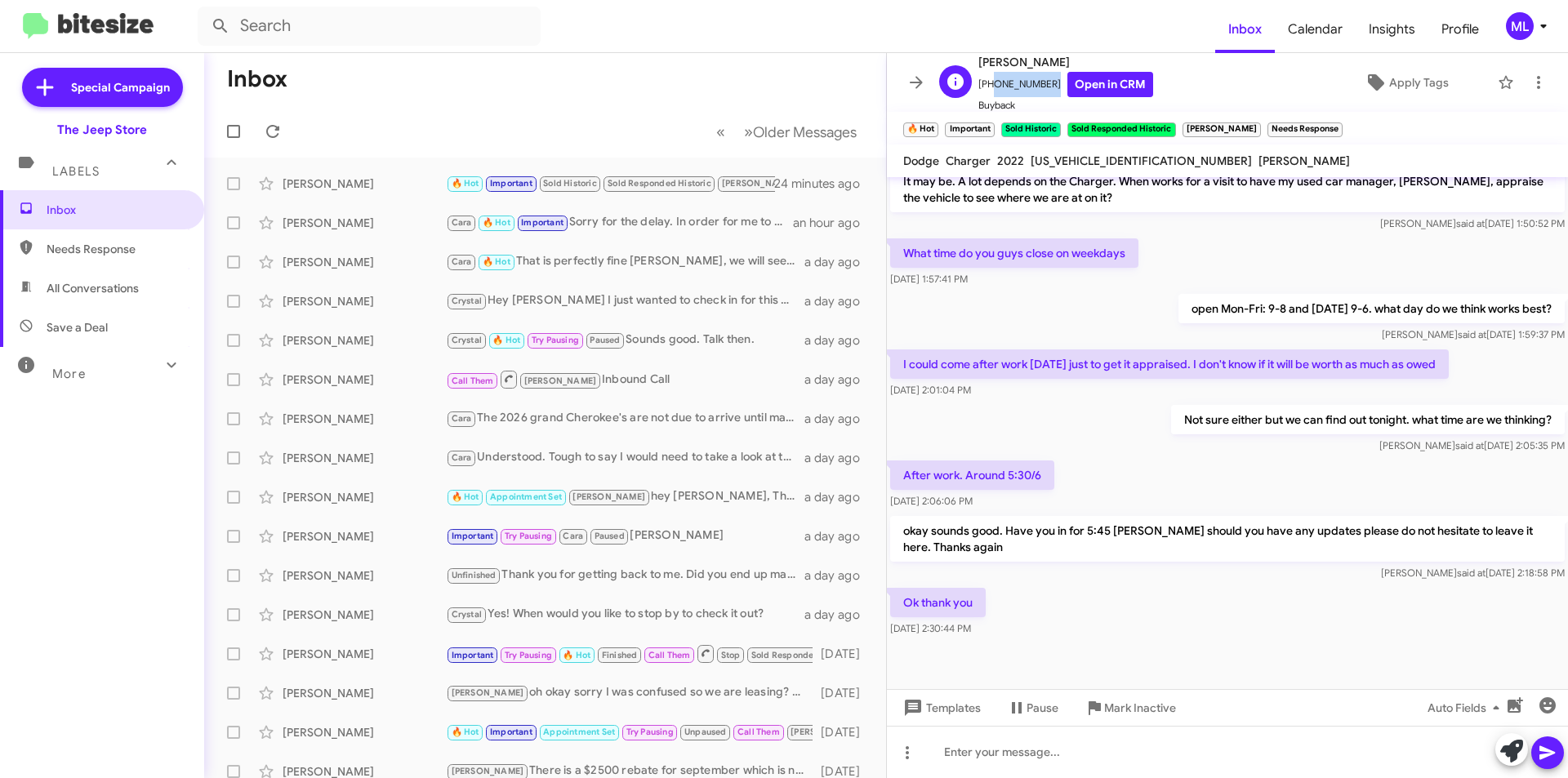
drag, startPoint x: 1042, startPoint y: 82, endPoint x: 986, endPoint y: 89, distance: 56.4
click at [986, 89] on span "[PHONE_NUMBER] Open in CRM" at bounding box center [1065, 85] width 175 height 26
copy span "7322724375"
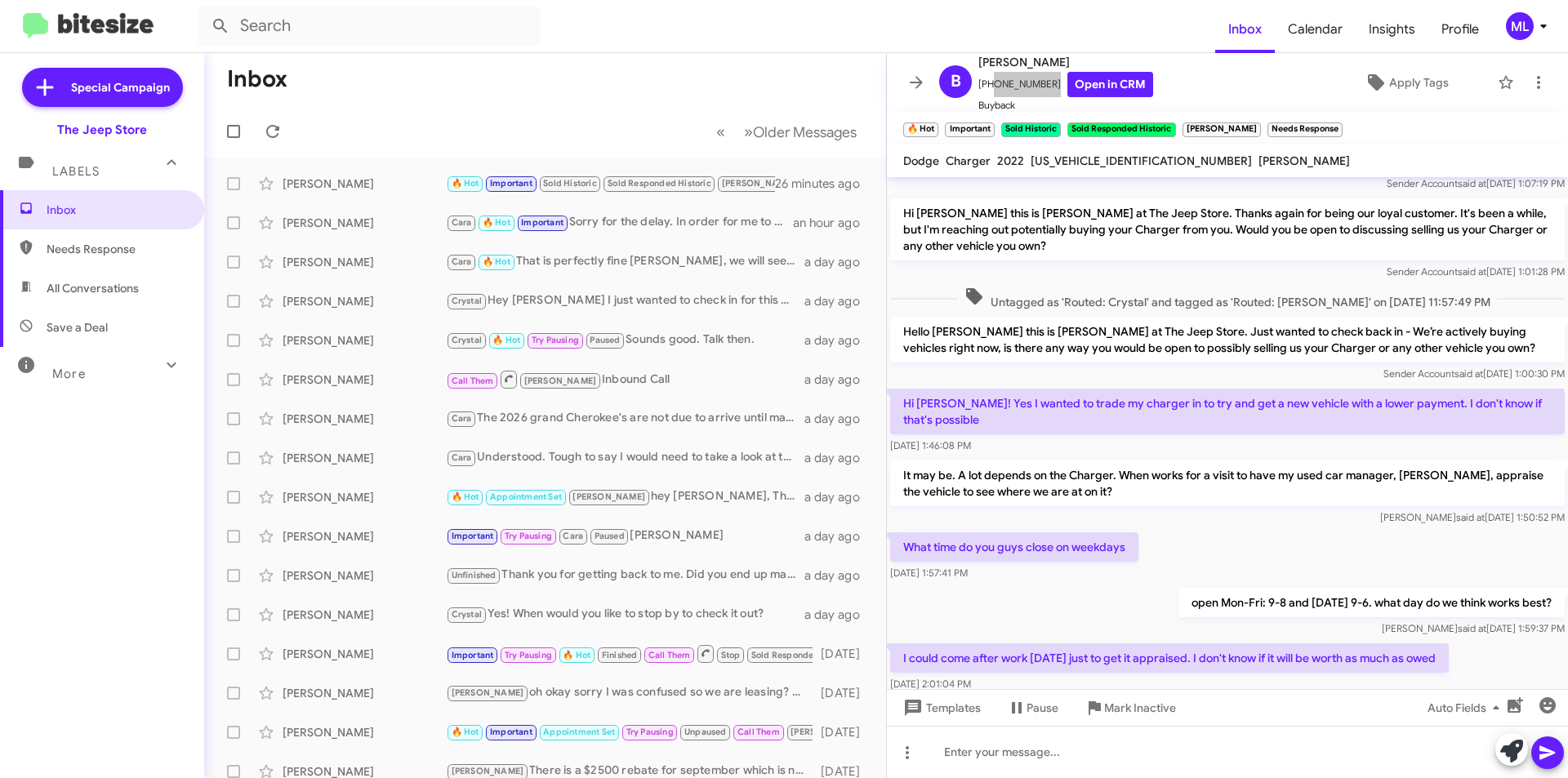
scroll to position [768, 0]
